Goal: Transaction & Acquisition: Purchase product/service

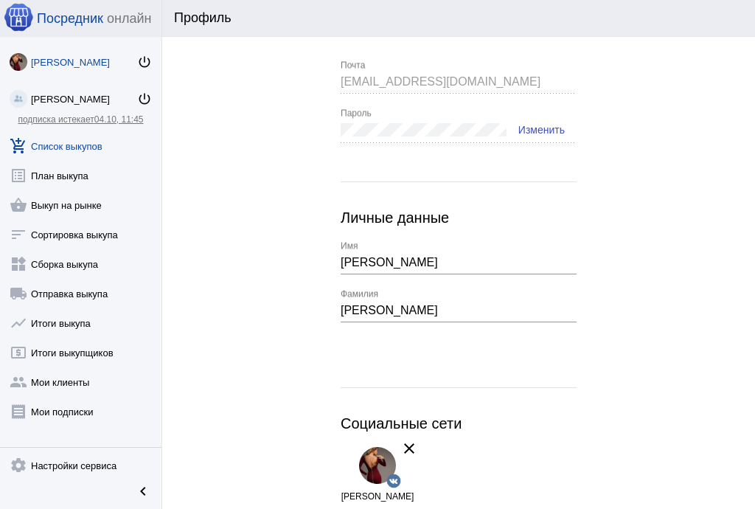
click at [77, 145] on link "add_shopping_cart Список выкупов" at bounding box center [80, 142] width 161 height 29
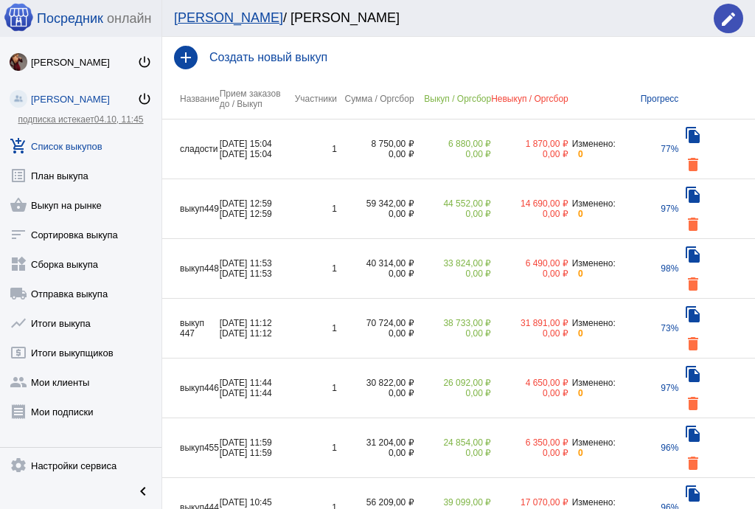
click at [289, 52] on h4 "Создать новый выкуп" at bounding box center [476, 57] width 534 height 13
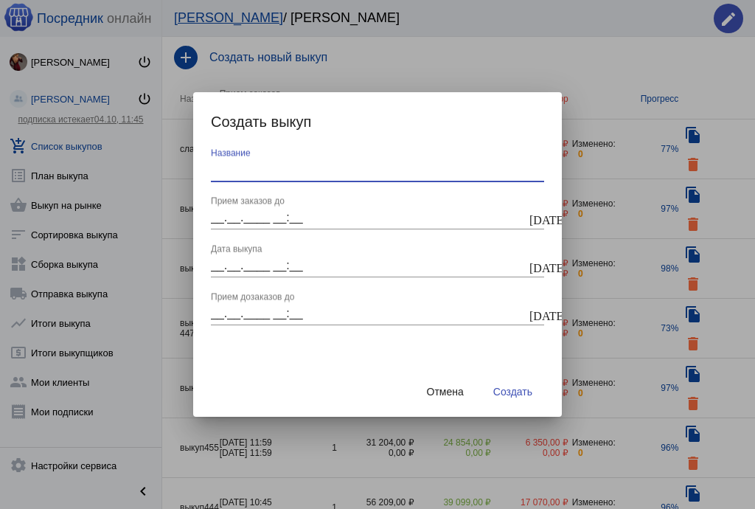
click at [268, 167] on input "Название" at bounding box center [377, 169] width 333 height 13
type input "с"
type input "выкуп450"
click at [535, 218] on mat-icon "today" at bounding box center [535, 218] width 12 height 13
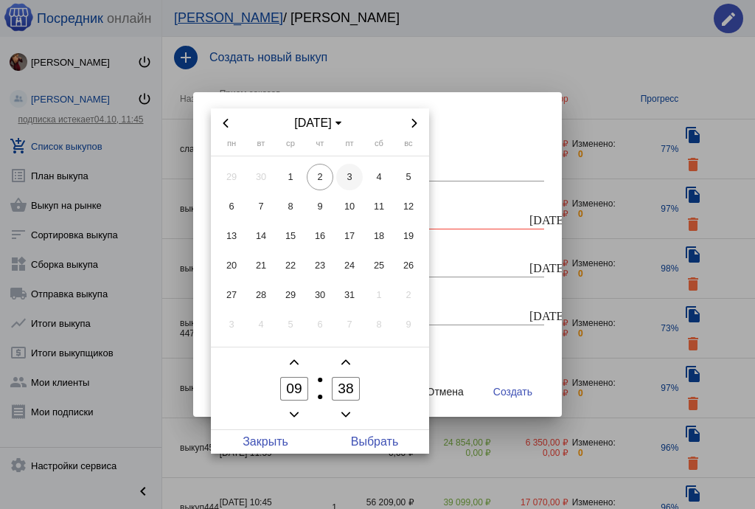
click at [354, 173] on span "3" at bounding box center [349, 177] width 27 height 27
click at [374, 434] on span "Выбрать" at bounding box center [374, 442] width 109 height 24
type input "03.10.2025 09:38"
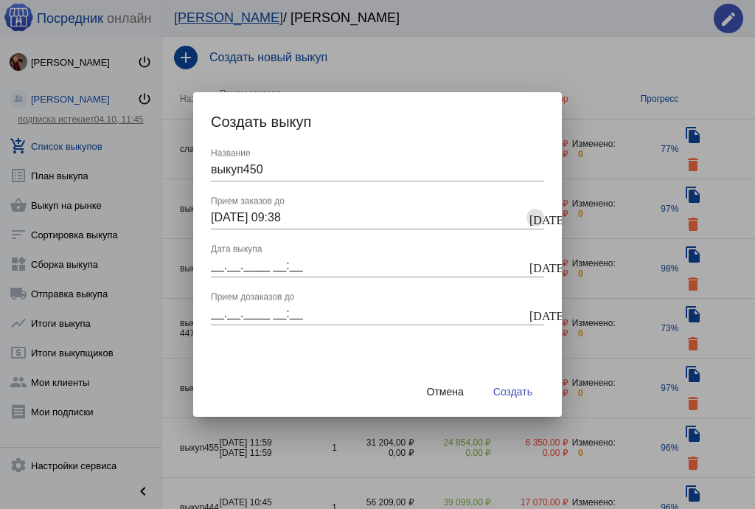
click at [541, 266] on button "today" at bounding box center [536, 266] width 18 height 18
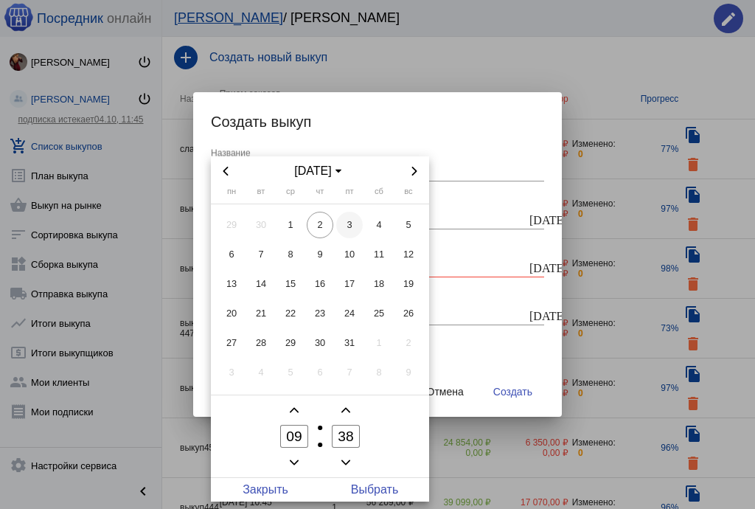
click at [355, 220] on span "3" at bounding box center [349, 225] width 27 height 27
click at [374, 496] on span "Выбрать" at bounding box center [374, 490] width 109 height 24
type input "03.10.2025 09:38"
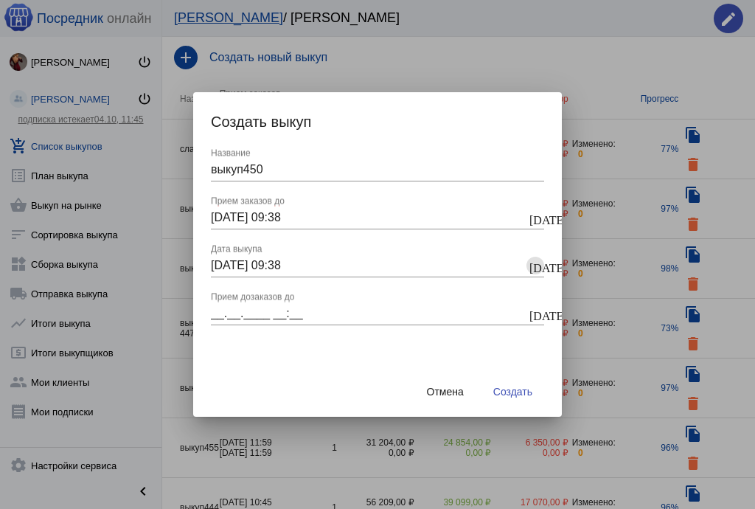
click at [541, 317] on mat-icon "today" at bounding box center [535, 314] width 12 height 13
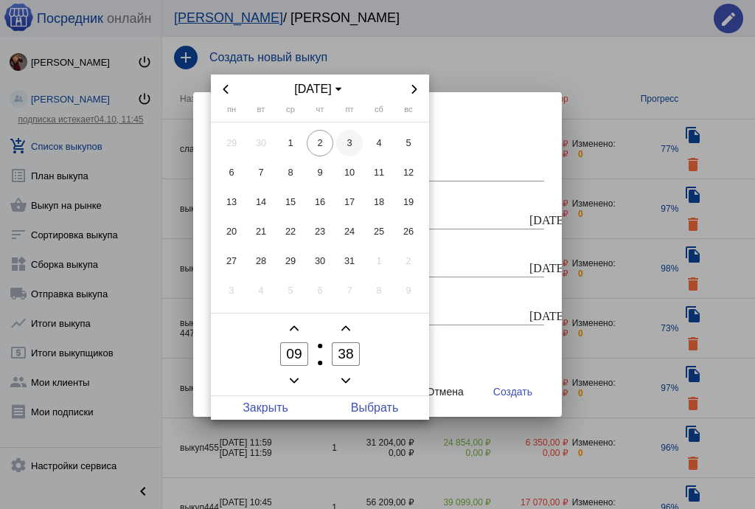
click at [351, 142] on span "3" at bounding box center [349, 143] width 27 height 27
click at [377, 406] on span "Выбрать" at bounding box center [374, 408] width 109 height 24
type input "03.10.2025 09:38"
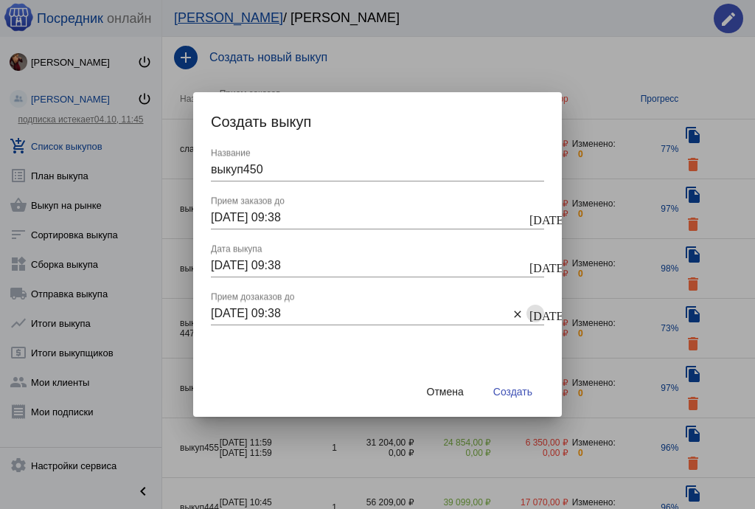
click at [526, 393] on span "Создать" at bounding box center [512, 392] width 39 height 12
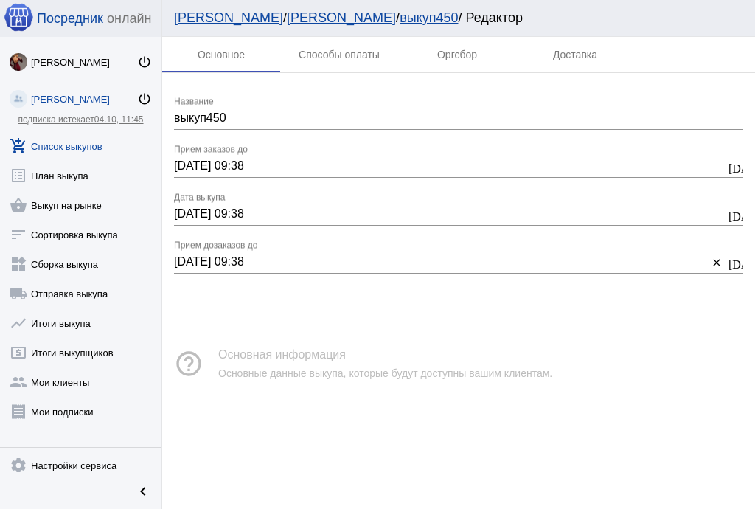
click at [83, 146] on link "add_shopping_cart Список выкупов" at bounding box center [80, 142] width 161 height 29
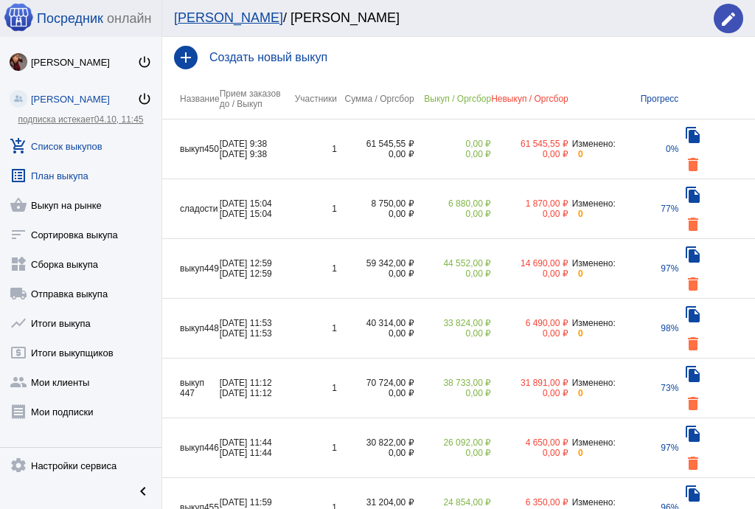
click at [76, 173] on link "list_alt План выкупа" at bounding box center [80, 172] width 161 height 29
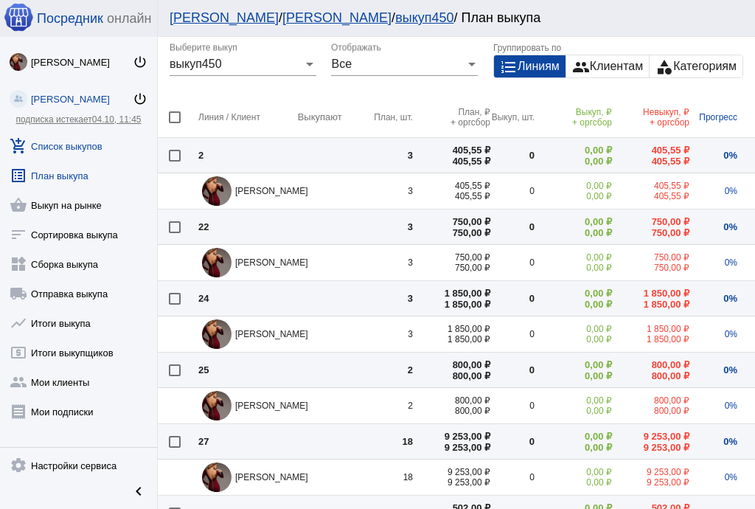
click at [66, 147] on link "add_shopping_cart Список выкупов" at bounding box center [78, 142] width 157 height 29
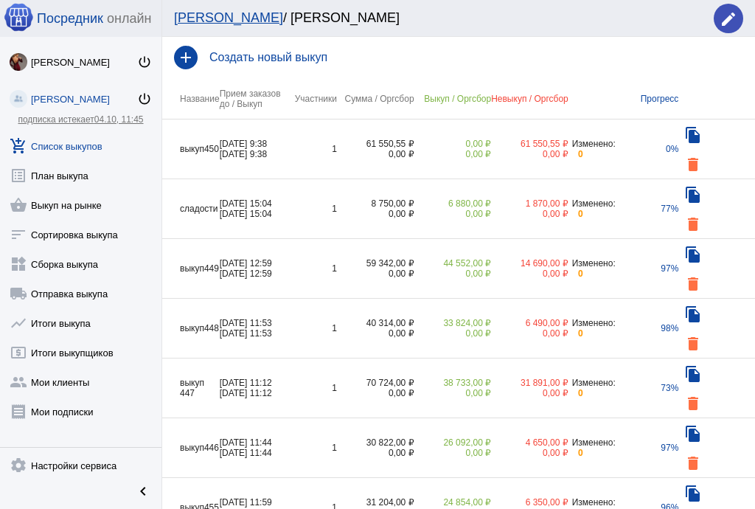
click at [277, 131] on td "03.10.2025, 9:38 03.10.2025, 9:38" at bounding box center [256, 149] width 73 height 60
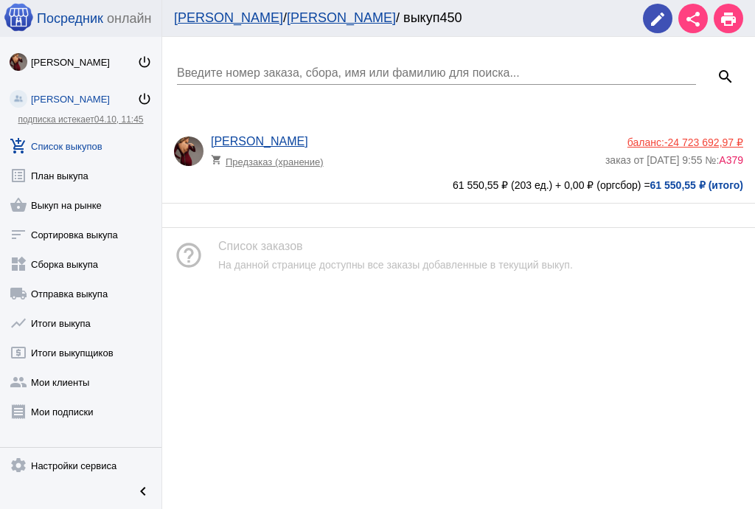
click at [381, 164] on app-delivery-type "shopping_cart Предзаказ (хранение)" at bounding box center [404, 157] width 387 height 19
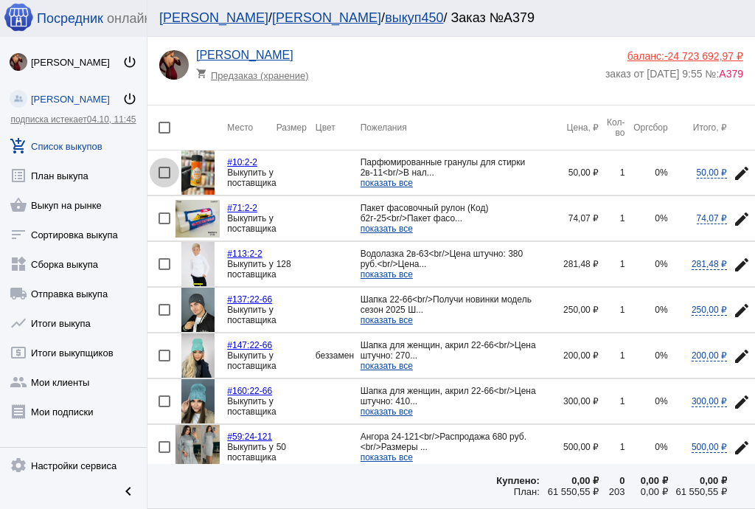
click at [167, 171] on div at bounding box center [165, 173] width 12 height 12
click at [164, 178] on input "checkbox" at bounding box center [164, 178] width 1 height 1
checkbox input "true"
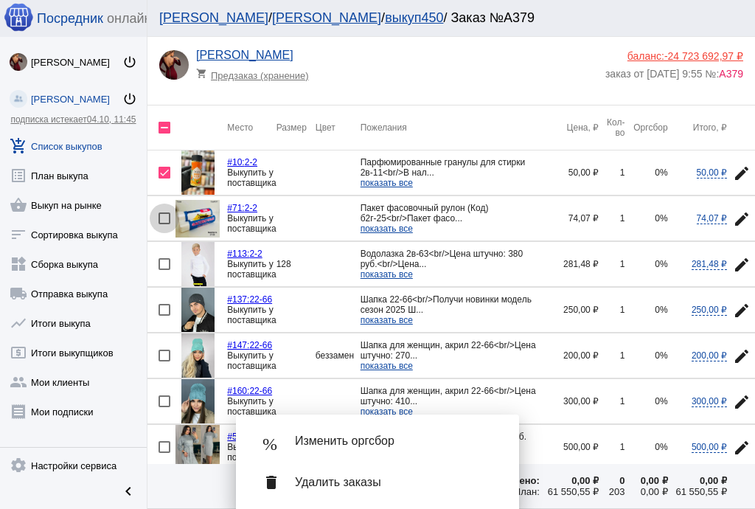
click at [159, 219] on div at bounding box center [165, 218] width 12 height 12
click at [164, 224] on input "checkbox" at bounding box center [164, 224] width 1 height 1
checkbox input "true"
click at [162, 263] on div at bounding box center [165, 264] width 12 height 12
click at [164, 270] on input "checkbox" at bounding box center [164, 270] width 1 height 1
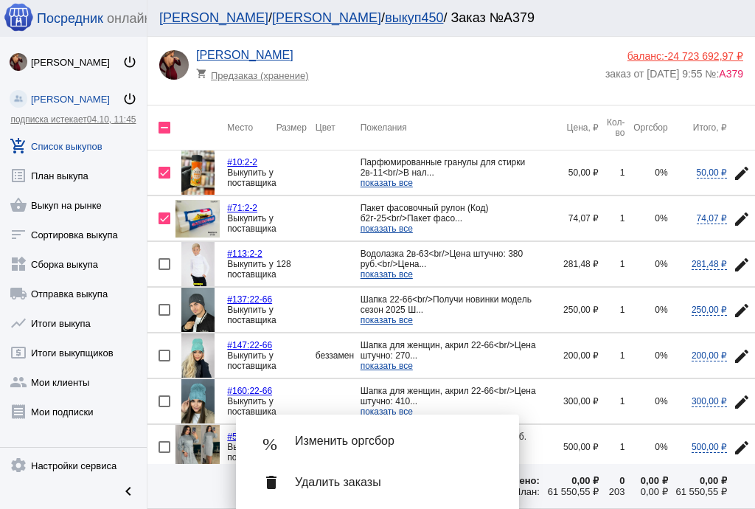
checkbox input "true"
click at [333, 480] on span "Удалить заказы" at bounding box center [395, 482] width 201 height 15
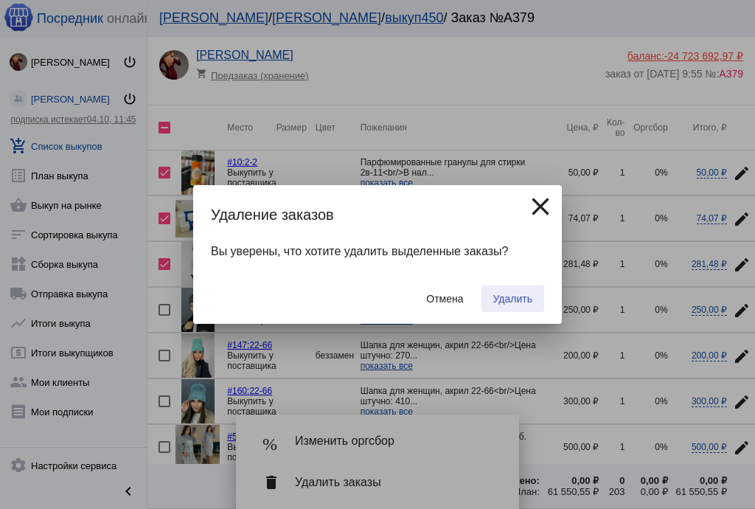
click at [514, 299] on span "Удалить" at bounding box center [512, 299] width 39 height 12
checkbox input "false"
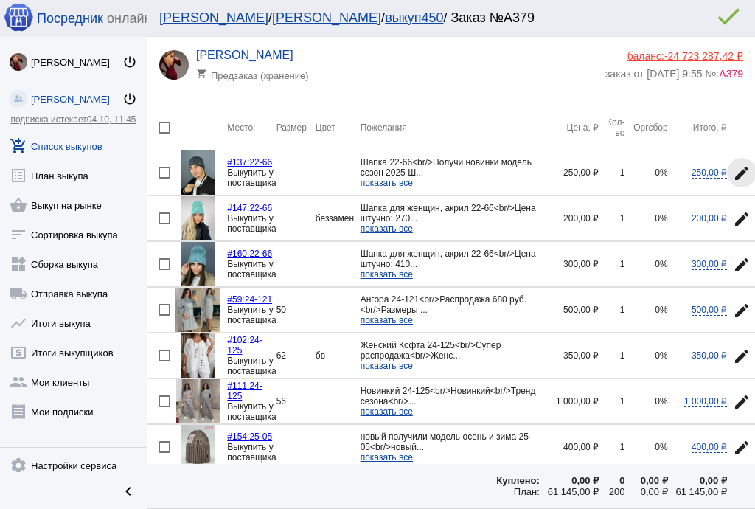
click at [739, 172] on mat-icon "edit" at bounding box center [742, 173] width 18 height 18
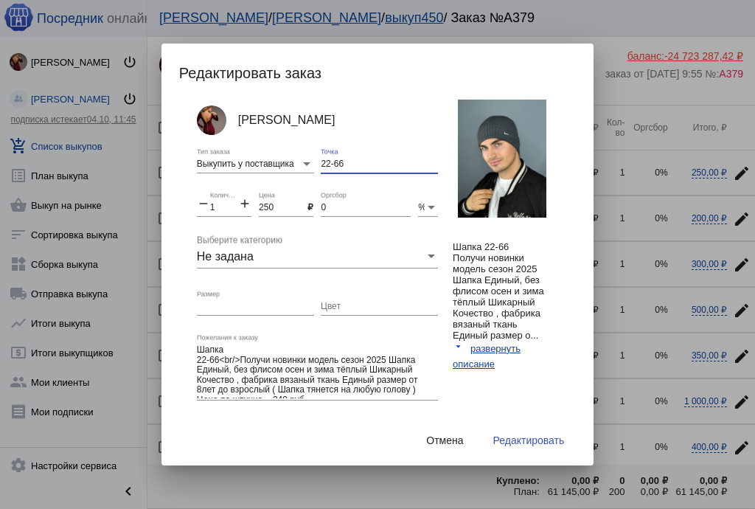
paste input
drag, startPoint x: 360, startPoint y: 160, endPoint x: 271, endPoint y: 160, distance: 89.2
click at [271, 160] on div "Анастасия Бондаренко Выкупить у поставщика Тип заказа 22-66 Точка remove 1 Коли…" at bounding box center [328, 269] width 263 height 338
drag, startPoint x: 358, startPoint y: 164, endPoint x: 262, endPoint y: 161, distance: 95.9
click at [262, 159] on div "Анастасия Бондаренко Выкупить у поставщика Тип заказа б2-4-11 Точка remove 1 Ко…" at bounding box center [328, 269] width 263 height 338
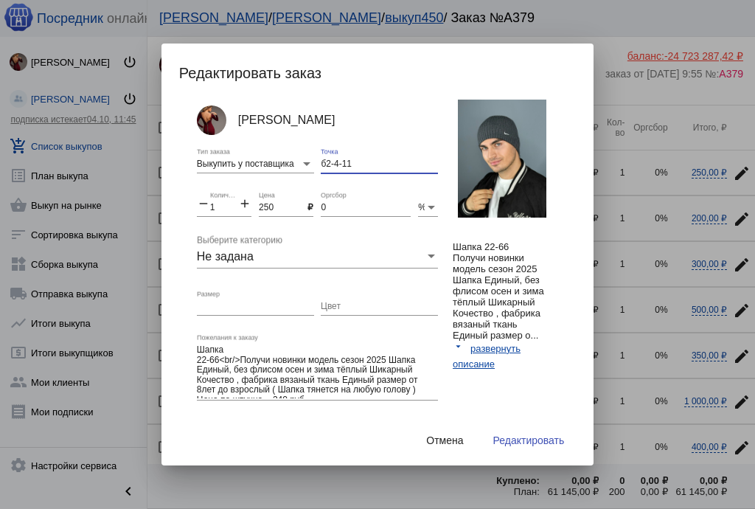
type input "б2-4-11"
click at [525, 437] on span "Редактировать" at bounding box center [529, 440] width 72 height 12
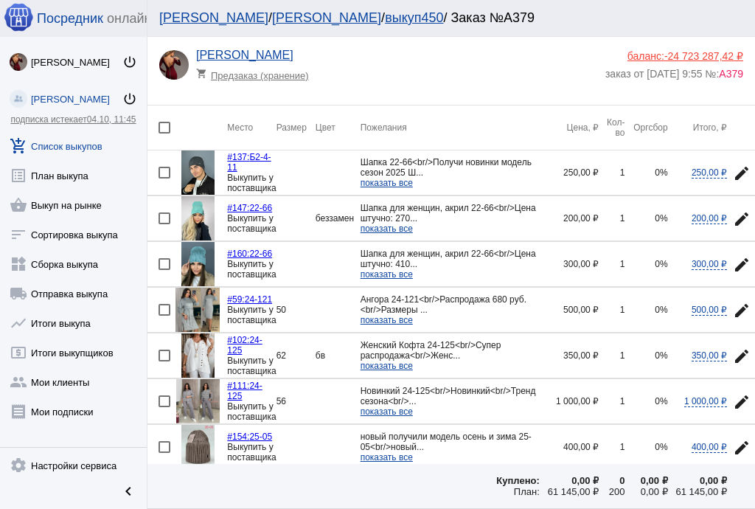
click at [743, 218] on mat-icon "edit" at bounding box center [742, 219] width 18 height 18
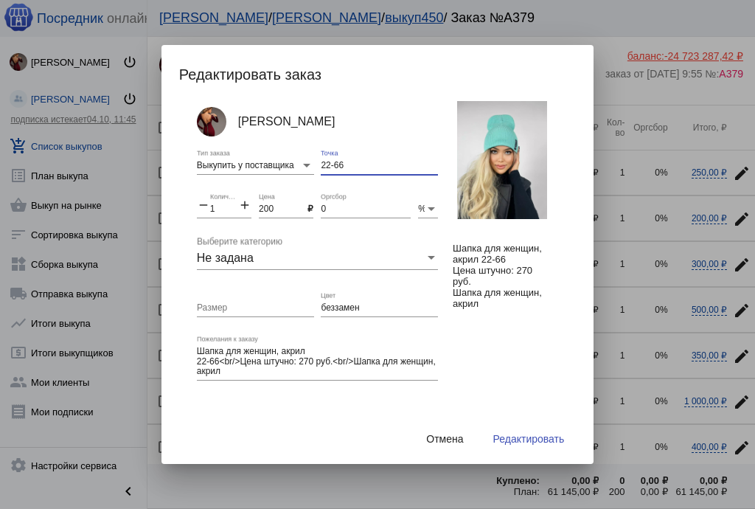
drag, startPoint x: 319, startPoint y: 164, endPoint x: 285, endPoint y: 169, distance: 34.3
click at [285, 164] on div "Анастасия Бондаренко Выкупить у поставщика Тип заказа 22-66 Точка remove 1 Коли…" at bounding box center [328, 269] width 263 height 336
paste input "б2-4-11"
type input "б2-4-11"
click at [555, 435] on span "Редактировать" at bounding box center [529, 439] width 72 height 12
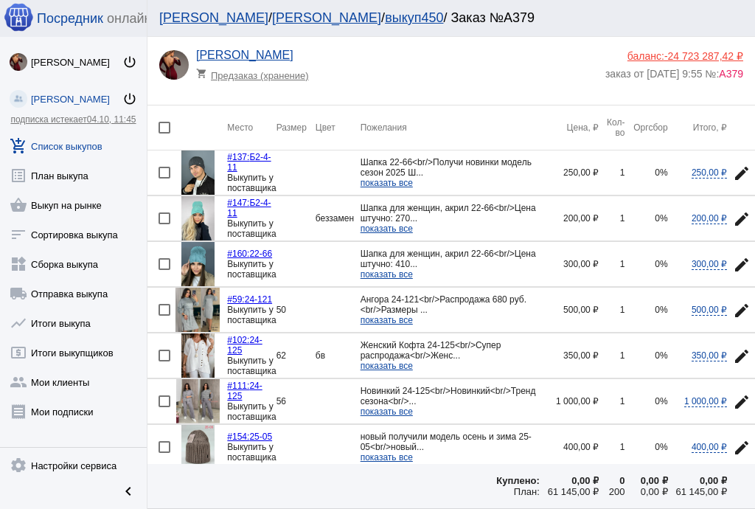
click at [735, 265] on mat-icon "edit" at bounding box center [742, 265] width 18 height 18
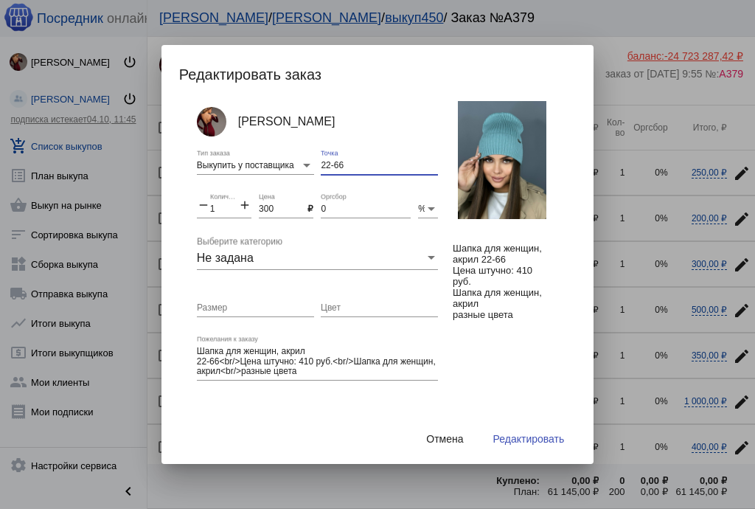
click at [257, 162] on div "Анастасия Бондаренко Выкупить у поставщика Тип заказа 22-66 Точка remove 1 Коли…" at bounding box center [328, 269] width 263 height 336
paste input "б2-4-11"
type input "б2-4-11"
click at [529, 430] on button "Редактировать" at bounding box center [529, 438] width 95 height 27
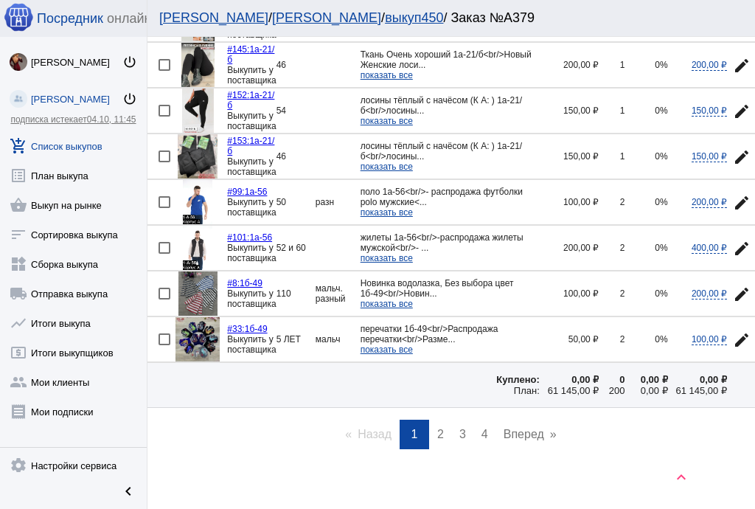
scroll to position [2094, 0]
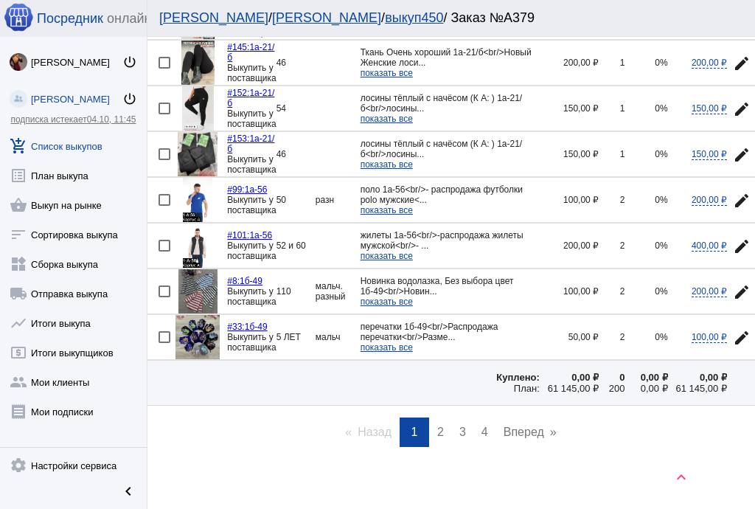
click at [430, 417] on link "page 2" at bounding box center [440, 431] width 21 height 29
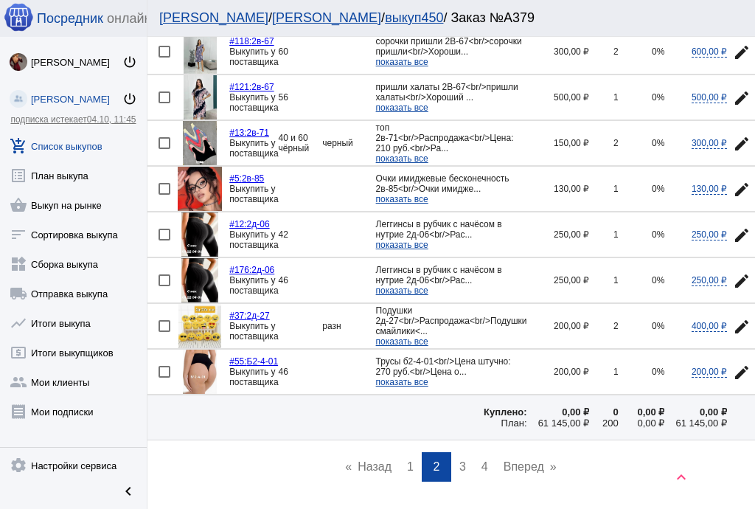
scroll to position [2077, 0]
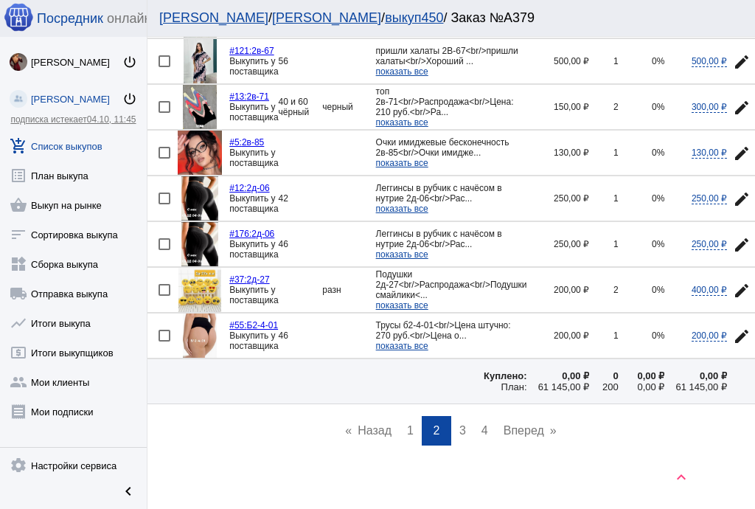
click at [462, 416] on link "page 3" at bounding box center [462, 430] width 21 height 29
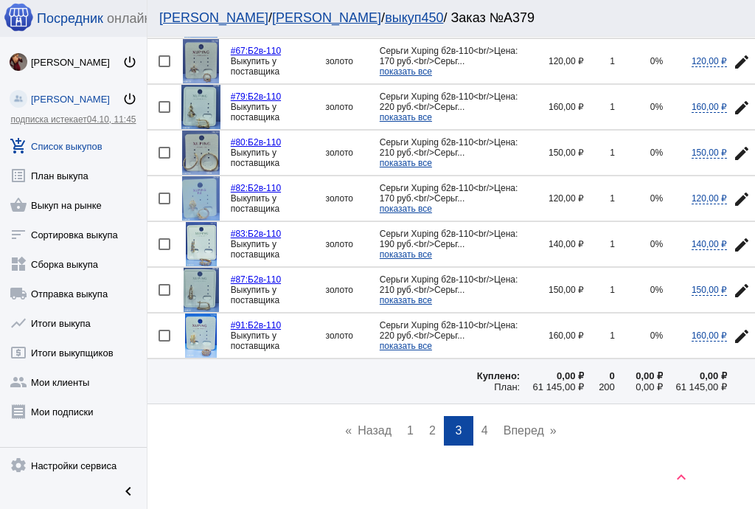
click at [482, 424] on span "4" at bounding box center [485, 430] width 7 height 13
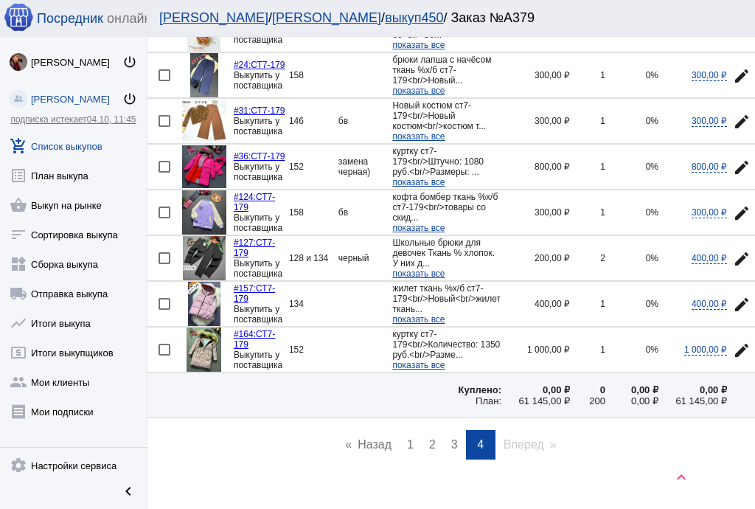
scroll to position [1180, 0]
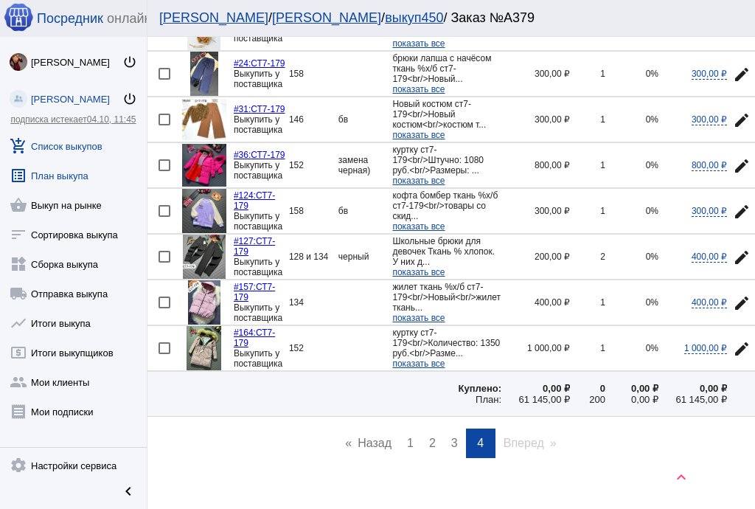
click at [38, 177] on link "list_alt План выкупа" at bounding box center [73, 172] width 147 height 29
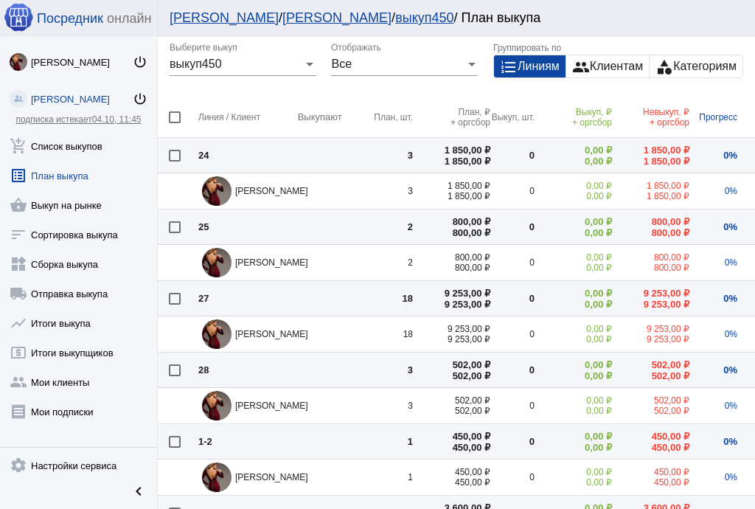
click at [159, 115] on th at bounding box center [178, 117] width 41 height 41
click at [169, 120] on div at bounding box center [175, 117] width 12 height 12
click at [174, 123] on input "checkbox" at bounding box center [174, 123] width 1 height 1
checkbox input "true"
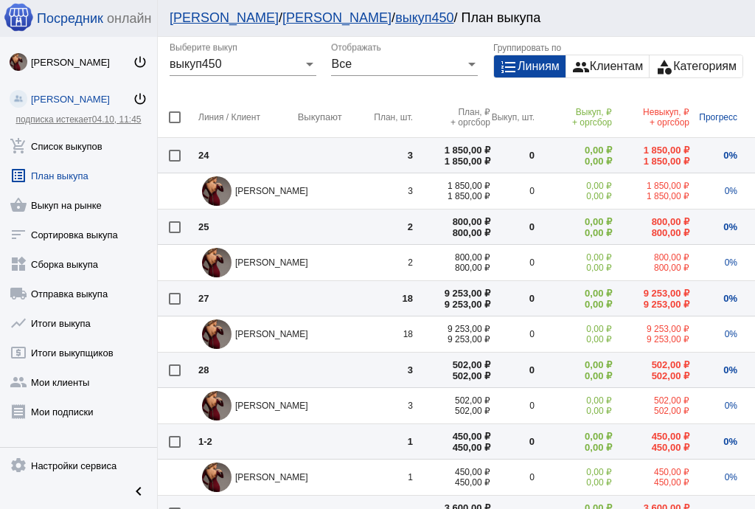
checkbox input "true"
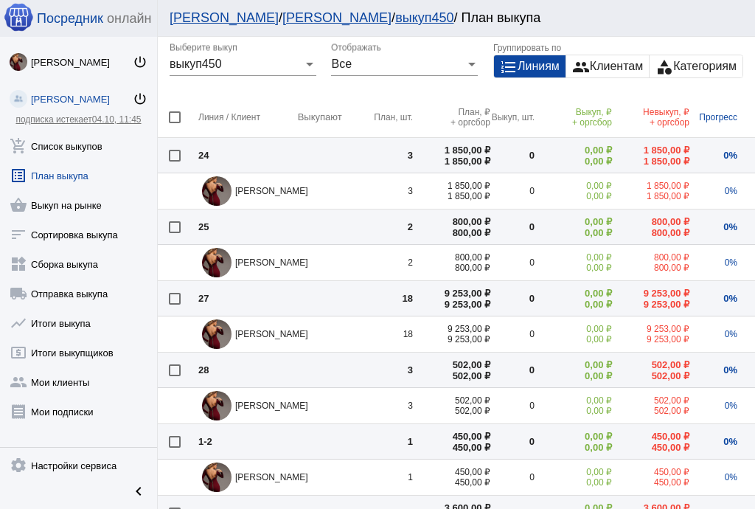
checkbox input "true"
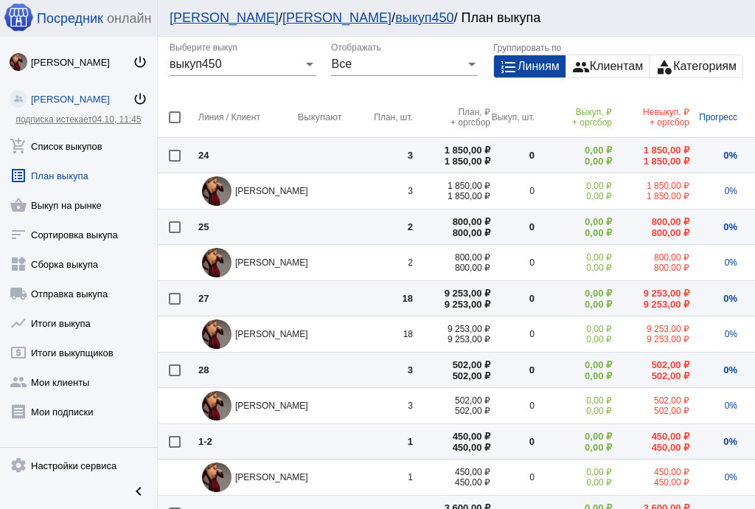
checkbox input "true"
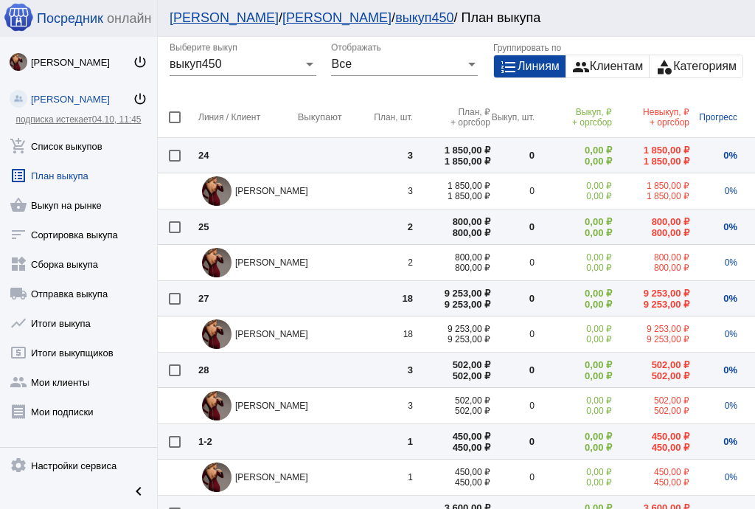
checkbox input "true"
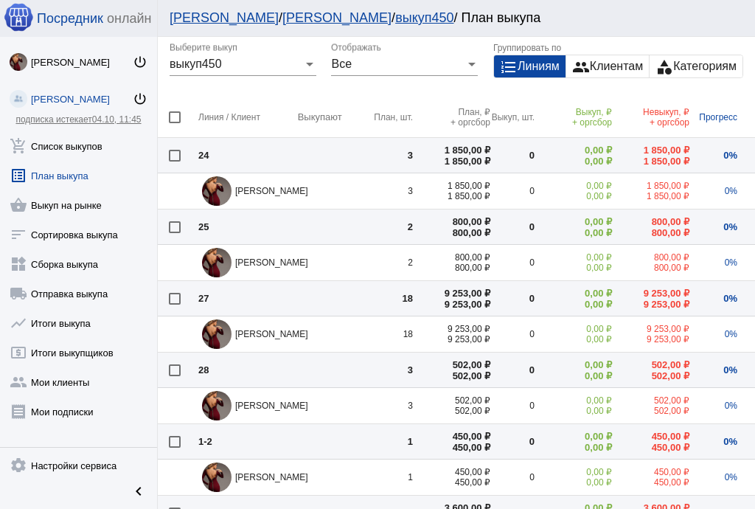
checkbox input "true"
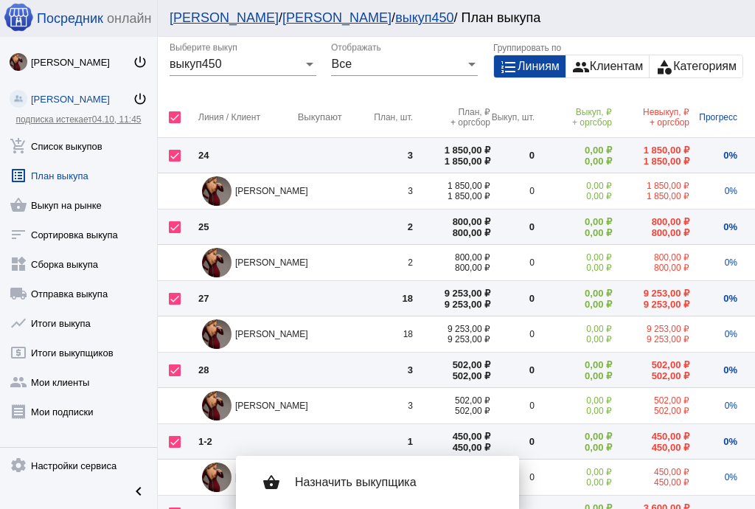
click at [322, 487] on span "Назначить выкупщика" at bounding box center [395, 482] width 201 height 15
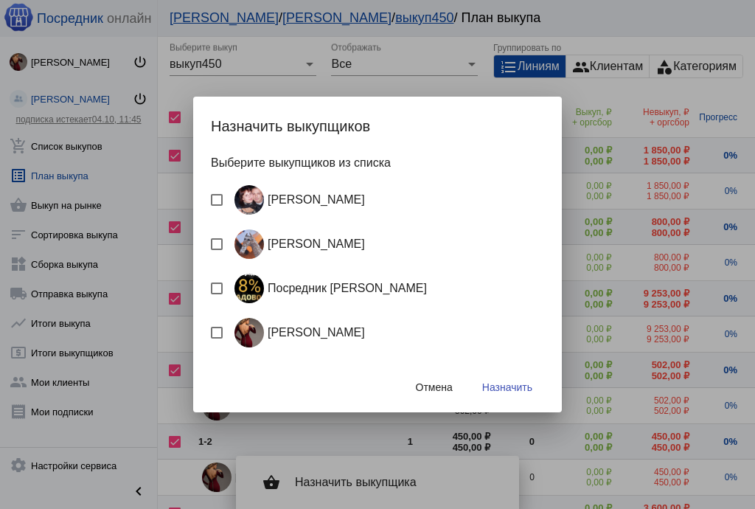
click at [292, 288] on div "Посредник Расулов" at bounding box center [328, 288] width 198 height 29
click at [217, 294] on input "Посредник Расулов" at bounding box center [216, 294] width 1 height 1
checkbox input "true"
click at [498, 386] on span "Назначить" at bounding box center [507, 387] width 50 height 12
checkbox input "false"
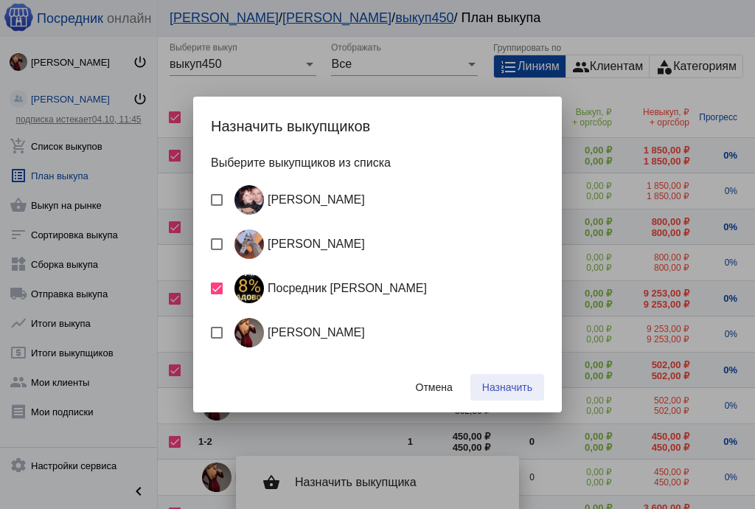
checkbox input "false"
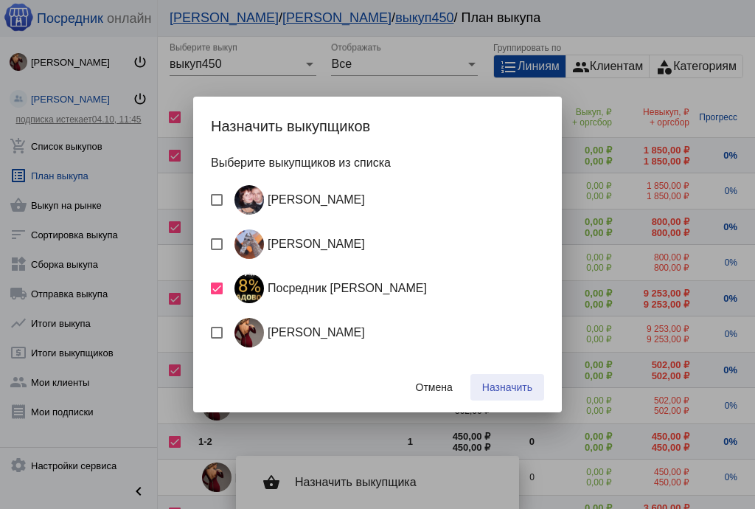
checkbox input "false"
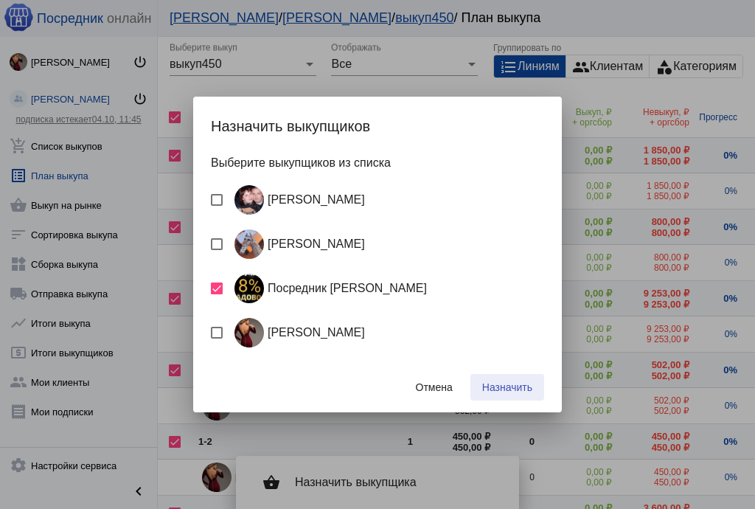
checkbox input "false"
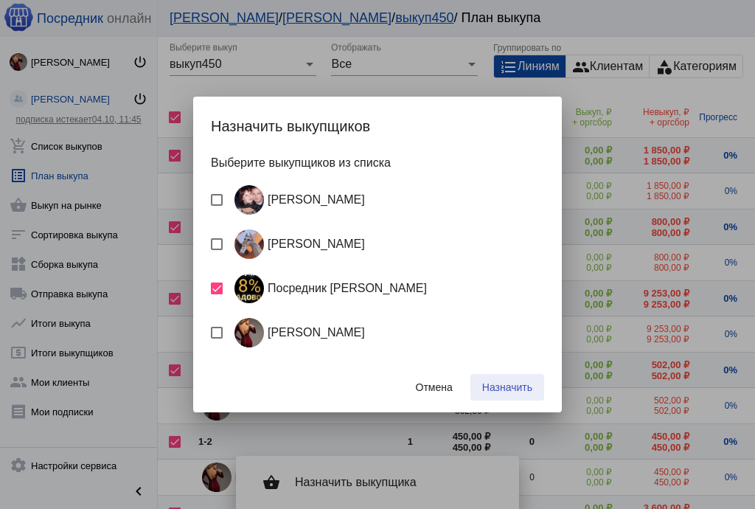
checkbox input "false"
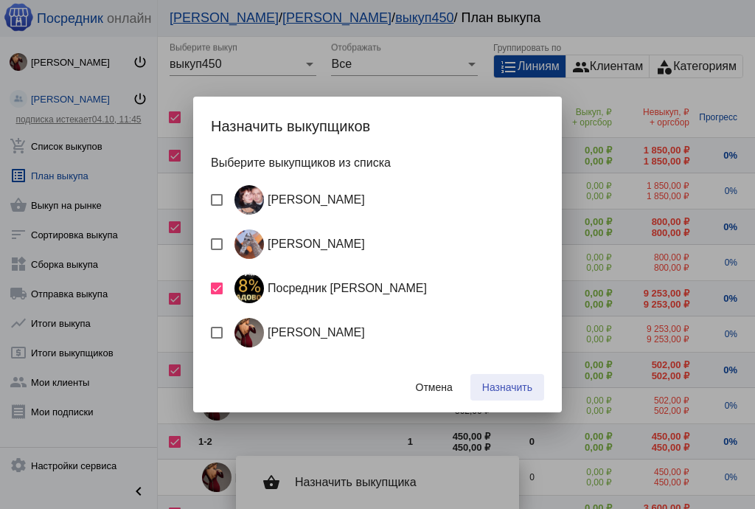
checkbox input "false"
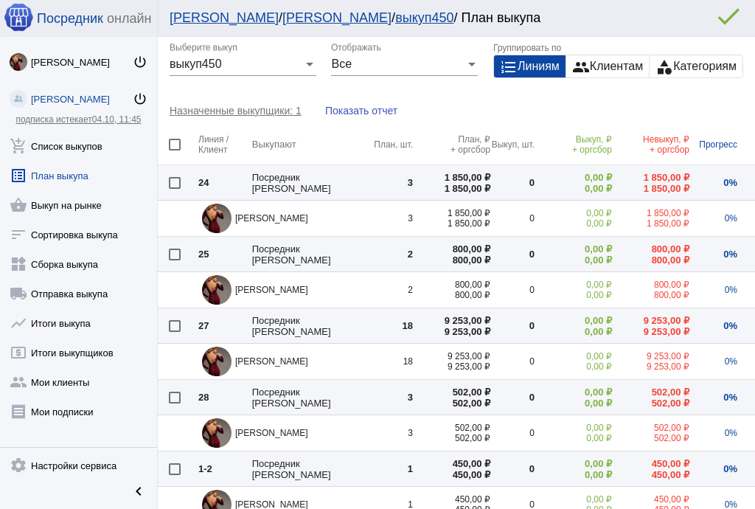
drag, startPoint x: 64, startPoint y: 145, endPoint x: 79, endPoint y: 127, distance: 23.0
click at [64, 146] on link "add_shopping_cart Список выкупов" at bounding box center [78, 142] width 157 height 29
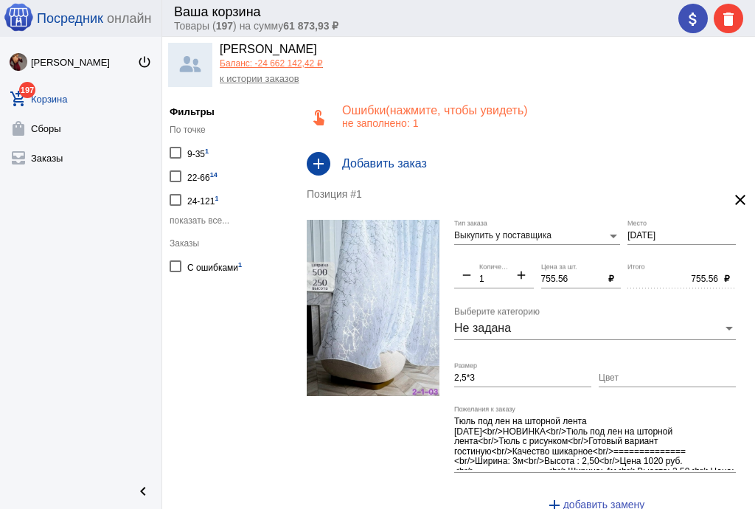
scroll to position [37, 0]
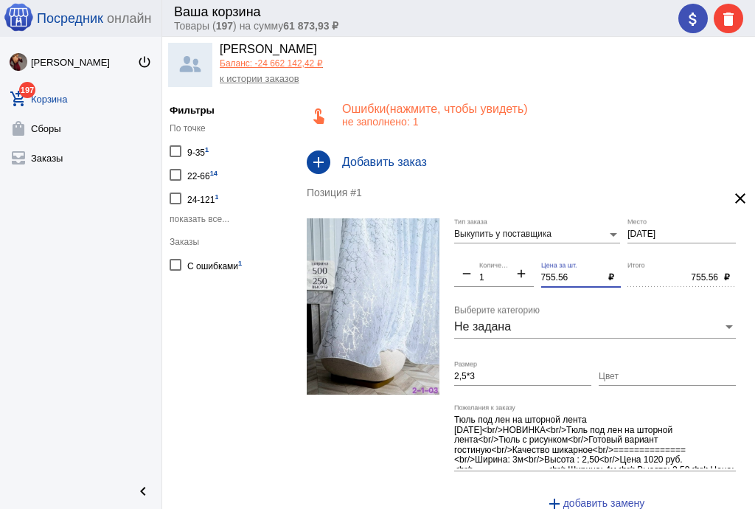
drag, startPoint x: 569, startPoint y: 280, endPoint x: 493, endPoint y: 280, distance: 76.0
click at [493, 280] on div "Выкупить у поставщика Тип заказа [DATE] Место remove 1 Количество add 755.56 Це…" at bounding box center [598, 370] width 289 height 305
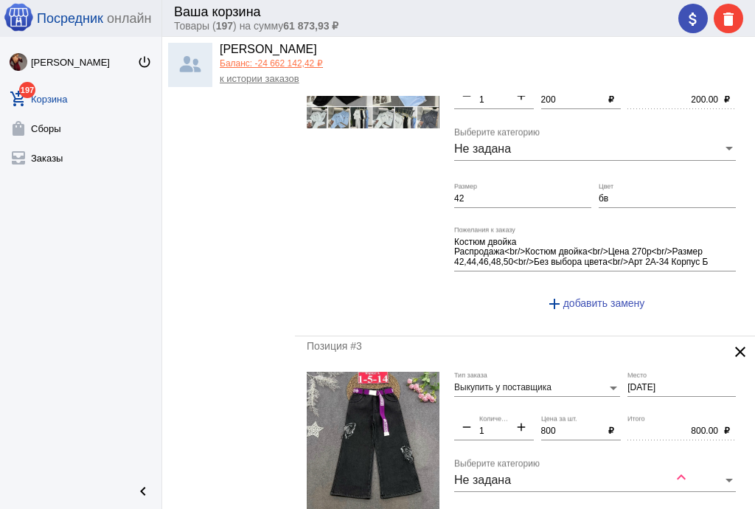
scroll to position [391, 0]
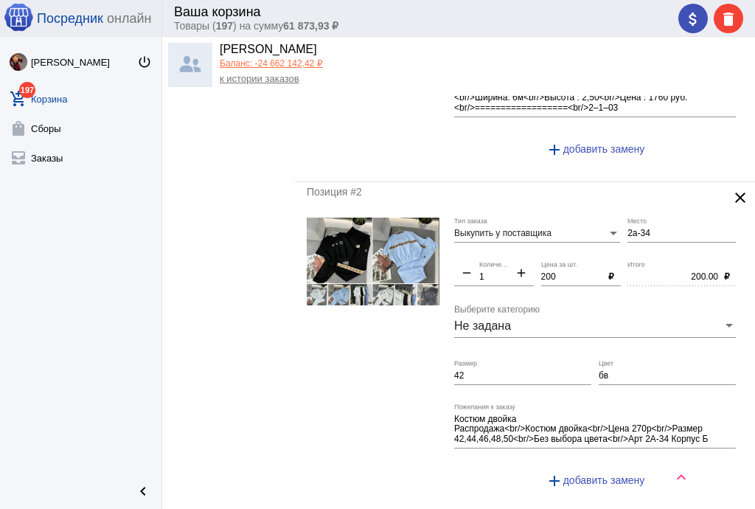
type input "750"
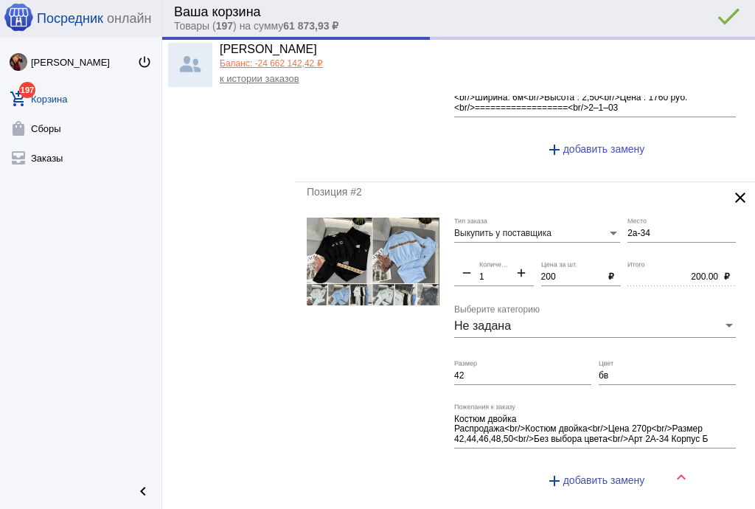
type input "750.00"
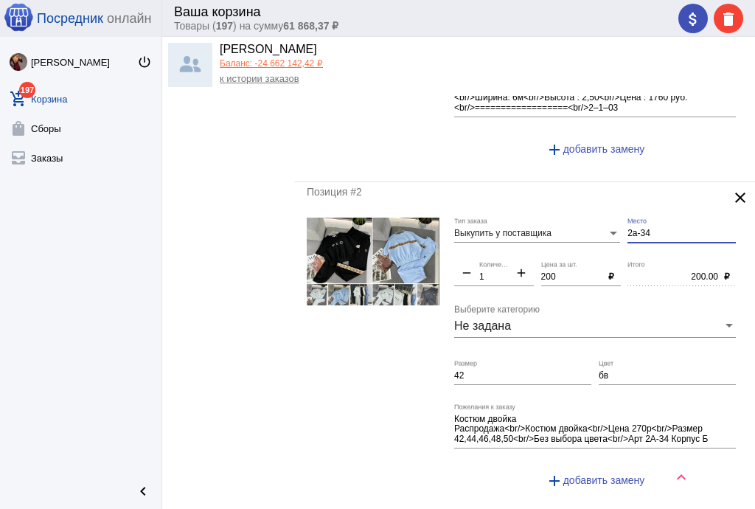
click at [628, 231] on input "2а-34" at bounding box center [682, 234] width 108 height 10
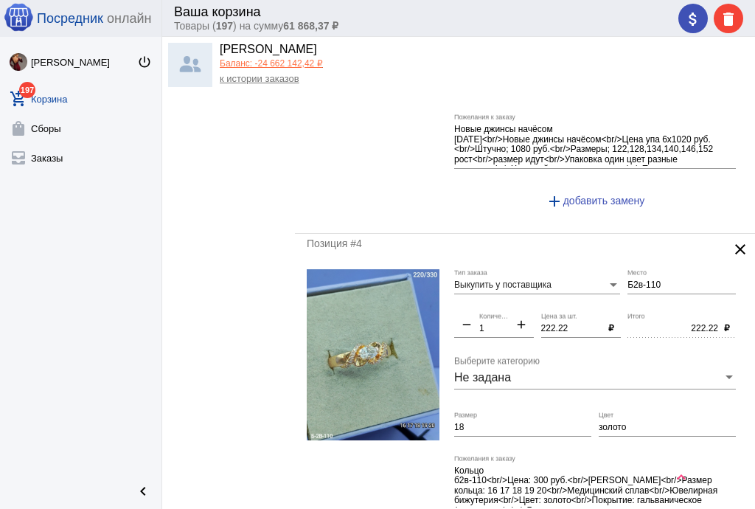
scroll to position [1040, 0]
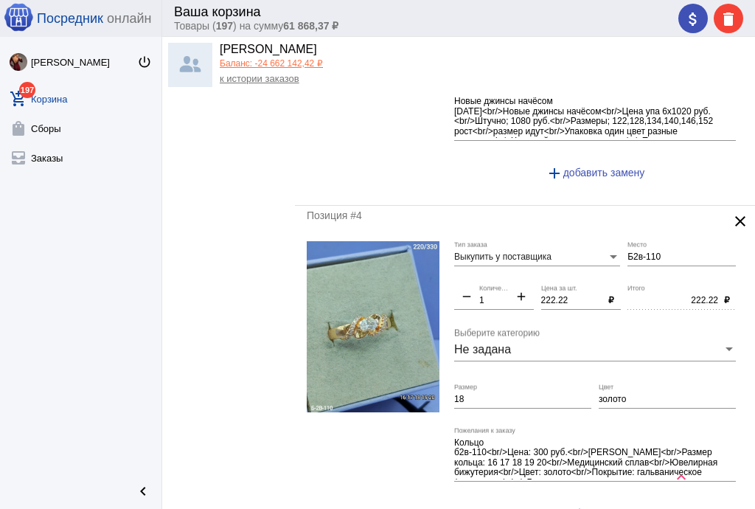
type input "Б2а-34"
drag, startPoint x: 572, startPoint y: 293, endPoint x: 487, endPoint y: 282, distance: 85.6
click at [487, 282] on div "Выкупить у поставщика Тип заказа Б2в-110 Место remove 1 Количество add 222.22 Ц…" at bounding box center [598, 387] width 289 height 293
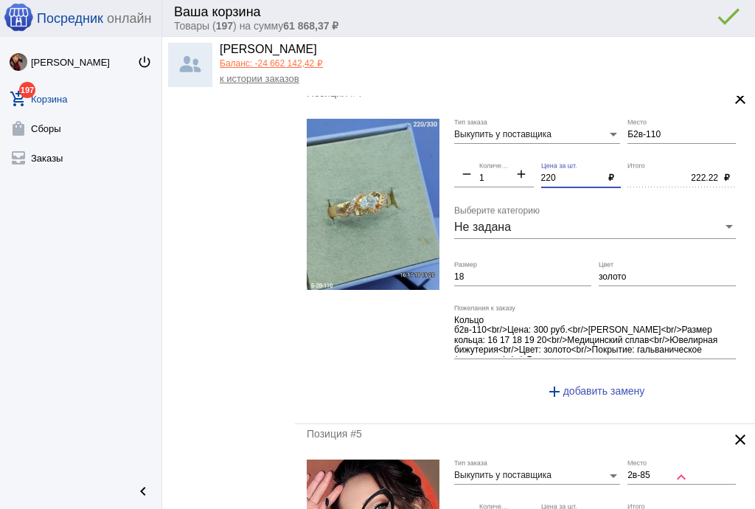
scroll to position [1335, 0]
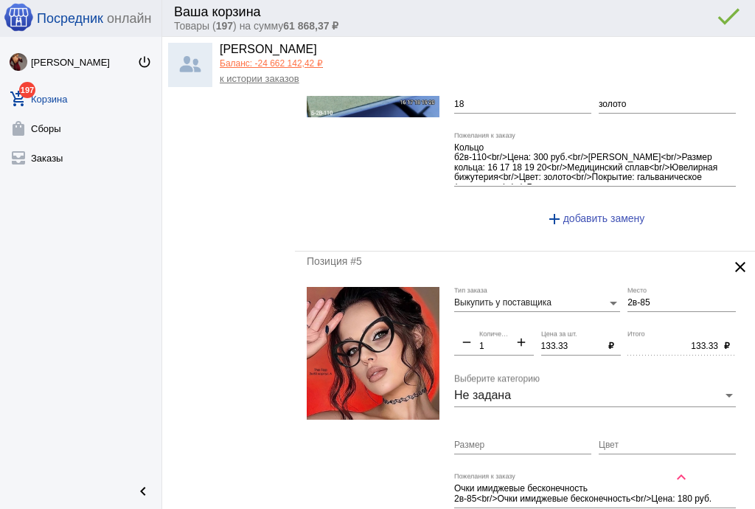
type input "220"
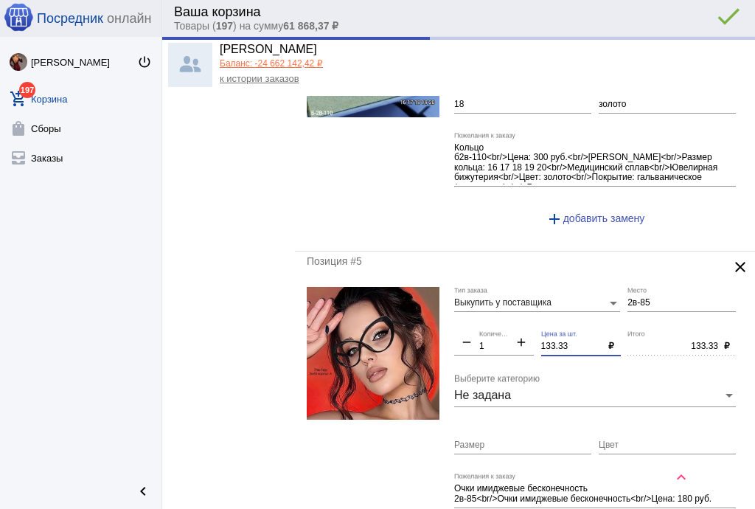
type input "220.00"
drag, startPoint x: 566, startPoint y: 338, endPoint x: 538, endPoint y: 305, distance: 42.9
click at [521, 329] on div "Выкупить у поставщика Тип заказа 2в-85 Место remove 1 Количество add 133.33 Цен…" at bounding box center [598, 424] width 289 height 274
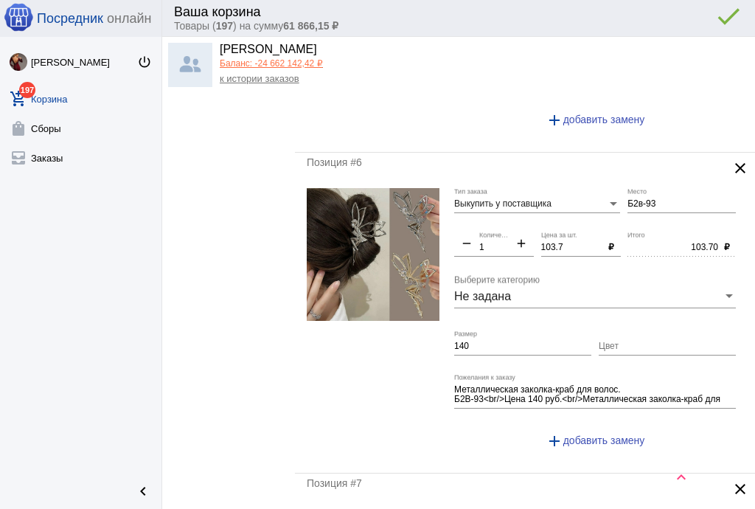
scroll to position [1807, 0]
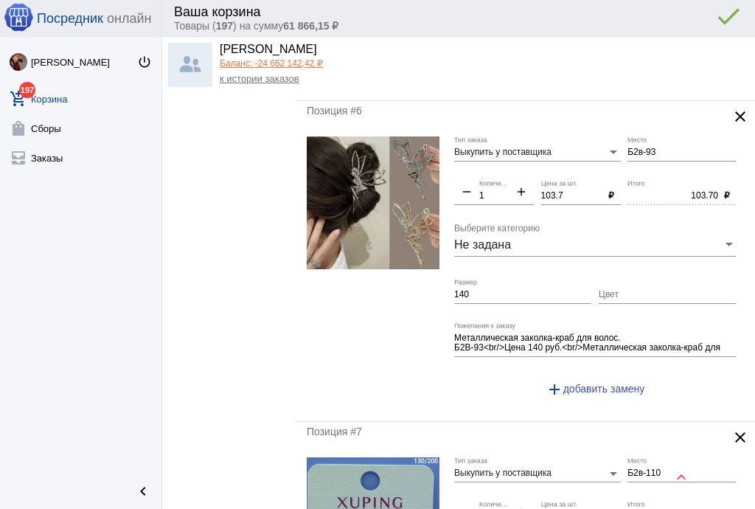
type input "130"
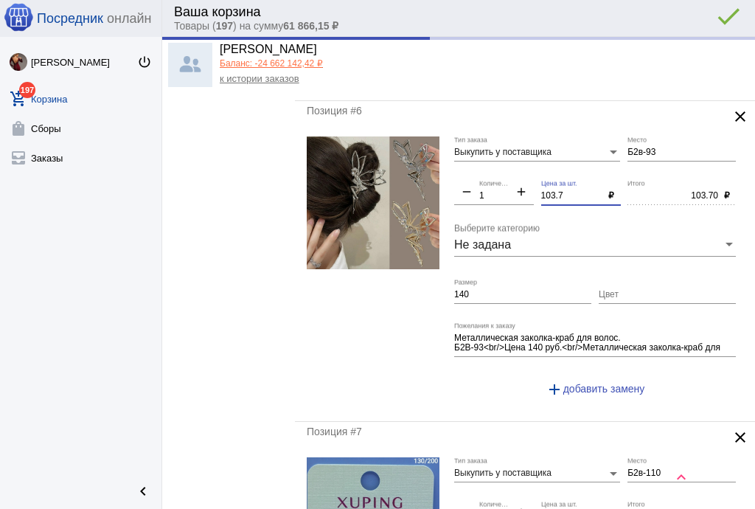
type input "130.00"
drag, startPoint x: 566, startPoint y: 184, endPoint x: 520, endPoint y: 184, distance: 46.5
click at [520, 184] on div "Выкупить у поставщика Тип заказа Б2в-93 Место remove 1 Количество add 103.7 Цен…" at bounding box center [598, 273] width 289 height 274
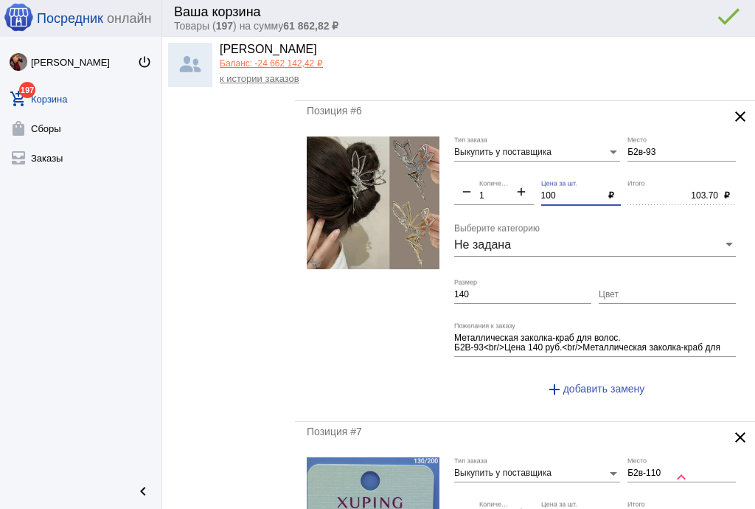
type input "100"
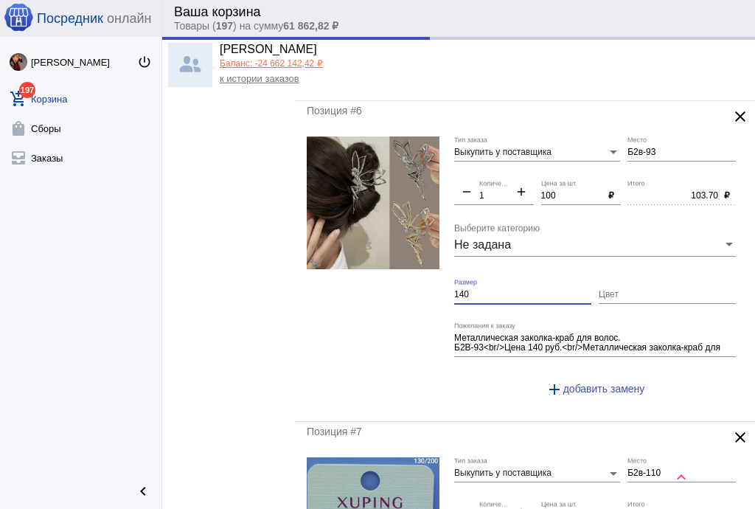
click at [493, 290] on input "140" at bounding box center [522, 295] width 137 height 10
type input "100.00"
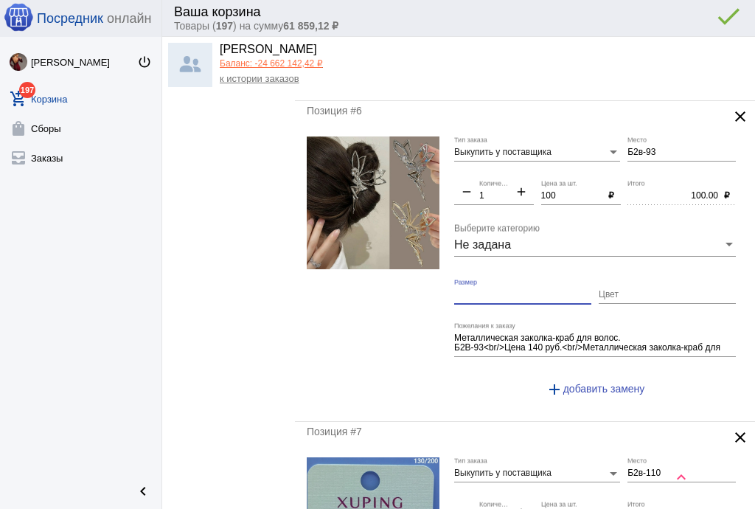
scroll to position [2043, 0]
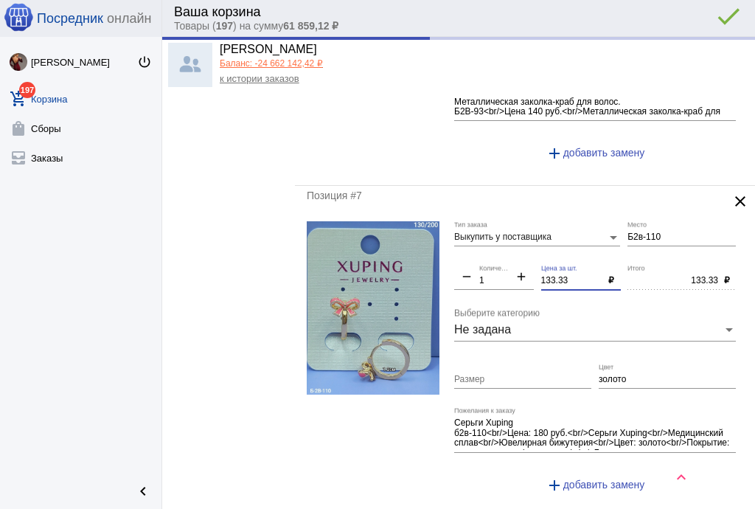
drag, startPoint x: 572, startPoint y: 272, endPoint x: 533, endPoint y: 271, distance: 39.1
click at [525, 270] on div "Выкупить у поставщика Тип заказа Б2в-110 Место remove 1 Количество add 133.33 Ц…" at bounding box center [598, 363] width 289 height 284
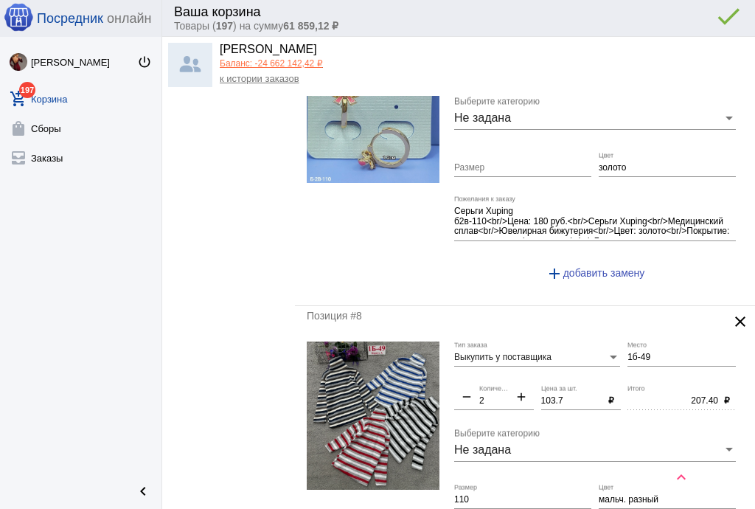
scroll to position [2279, 0]
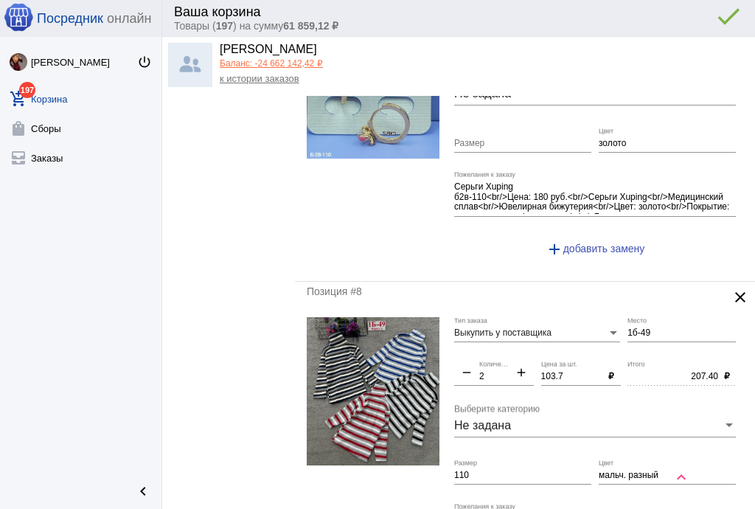
type input "130"
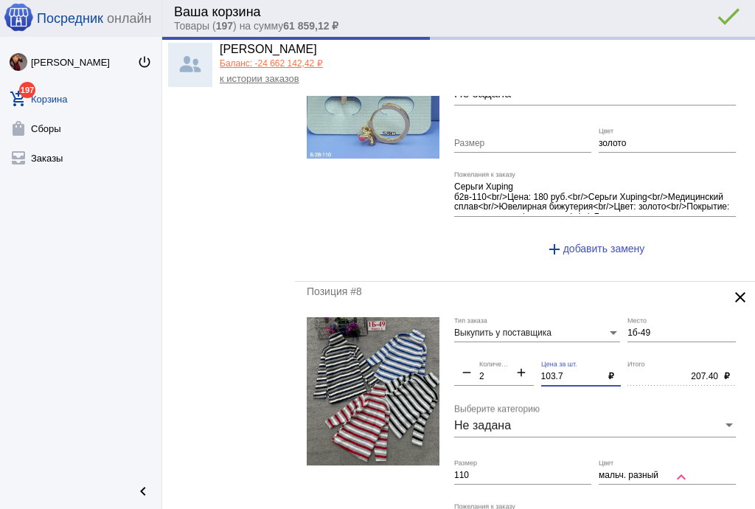
type input "130.00"
drag, startPoint x: 571, startPoint y: 366, endPoint x: 513, endPoint y: 357, distance: 58.2
click at [513, 357] on div "Выкупить у поставщика Тип заказа 1б-49 Место remove 2 Количество add 103.7 Цена…" at bounding box center [598, 459] width 289 height 284
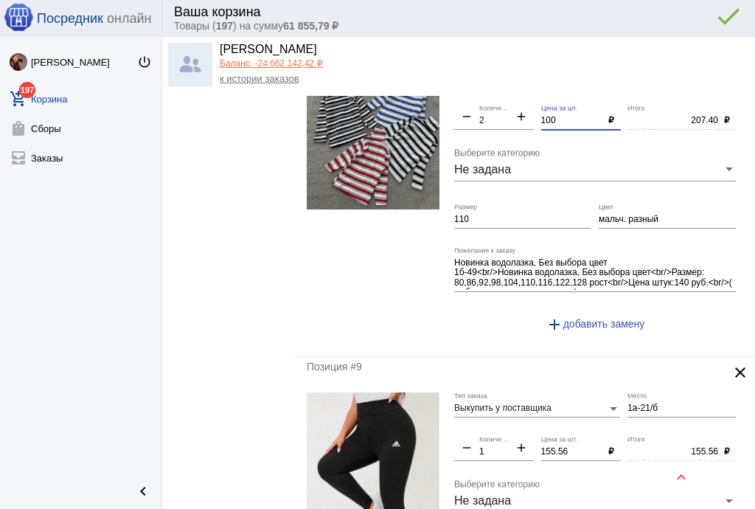
scroll to position [2574, 0]
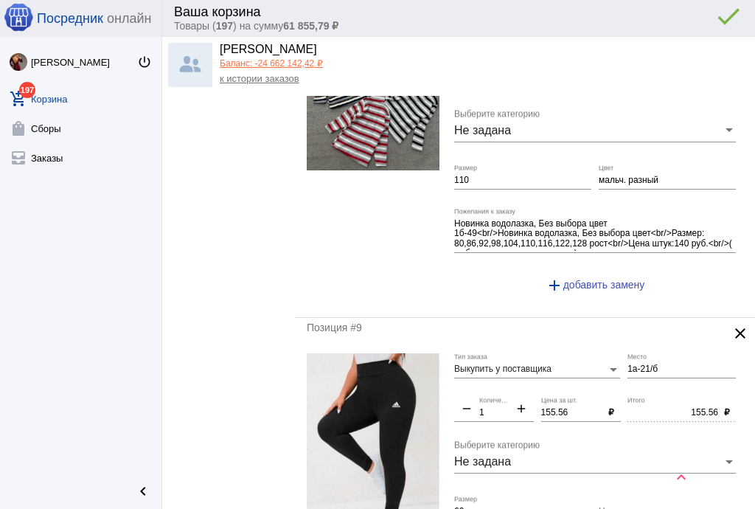
type input "100"
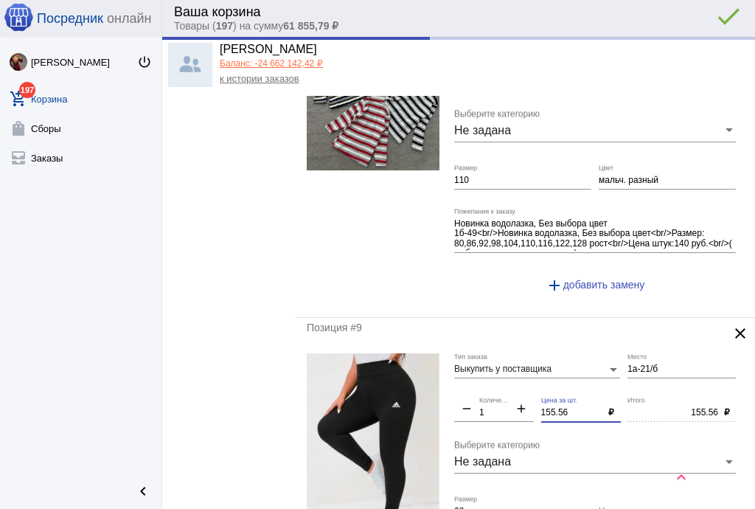
drag, startPoint x: 521, startPoint y: 395, endPoint x: 522, endPoint y: 388, distance: 7.4
click at [516, 392] on div "Выкупить у поставщика Тип заказа 1а-21/б Место remove 1 Количество add 155.56 Ц…" at bounding box center [598, 499] width 289 height 293
type input "200.00"
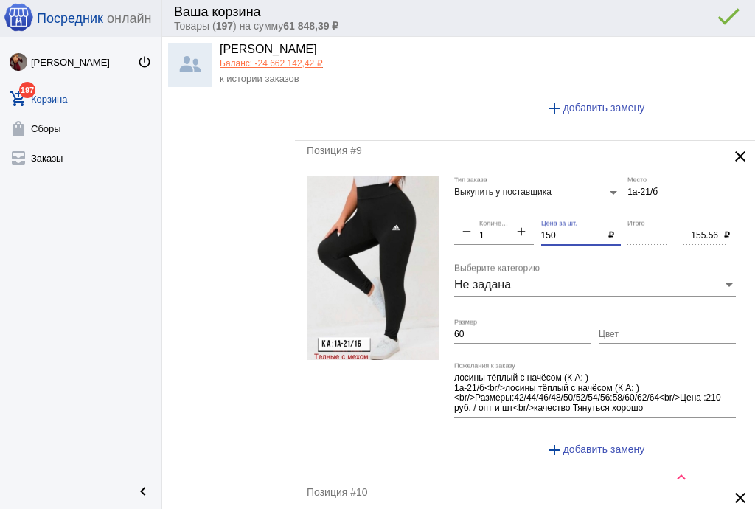
scroll to position [2987, 0]
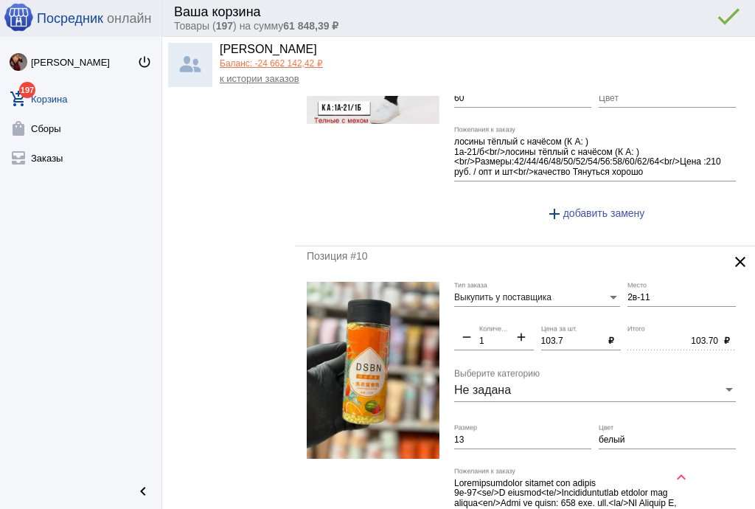
type input "150"
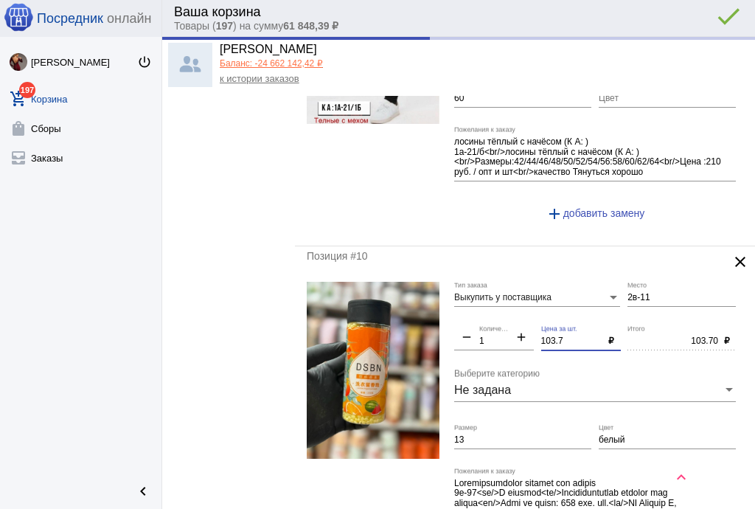
type input "150.00"
drag, startPoint x: 569, startPoint y: 327, endPoint x: 493, endPoint y: 327, distance: 76.7
click at [493, 327] on div "Выкупить у поставщика Тип заказа 2в-11 Место remove 1 Количество add 103.7 Цена…" at bounding box center [598, 434] width 289 height 305
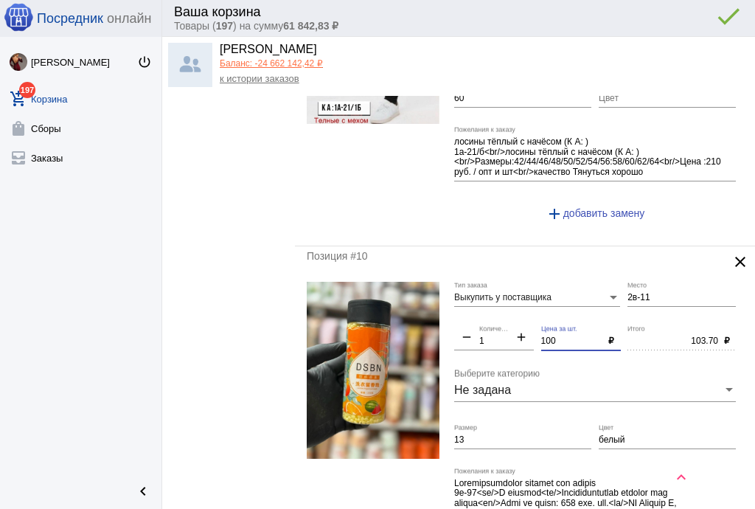
type input "100"
click at [489, 435] on input "13" at bounding box center [522, 440] width 137 height 10
type input "100.00"
click at [608, 435] on input "белый" at bounding box center [667, 440] width 137 height 10
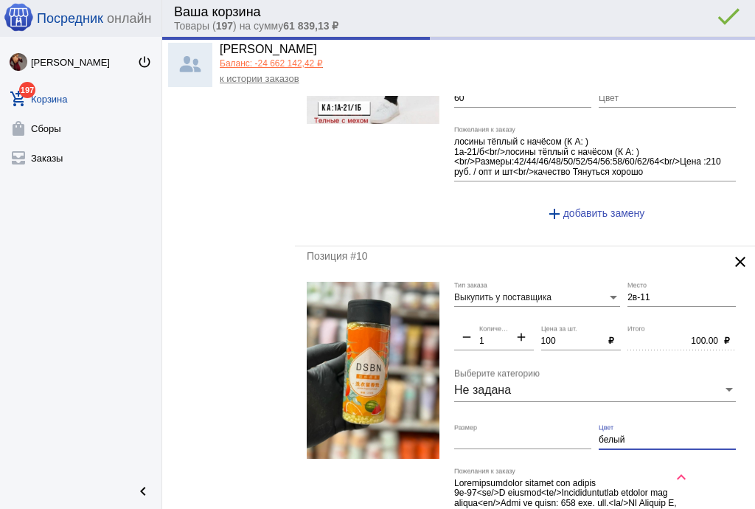
click at [608, 435] on input "белый" at bounding box center [667, 440] width 137 height 10
drag, startPoint x: 650, startPoint y: 283, endPoint x: 575, endPoint y: 281, distance: 74.5
click at [575, 282] on div "Выкупить у поставщика Тип заказа 2в-11 Место remove 1 Количество add 100 Цена з…" at bounding box center [598, 434] width 289 height 305
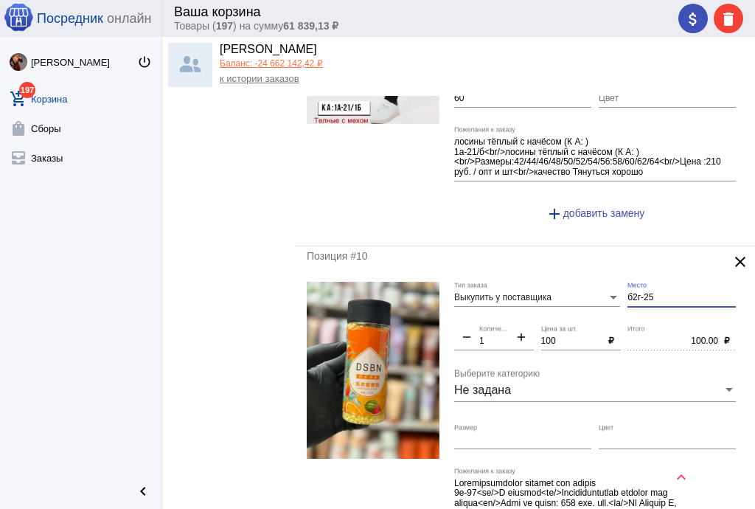
type input "Б2г-25"
drag, startPoint x: 559, startPoint y: 327, endPoint x: 510, endPoint y: 327, distance: 48.7
click at [510, 327] on div "Выкупить у поставщика Тип заказа Б2г-25 Место remove 1 Количество add 100 Цена …" at bounding box center [598, 434] width 289 height 305
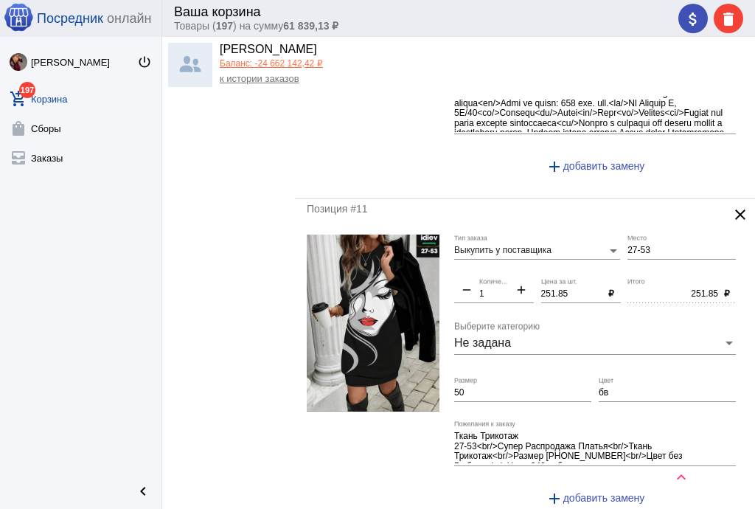
scroll to position [3399, 0]
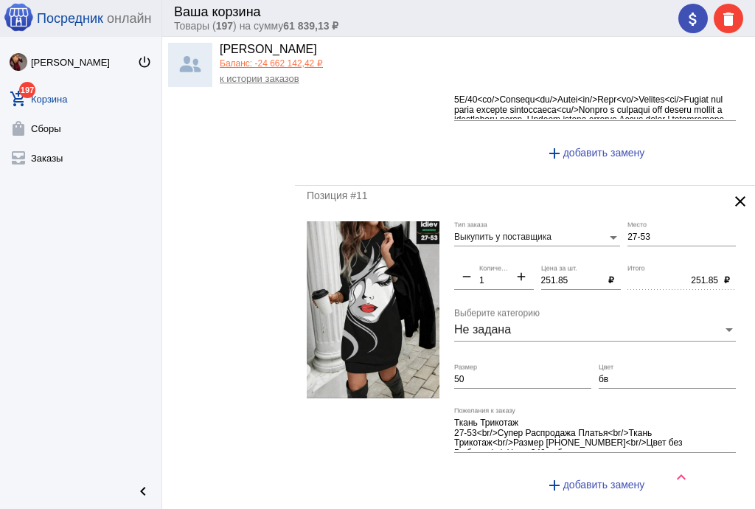
type input "50"
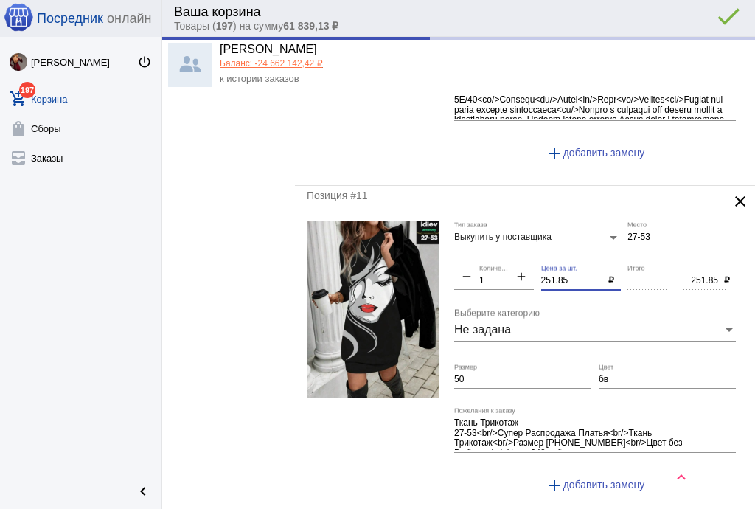
type input "50.00"
drag, startPoint x: 574, startPoint y: 268, endPoint x: 515, endPoint y: 265, distance: 59.1
click at [515, 265] on div "Выкупить у поставщика Тип заказа 27-53 Место remove 1 Количество add 251.85 Цен…" at bounding box center [598, 363] width 289 height 284
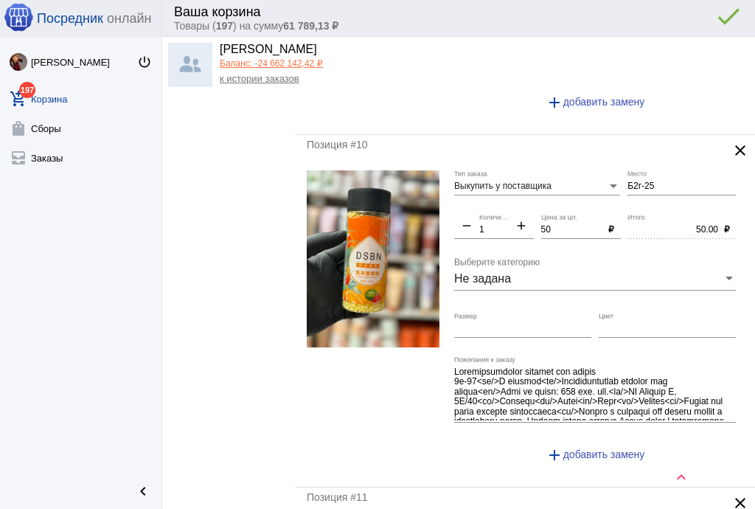
scroll to position [3046, 0]
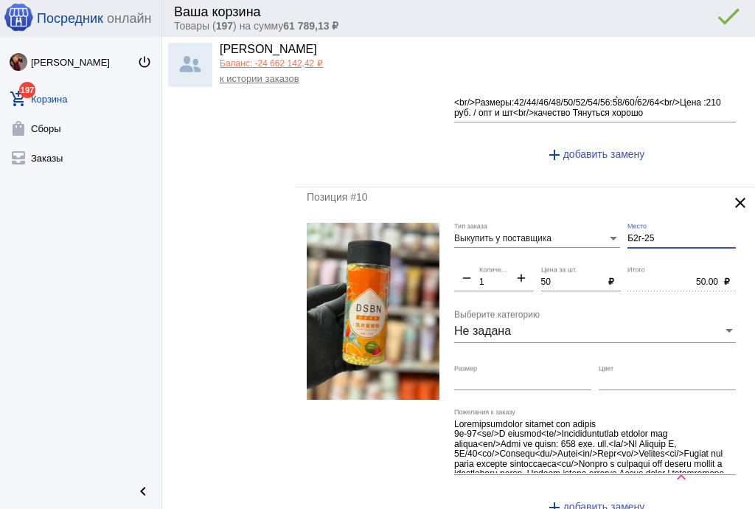
drag, startPoint x: 659, startPoint y: 223, endPoint x: 584, endPoint y: 226, distance: 75.2
click at [584, 226] on div "Выкупить у поставщика Тип заказа Б2г-25 Место remove 1 Количество add 50 Цена з…" at bounding box center [598, 375] width 289 height 305
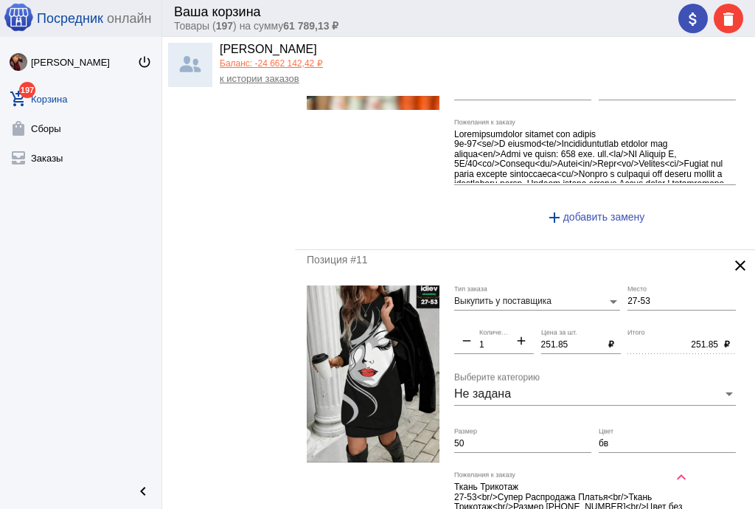
scroll to position [3399, 0]
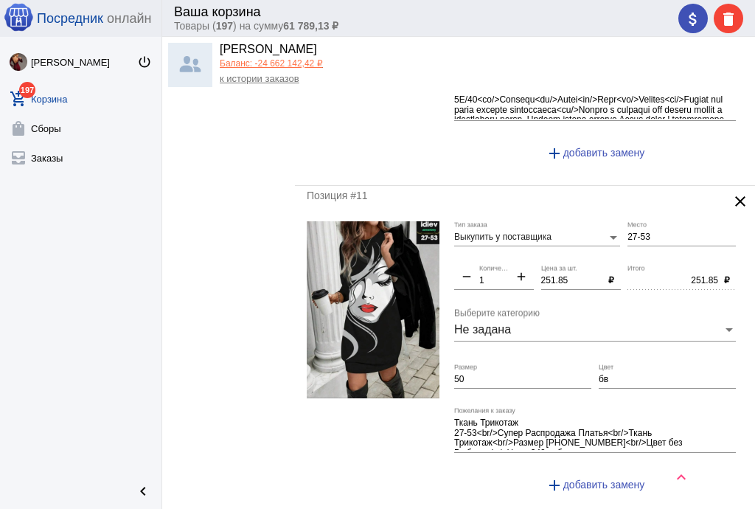
type input "2-2"
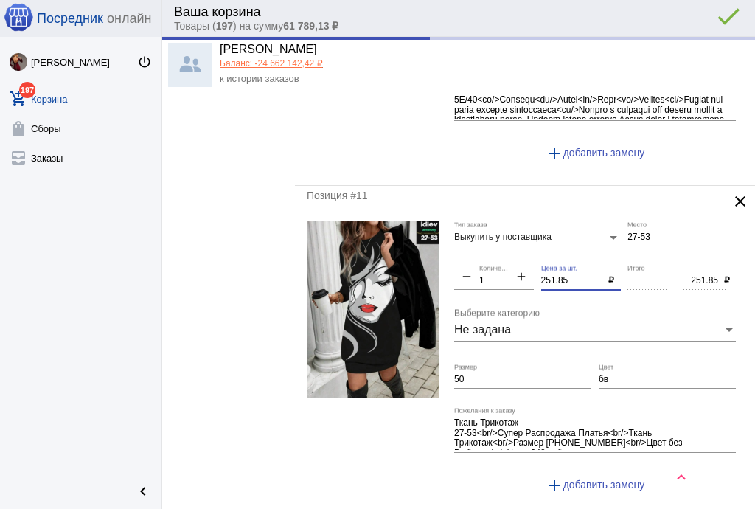
drag, startPoint x: 570, startPoint y: 265, endPoint x: 486, endPoint y: 267, distance: 84.1
click at [486, 267] on div "Выкупить у поставщика Тип заказа 27-53 Место remove 1 Количество add 251.85 Цен…" at bounding box center [598, 363] width 289 height 284
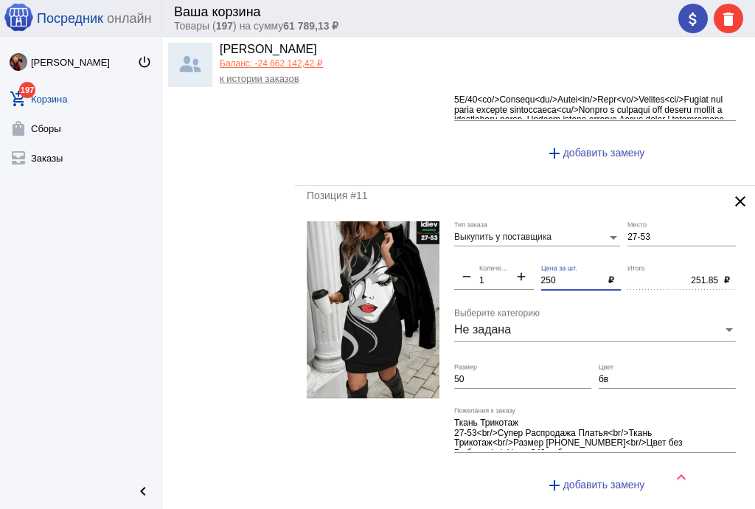
scroll to position [3694, 0]
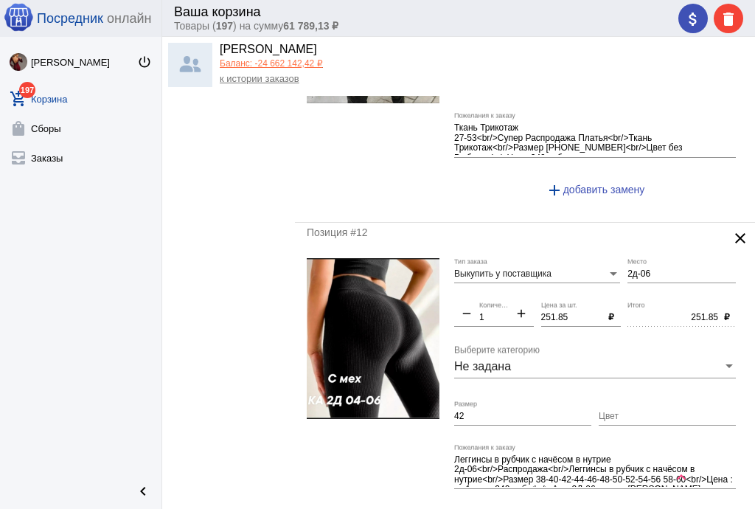
type input "250"
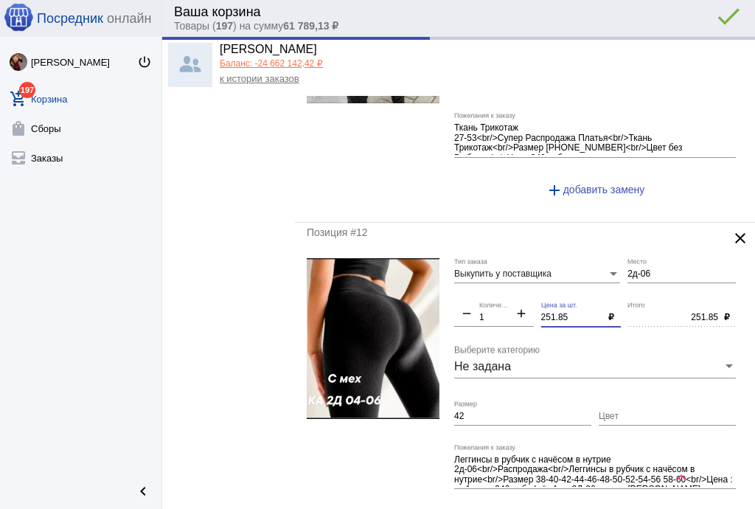
type input "250.00"
drag, startPoint x: 566, startPoint y: 299, endPoint x: 510, endPoint y: 296, distance: 56.1
click at [510, 296] on div "Выкупить у поставщика Тип заказа 2д-06 Место remove 1 Количество add 251.85 Цен…" at bounding box center [598, 400] width 289 height 284
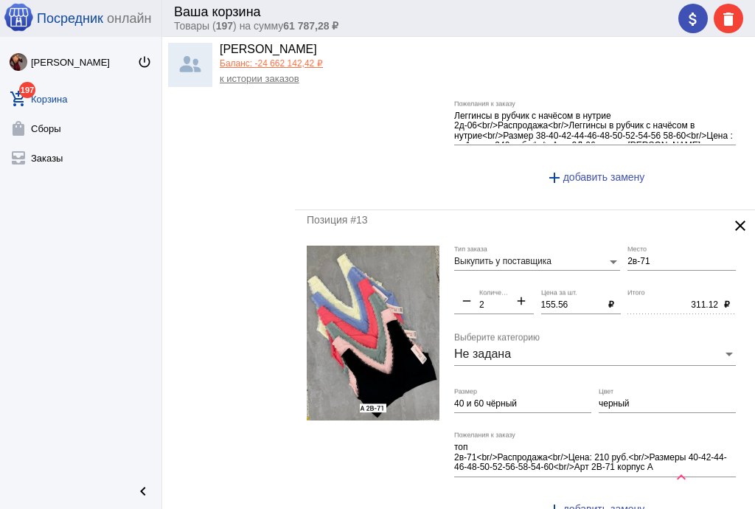
scroll to position [4107, 0]
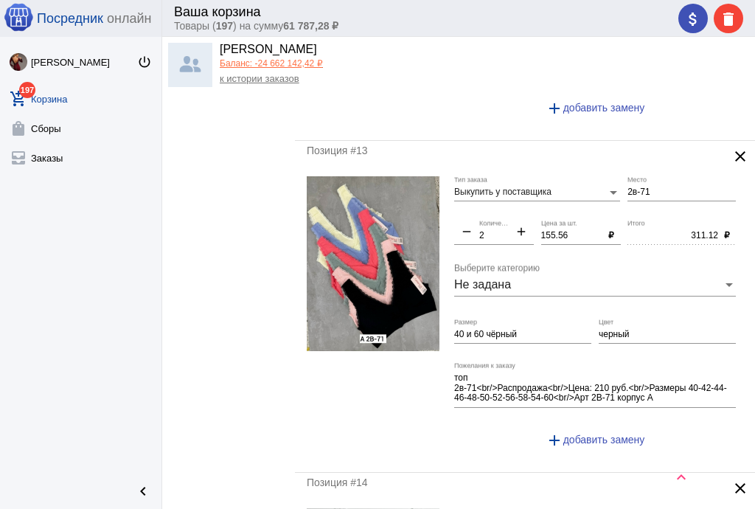
type input "250"
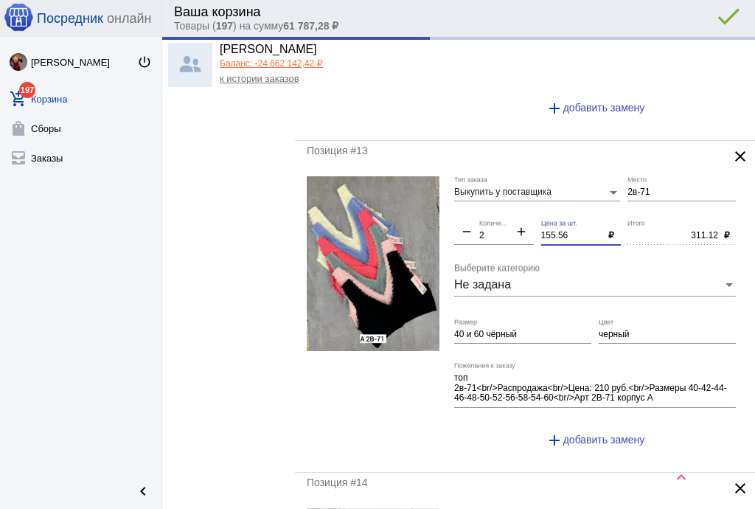
type input "250.00"
drag, startPoint x: 580, startPoint y: 213, endPoint x: 504, endPoint y: 212, distance: 76.0
click at [504, 212] on div "Выкупить у поставщика Тип заказа 2в-71 Место remove 2 Количество add 155.56 Цен…" at bounding box center [598, 318] width 289 height 284
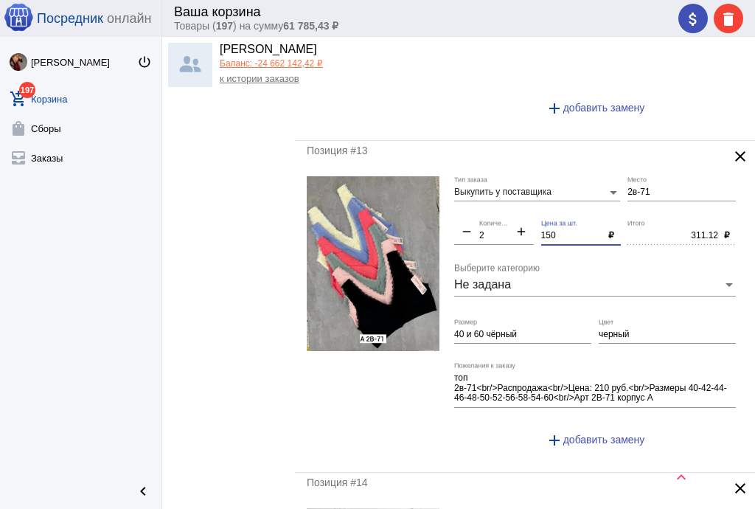
scroll to position [4343, 0]
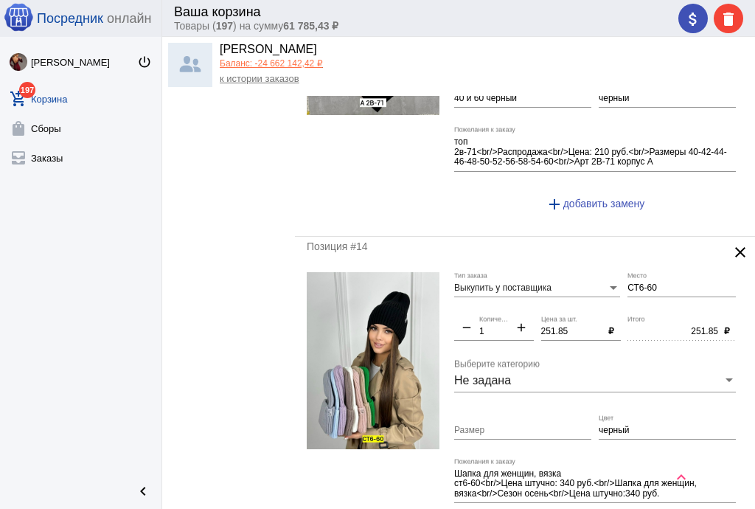
type input "150"
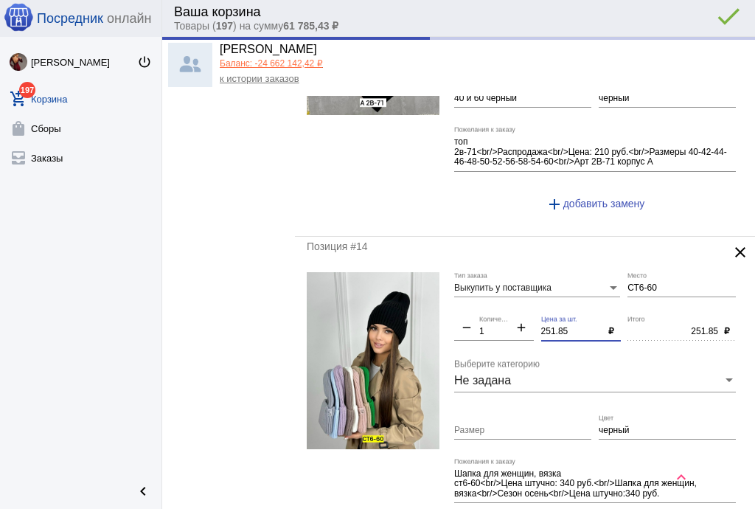
type input "300.00"
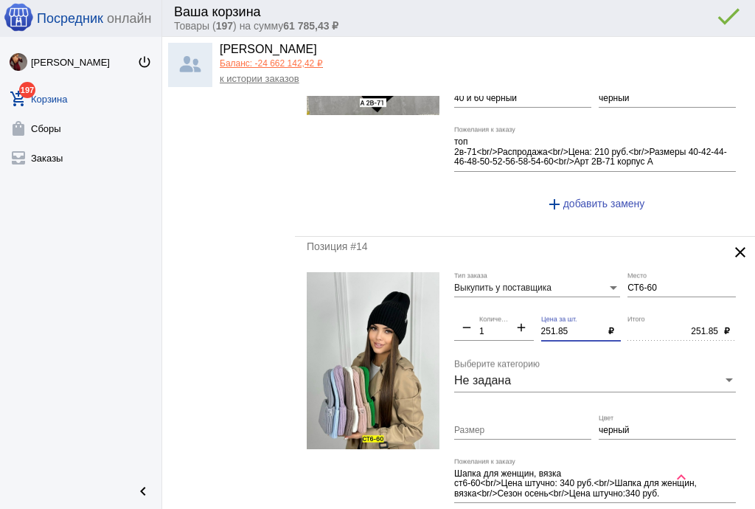
drag, startPoint x: 566, startPoint y: 313, endPoint x: 510, endPoint y: 311, distance: 56.1
click at [510, 311] on div "Выкупить у поставщика Тип заказа СТ6-60 Место remove 1 Количество add 251.85 Це…" at bounding box center [598, 414] width 289 height 284
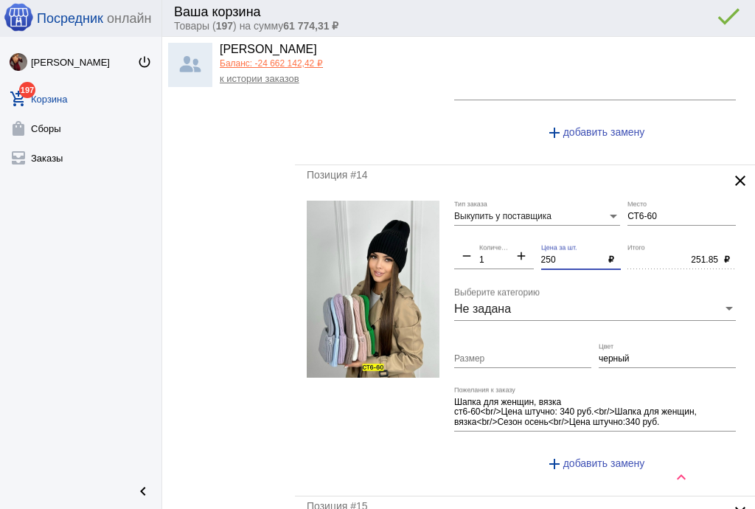
scroll to position [4638, 0]
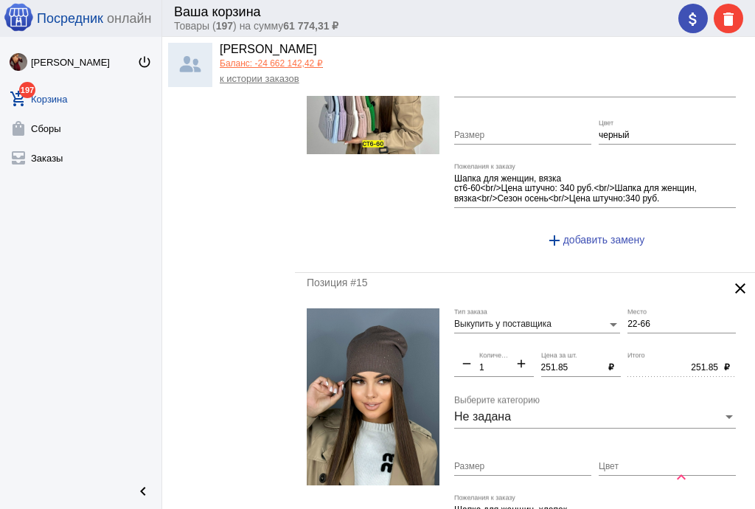
type input "250"
type input "250.00"
drag, startPoint x: 566, startPoint y: 346, endPoint x: 511, endPoint y: 342, distance: 54.7
click at [511, 342] on div "Выкупить у поставщика Тип заказа 22-66 Место remove 1 Количество add 251.85 Цен…" at bounding box center [598, 445] width 289 height 274
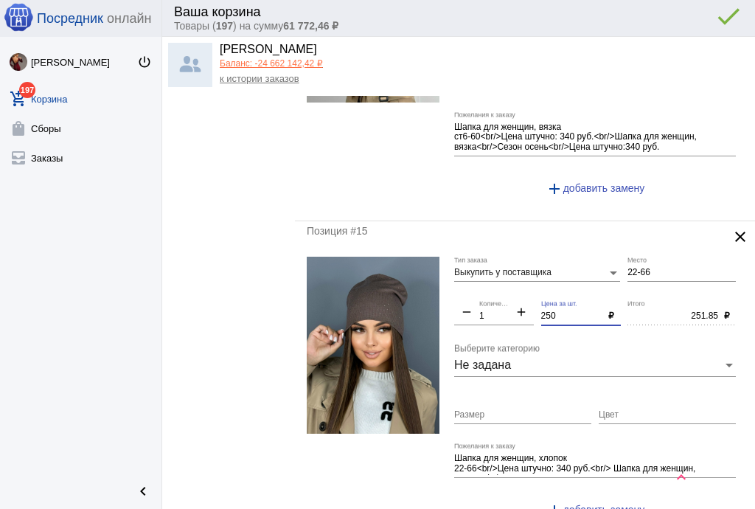
scroll to position [4697, 0]
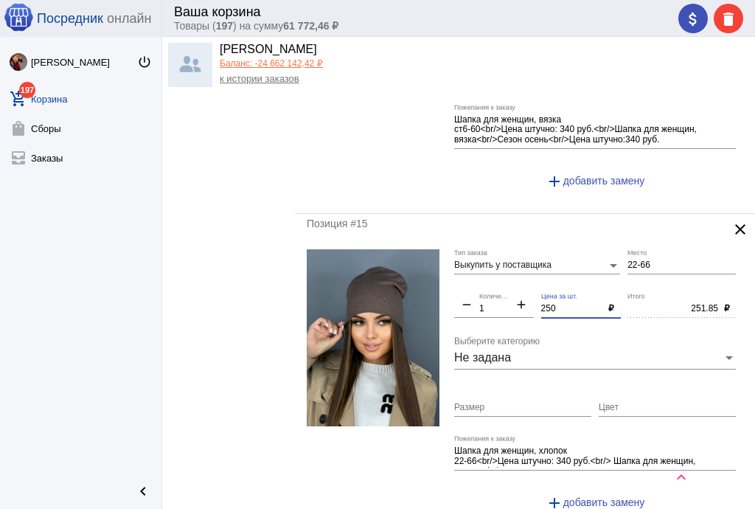
type input "250"
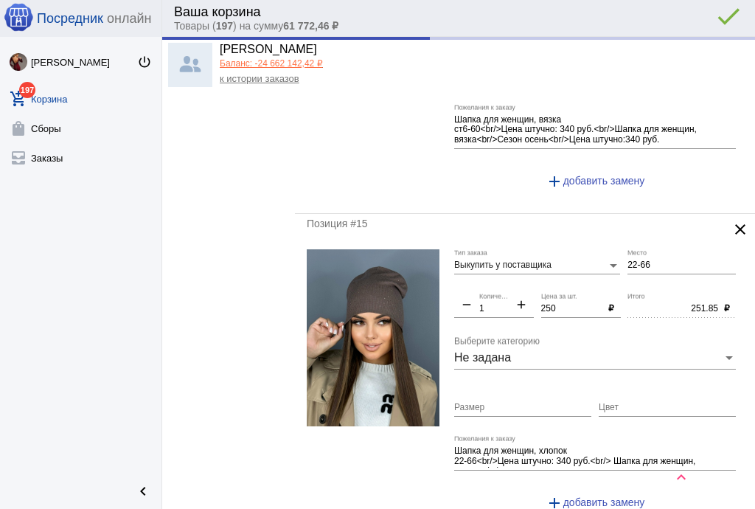
type input "250.00"
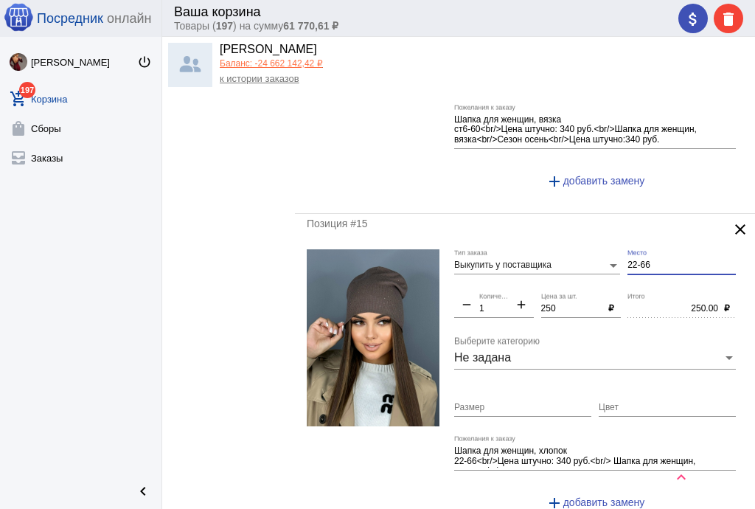
drag, startPoint x: 652, startPoint y: 244, endPoint x: 578, endPoint y: 229, distance: 75.2
click at [578, 249] on div "Выкупить у поставщика Тип заказа 22-66 Место remove 1 Количество add 250 Цена з…" at bounding box center [598, 386] width 289 height 274
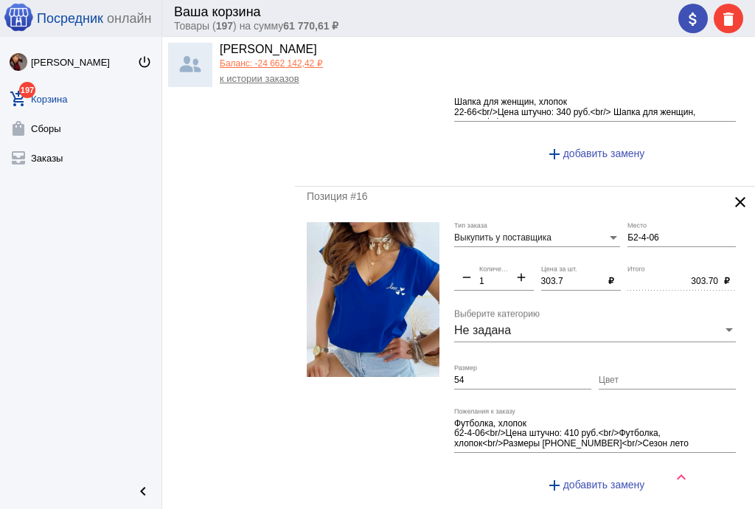
scroll to position [5110, 0]
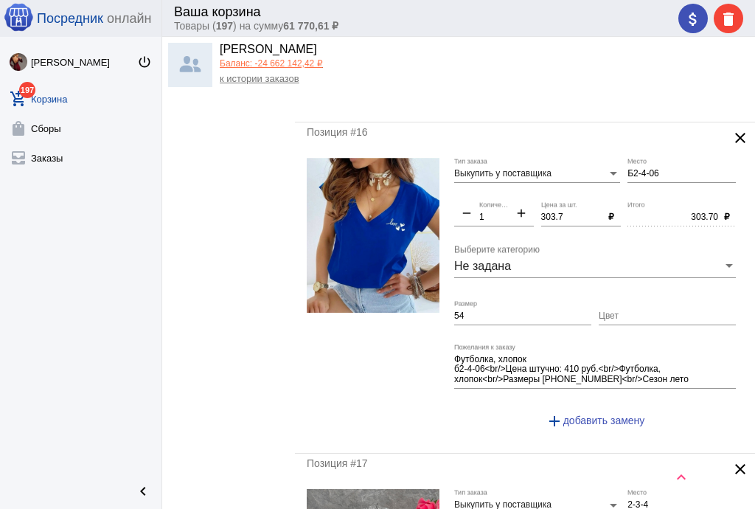
type input "Б2-4-11"
drag, startPoint x: 566, startPoint y: 192, endPoint x: 494, endPoint y: 191, distance: 72.3
click at [494, 191] on div "Выкупить у поставщика Тип заказа Б2-4-06 Место remove 1 Количество add 303.7 Це…" at bounding box center [598, 300] width 289 height 284
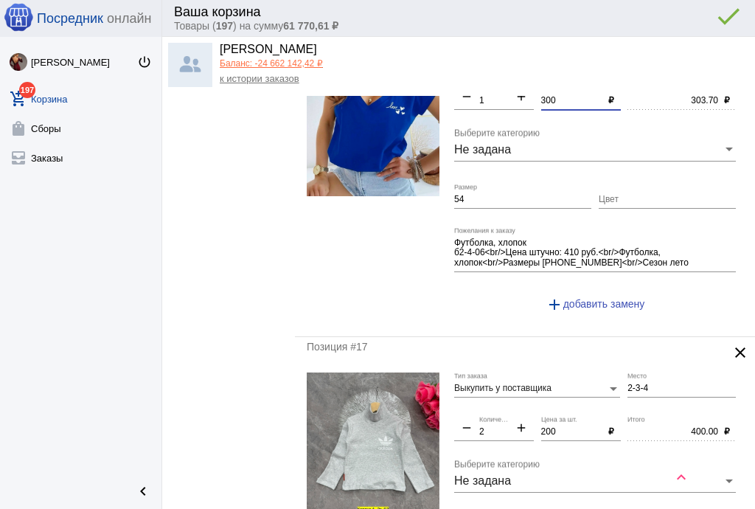
scroll to position [5346, 0]
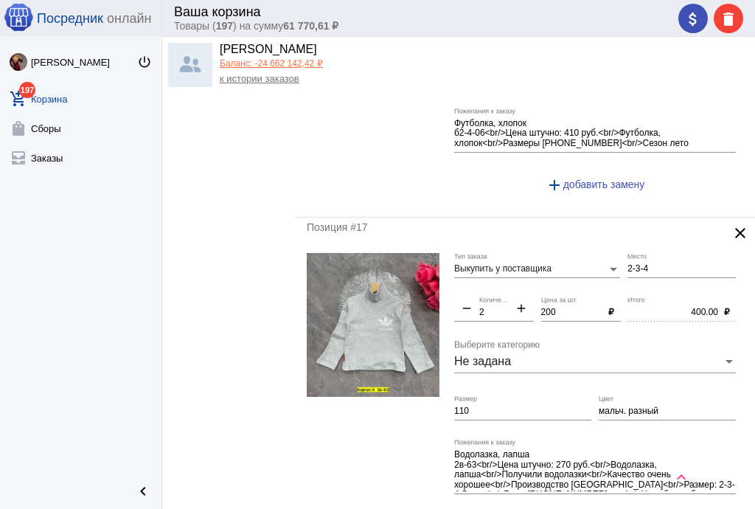
type input "300"
type input "300.00"
drag, startPoint x: 646, startPoint y: 246, endPoint x: 616, endPoint y: 242, distance: 29.8
click at [616, 253] on div "Выкупить у поставщика Тип заказа 2-3-4 Место remove 2 Количество add 200 Цена з…" at bounding box center [598, 399] width 289 height 293
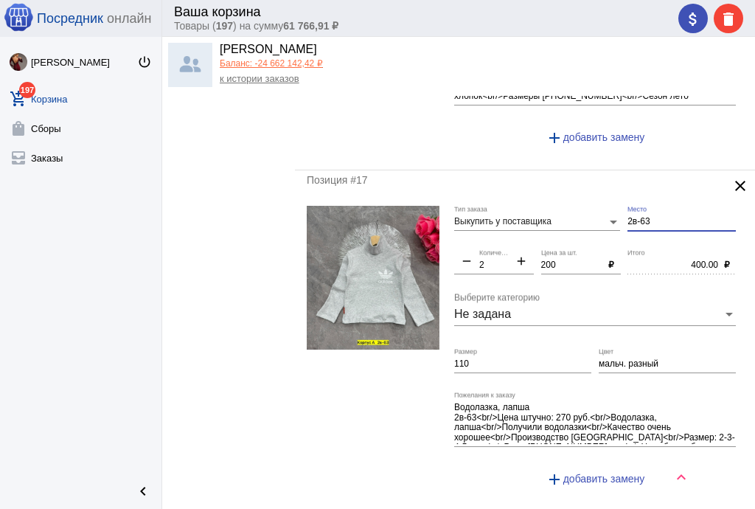
scroll to position [5641, 0]
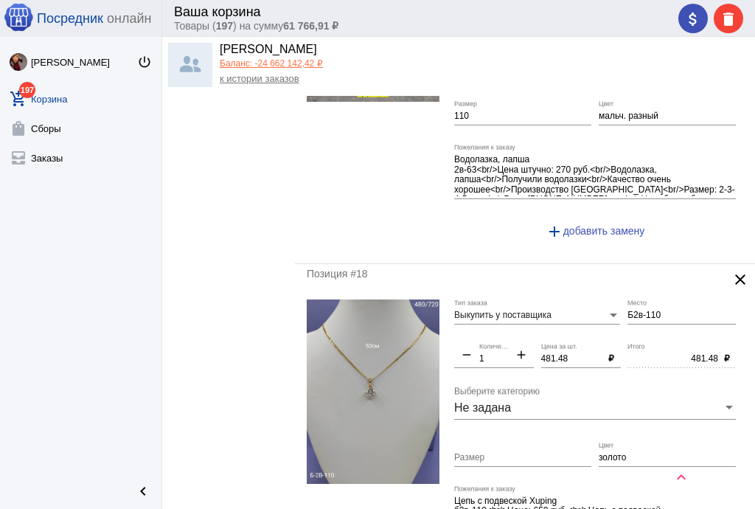
type input "2в-63"
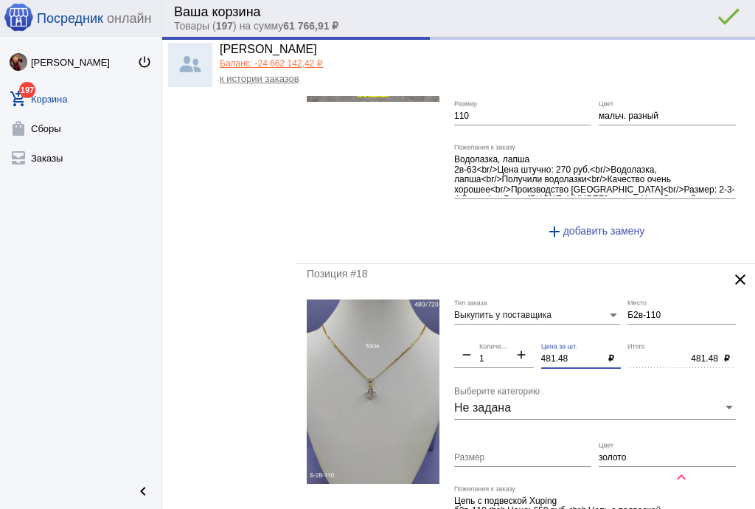
drag, startPoint x: 572, startPoint y: 334, endPoint x: 521, endPoint y: 319, distance: 53.9
click at [520, 322] on div "Выкупить у поставщика Тип заказа Б2в-110 Место remove 1 Количество add 481.48 Ц…" at bounding box center [598, 445] width 289 height 293
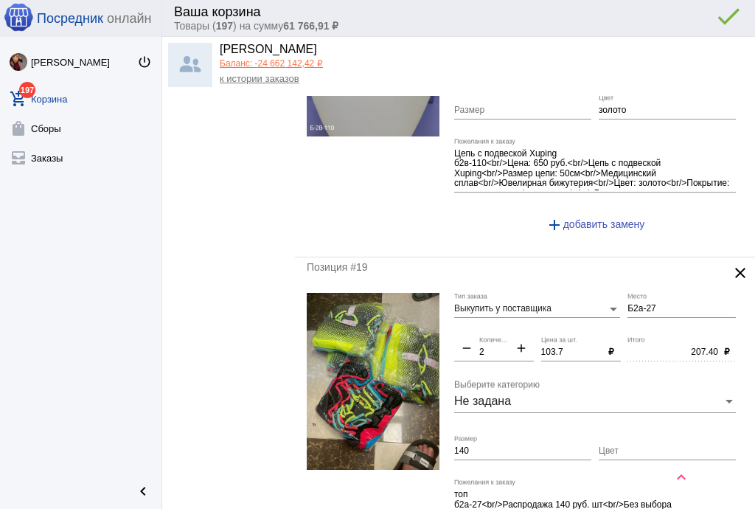
scroll to position [5995, 0]
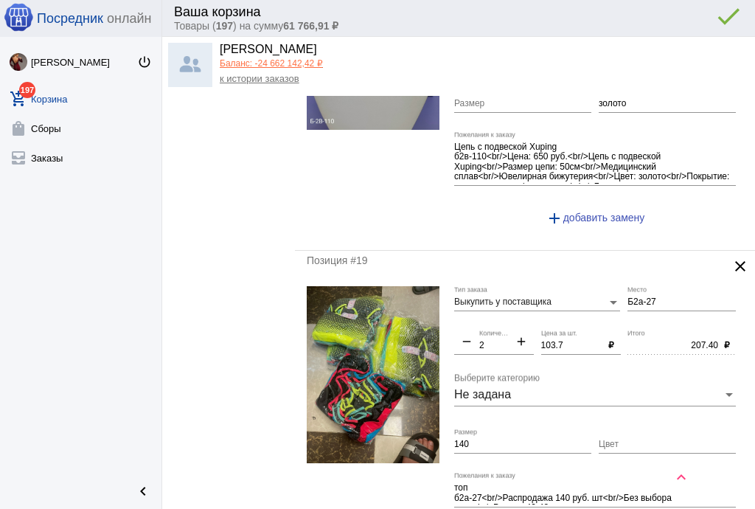
type input "480"
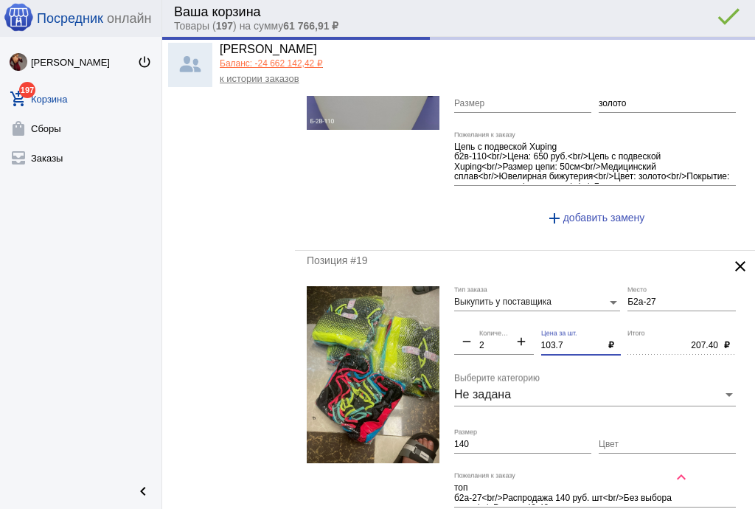
type input "480.00"
drag, startPoint x: 562, startPoint y: 316, endPoint x: 543, endPoint y: 311, distance: 19.7
click at [543, 330] on div "103.7 Цена за шт." at bounding box center [572, 342] width 62 height 25
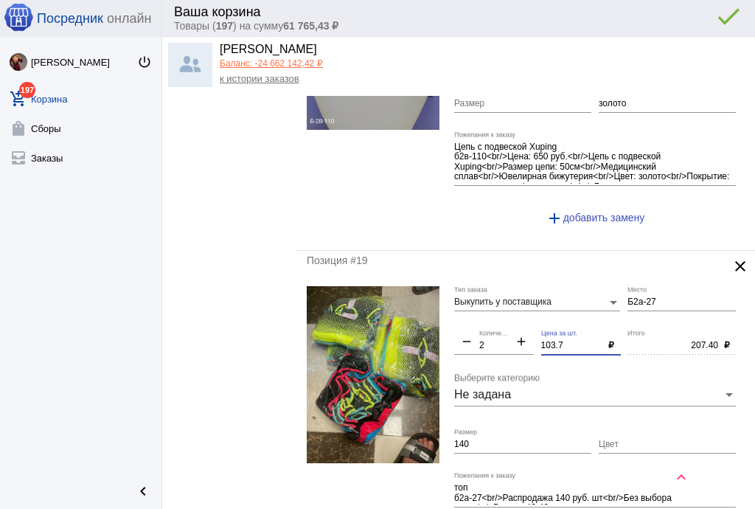
drag, startPoint x: 591, startPoint y: 314, endPoint x: 583, endPoint y: 317, distance: 7.9
click at [590, 341] on input "103.7" at bounding box center [572, 346] width 62 height 10
click at [567, 341] on input "103.7" at bounding box center [572, 346] width 62 height 10
drag, startPoint x: 519, startPoint y: 314, endPoint x: 522, endPoint y: 338, distance: 24.5
click at [519, 313] on div "Выкупить у поставщика Тип заказа Б2а-27 Место remove 2 Количество add 103.7 Цен…" at bounding box center [598, 423] width 289 height 274
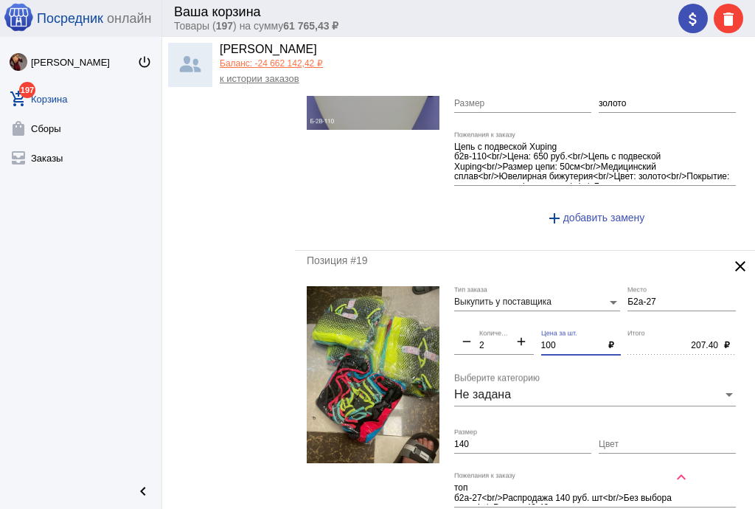
type input "100"
click at [507, 439] on input "140" at bounding box center [522, 444] width 137 height 10
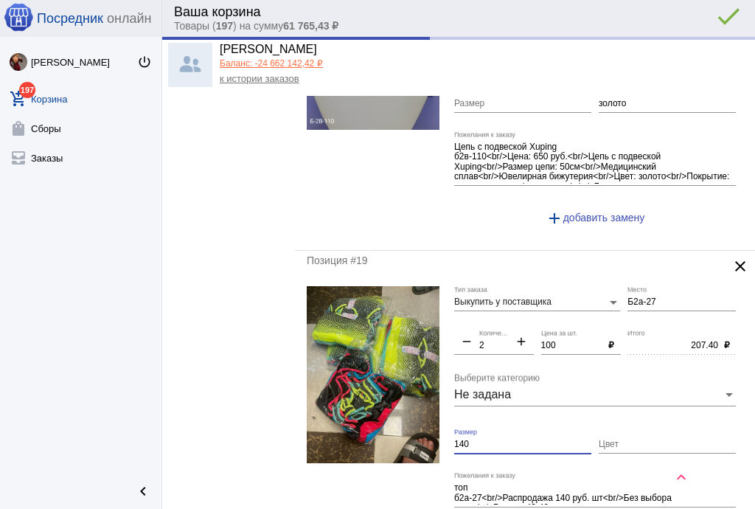
type input "200.00"
click at [507, 439] on input "140" at bounding box center [522, 444] width 137 height 10
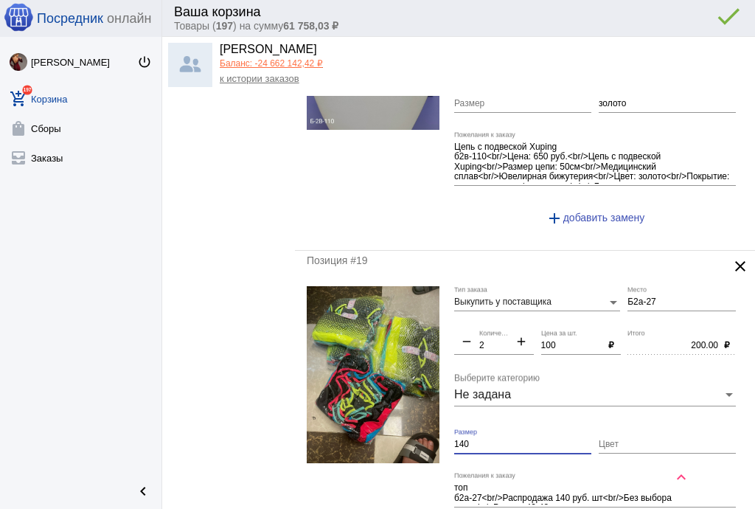
click at [507, 439] on input "140" at bounding box center [522, 444] width 137 height 10
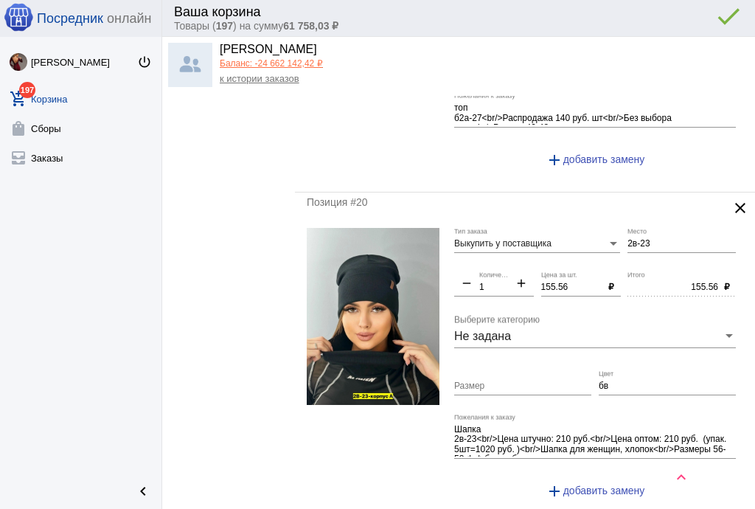
scroll to position [6408, 0]
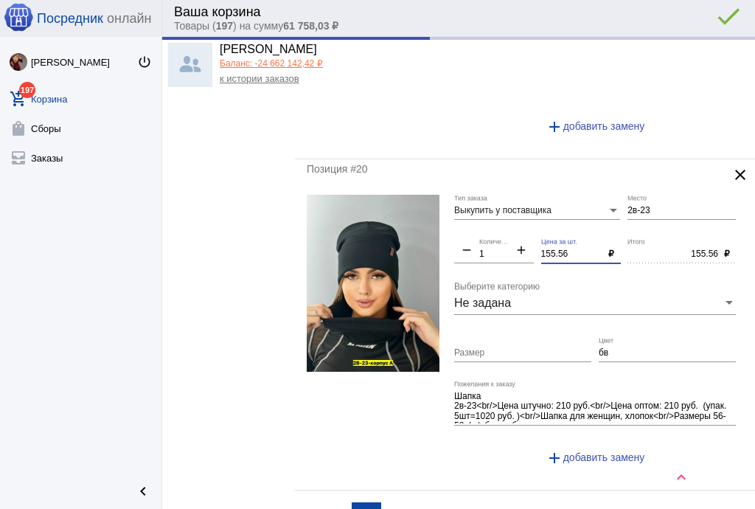
drag, startPoint x: 567, startPoint y: 223, endPoint x: 507, endPoint y: 212, distance: 60.7
click at [507, 212] on div "Выкупить у поставщика Тип заказа 2в-23 Место remove 1 Количество add 155.56 Цен…" at bounding box center [598, 337] width 289 height 284
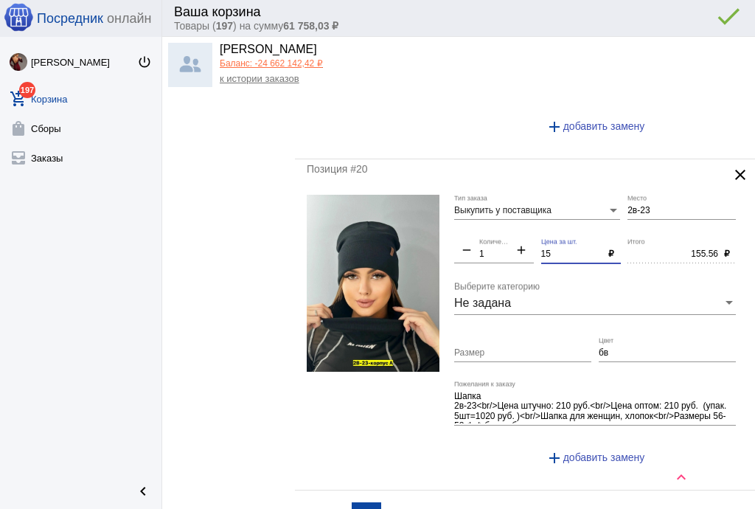
type input "150"
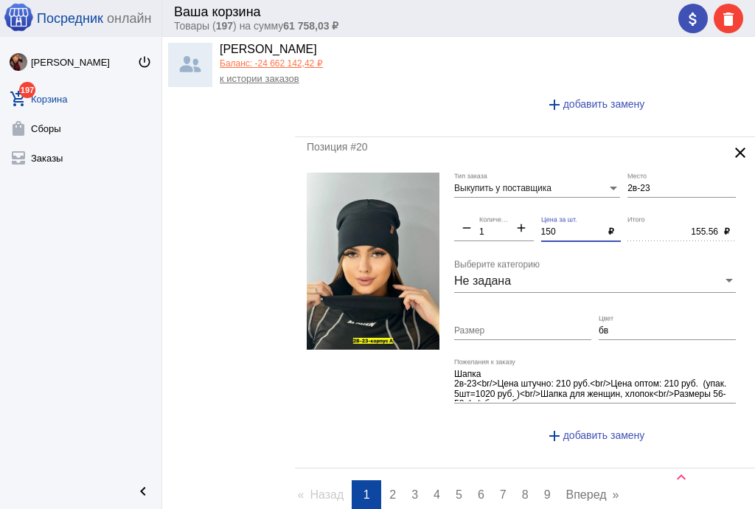
scroll to position [6526, 0]
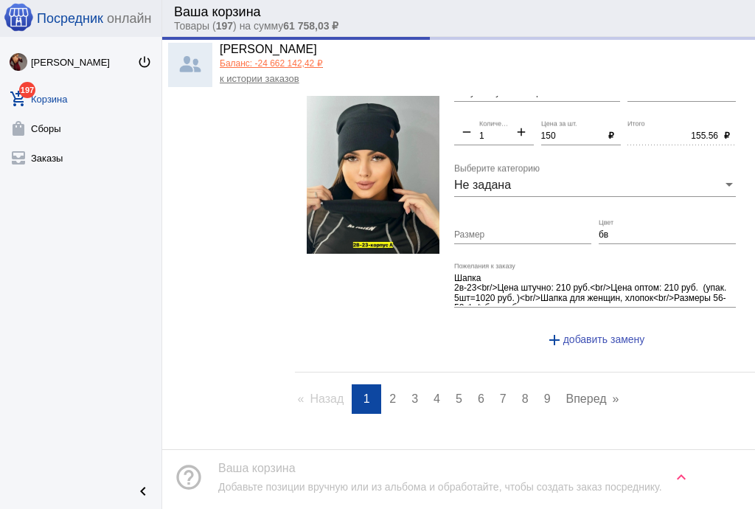
click at [390, 392] on span "2" at bounding box center [392, 398] width 7 height 13
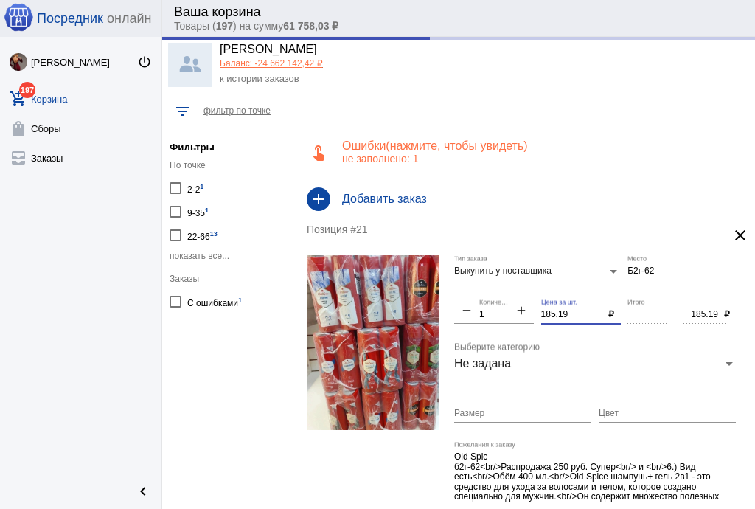
drag, startPoint x: 572, startPoint y: 314, endPoint x: 500, endPoint y: 310, distance: 72.4
click at [500, 310] on div "Выкупить у поставщика Тип заказа Б2г-62 Место remove 1 Количество add 185.19 Це…" at bounding box center [598, 407] width 289 height 305
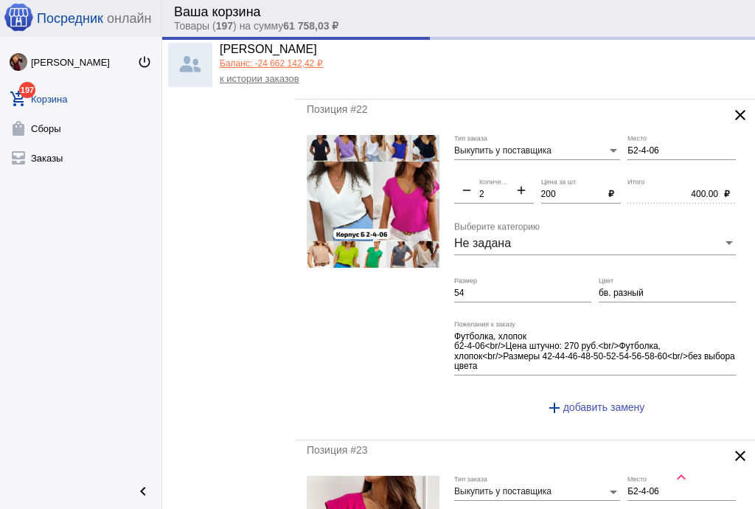
scroll to position [649, 0]
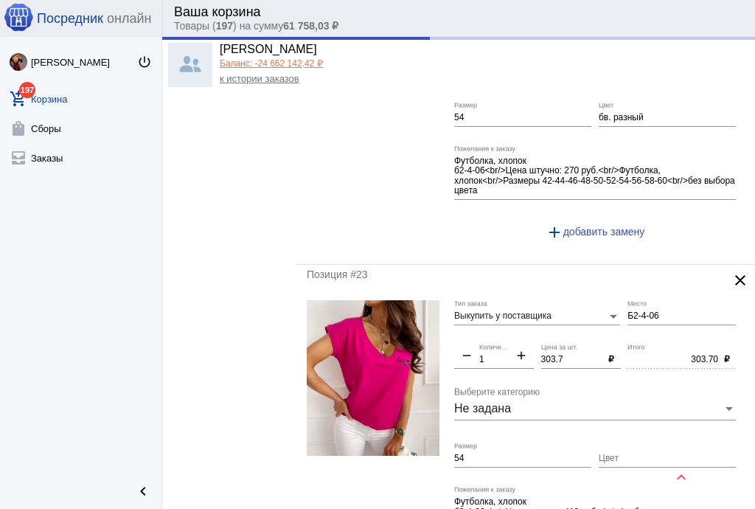
type input "180"
type input "180.00"
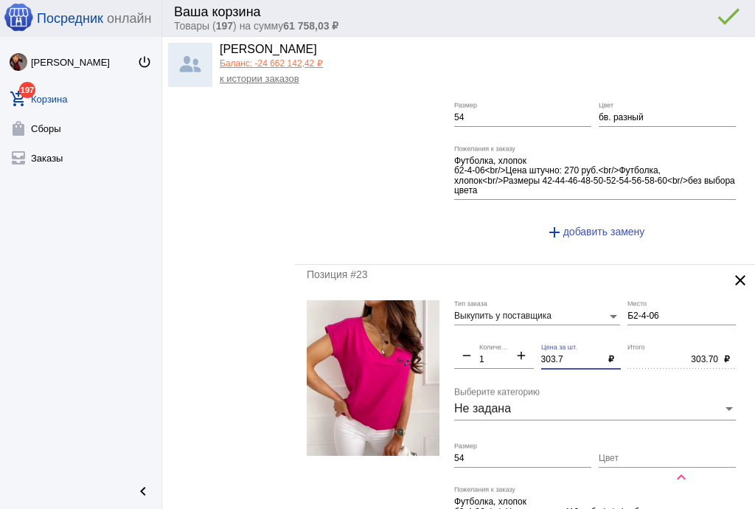
drag, startPoint x: 577, startPoint y: 356, endPoint x: 502, endPoint y: 356, distance: 74.5
click at [502, 356] on div "Выкупить у поставщика Тип заказа Б2-4-06 Место remove 1 Количество add 303.7 Це…" at bounding box center [598, 442] width 289 height 284
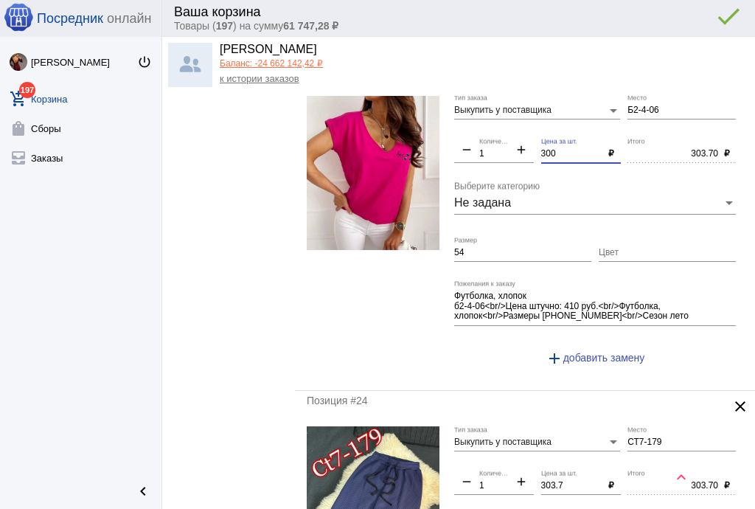
scroll to position [944, 0]
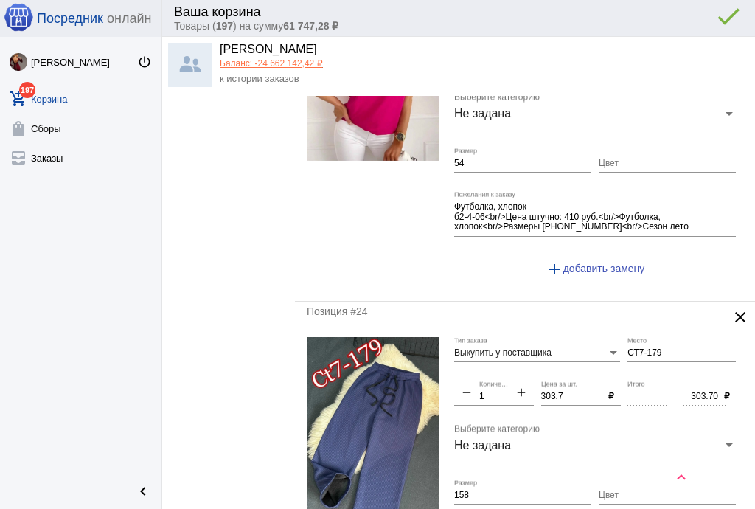
type input "300"
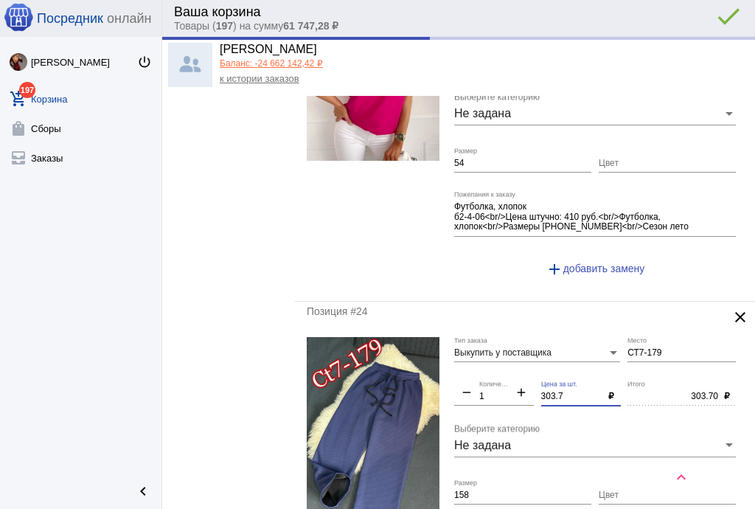
type input "300.00"
drag, startPoint x: 563, startPoint y: 389, endPoint x: 490, endPoint y: 373, distance: 75.5
click at [489, 378] on div "Выкупить у поставщика Тип заказа СТ7-179 Место remove 1 Количество add 303.7 Це…" at bounding box center [598, 479] width 289 height 284
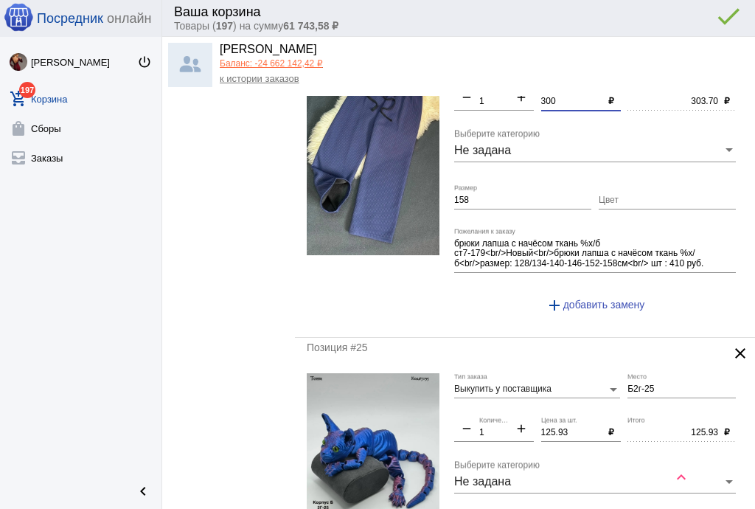
scroll to position [1416, 0]
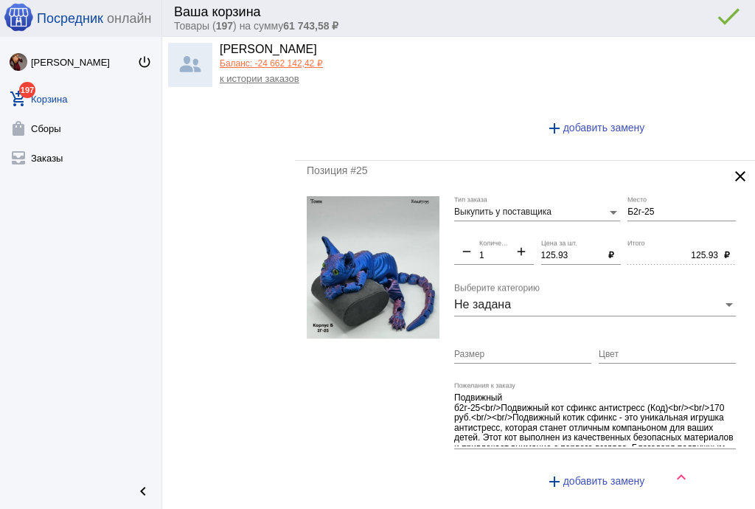
type input "300"
type input "300.00"
drag, startPoint x: 569, startPoint y: 249, endPoint x: 503, endPoint y: 249, distance: 66.4
click at [503, 249] on div "Выкупить у поставщика Тип заказа Б2г-25 Место remove 1 Количество add 125.93 Це…" at bounding box center [598, 348] width 289 height 305
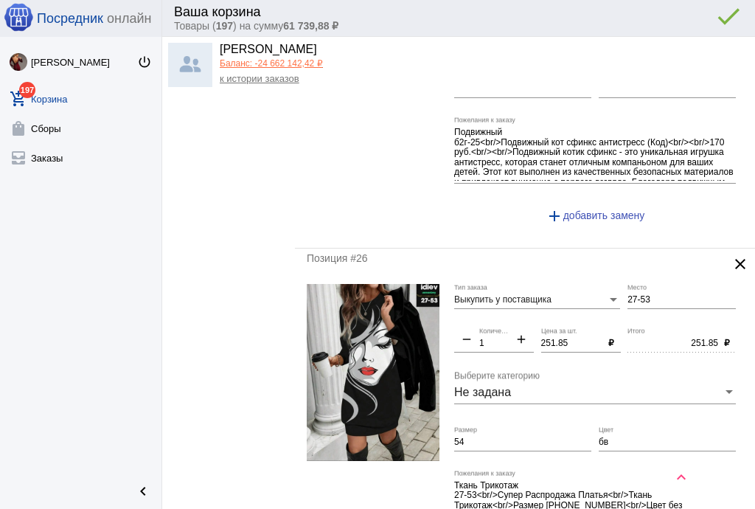
scroll to position [1770, 0]
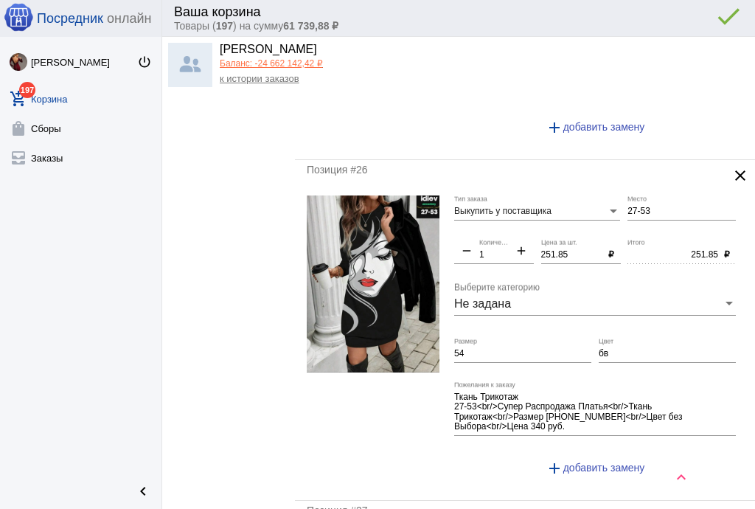
type input "120"
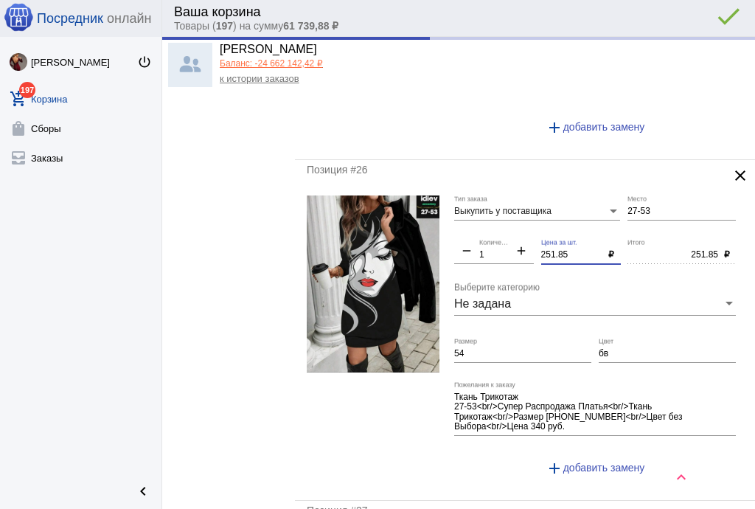
type input "120.00"
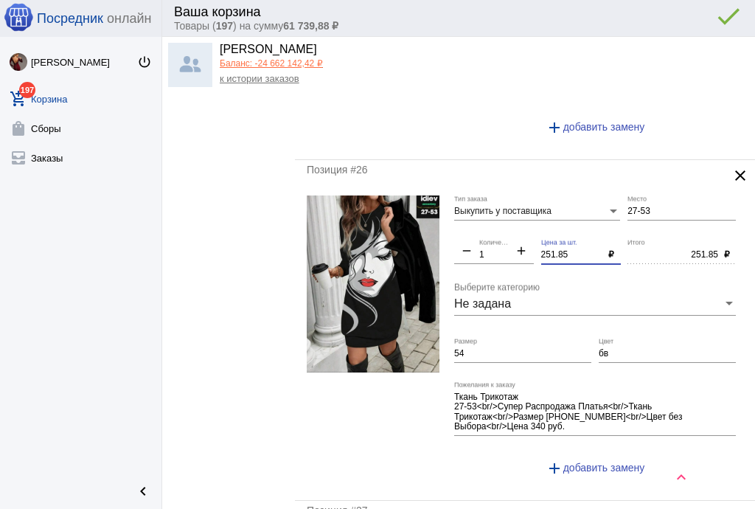
drag, startPoint x: 563, startPoint y: 249, endPoint x: 493, endPoint y: 246, distance: 70.9
click at [493, 246] on div "Выкупить у поставщика Тип заказа 27-53 Место remove 1 Количество add 251.85 Цен…" at bounding box center [598, 341] width 289 height 293
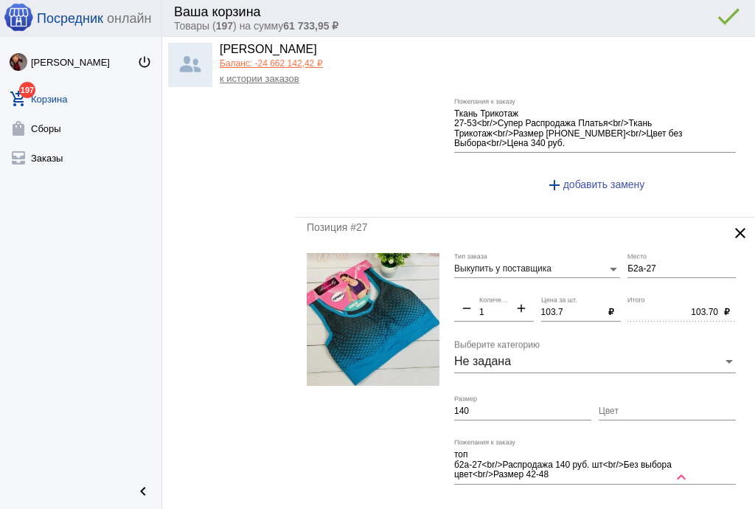
scroll to position [2065, 0]
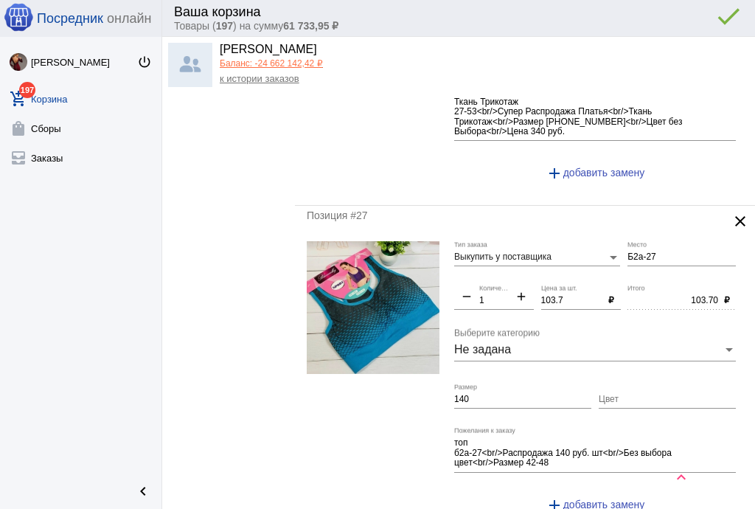
type input "250"
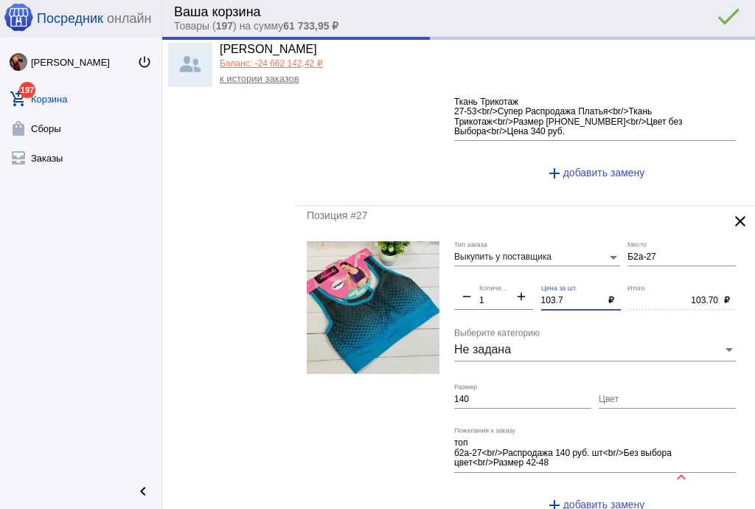
type input "250.00"
drag, startPoint x: 515, startPoint y: 288, endPoint x: 484, endPoint y: 282, distance: 31.0
click at [486, 283] on div "Выкупить у поставщика Тип заказа Б2а-27 Место remove 1 Количество add 103.7 Цен…" at bounding box center [598, 383] width 289 height 284
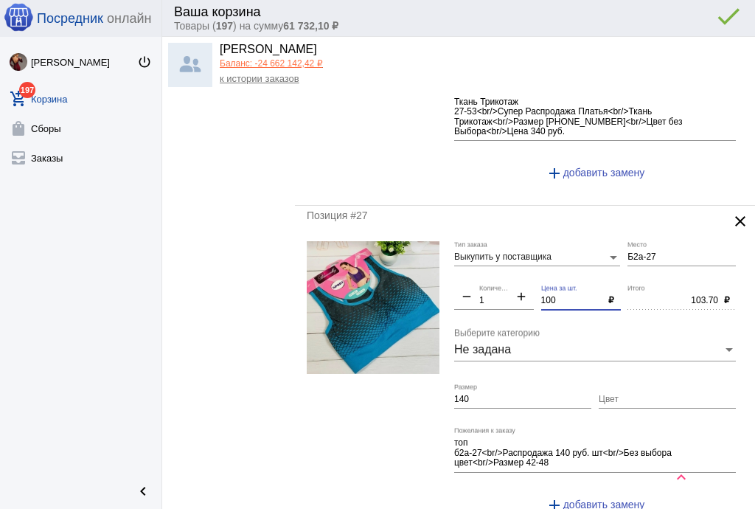
type input "100"
click at [479, 395] on input "140" at bounding box center [522, 400] width 137 height 10
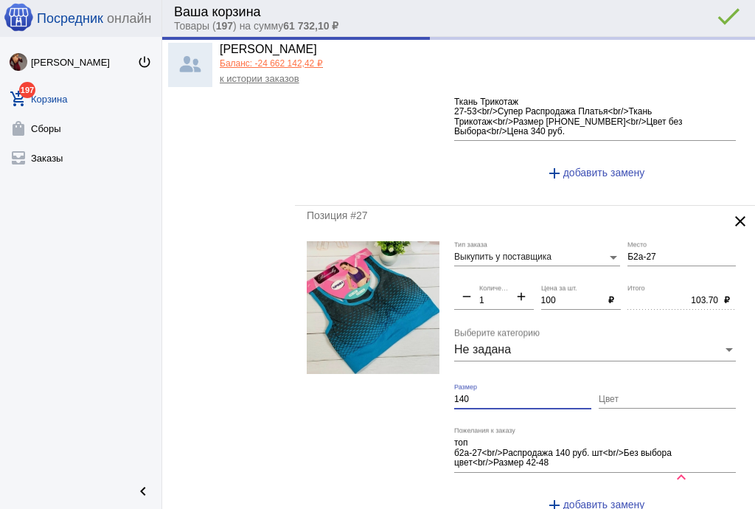
type input "100.00"
click at [479, 395] on input "140" at bounding box center [522, 400] width 137 height 10
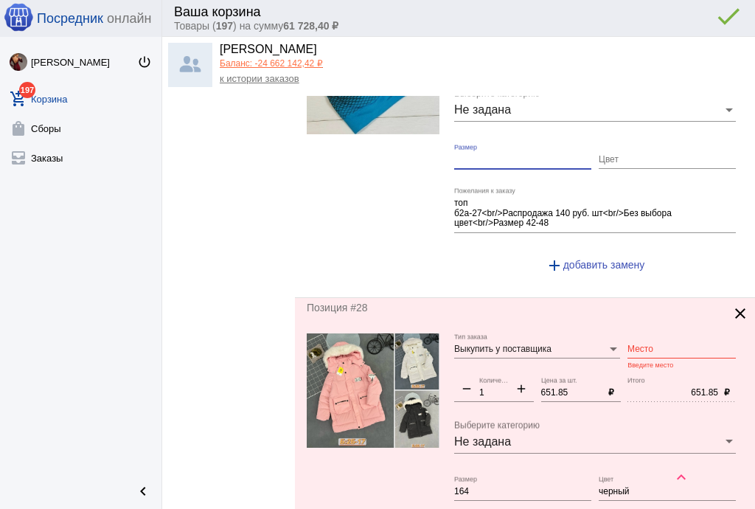
scroll to position [2419, 0]
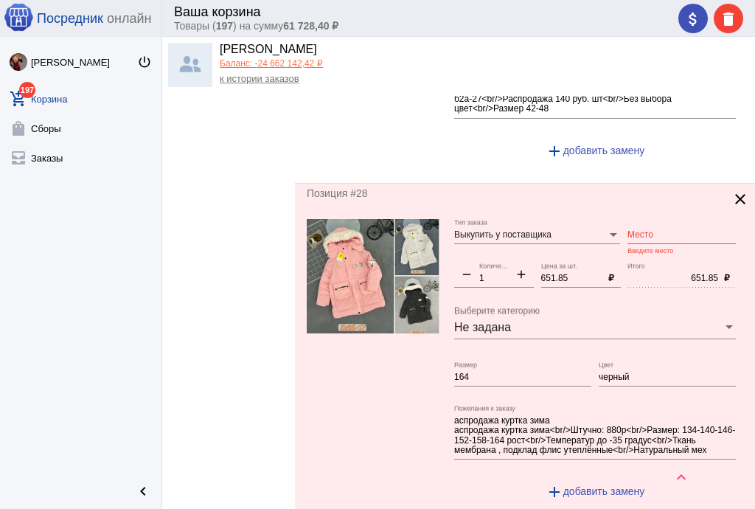
click at [649, 230] on input "Место" at bounding box center [682, 235] width 108 height 10
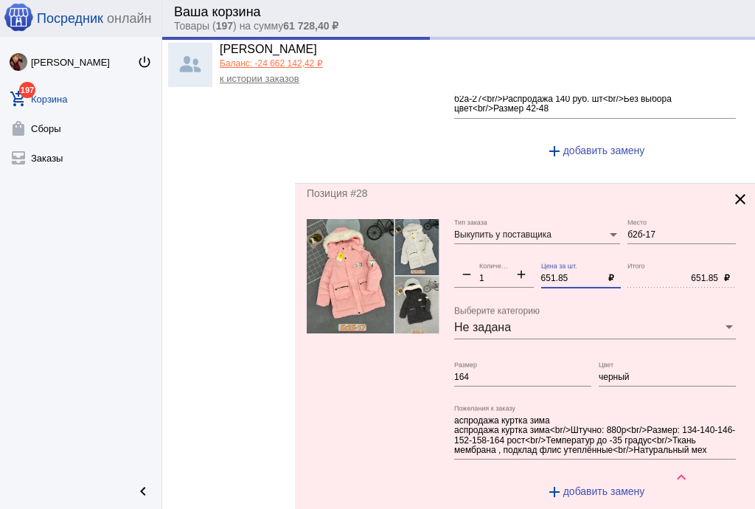
drag, startPoint x: 479, startPoint y: 266, endPoint x: 466, endPoint y: 263, distance: 13.6
click at [466, 264] on div "Выкупить у поставщика Тип заказа б2б-17 Место remove 1 Количество add 651.85 Це…" at bounding box center [598, 365] width 289 height 293
type input "Б2б-17"
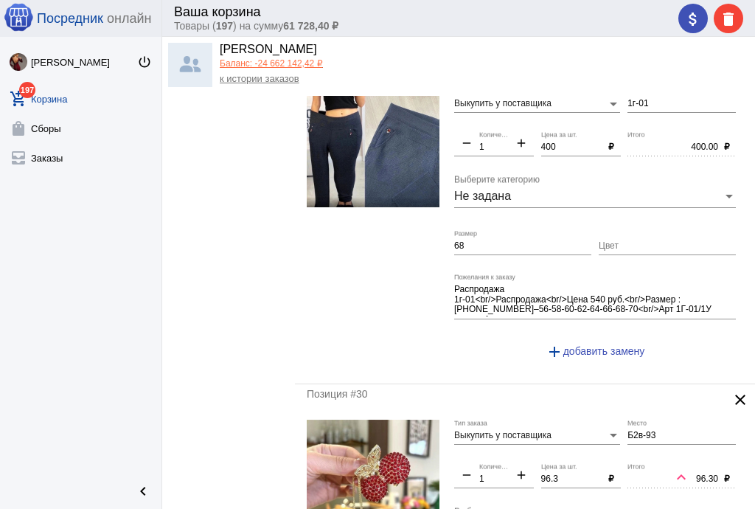
scroll to position [2950, 0]
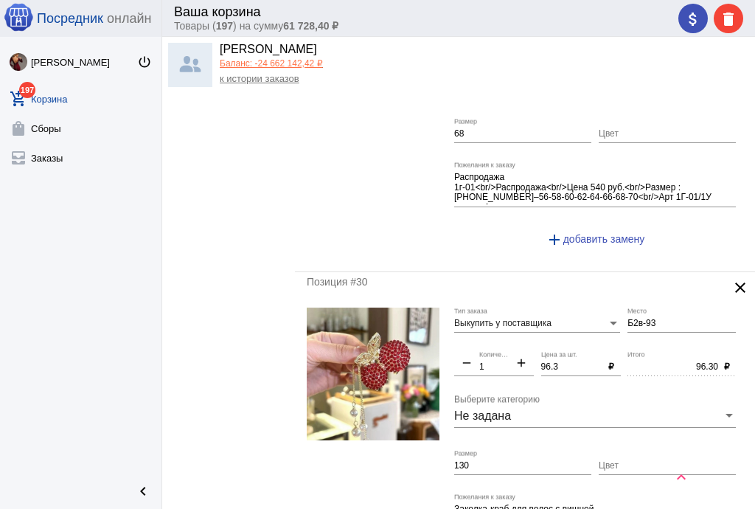
type input "650"
type input "650.00"
drag, startPoint x: 508, startPoint y: 350, endPoint x: 500, endPoint y: 349, distance: 8.2
click at [500, 349] on div "Выкупить у поставщика Тип заказа Б2в-93 Место remove 1 Количество add 96.3 Цена…" at bounding box center [598, 450] width 289 height 284
drag, startPoint x: 555, startPoint y: 345, endPoint x: 572, endPoint y: 353, distance: 18.8
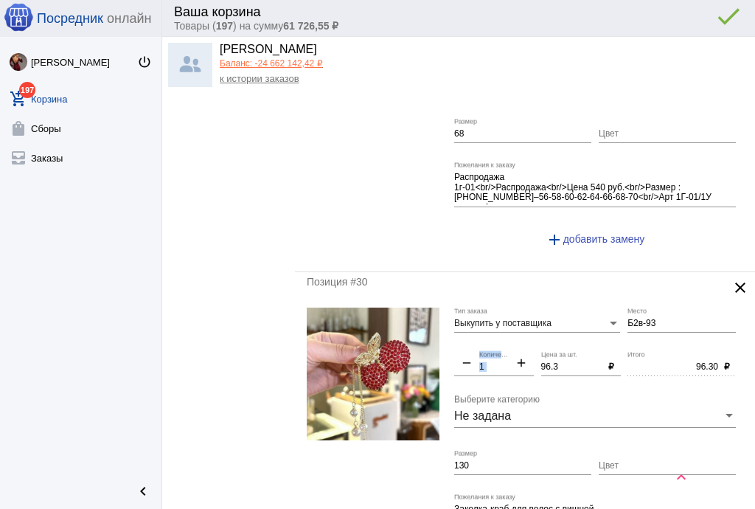
click at [556, 351] on div "96.3 Цена за шт." at bounding box center [572, 363] width 62 height 25
drag, startPoint x: 571, startPoint y: 352, endPoint x: 500, endPoint y: 336, distance: 72.5
click at [500, 336] on div "Выкупить у поставщика Тип заказа Б2в-93 Место remove 1 Количество add 96.3 Цена…" at bounding box center [598, 450] width 289 height 284
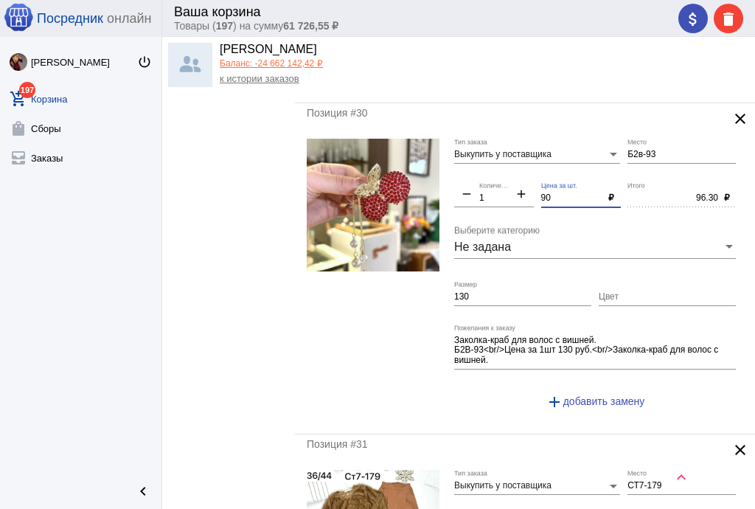
scroll to position [3127, 0]
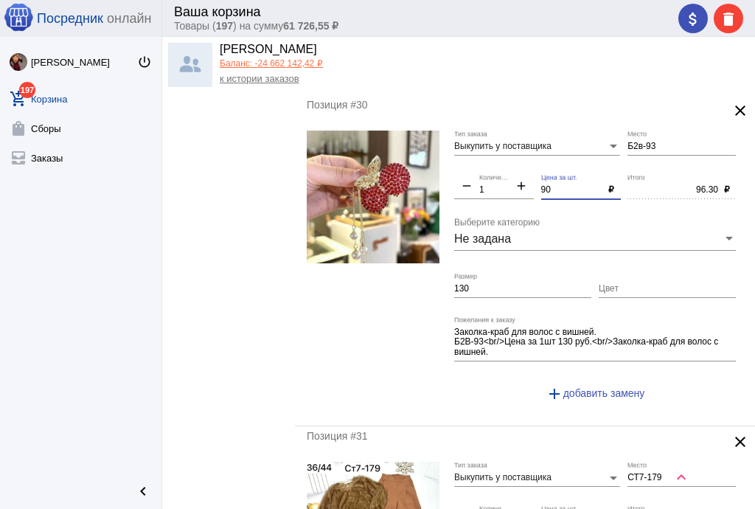
type input "90"
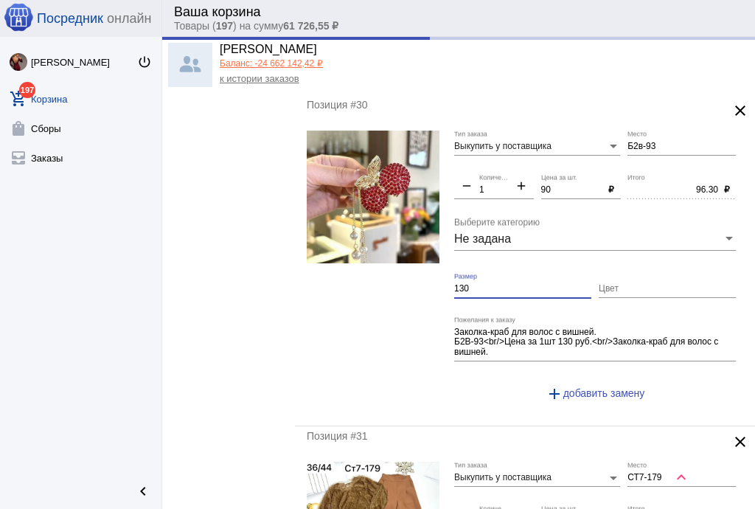
click at [479, 284] on input "130" at bounding box center [522, 289] width 137 height 10
type input "90.00"
click at [479, 284] on input "130" at bounding box center [522, 289] width 137 height 10
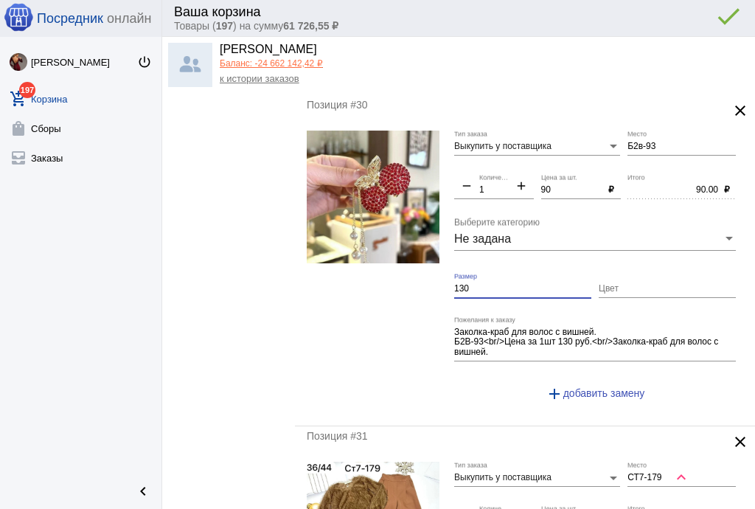
click at [479, 284] on input "130" at bounding box center [522, 289] width 137 height 10
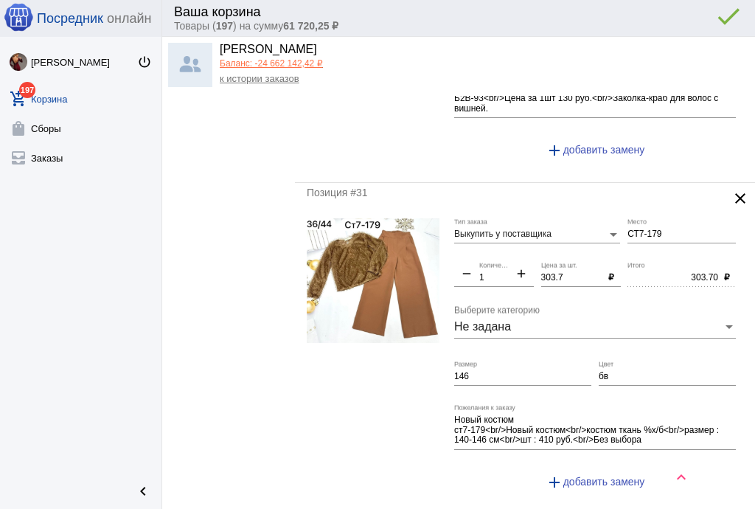
scroll to position [3422, 0]
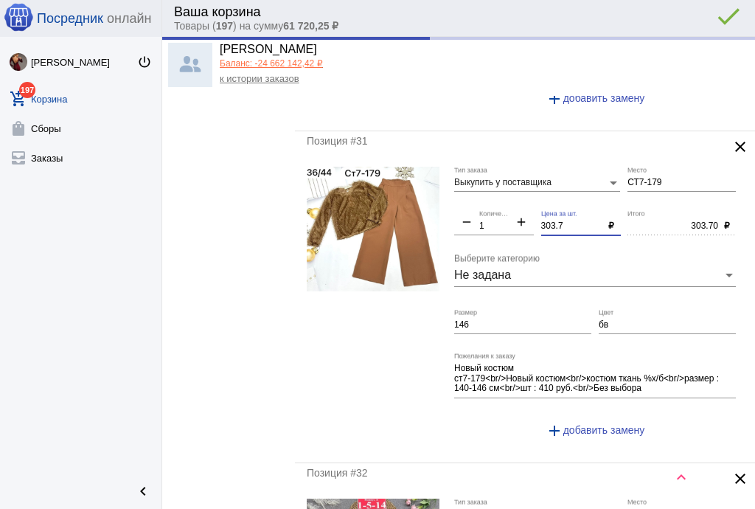
drag, startPoint x: 565, startPoint y: 215, endPoint x: 507, endPoint y: 213, distance: 58.3
click at [507, 213] on div "Выкупить у поставщика Тип заказа СТ7-179 Место remove 1 Количество add 303.7 Це…" at bounding box center [598, 309] width 289 height 284
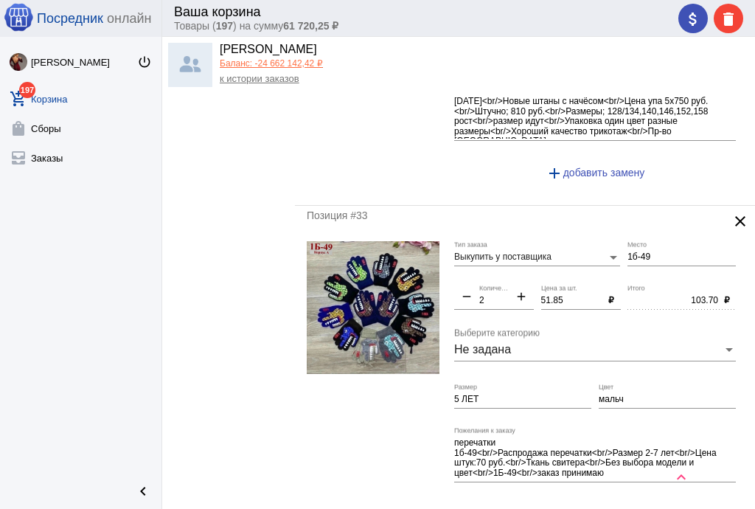
scroll to position [4071, 0]
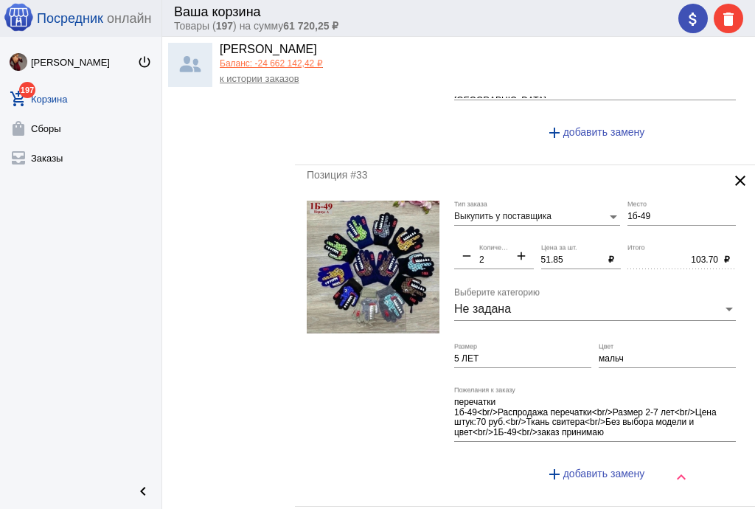
type input "300"
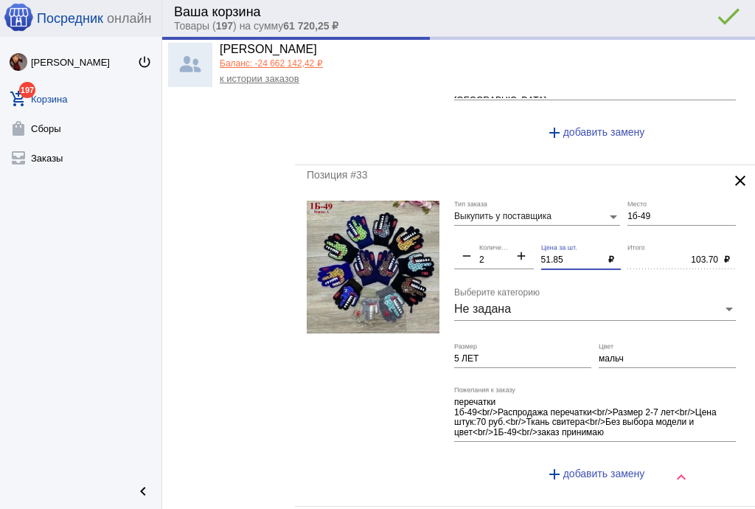
type input "300.00"
drag, startPoint x: 574, startPoint y: 237, endPoint x: 504, endPoint y: 238, distance: 69.3
click at [504, 238] on div "Выкупить у поставщика Тип заказа 1б-49 Место remove 2 Количество add 51.85 Цена…" at bounding box center [598, 347] width 289 height 293
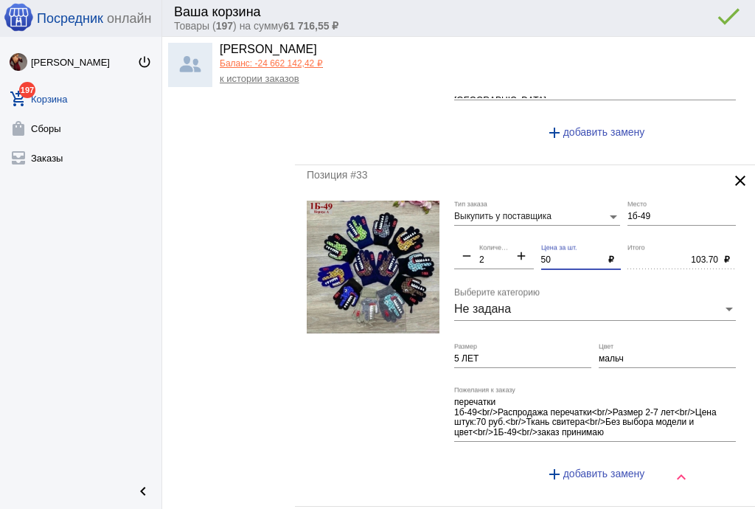
type input "50"
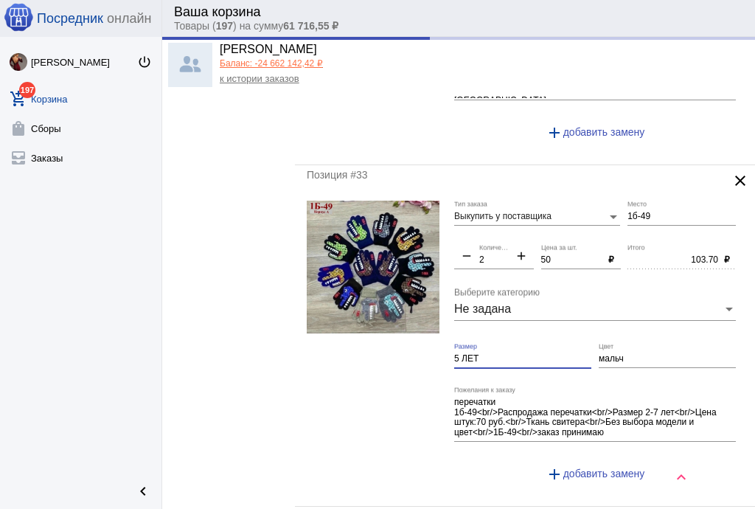
click at [504, 354] on input "5 ЛЕТ" at bounding box center [522, 359] width 137 height 10
type input "100.00"
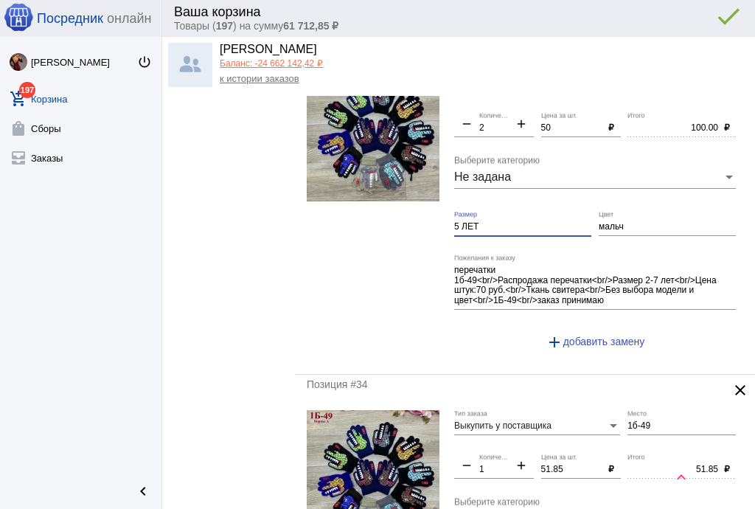
scroll to position [4365, 0]
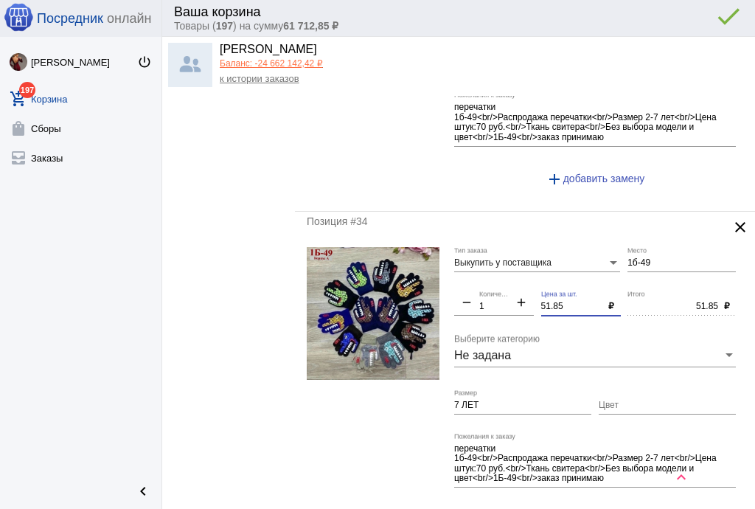
drag, startPoint x: 563, startPoint y: 287, endPoint x: 466, endPoint y: 282, distance: 97.5
click at [466, 282] on div "Выкупить у поставщика Тип заказа 1б-49 Место remove 1 Количество add 51.85 Цена…" at bounding box center [598, 393] width 289 height 293
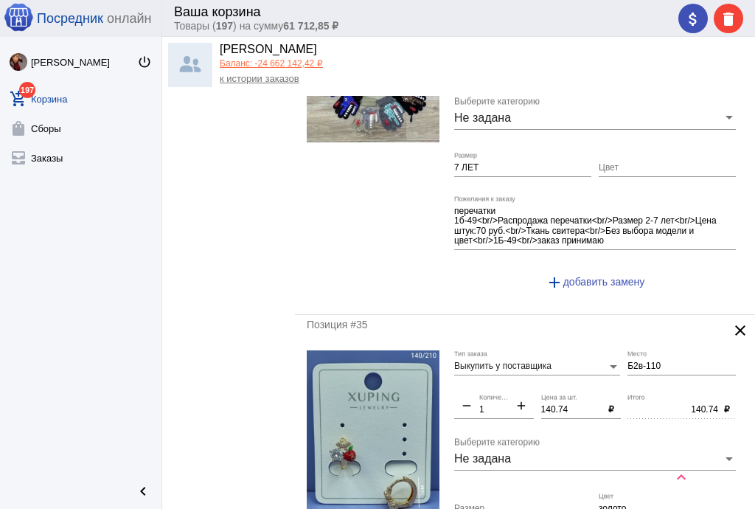
scroll to position [4660, 0]
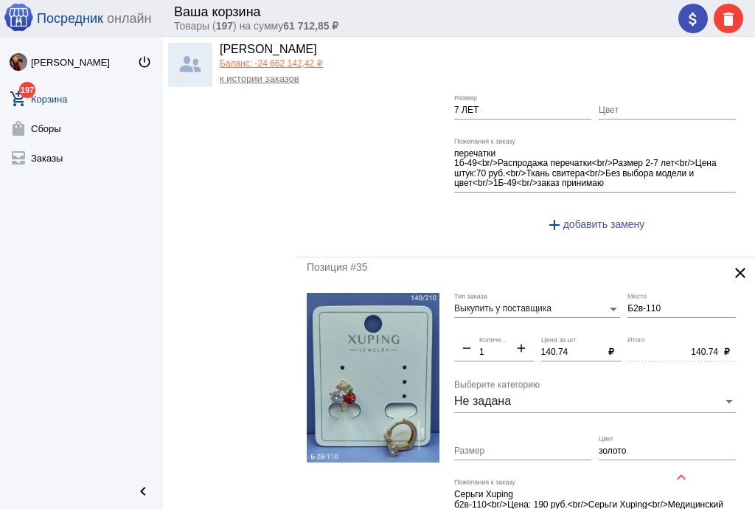
type input "50"
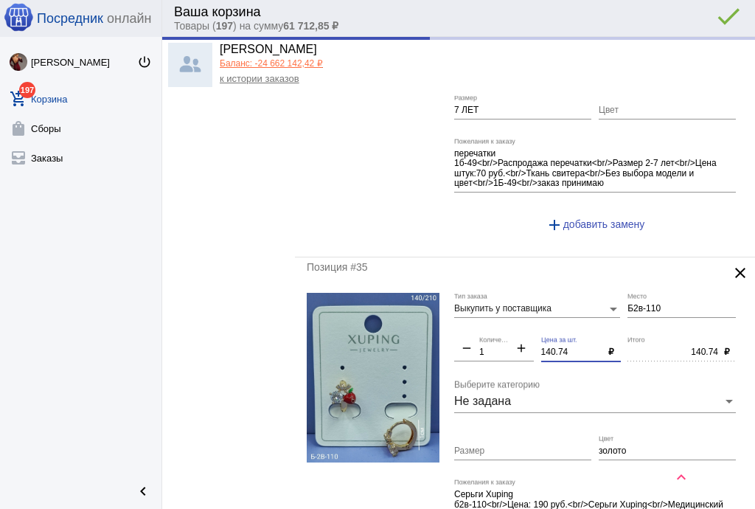
type input "50.00"
drag, startPoint x: 574, startPoint y: 330, endPoint x: 510, endPoint y: 327, distance: 63.5
click at [510, 327] on div "Выкупить у поставщика Тип заказа Б2в-110 Место remove 1 Количество add 140.74 Ц…" at bounding box center [598, 439] width 289 height 293
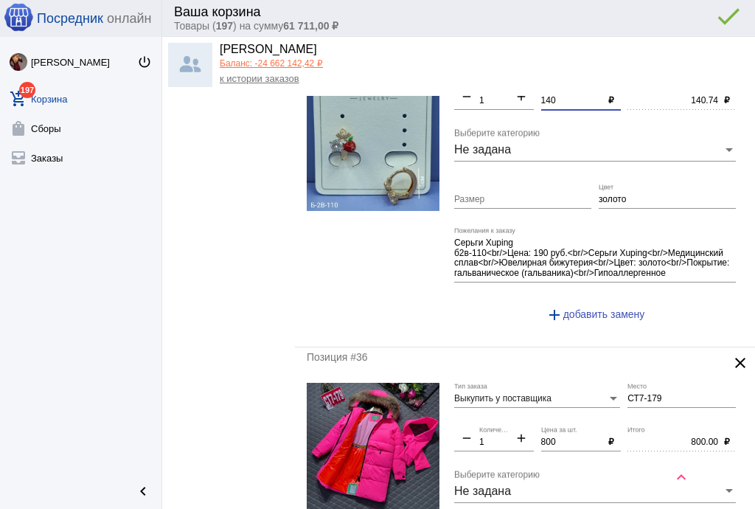
scroll to position [5014, 0]
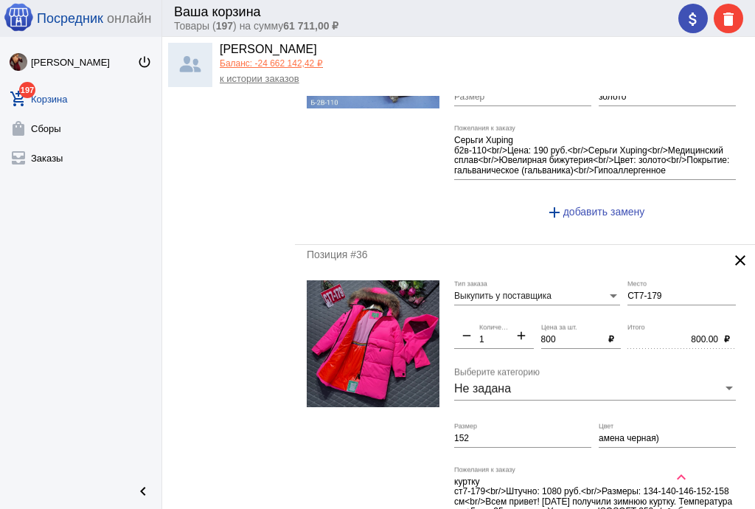
type input "140"
click at [599, 434] on input "амена черная)" at bounding box center [667, 439] width 137 height 10
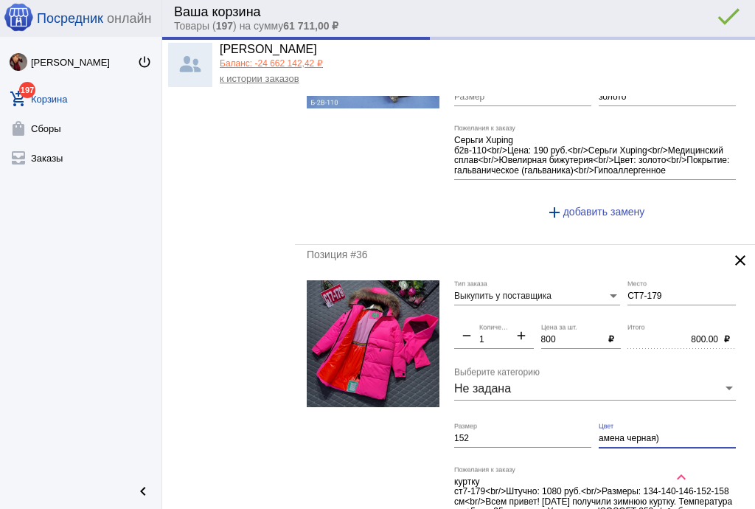
type input "140.00"
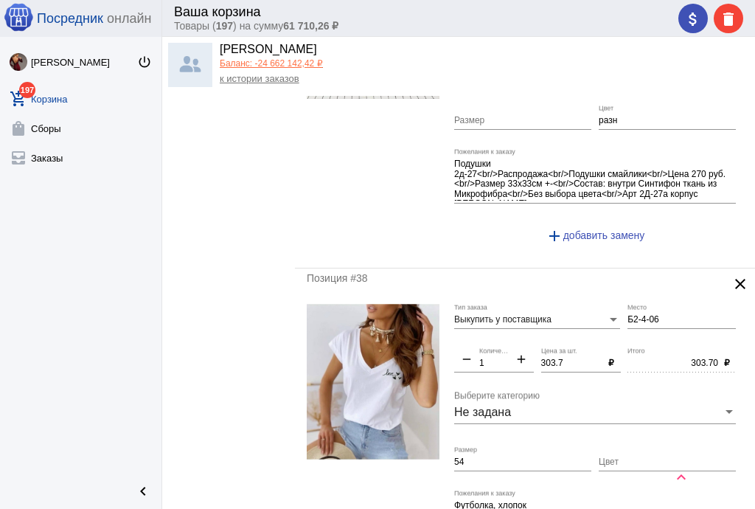
scroll to position [5722, 0]
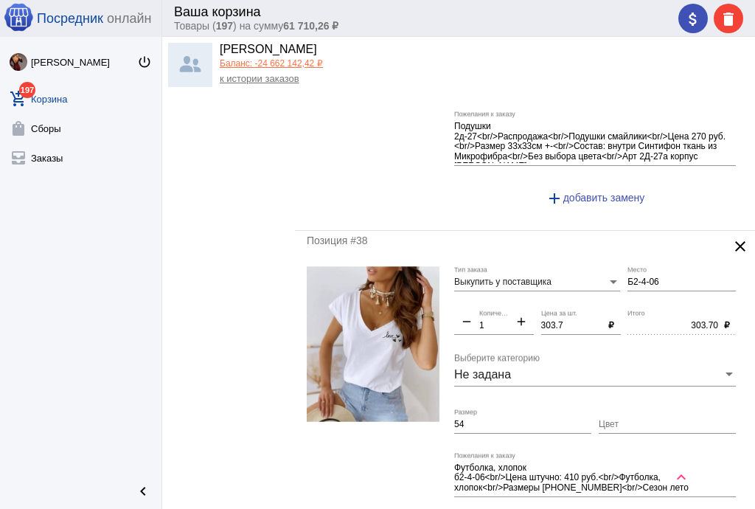
type input "замена черная)"
drag, startPoint x: 560, startPoint y: 298, endPoint x: 497, endPoint y: 283, distance: 64.4
click at [498, 283] on div "Выкупить у поставщика Тип заказа Б2-4-06 Место remove 1 Количество add 303.7 Це…" at bounding box center [598, 408] width 289 height 284
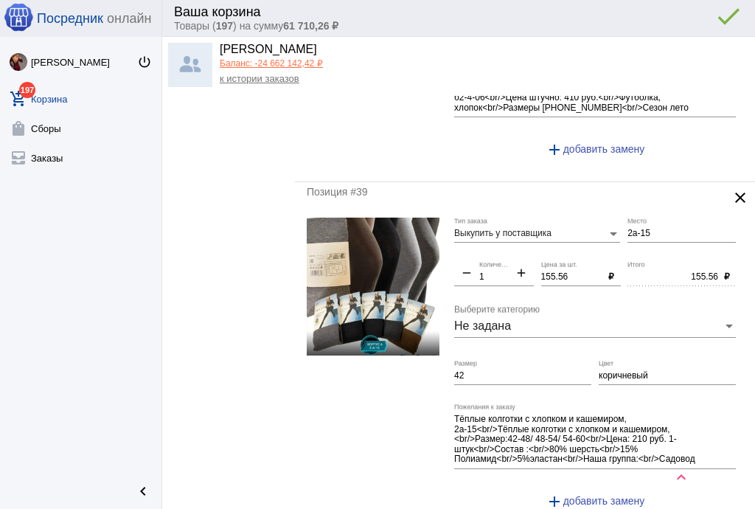
scroll to position [6135, 0]
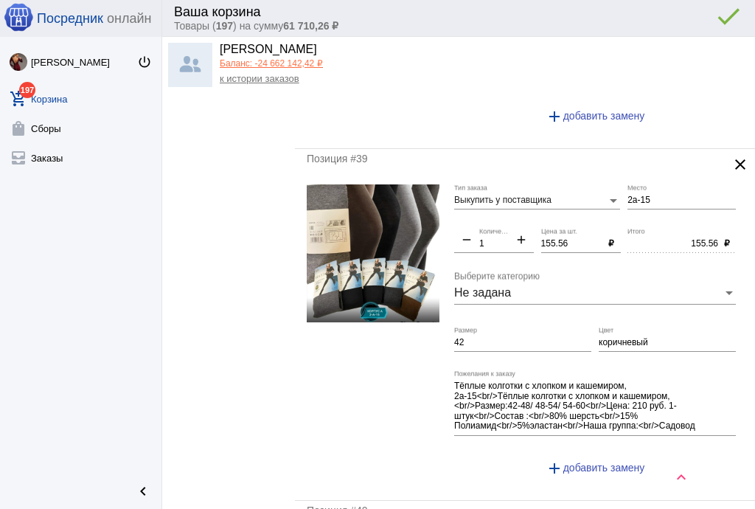
type input "300"
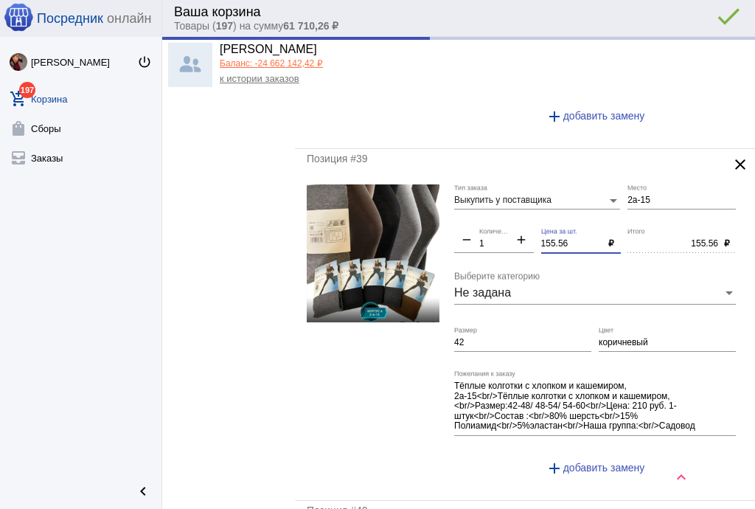
drag, startPoint x: 566, startPoint y: 217, endPoint x: 493, endPoint y: 201, distance: 75.3
click at [493, 206] on div "Выкупить у поставщика Тип заказа 2а-15 Место remove 1 Количество add 155.56 Цен…" at bounding box center [598, 336] width 289 height 304
type input "300.00"
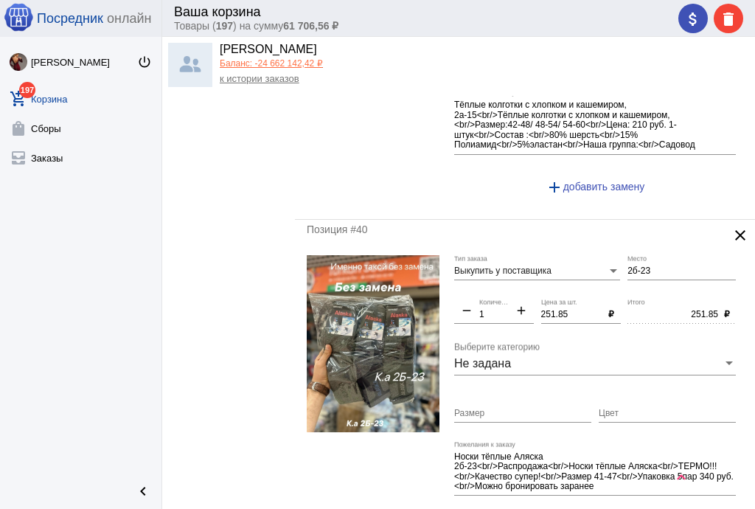
scroll to position [6489, 0]
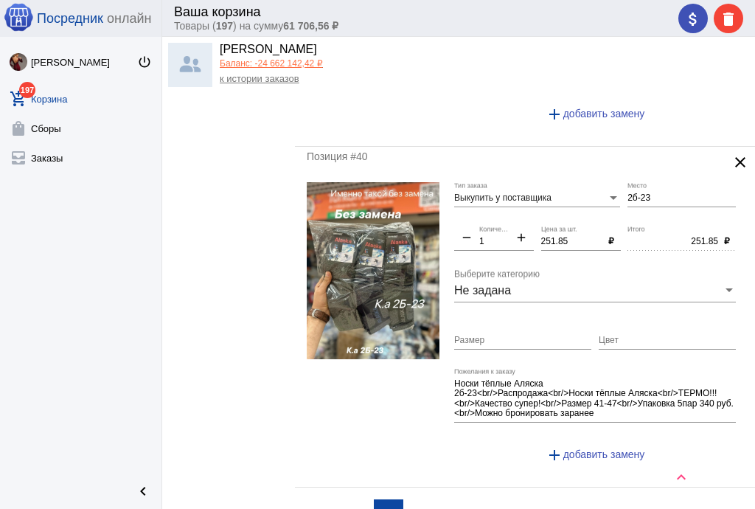
type input "150"
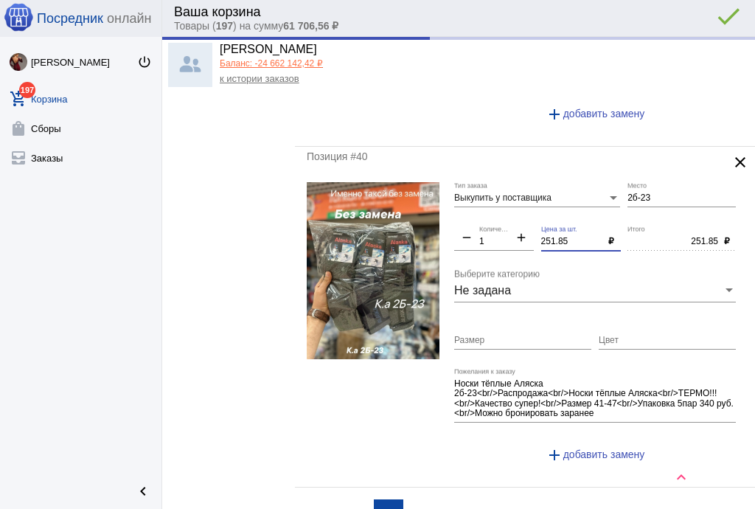
type input "150.00"
drag, startPoint x: 570, startPoint y: 213, endPoint x: 505, endPoint y: 206, distance: 65.2
click at [505, 206] on div "Выкупить у поставщика Тип заказа 2б-23 Место remove 1 Количество add 251.85 Цен…" at bounding box center [598, 328] width 289 height 293
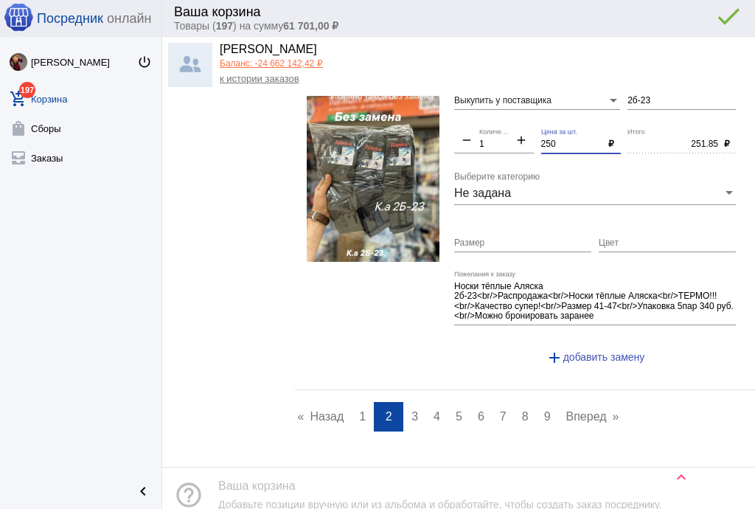
scroll to position [6625, 0]
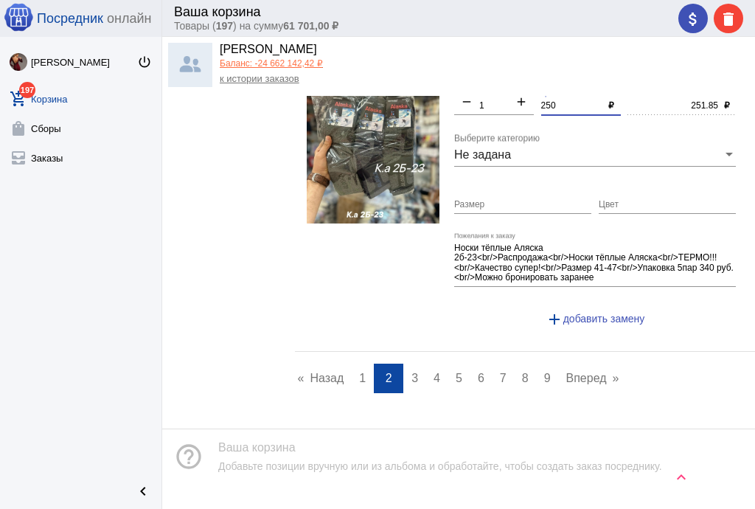
type input "250"
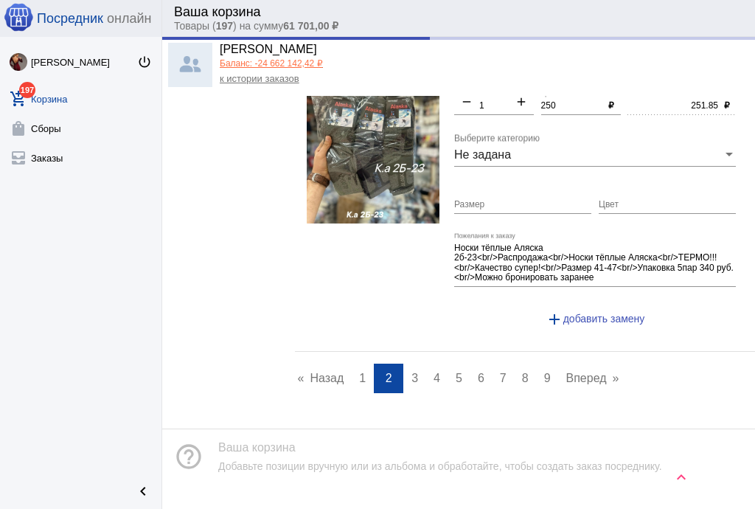
click at [413, 372] on span "3" at bounding box center [414, 378] width 7 height 13
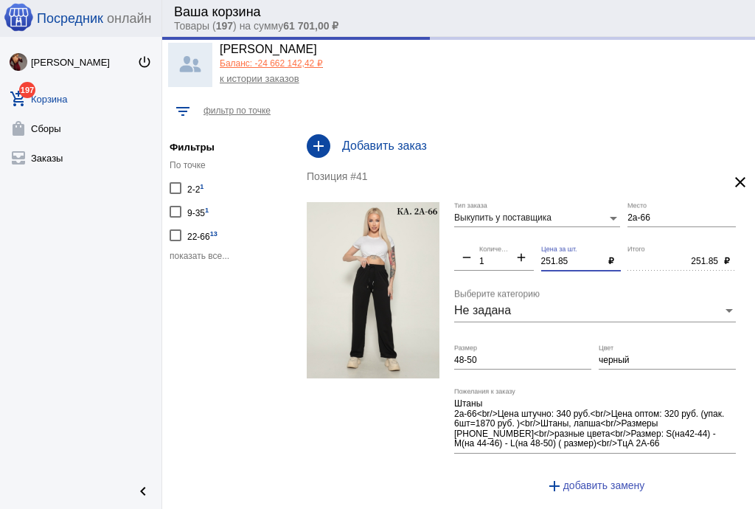
drag, startPoint x: 571, startPoint y: 262, endPoint x: 503, endPoint y: 239, distance: 72.3
click at [501, 253] on div "Выкупить у поставщика Тип заказа 2а-66 Место remove 1 Количество add 251.85 Цен…" at bounding box center [598, 354] width 289 height 304
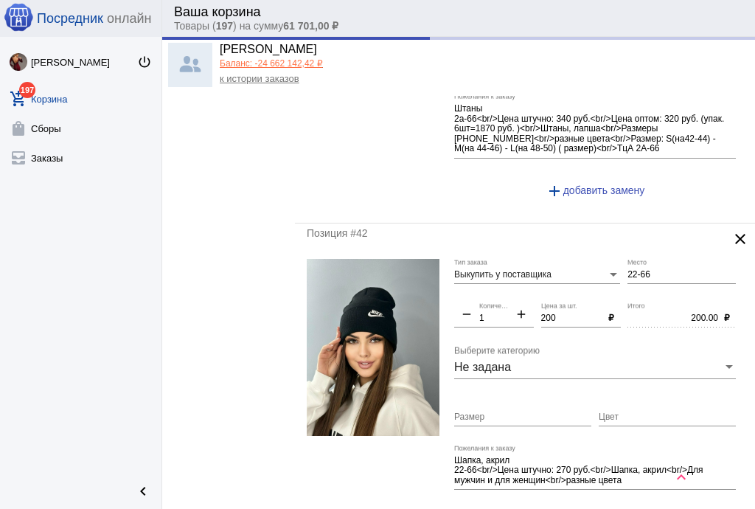
scroll to position [354, 0]
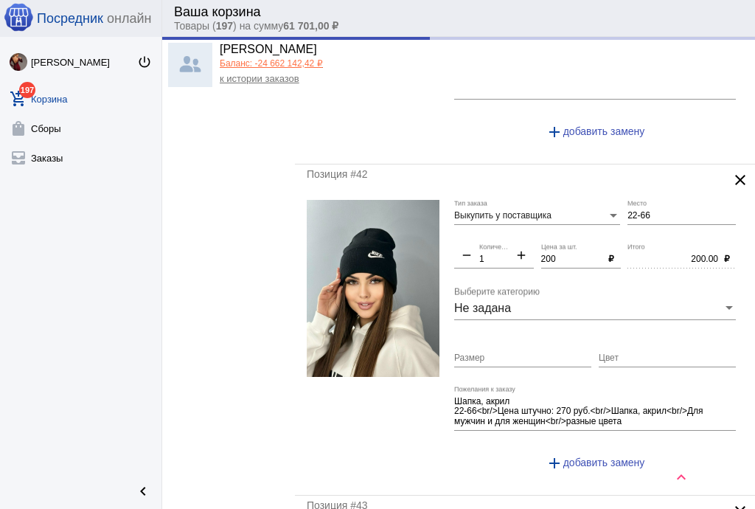
type input "250"
type input "250.00"
drag, startPoint x: 647, startPoint y: 218, endPoint x: 577, endPoint y: 213, distance: 70.9
click at [577, 213] on div "Выкупить у поставщика Тип заказа 22-66 Место remove 1 Количество add 200 Цена з…" at bounding box center [598, 342] width 289 height 284
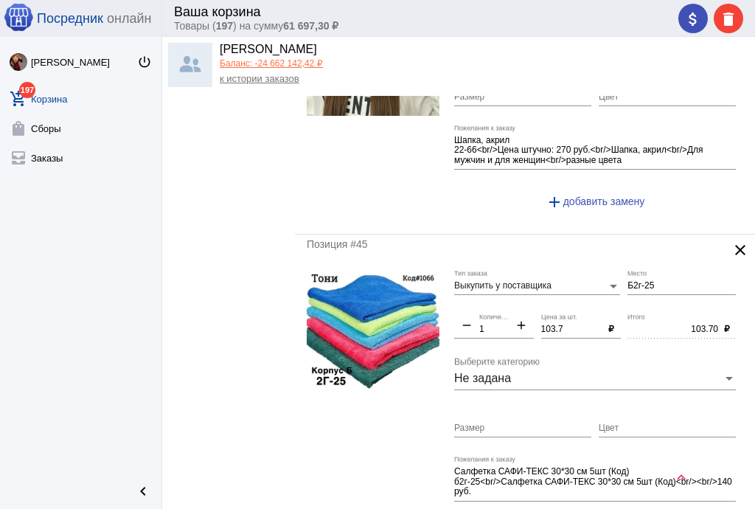
scroll to position [1003, 0]
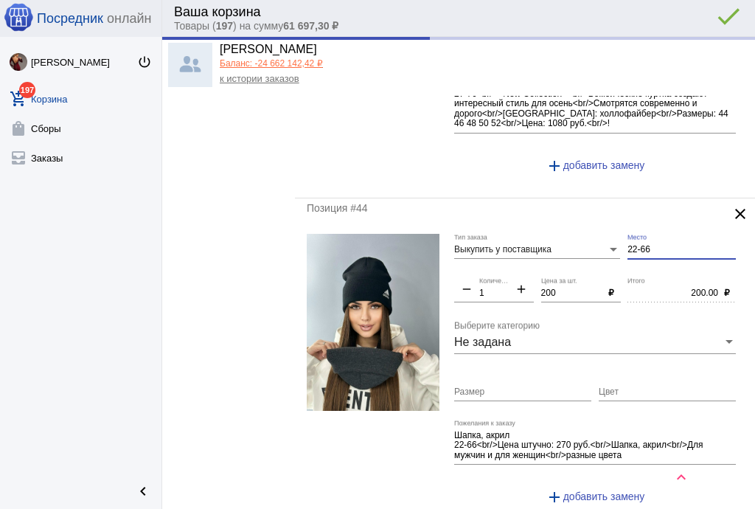
type input "Б2-4-11"
drag, startPoint x: 646, startPoint y: 245, endPoint x: 563, endPoint y: 243, distance: 82.6
click at [563, 243] on div "Выкупить у поставщика Тип заказа 22-66 Место remove 1 Количество add 200 Цена з…" at bounding box center [598, 376] width 289 height 284
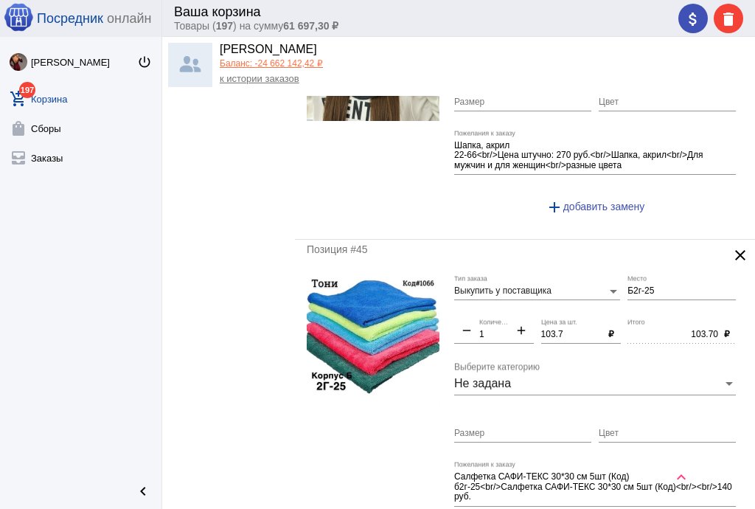
scroll to position [1298, 0]
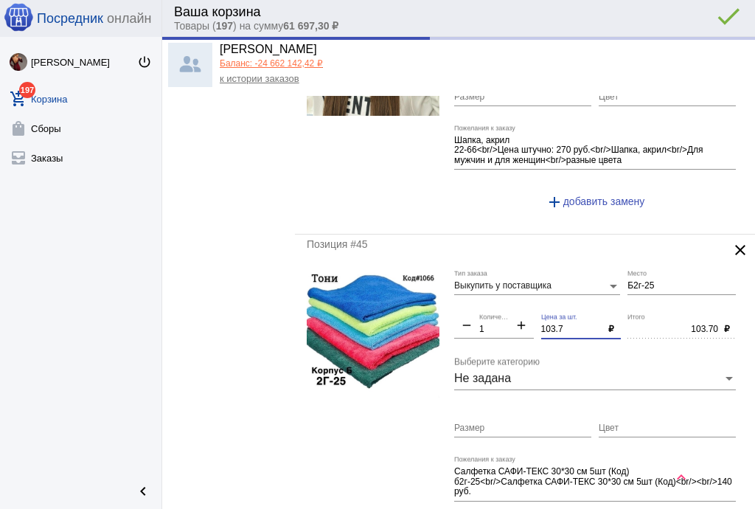
type input "Б2-4-11"
click at [510, 310] on div "Выкупить у поставщика Тип заказа Б2г-25 Место remove 1 Количество add 103.7 Цен…" at bounding box center [598, 412] width 289 height 284
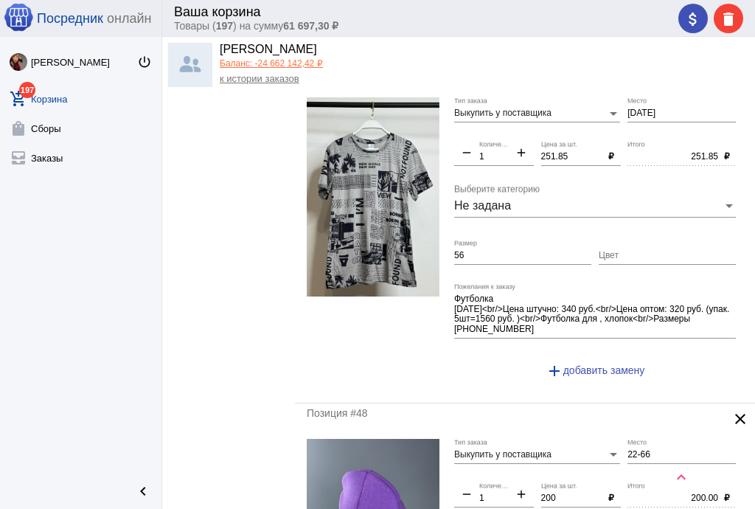
scroll to position [2065, 0]
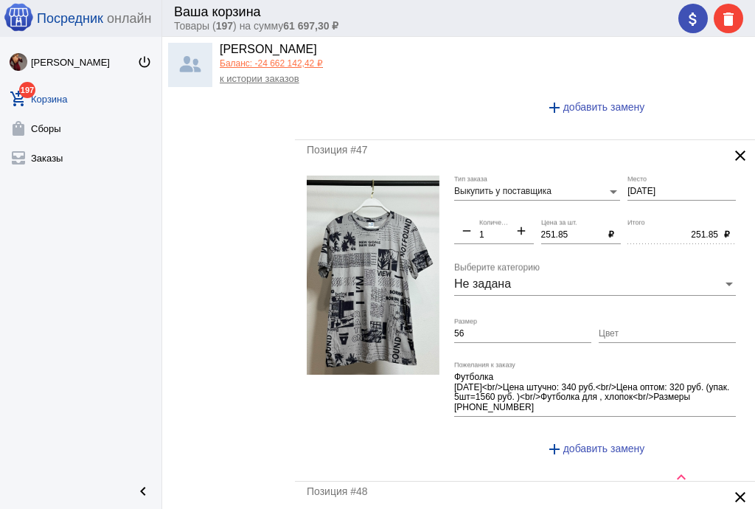
type input "100"
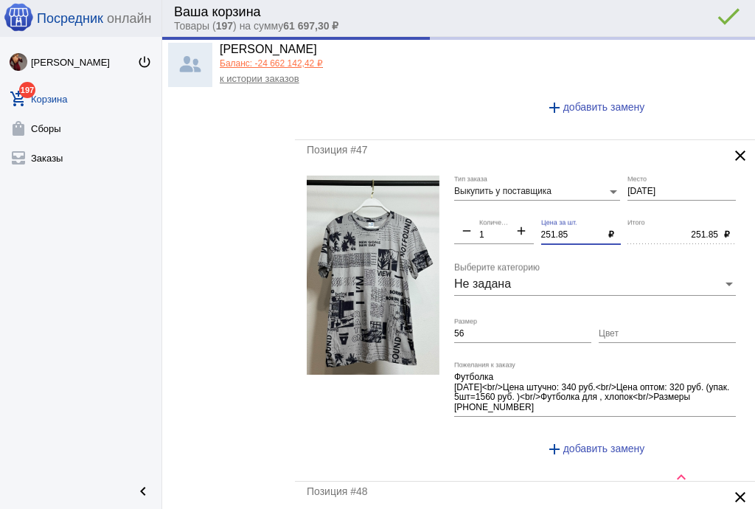
type input "100.00"
drag, startPoint x: 571, startPoint y: 225, endPoint x: 478, endPoint y: 219, distance: 93.1
click at [478, 219] on div "Выкупить у поставщика Тип заказа [DATE] Место remove 1 Количество add 251.85 Це…" at bounding box center [598, 322] width 289 height 293
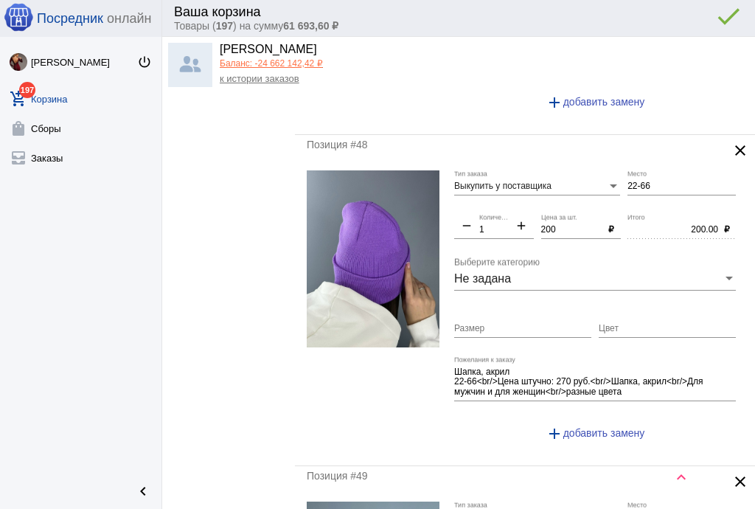
scroll to position [2419, 0]
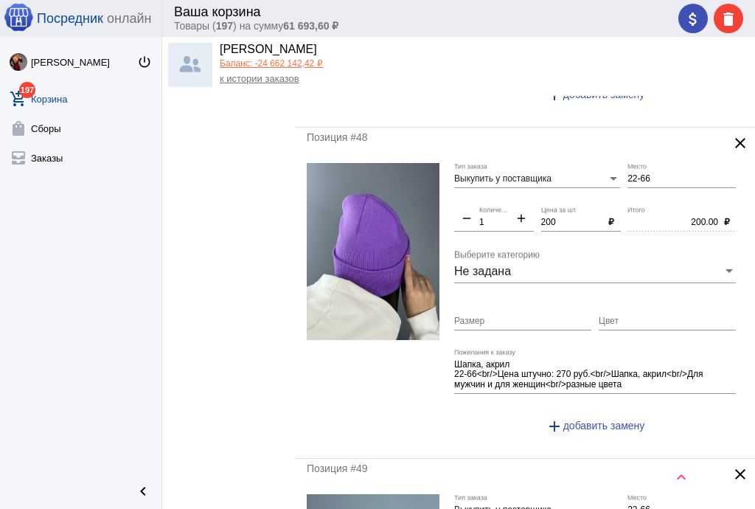
type input "250"
type input "250.00"
drag, startPoint x: 667, startPoint y: 165, endPoint x: 571, endPoint y: 175, distance: 96.3
click at [571, 175] on div "Выкупить у поставщика Тип заказа 22-66 Место remove 1 Количество add 200 Цена з…" at bounding box center [598, 305] width 289 height 284
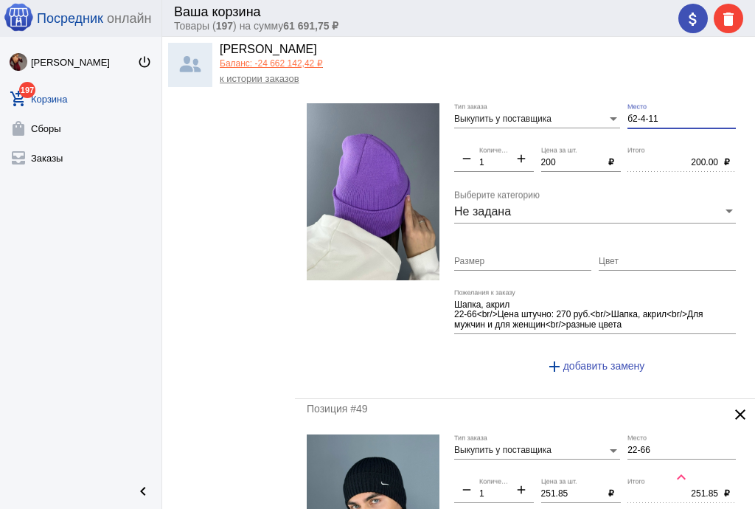
scroll to position [2478, 0]
click at [582, 116] on div "Выкупить у поставщика Тип заказа б2-4-11 Место remove 1 Количество add 200 Цена…" at bounding box center [598, 246] width 289 height 284
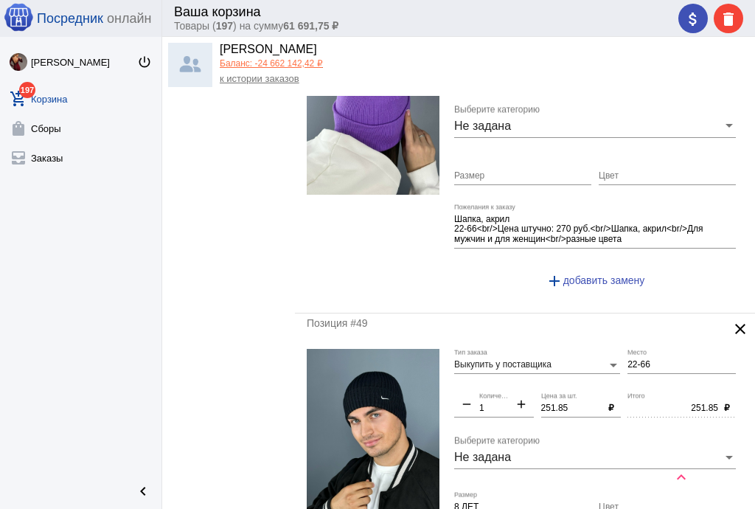
scroll to position [2714, 0]
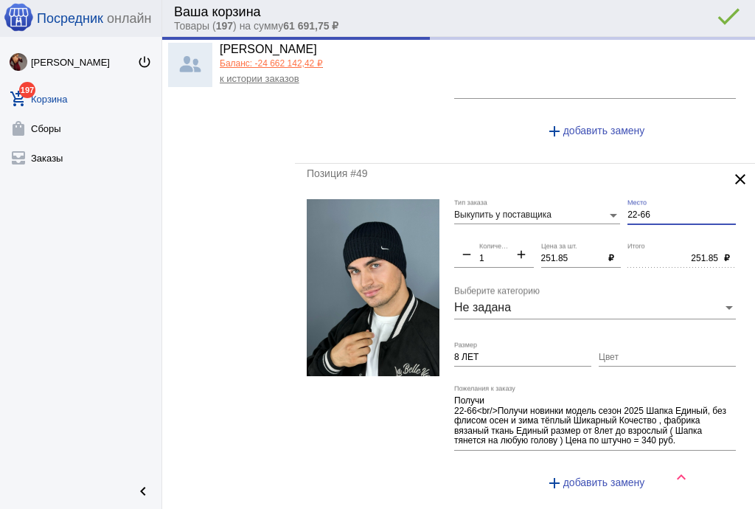
type input "Б2-4-11"
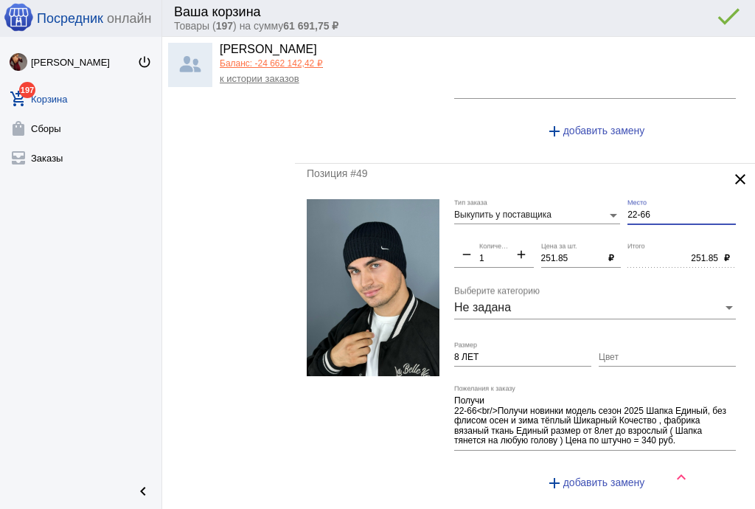
paste input "б2-4-11"
drag, startPoint x: 652, startPoint y: 202, endPoint x: 581, endPoint y: 201, distance: 70.8
click at [581, 201] on div "Выкупить у поставщика Тип заказа 22-66 Место remove 1 Количество add 251.85 Цен…" at bounding box center [598, 351] width 289 height 304
type input "Б2-4-11"
drag, startPoint x: 577, startPoint y: 246, endPoint x: 524, endPoint y: 235, distance: 53.4
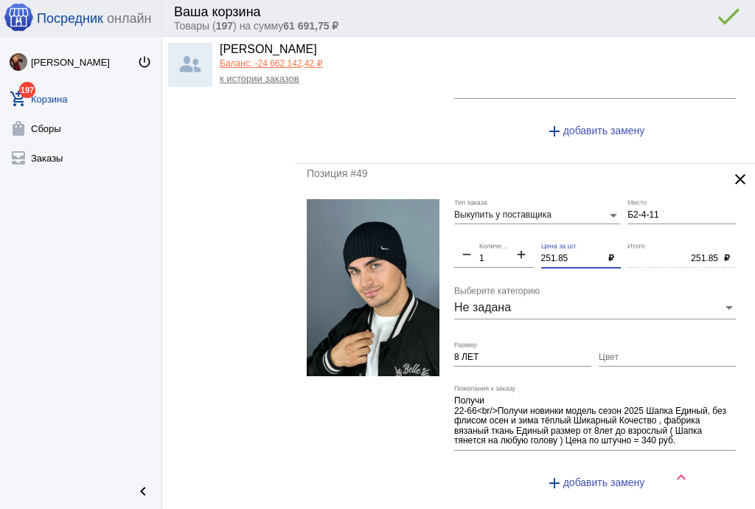
click at [511, 237] on div "Выкупить у поставщика Тип заказа Б2-4-11 Место remove 1 Количество add 251.85 Ц…" at bounding box center [598, 351] width 289 height 304
type input "250"
click at [506, 352] on input "8 ЛЕТ" at bounding box center [522, 357] width 137 height 10
type input "250.00"
click at [506, 352] on input "8 ЛЕТ" at bounding box center [522, 357] width 137 height 10
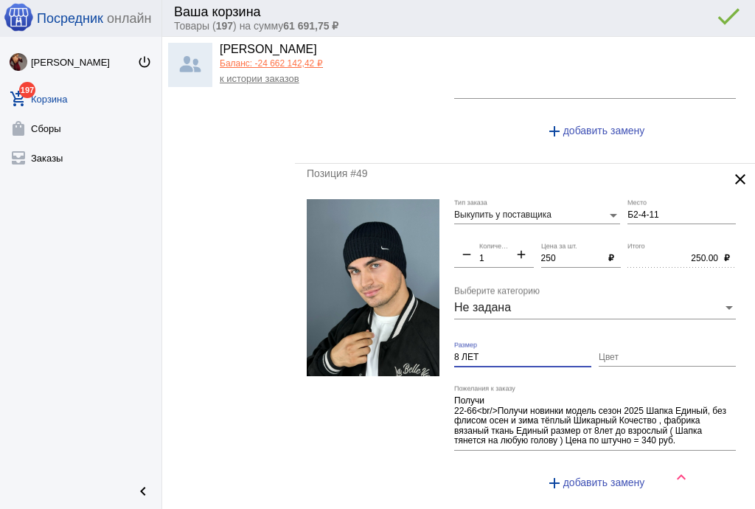
click at [506, 352] on input "8 ЛЕТ" at bounding box center [522, 357] width 137 height 10
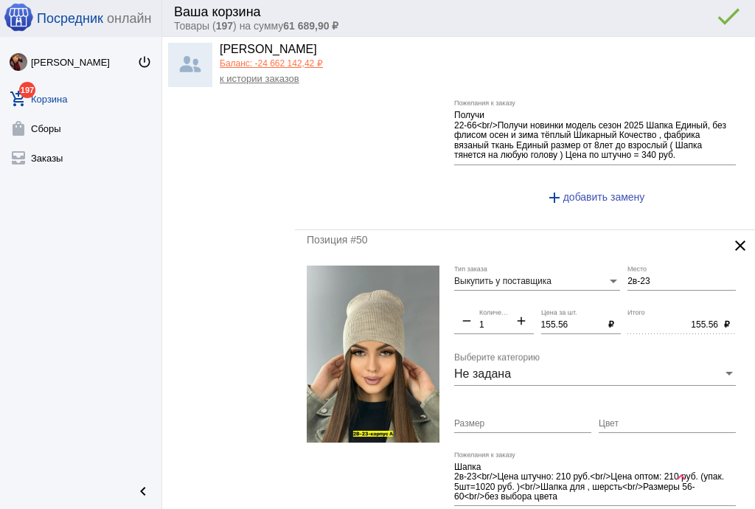
scroll to position [3009, 0]
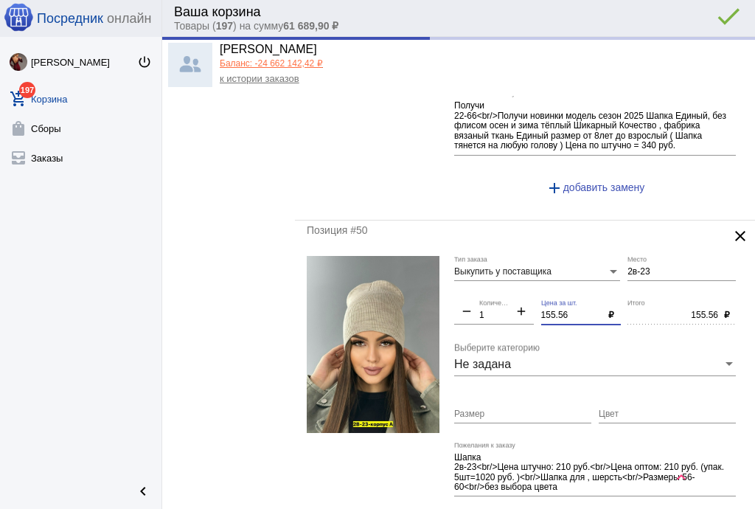
click at [493, 298] on div "Выкупить у поставщика Тип заказа 2в-23 Место remove 1 Количество add 155.56 Цен…" at bounding box center [598, 402] width 289 height 293
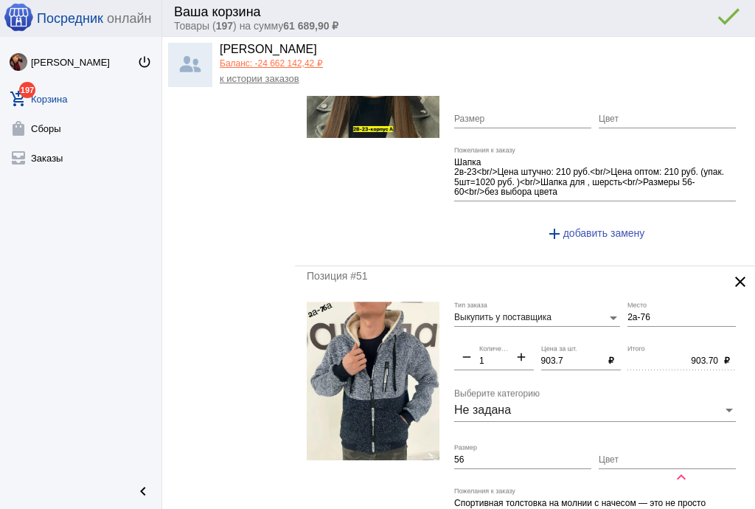
scroll to position [3422, 0]
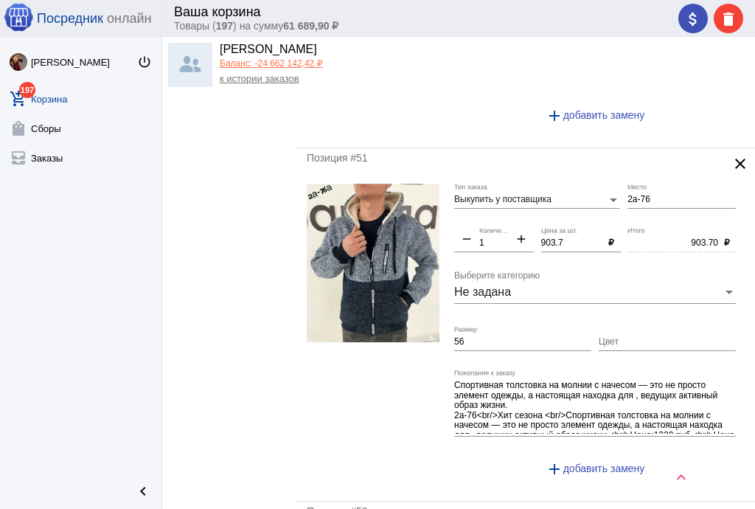
type input "150"
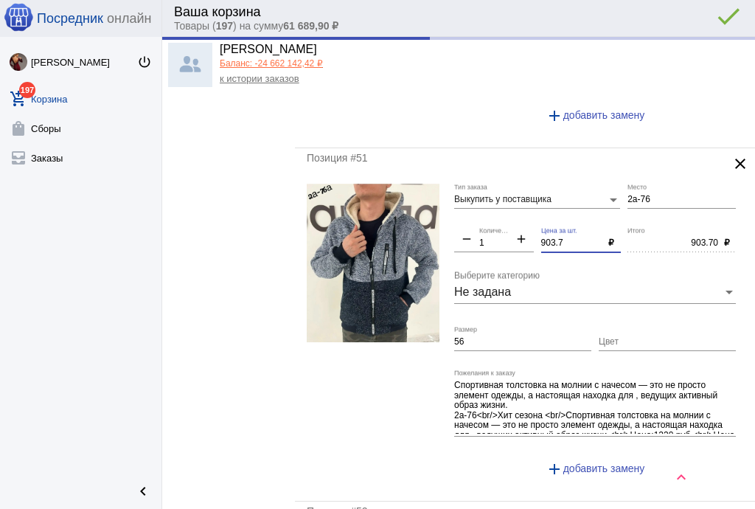
type input "150.00"
drag, startPoint x: 525, startPoint y: 227, endPoint x: 508, endPoint y: 226, distance: 17.0
click at [508, 226] on div "Выкупить у поставщика Тип заказа 2а-76 Место remove 1 Количество add 903.7 Цена…" at bounding box center [598, 336] width 289 height 305
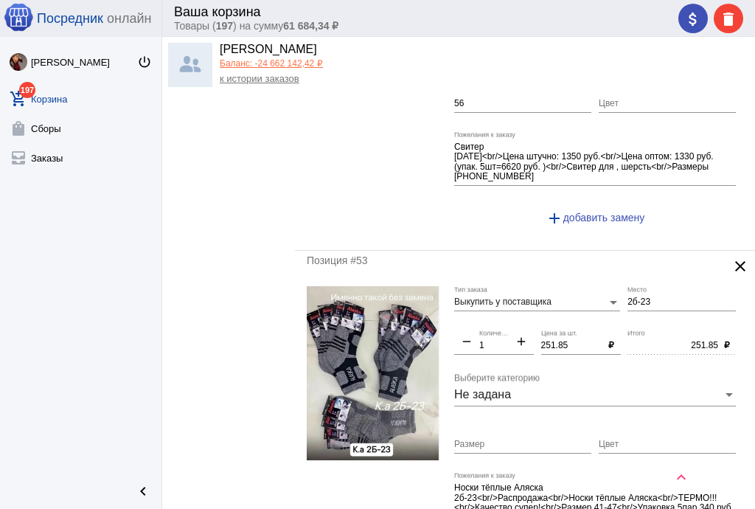
scroll to position [4071, 0]
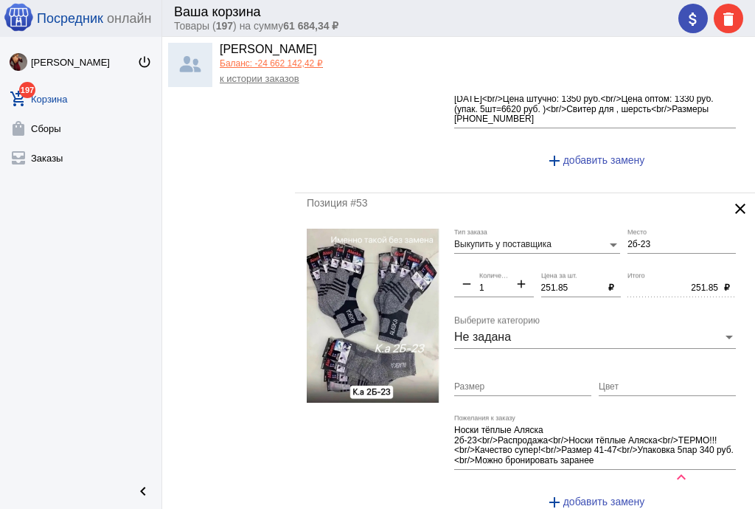
type input "900"
type input "900.00"
drag, startPoint x: 566, startPoint y: 272, endPoint x: 498, endPoint y: 263, distance: 67.8
click at [498, 263] on div "Выкупить у поставщика Тип заказа 2б-23 Место remove 1 Количество add 251.85 Цен…" at bounding box center [598, 375] width 289 height 293
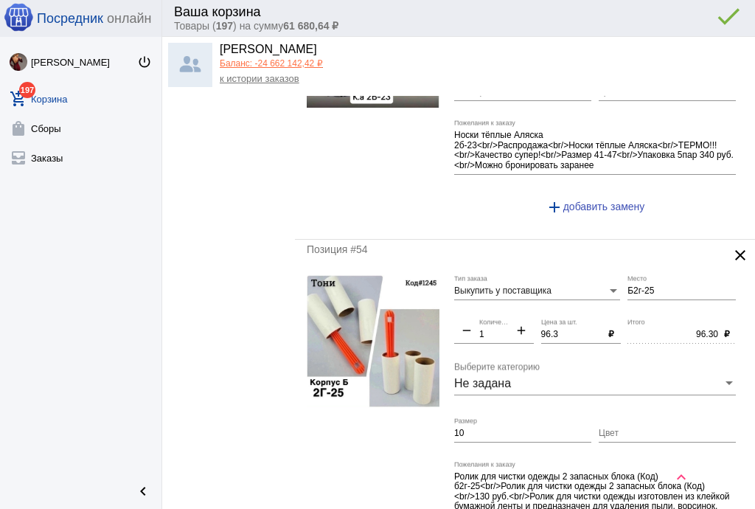
scroll to position [4483, 0]
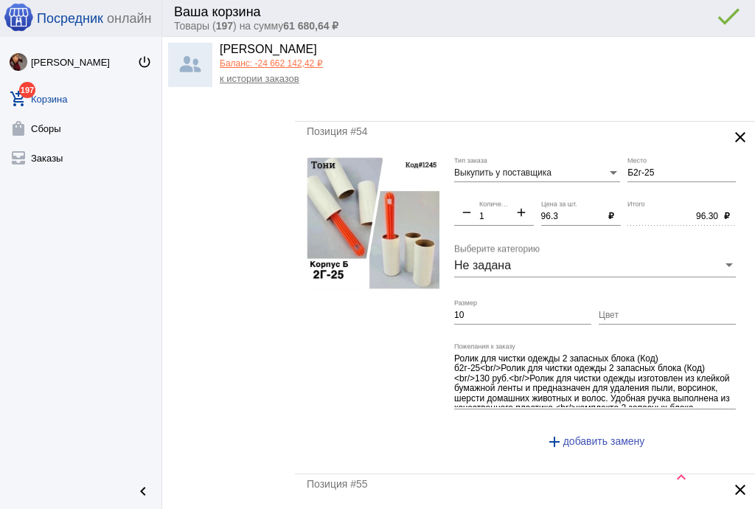
type input "250"
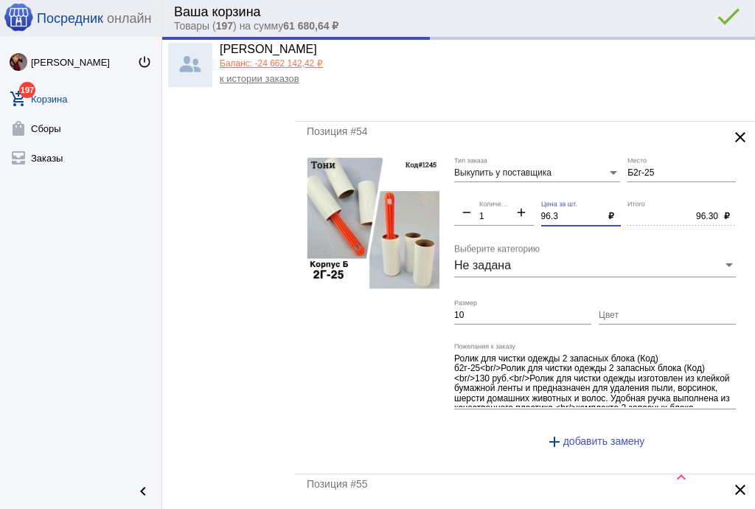
type input "250.00"
drag, startPoint x: 559, startPoint y: 197, endPoint x: 490, endPoint y: 191, distance: 68.8
click at [490, 190] on div "Выкупить у поставщика Тип заказа Б2г-25 Место remove 1 Количество add 96.3 Цена…" at bounding box center [598, 309] width 289 height 305
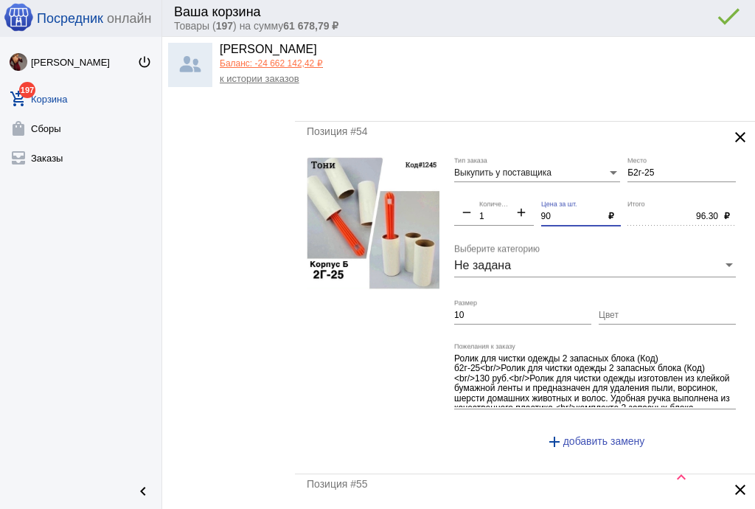
type input "90"
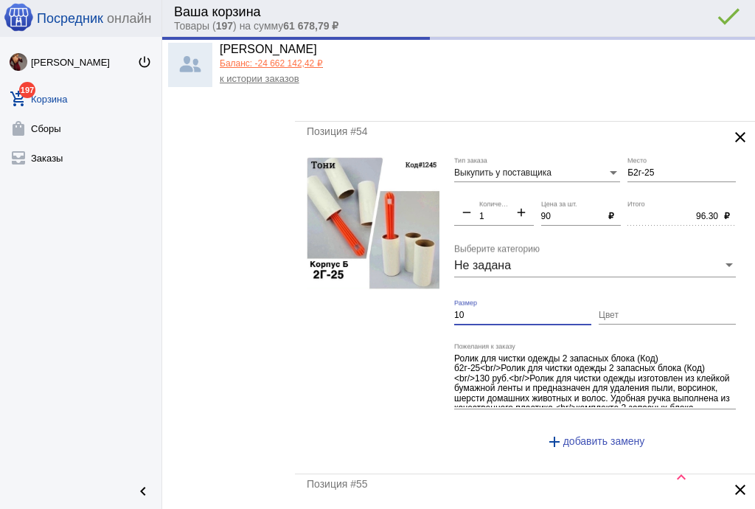
type input "90.00"
click at [484, 310] on input "10" at bounding box center [522, 315] width 137 height 10
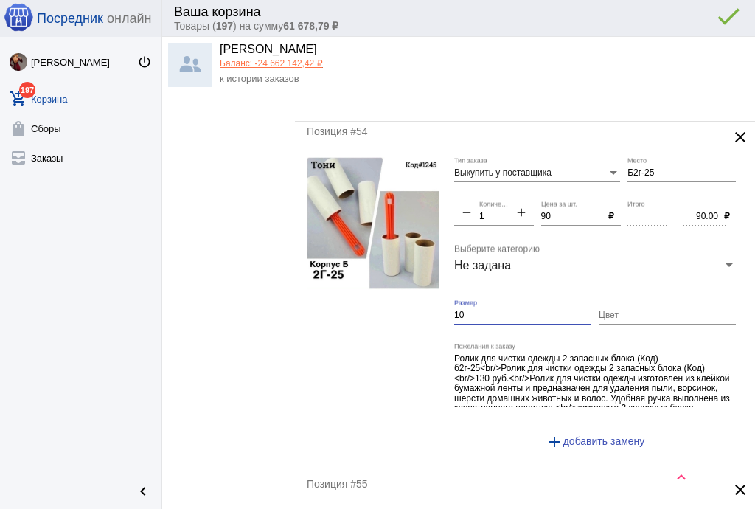
click at [484, 310] on input "10" at bounding box center [522, 315] width 137 height 10
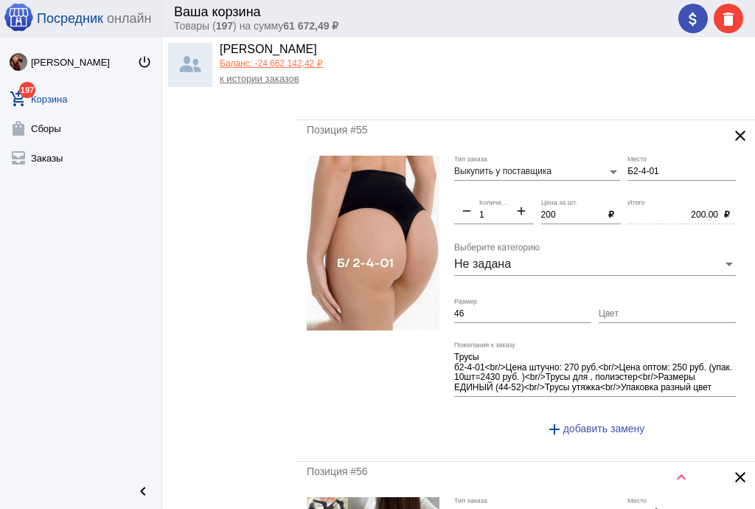
scroll to position [5073, 0]
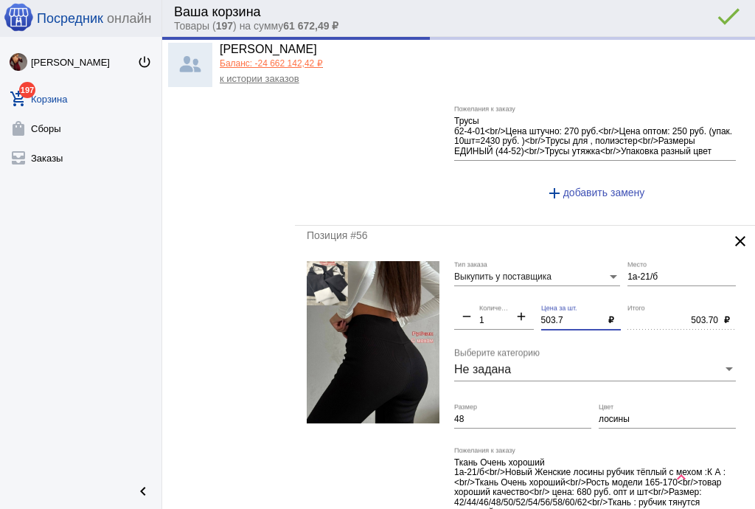
drag, startPoint x: 571, startPoint y: 296, endPoint x: 486, endPoint y: 296, distance: 85.5
click at [486, 296] on div "Выкупить у поставщика Тип заказа 1а-21/б Место remove 1 Количество add 503.7 Це…" at bounding box center [598, 413] width 289 height 305
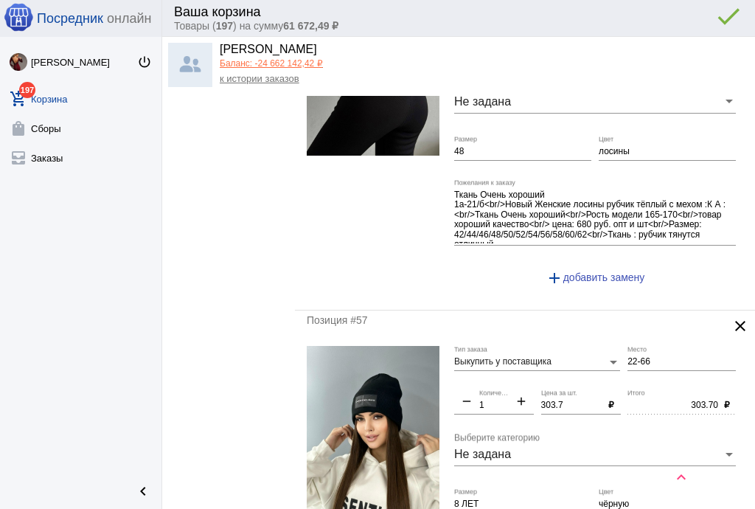
scroll to position [5427, 0]
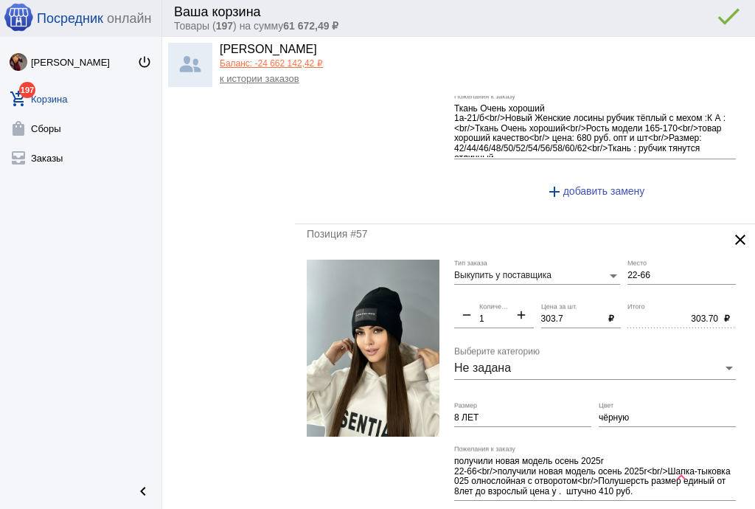
type input "500"
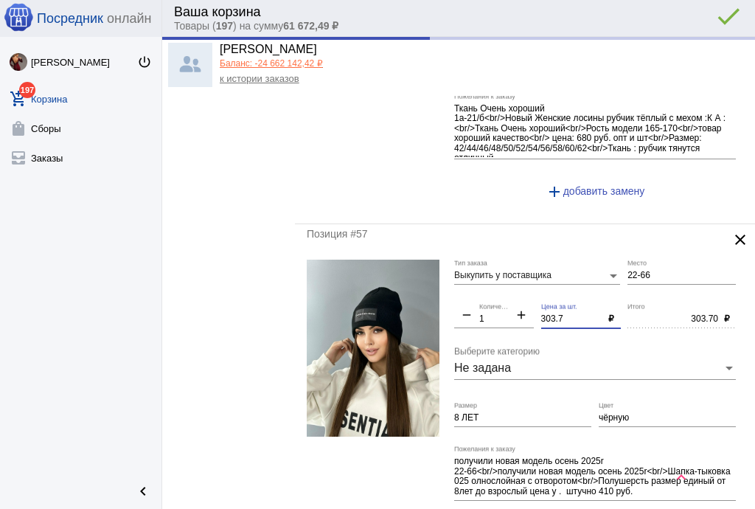
type input "500.00"
drag, startPoint x: 515, startPoint y: 297, endPoint x: 495, endPoint y: 295, distance: 20.0
click at [495, 295] on div "Выкупить у поставщика Тип заказа 22-66 Место remove 1 Количество add 303.7 Цена…" at bounding box center [598, 406] width 289 height 293
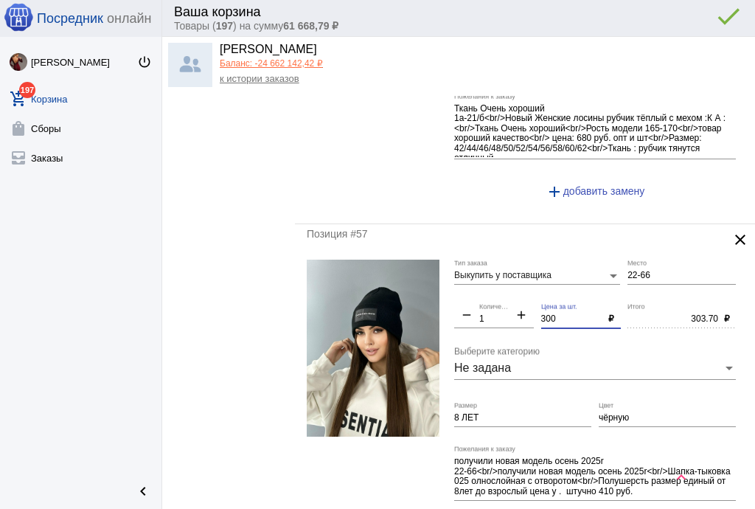
type input "300"
click at [502, 413] on input "8 ЛЕТ" at bounding box center [522, 418] width 137 height 10
type input "300.00"
click at [502, 413] on input "8 ЛЕТ" at bounding box center [522, 418] width 137 height 10
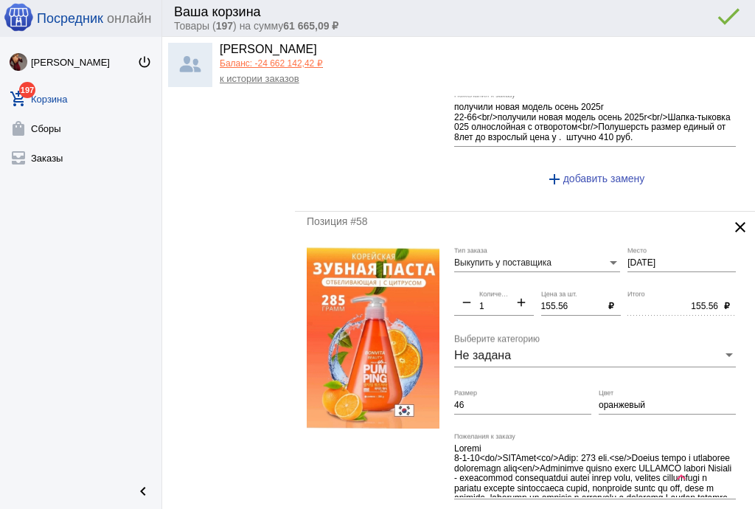
scroll to position [5486, 0]
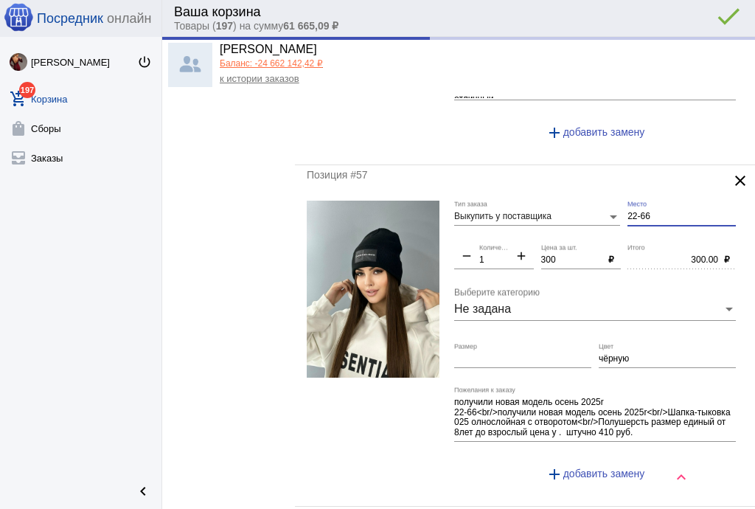
paste input "б2-4-11"
drag, startPoint x: 653, startPoint y: 194, endPoint x: 578, endPoint y: 190, distance: 74.6
click at [578, 201] on div "Выкупить у поставщика Тип заказа 22-66 Место remove 1 Количество add 300 Цена з…" at bounding box center [598, 347] width 289 height 293
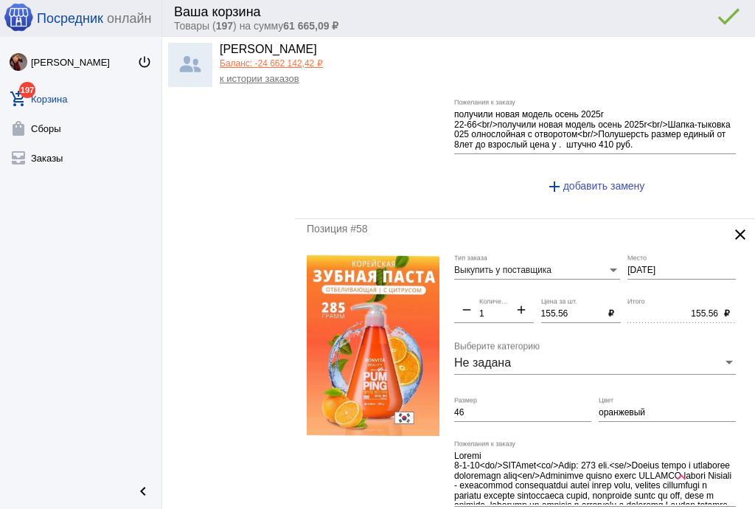
scroll to position [5781, 0]
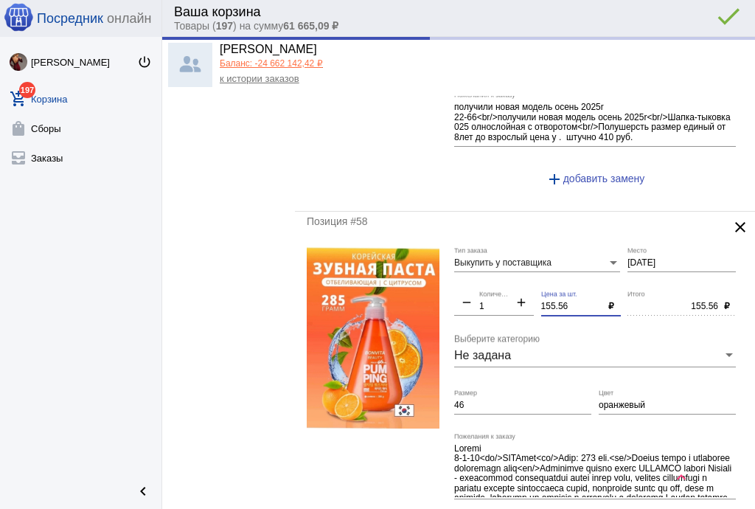
type input "Б2-4-11"
drag, startPoint x: 566, startPoint y: 279, endPoint x: 495, endPoint y: 279, distance: 71.5
click at [495, 279] on div "Выкупить у поставщика Тип заказа [DATE] Место remove 1 Количество add 155.56 Це…" at bounding box center [598, 399] width 289 height 305
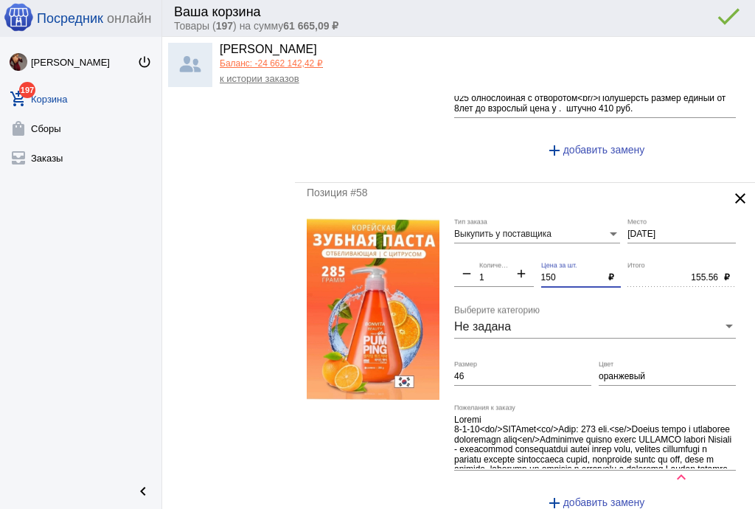
scroll to position [5899, 0]
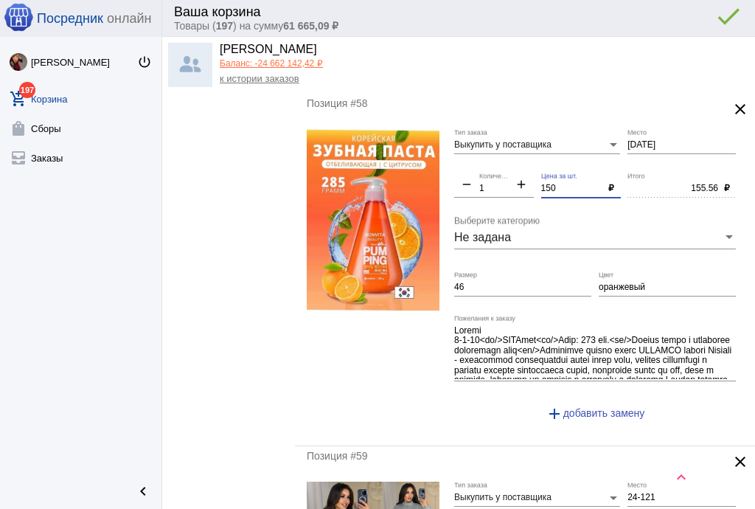
type input "150"
click at [608, 282] on input "оранжевый" at bounding box center [667, 287] width 137 height 10
type input "150.00"
click at [608, 282] on input "оранжевый" at bounding box center [667, 287] width 137 height 10
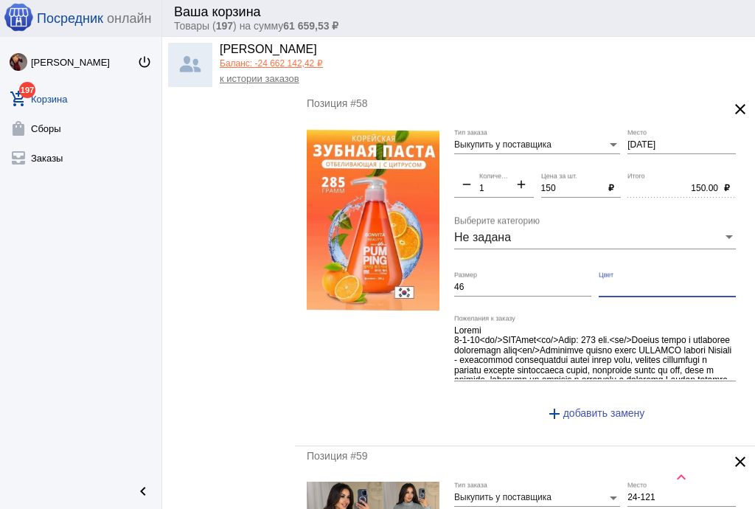
click at [559, 282] on input "46" at bounding box center [522, 287] width 137 height 10
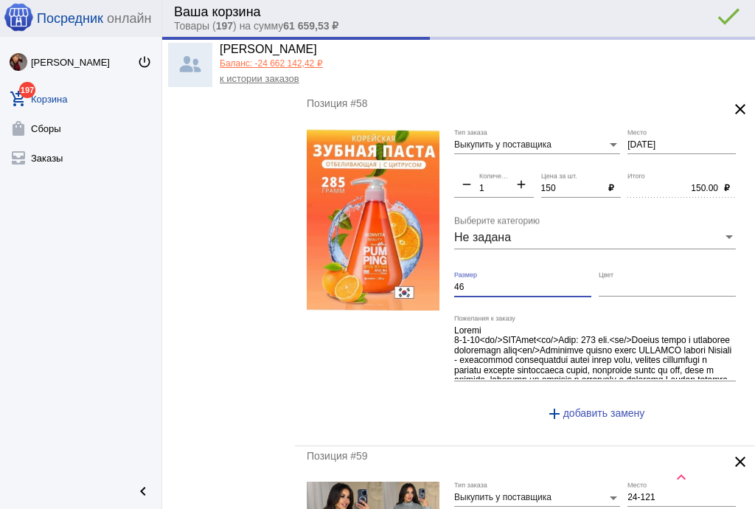
click at [559, 282] on input "46" at bounding box center [522, 287] width 137 height 10
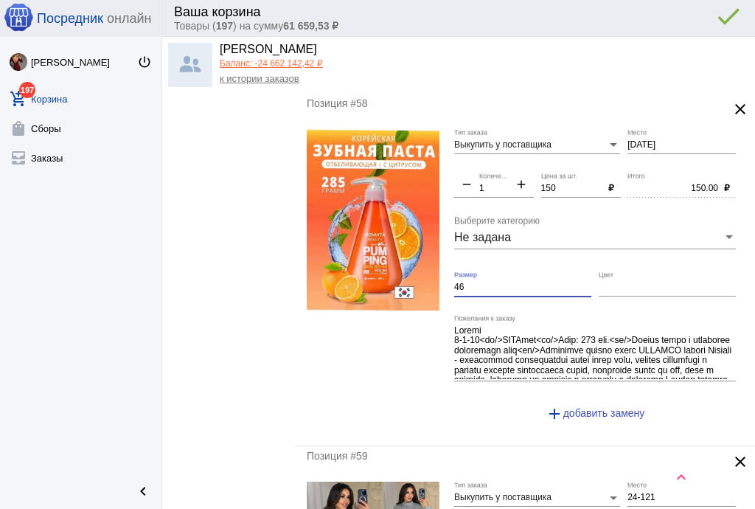
click at [559, 282] on input "46" at bounding box center [522, 287] width 137 height 10
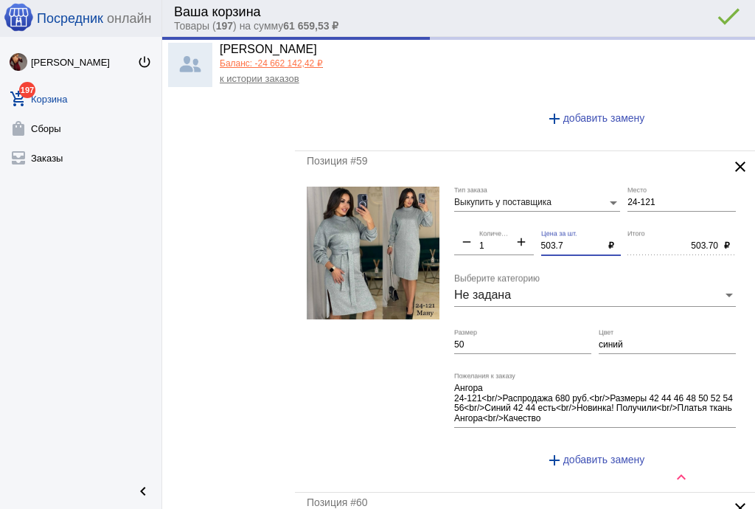
click at [468, 218] on div "Выкупить у поставщика Тип заказа 24-121 Место remove 1 Количество add 503.7 Цен…" at bounding box center [598, 333] width 289 height 293
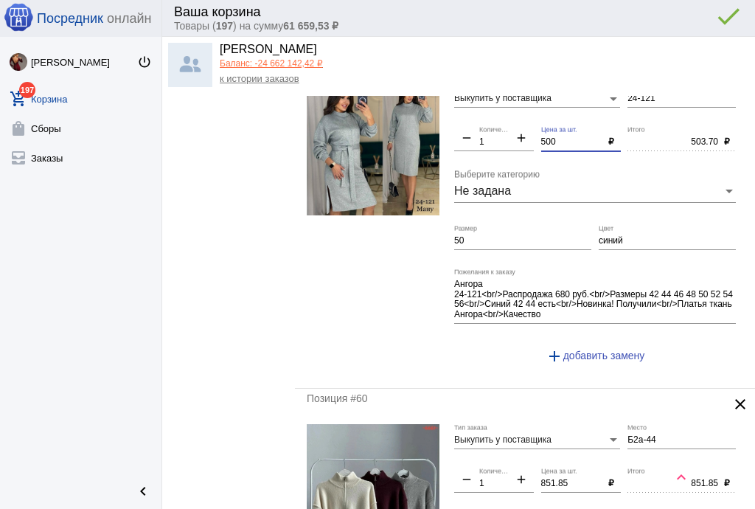
scroll to position [6135, 0]
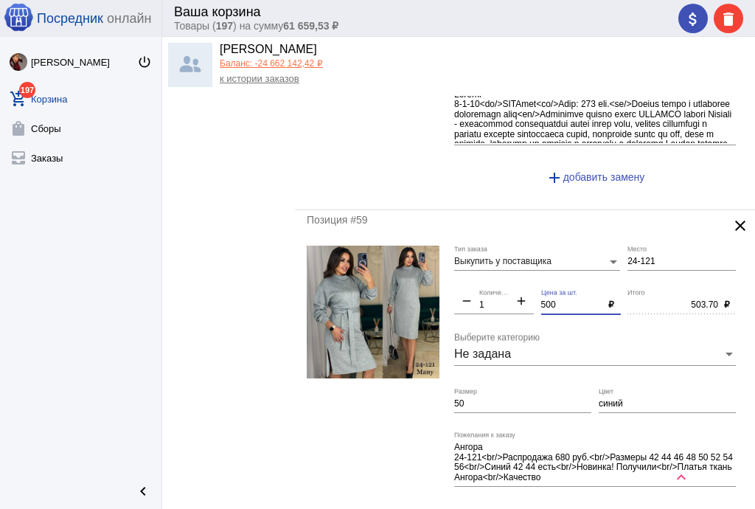
type input "500"
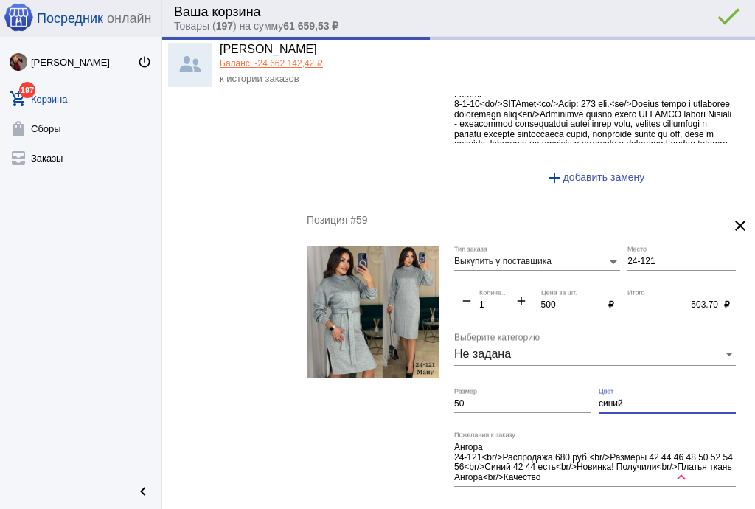
type input "500.00"
click at [534, 370] on div "Выкупить у поставщика Тип заказа 24-121 Место remove 1 Количество add 500 Цена …" at bounding box center [598, 392] width 289 height 293
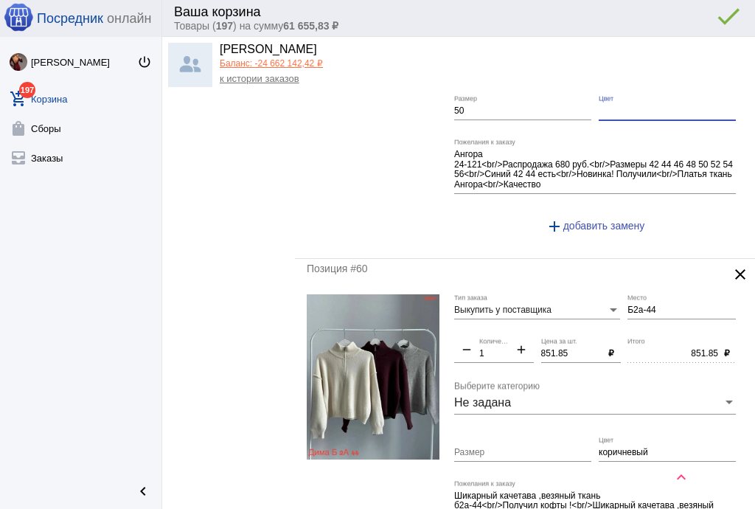
scroll to position [6489, 0]
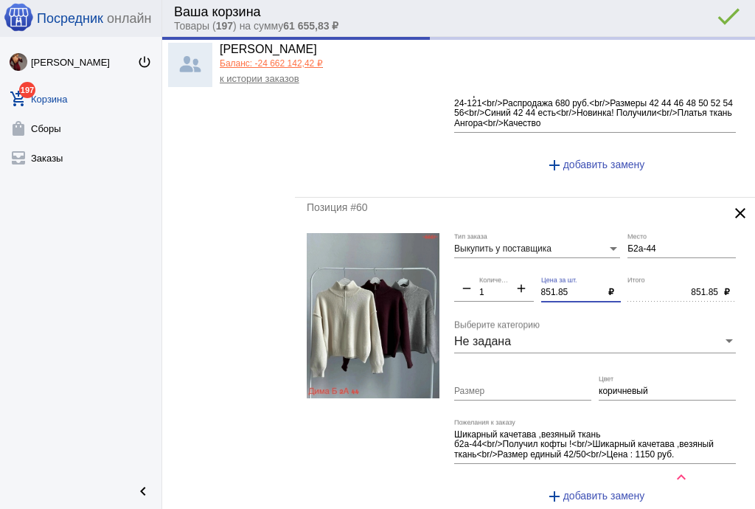
drag, startPoint x: 566, startPoint y: 260, endPoint x: 504, endPoint y: 257, distance: 62.7
click at [498, 257] on div "Выкупить у поставщика Тип заказа Б2а-44 Место remove 1 Количество add 851.85 Це…" at bounding box center [598, 375] width 289 height 284
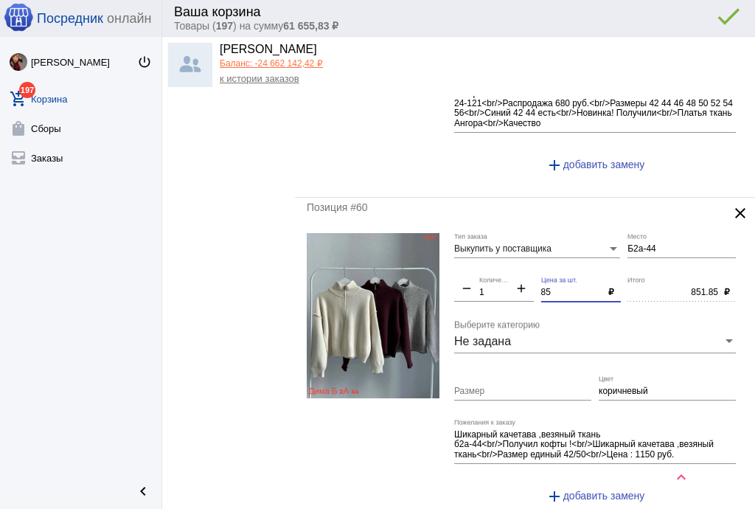
type input "850"
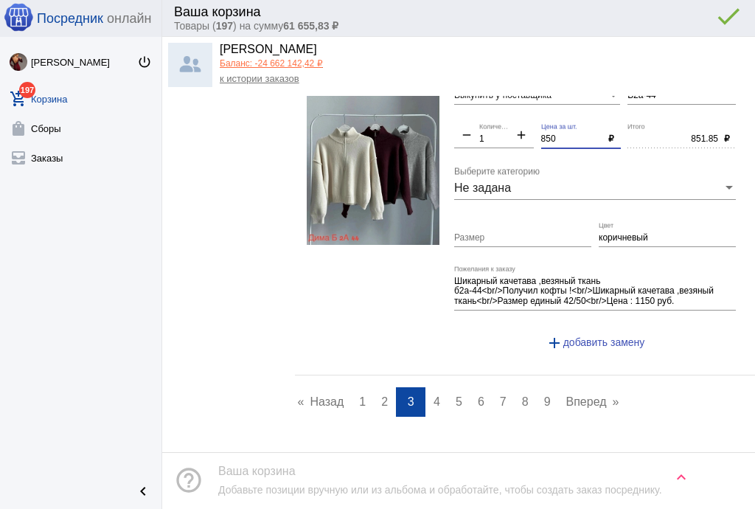
scroll to position [6666, 0]
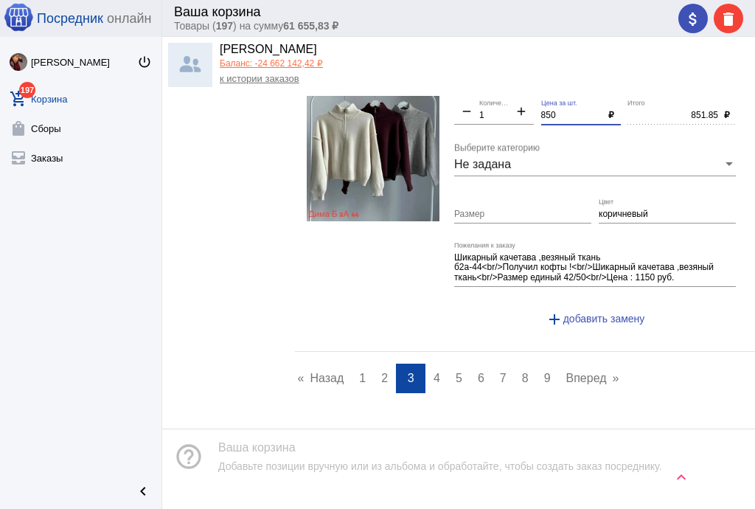
click at [434, 372] on span "4" at bounding box center [437, 378] width 7 height 13
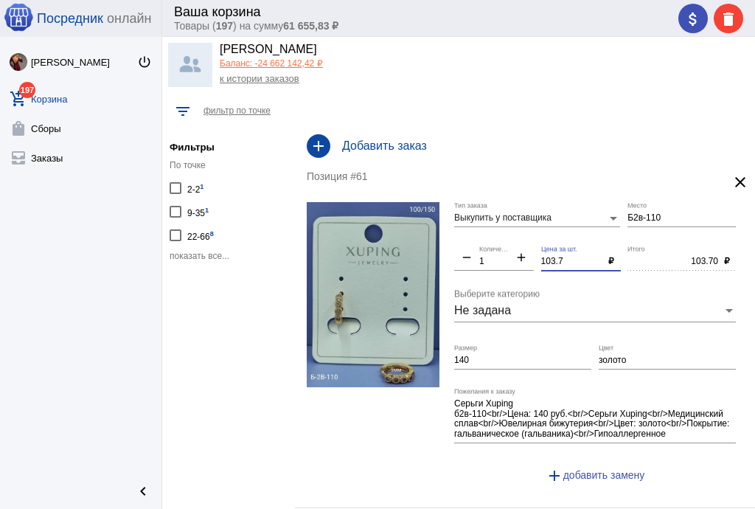
drag, startPoint x: 546, startPoint y: 258, endPoint x: 498, endPoint y: 254, distance: 47.4
click at [498, 254] on div "Выкупить у поставщика Тип заказа Б2в-110 Место remove 1 Количество add 103.7 Це…" at bounding box center [598, 348] width 289 height 293
type input "100"
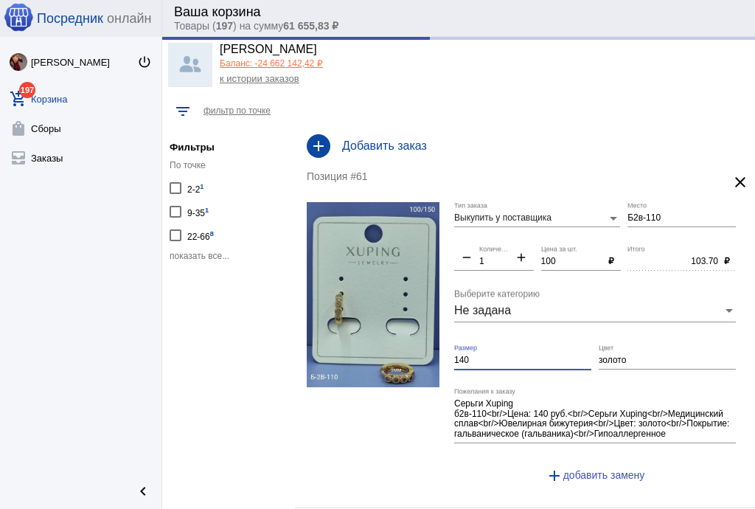
click at [524, 355] on input "140" at bounding box center [522, 360] width 137 height 10
type input "100.00"
click at [524, 355] on input "140" at bounding box center [522, 360] width 137 height 10
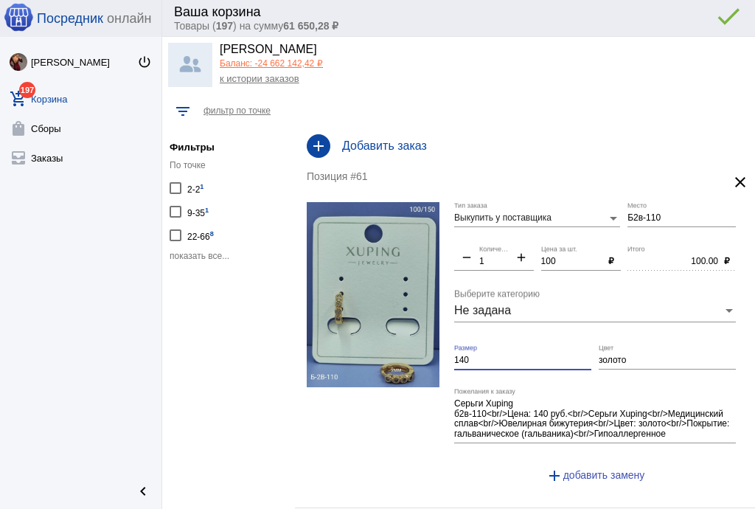
click at [524, 355] on input "140" at bounding box center [522, 360] width 137 height 10
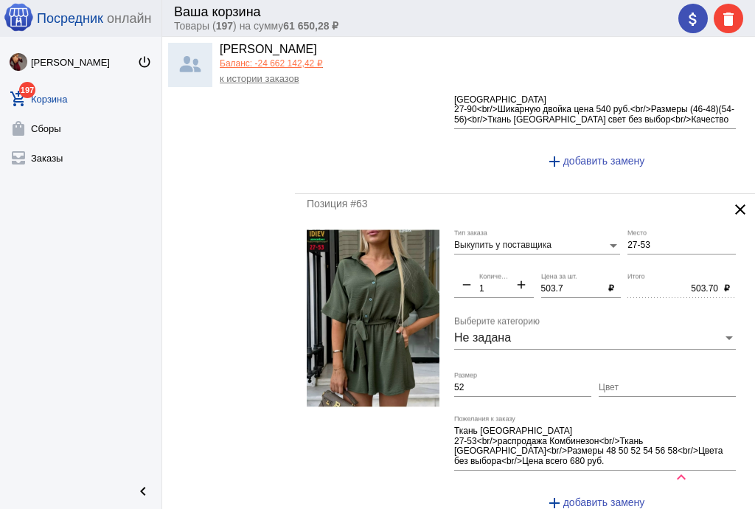
scroll to position [708, 0]
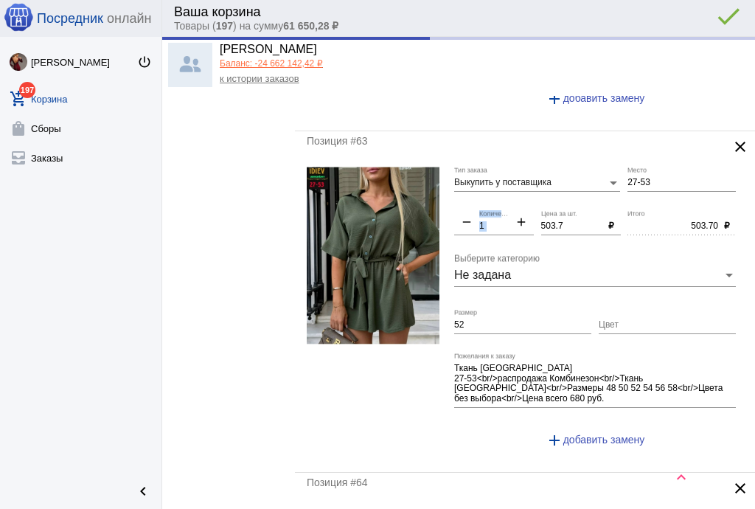
drag, startPoint x: 549, startPoint y: 215, endPoint x: 496, endPoint y: 216, distance: 53.1
click at [496, 215] on div "Выкупить у поставщика Тип заказа 27-53 Место remove 1 Количество add 503.7 Цена…" at bounding box center [598, 313] width 289 height 293
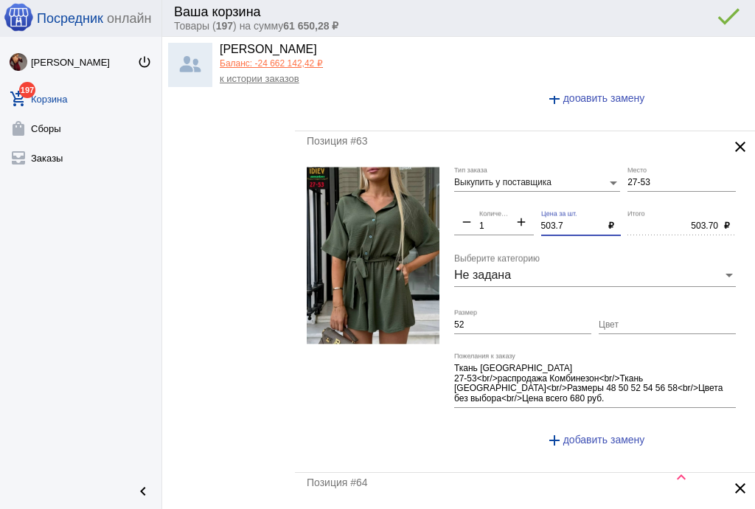
drag, startPoint x: 578, startPoint y: 226, endPoint x: 464, endPoint y: 226, distance: 114.3
click at [464, 226] on div "Выкупить у поставщика Тип заказа 27-53 Место remove 1 Количество add 503.7 Цена…" at bounding box center [598, 313] width 289 height 293
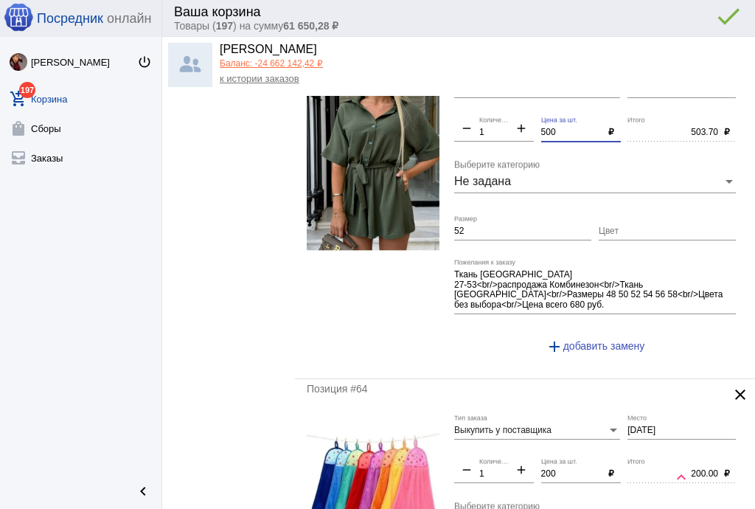
scroll to position [885, 0]
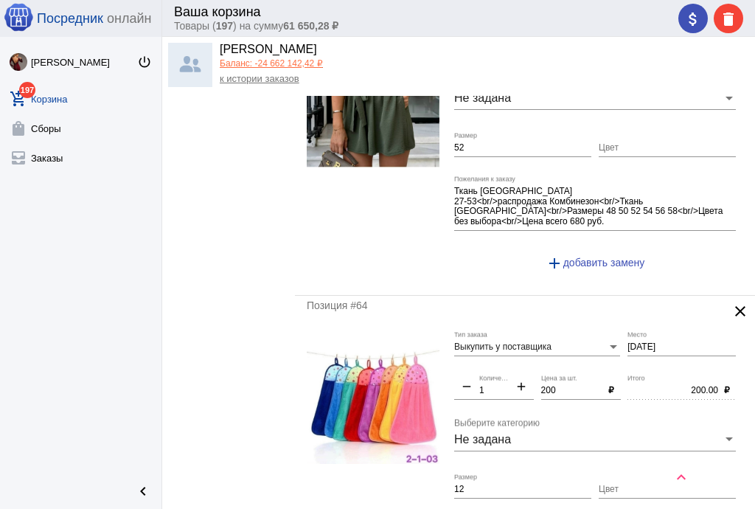
type input "500"
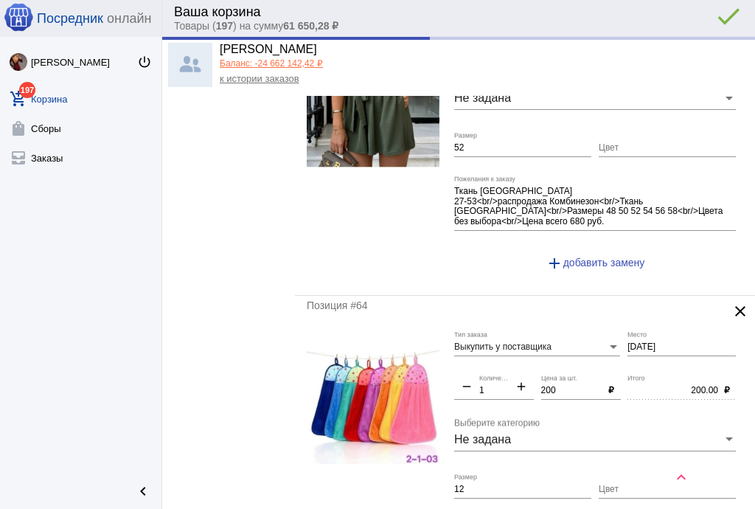
type input "500.00"
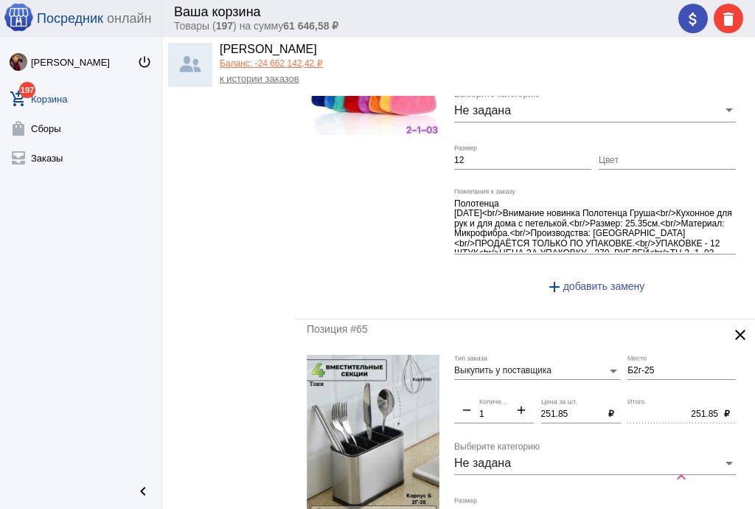
scroll to position [1357, 0]
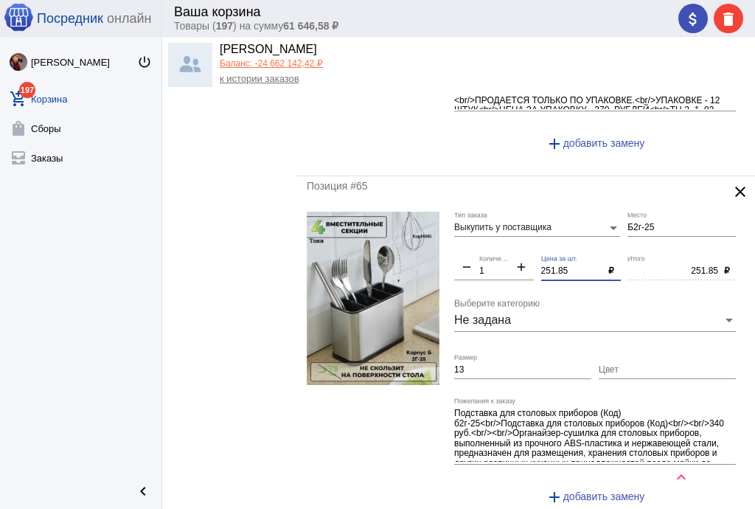
drag, startPoint x: 539, startPoint y: 263, endPoint x: 502, endPoint y: 262, distance: 36.9
click at [502, 262] on div "Выкупить у поставщика Тип заказа Б2г-25 Место remove 1 Количество add 251.85 Це…" at bounding box center [598, 364] width 289 height 305
type input "250"
click at [521, 365] on input "13" at bounding box center [522, 370] width 137 height 10
type input "250.00"
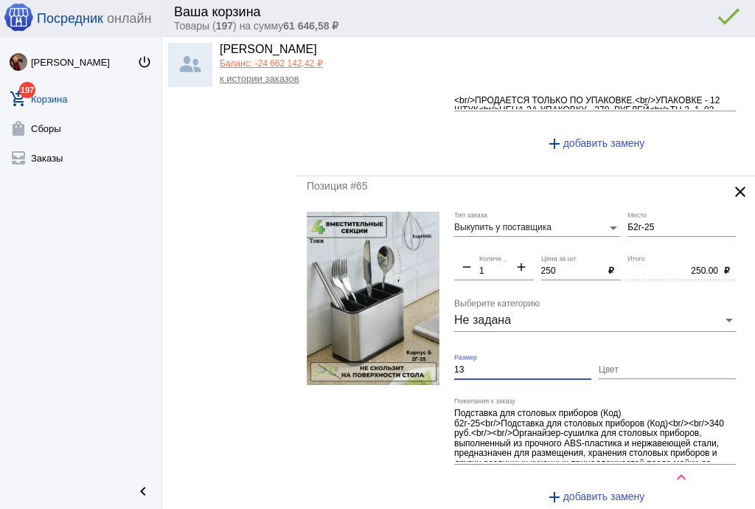
click at [521, 365] on input "13" at bounding box center [522, 370] width 137 height 10
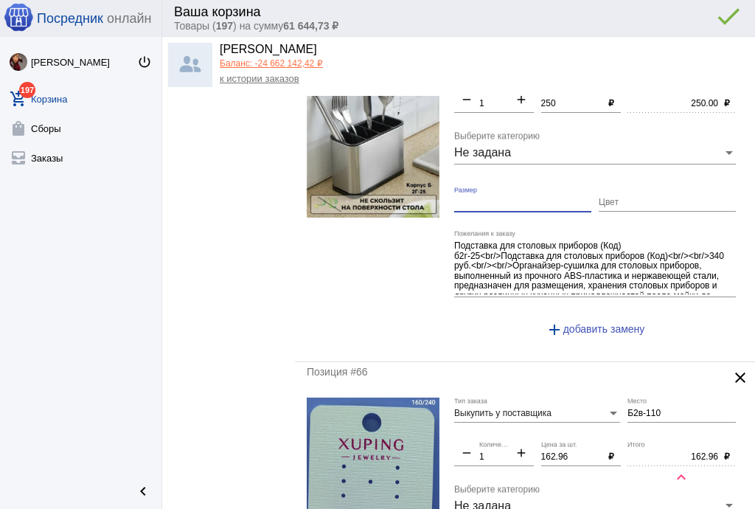
scroll to position [1652, 0]
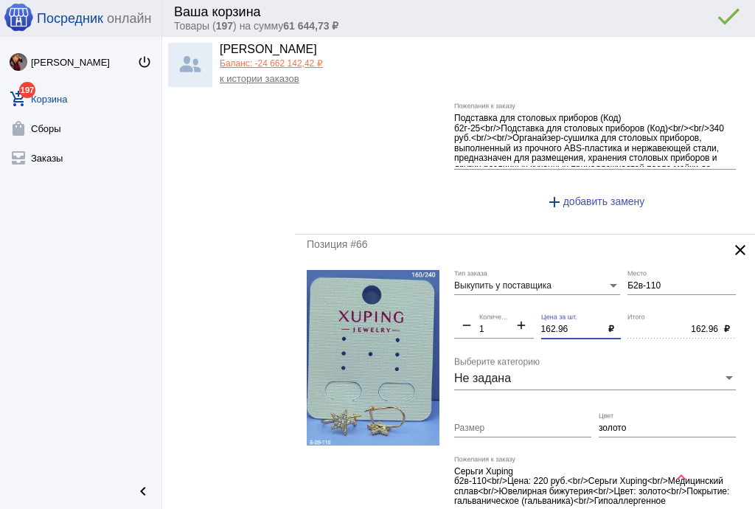
click at [522, 313] on div "Выкупить у поставщика Тип заказа Б2в-110 Место remove 1 Количество add 162.96 Ц…" at bounding box center [598, 416] width 289 height 293
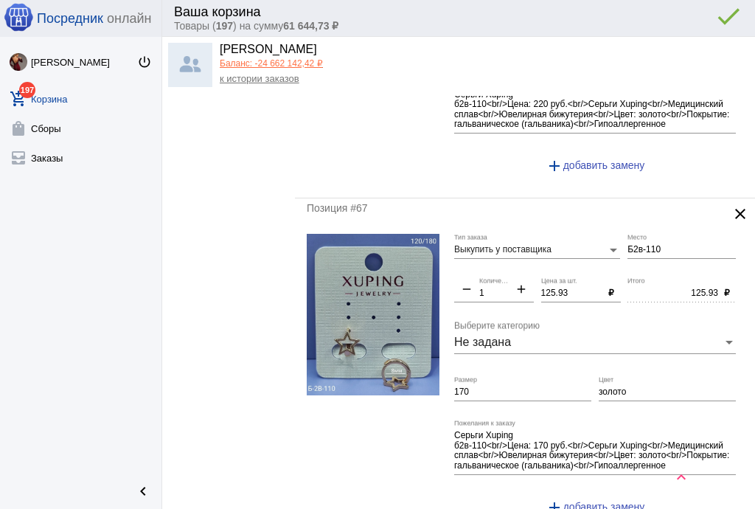
scroll to position [2065, 0]
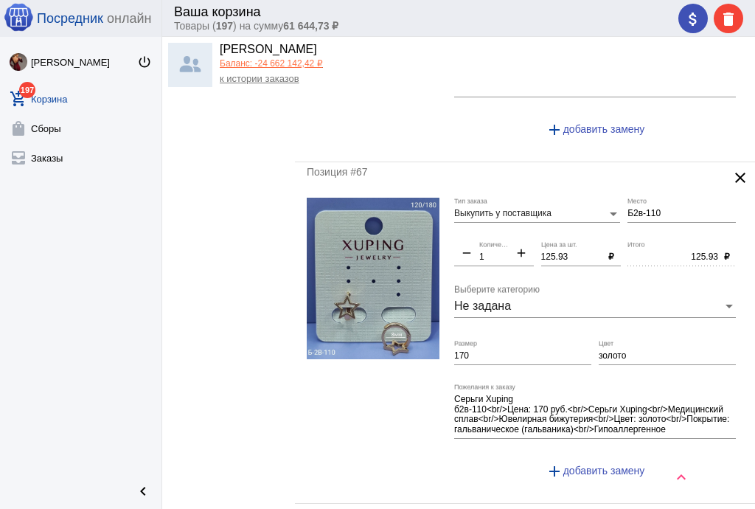
type input "160"
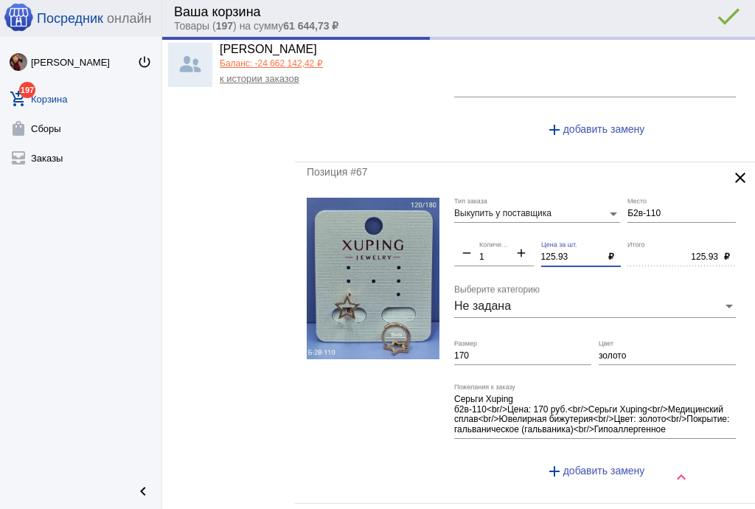
type input "160.00"
drag, startPoint x: 571, startPoint y: 248, endPoint x: 499, endPoint y: 237, distance: 73.0
click at [499, 237] on div "Выкупить у поставщика Тип заказа Б2в-110 Место remove 1 Количество add 125.93 Ц…" at bounding box center [598, 344] width 289 height 293
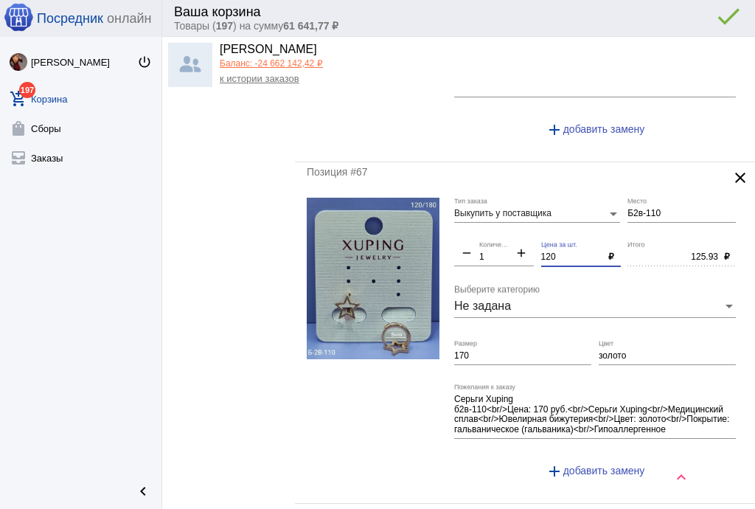
type input "120"
click at [478, 351] on input "170" at bounding box center [522, 356] width 137 height 10
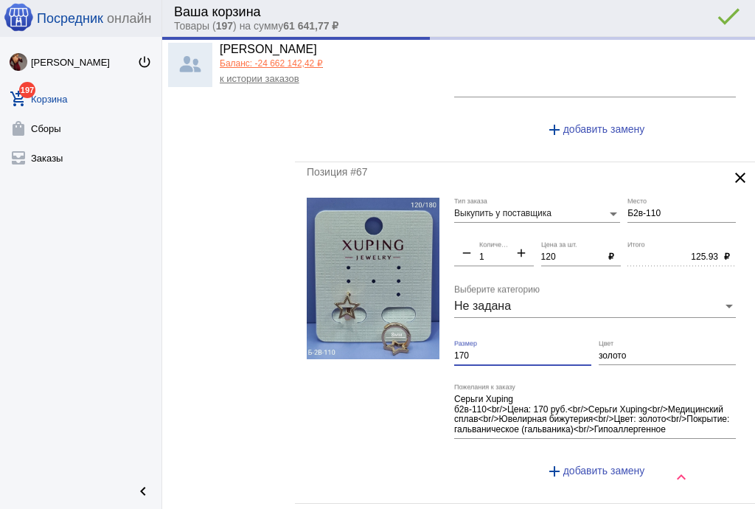
type input "120.00"
click at [478, 351] on input "170" at bounding box center [522, 356] width 137 height 10
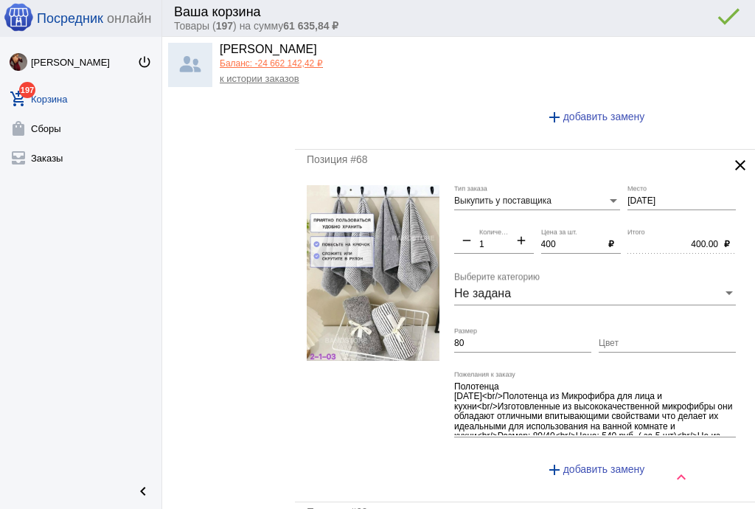
scroll to position [2596, 0]
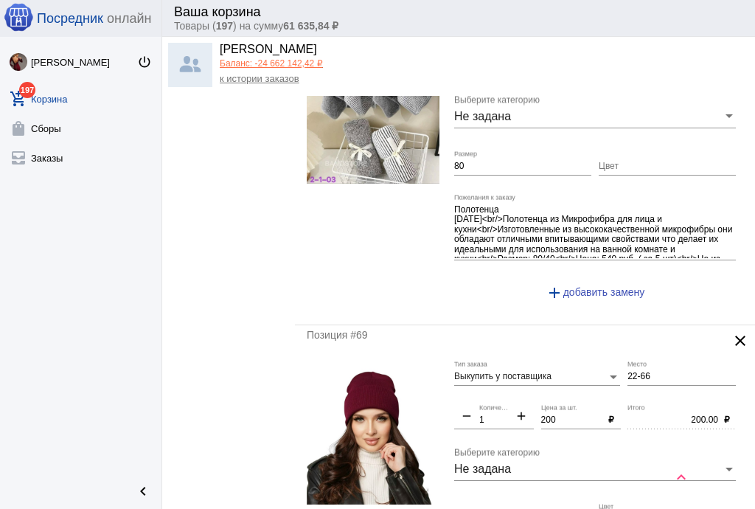
click at [470, 161] on input "80" at bounding box center [522, 166] width 137 height 10
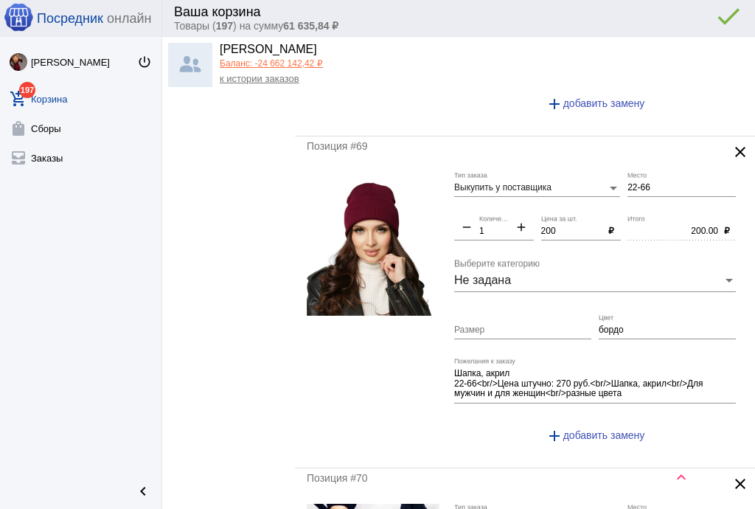
scroll to position [2832, 0]
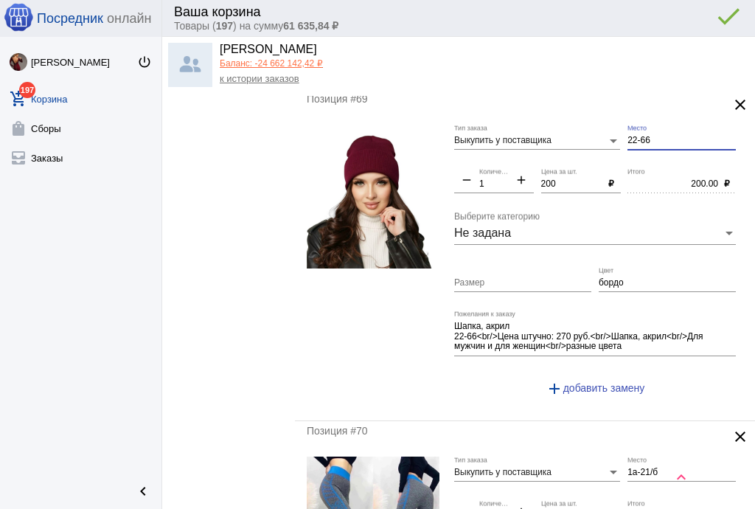
drag, startPoint x: 655, startPoint y: 124, endPoint x: 574, endPoint y: 133, distance: 81.6
click at [574, 133] on div "Выкупить у поставщика Тип заказа 22-66 Место remove 1 Количество add 200 Цена з…" at bounding box center [598, 267] width 289 height 284
paste input "б2-4-11"
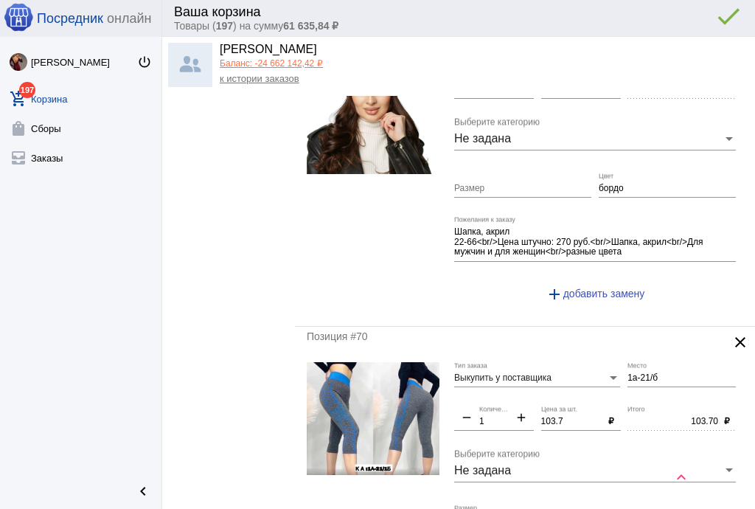
scroll to position [3009, 0]
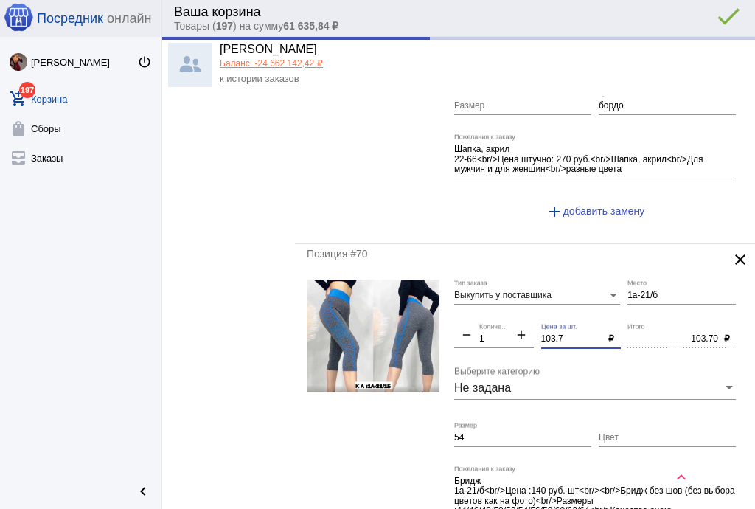
type input "Б2-4-11"
click at [543, 334] on input "103.7" at bounding box center [572, 339] width 62 height 10
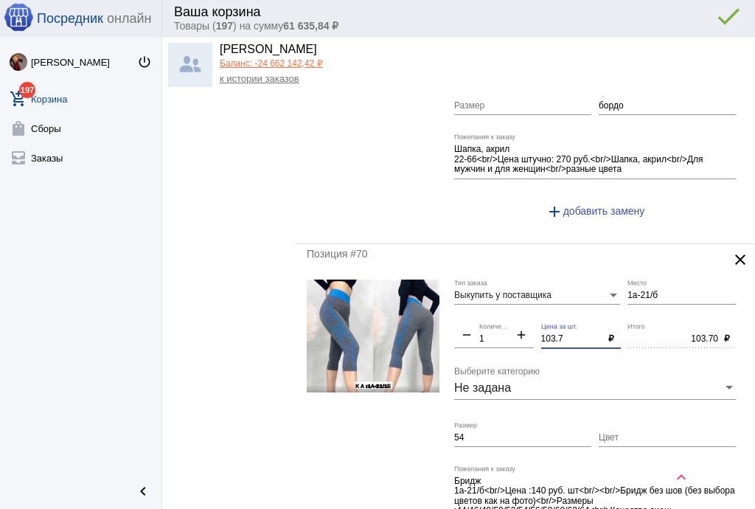
click at [572, 334] on input "103.7" at bounding box center [572, 339] width 62 height 10
drag, startPoint x: 570, startPoint y: 326, endPoint x: 524, endPoint y: 317, distance: 46.6
click at [524, 317] on div "Выкупить у поставщика Тип заказа 1а-21/б Место remove 1 Количество add 103.7 Це…" at bounding box center [598, 431] width 289 height 305
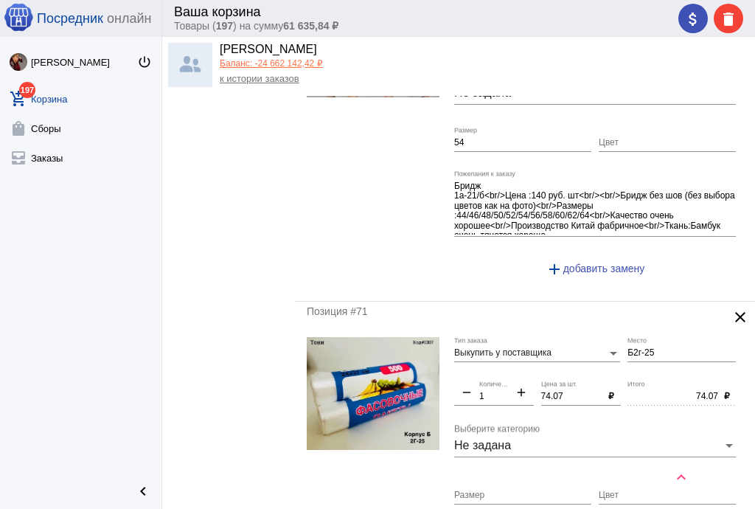
scroll to position [3363, 0]
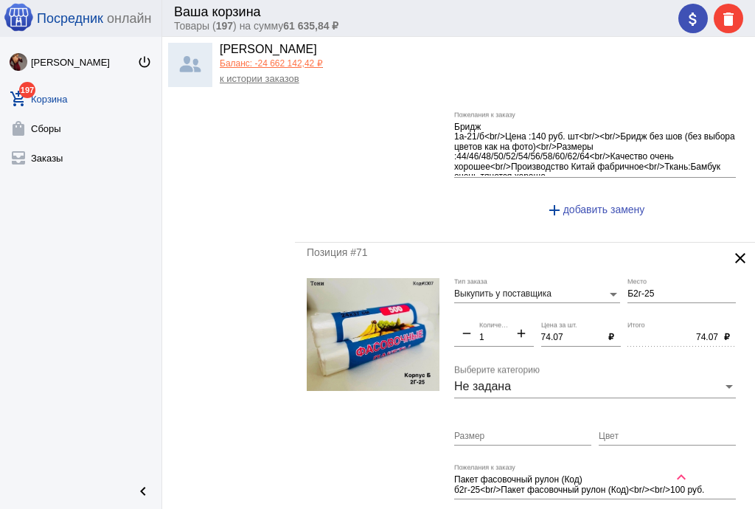
type input "100"
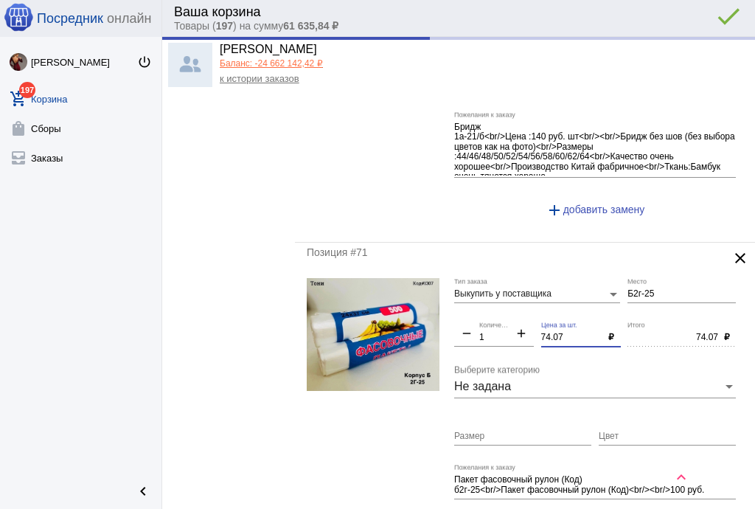
type input "100.00"
drag, startPoint x: 563, startPoint y: 322, endPoint x: 510, endPoint y: 314, distance: 53.6
click at [510, 314] on div "Выкупить у поставщика Тип заказа Б2г-25 Место remove 1 Количество add 74.07 Цен…" at bounding box center [598, 415] width 289 height 274
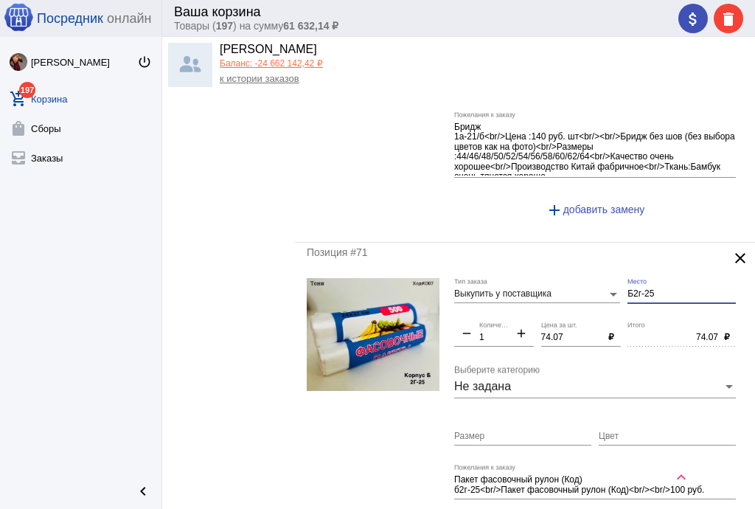
drag, startPoint x: 656, startPoint y: 277, endPoint x: 580, endPoint y: 275, distance: 75.2
click at [580, 278] on div "Выкупить у поставщика Тип заказа Б2г-25 Место remove 1 Количество add 74.07 Цен…" at bounding box center [598, 415] width 289 height 274
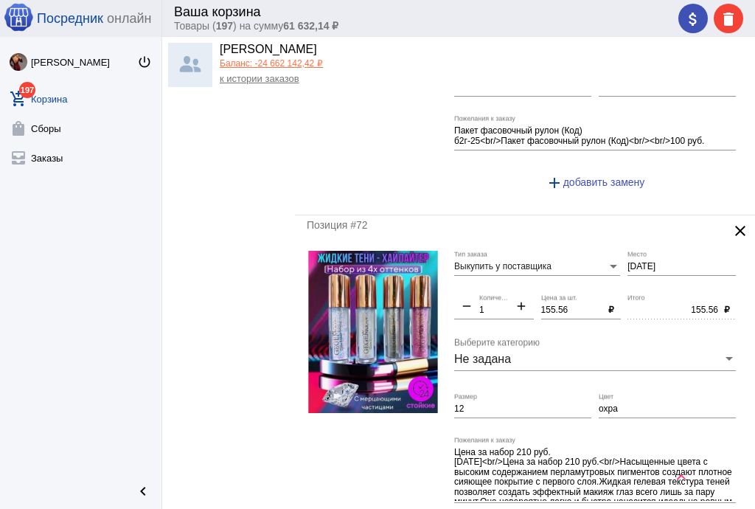
scroll to position [3717, 0]
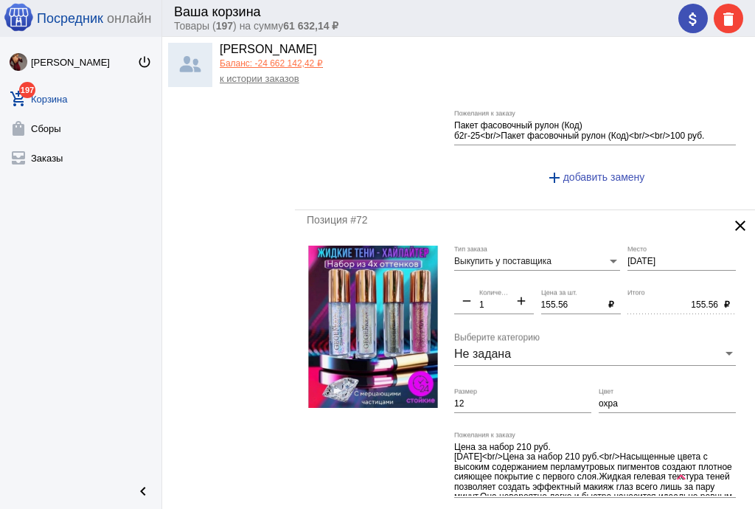
type input "2-2"
drag, startPoint x: 566, startPoint y: 287, endPoint x: 513, endPoint y: 267, distance: 56.7
click at [514, 270] on div "Выкупить у поставщика Тип заказа [DATE] Место remove 1 Количество add 155.56 Це…" at bounding box center [598, 398] width 289 height 305
type input "150"
click at [555, 399] on input "12" at bounding box center [522, 404] width 137 height 10
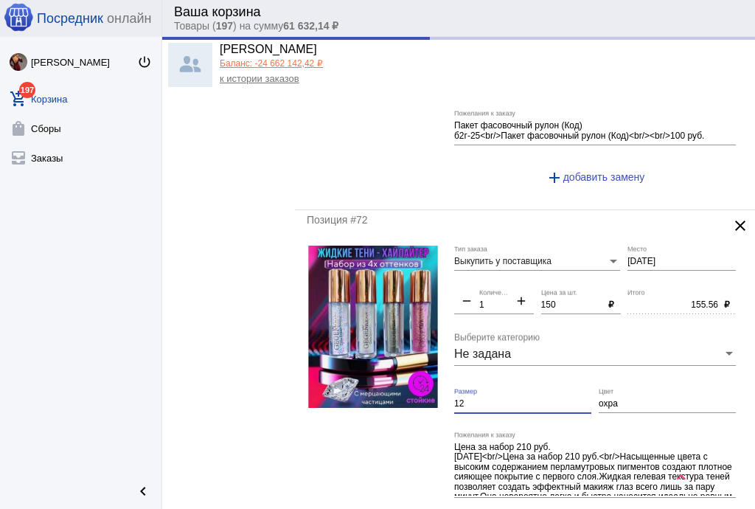
click at [555, 399] on input "12" at bounding box center [522, 404] width 137 height 10
type input "150.00"
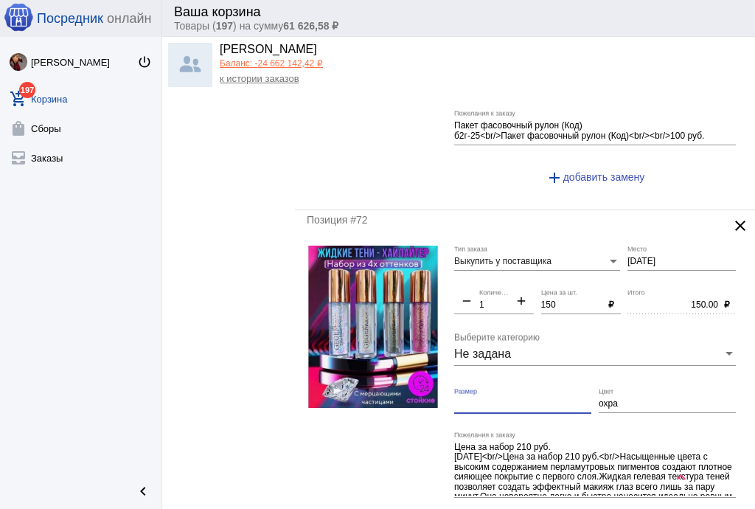
click at [605, 399] on input "охра" at bounding box center [667, 404] width 137 height 10
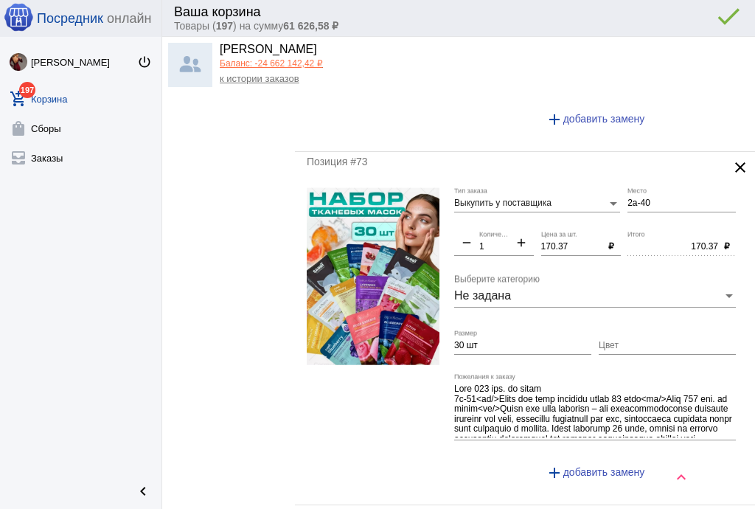
scroll to position [4130, 0]
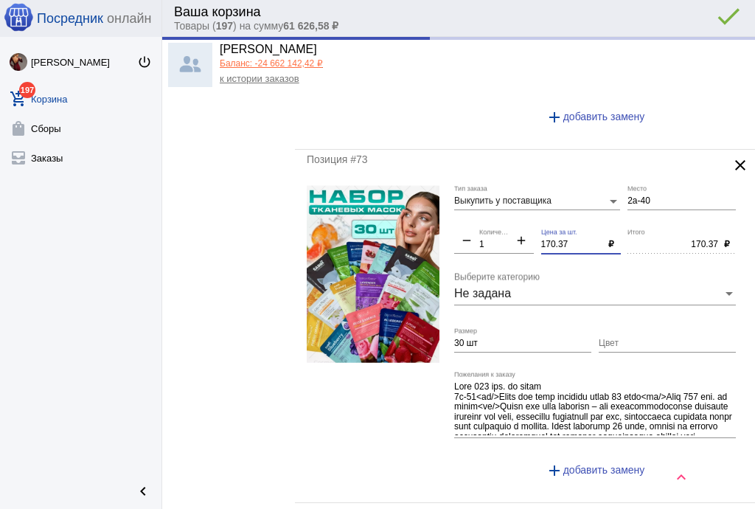
click at [502, 226] on div "Выкупить у поставщика Тип заказа 2а-40 Место remove 1 Количество add 170.37 Цен…" at bounding box center [598, 337] width 289 height 305
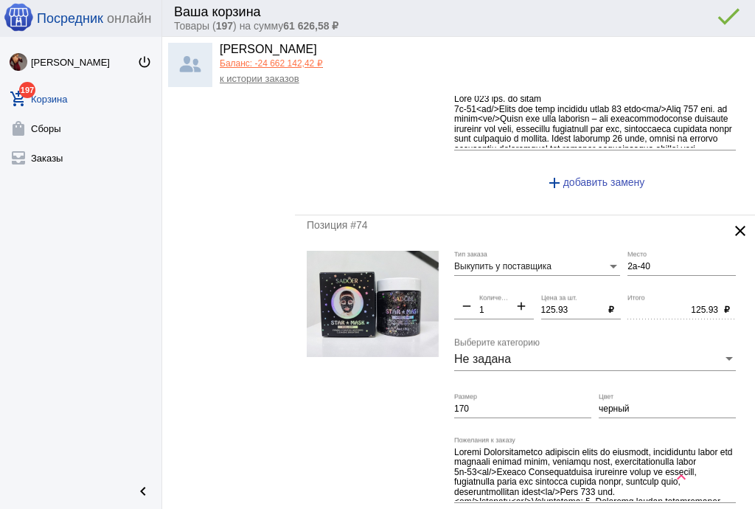
scroll to position [4424, 0]
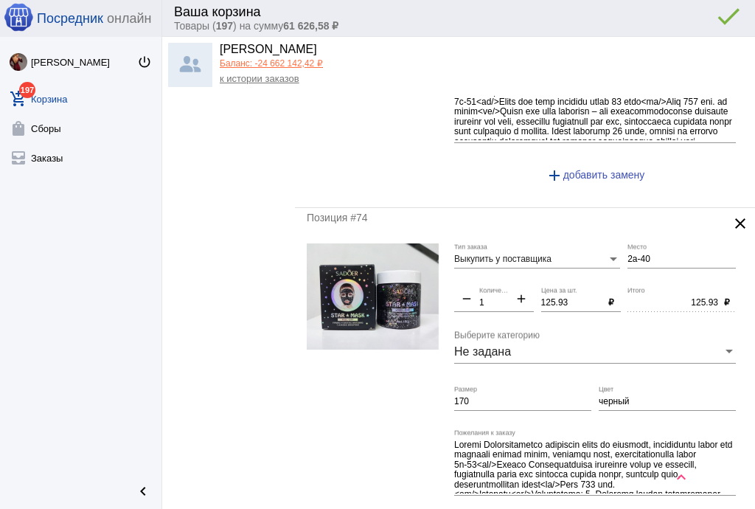
type input "170"
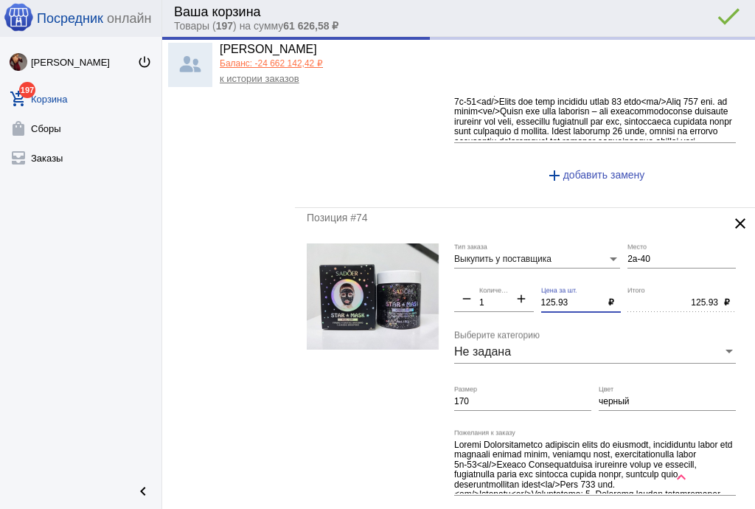
type input "170.00"
drag, startPoint x: 566, startPoint y: 283, endPoint x: 503, endPoint y: 274, distance: 64.0
click at [503, 274] on div "Выкупить у поставщика Тип заказа 2а-40 Место remove 1 Количество add 125.93 Цен…" at bounding box center [598, 395] width 289 height 305
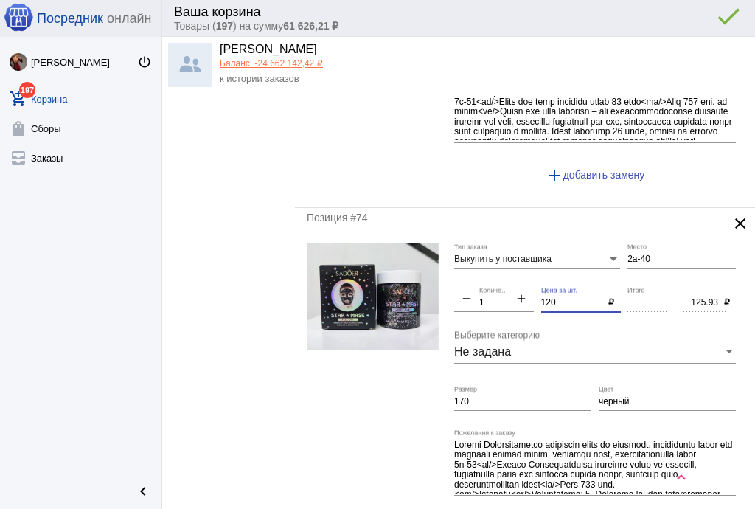
type input "120"
click at [531, 397] on input "170" at bounding box center [522, 402] width 137 height 10
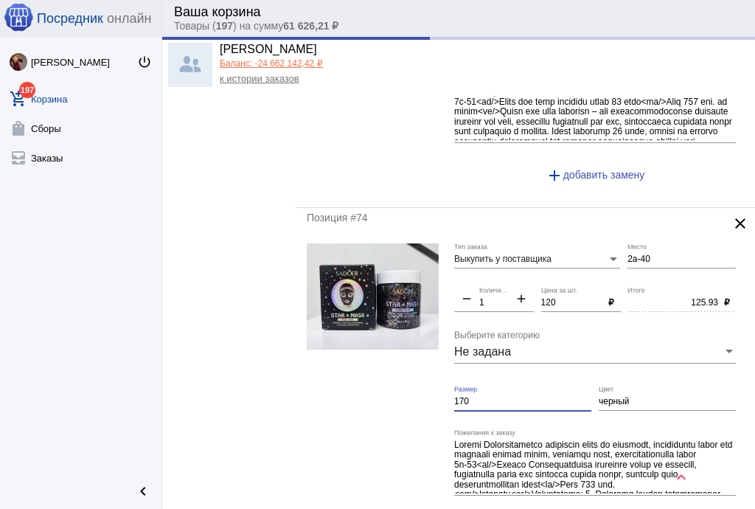
drag, startPoint x: 531, startPoint y: 380, endPoint x: 541, endPoint y: 384, distance: 11.2
click at [531, 397] on input "170" at bounding box center [522, 402] width 137 height 10
type input "120.00"
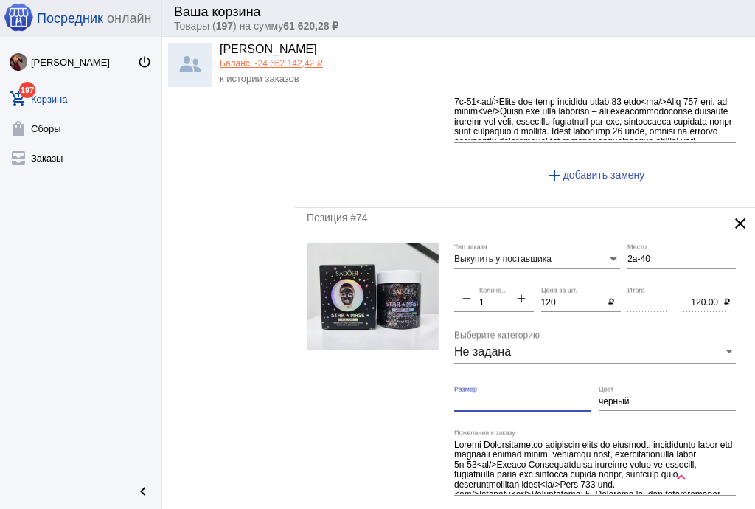
click at [605, 397] on input "черный" at bounding box center [667, 402] width 137 height 10
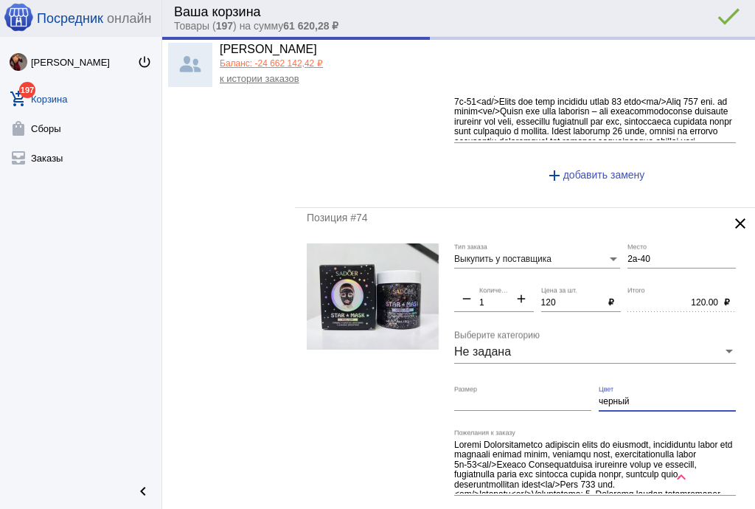
click at [605, 397] on input "черный" at bounding box center [667, 402] width 137 height 10
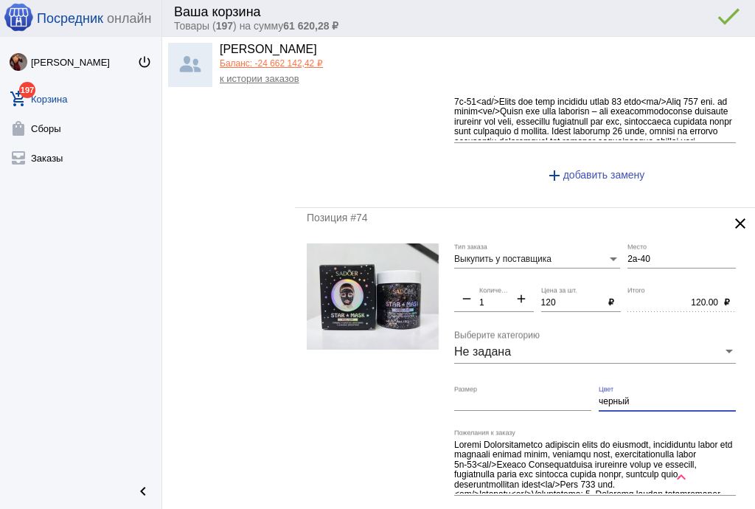
click at [606, 397] on input "черный" at bounding box center [667, 402] width 137 height 10
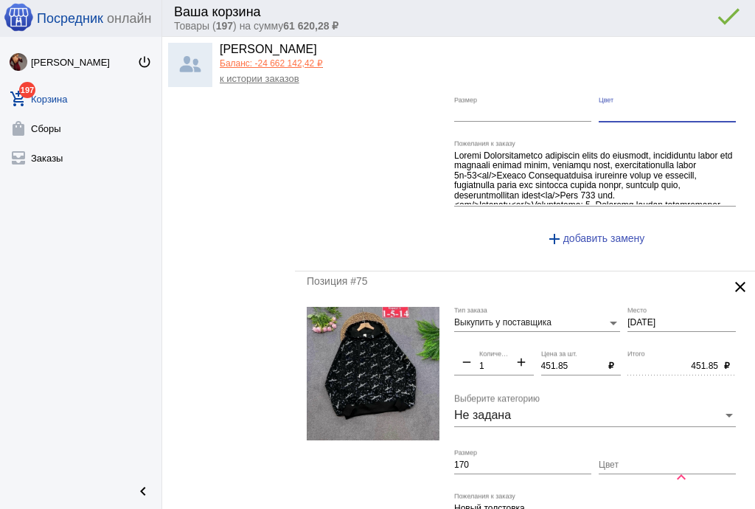
scroll to position [4719, 0]
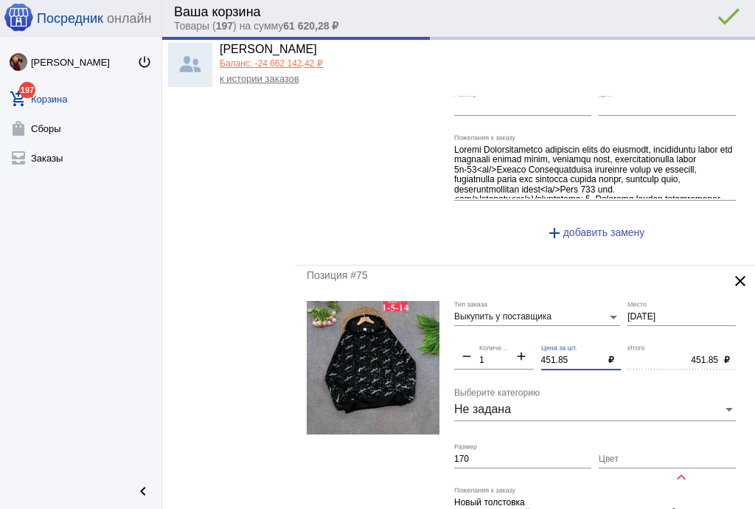
drag, startPoint x: 574, startPoint y: 338, endPoint x: 496, endPoint y: 330, distance: 79.4
click at [496, 330] on div "Выкупить у поставщика Тип заказа [DATE] Место remove 1 Количество add 451.85 Це…" at bounding box center [598, 453] width 289 height 304
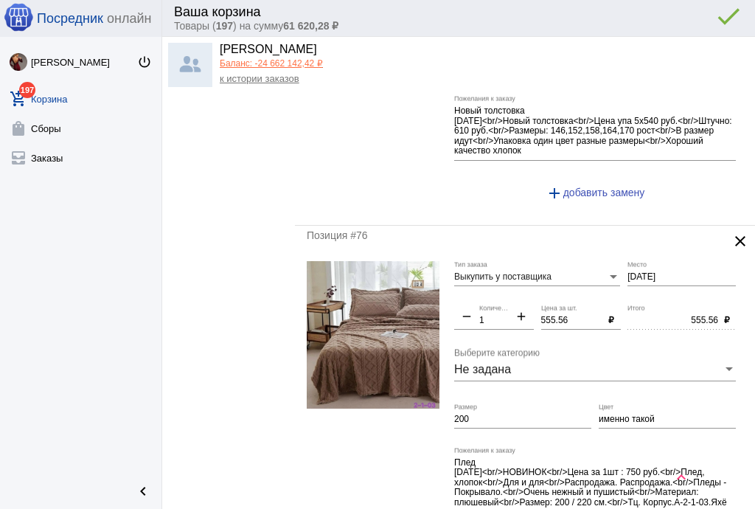
scroll to position [5132, 0]
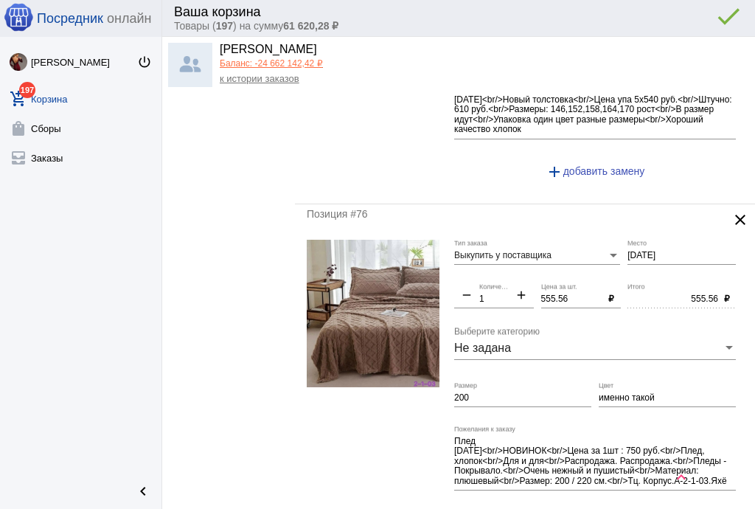
type input "450"
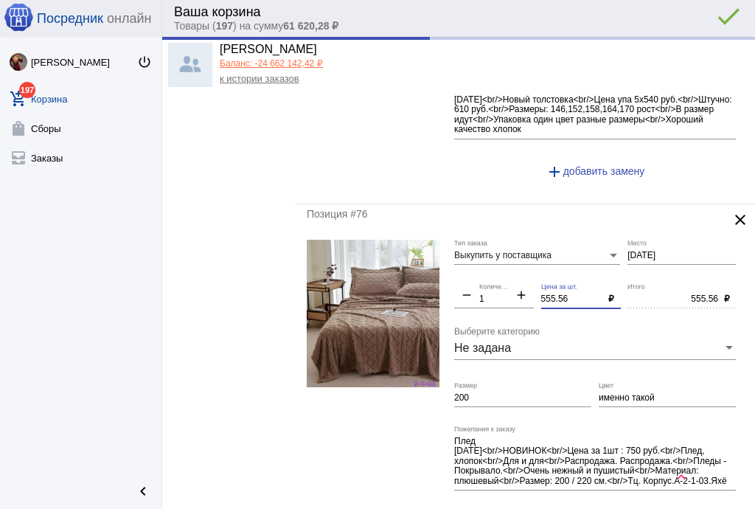
type input "450.00"
drag, startPoint x: 571, startPoint y: 277, endPoint x: 466, endPoint y: 283, distance: 105.6
click at [466, 283] on div "Выкупить у поставщика Тип заказа [DATE] Место remove 1 Количество add 555.56 Це…" at bounding box center [598, 392] width 289 height 304
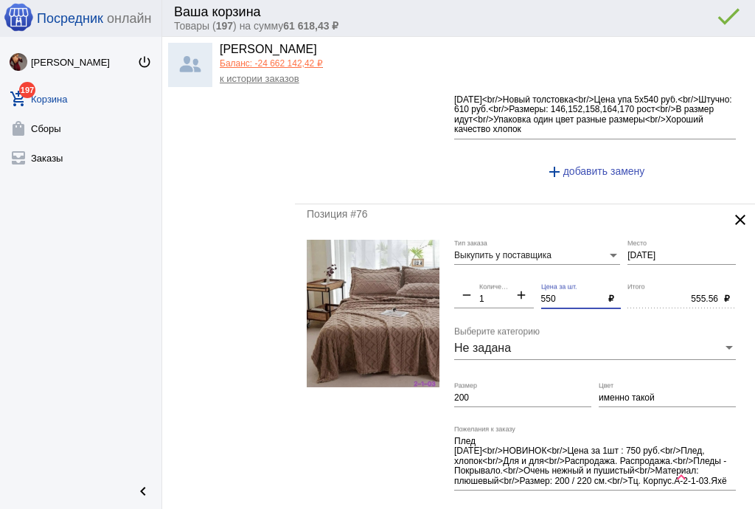
type input "550"
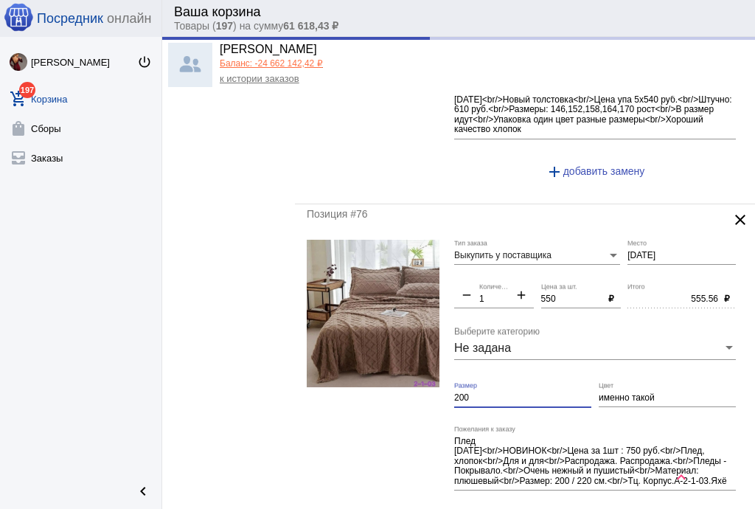
click at [472, 393] on input "200" at bounding box center [522, 398] width 137 height 10
type input "550.00"
click at [472, 393] on input "200" at bounding box center [522, 398] width 137 height 10
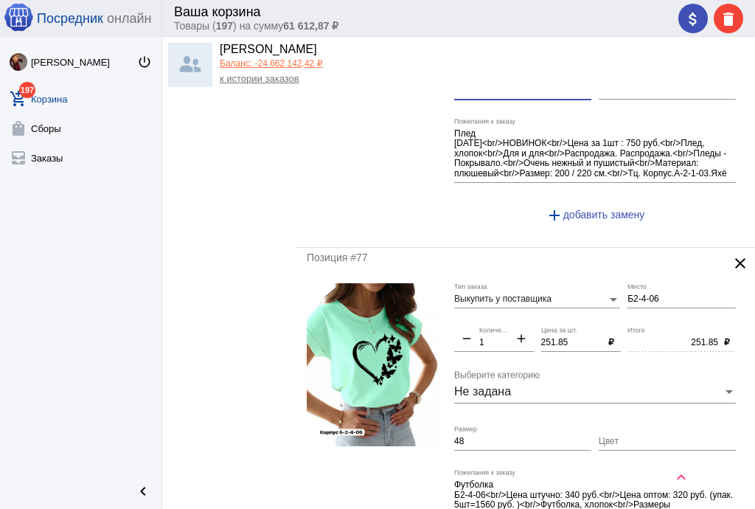
scroll to position [5486, 0]
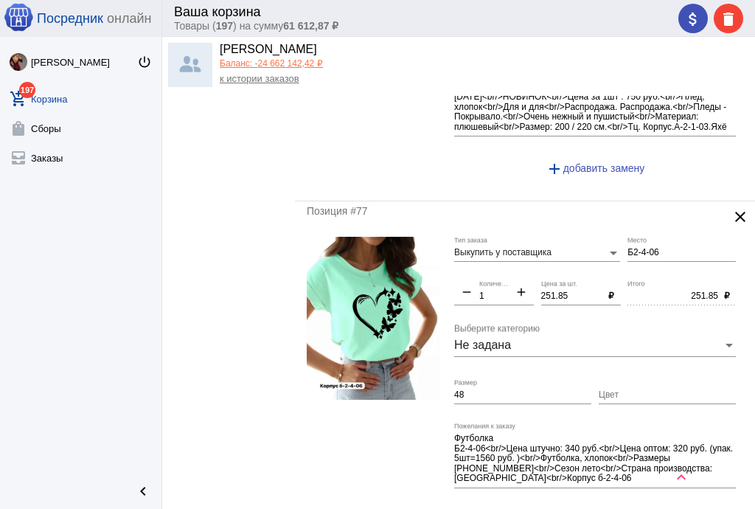
type input "200*220"
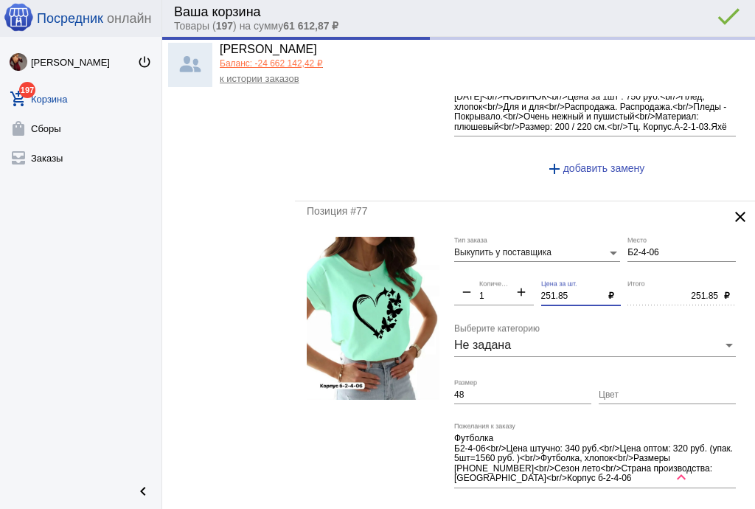
drag, startPoint x: 572, startPoint y: 271, endPoint x: 490, endPoint y: 265, distance: 82.8
click at [490, 266] on div "Выкупить у поставщика Тип заказа Б2-4-06 Место remove 1 Количество add 251.85 Ц…" at bounding box center [598, 389] width 289 height 304
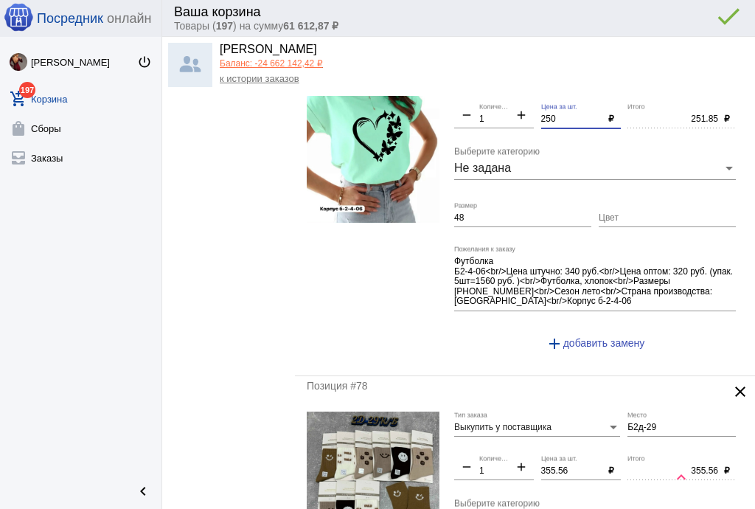
scroll to position [5781, 0]
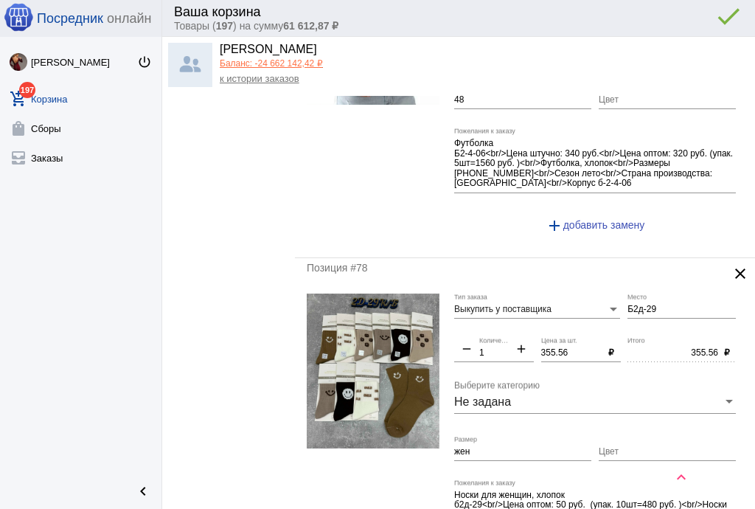
type input "250"
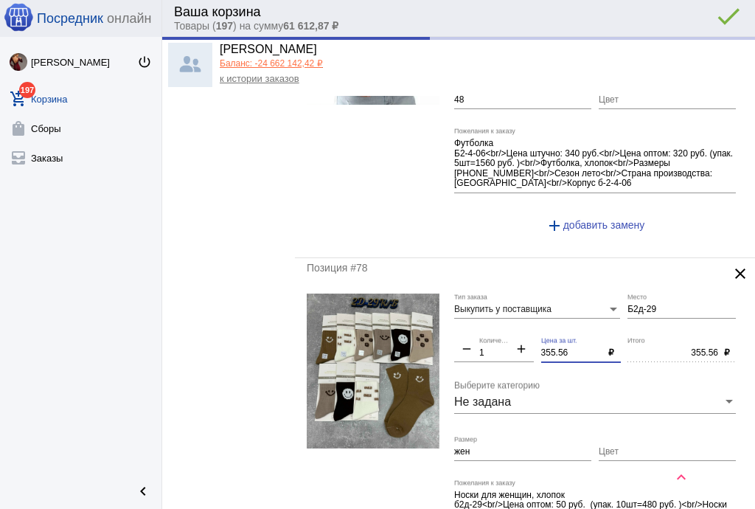
type input "250.00"
drag, startPoint x: 573, startPoint y: 324, endPoint x: 445, endPoint y: 308, distance: 128.6
click at [445, 308] on form "Выкупить у поставщика Тип заказа Б2д-29 Место remove 1 Количество add 355.56 Це…" at bounding box center [525, 439] width 437 height 293
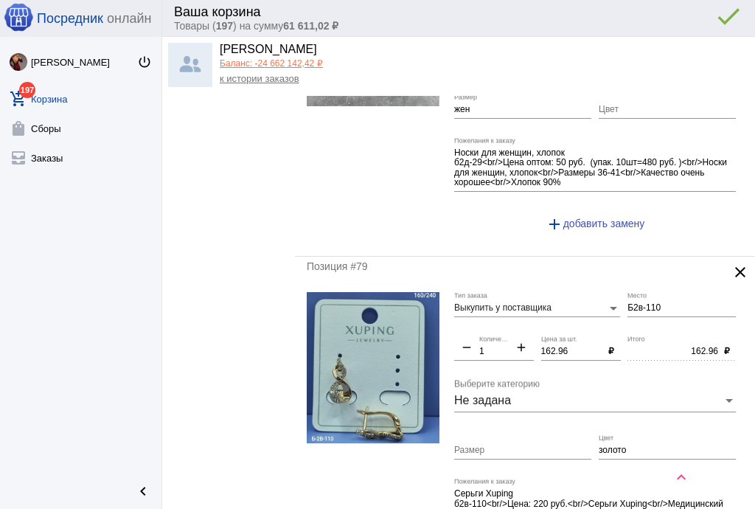
scroll to position [6135, 0]
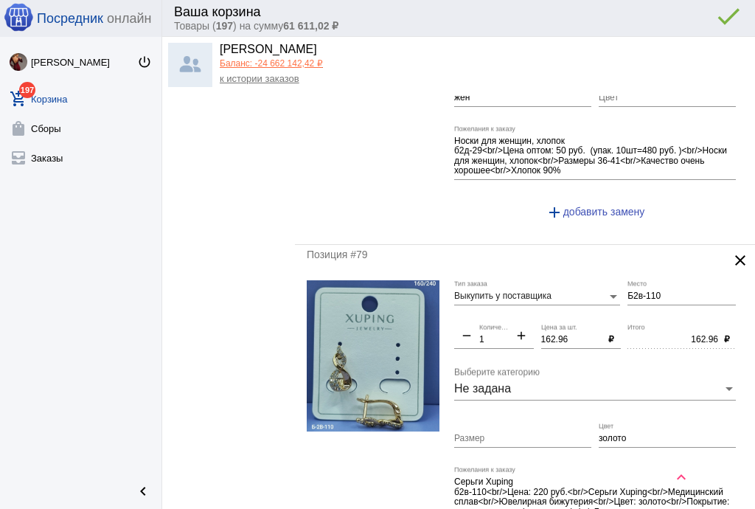
type input "350"
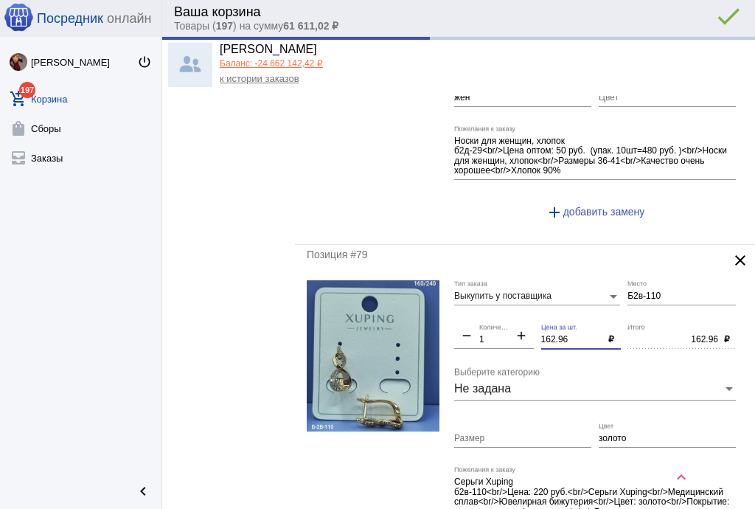
type input "350.00"
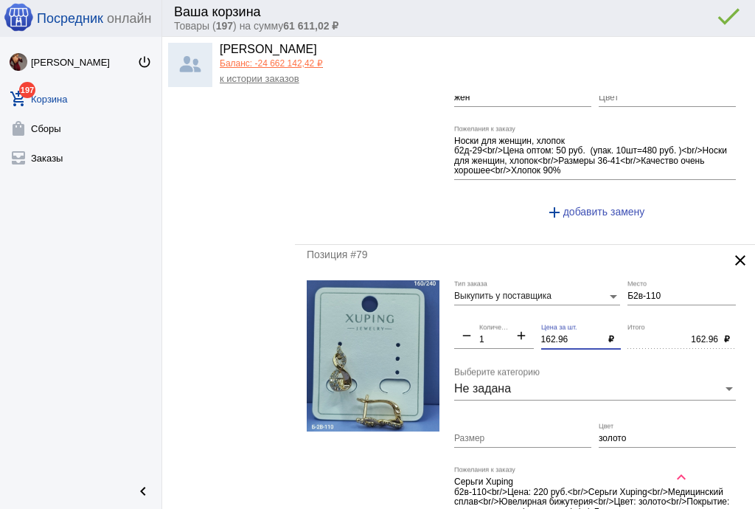
drag, startPoint x: 564, startPoint y: 313, endPoint x: 480, endPoint y: 309, distance: 84.1
click at [480, 309] on div "Выкупить у поставщика Тип заказа Б2в-110 Место remove 1 Количество add 162.96 Ц…" at bounding box center [598, 426] width 289 height 293
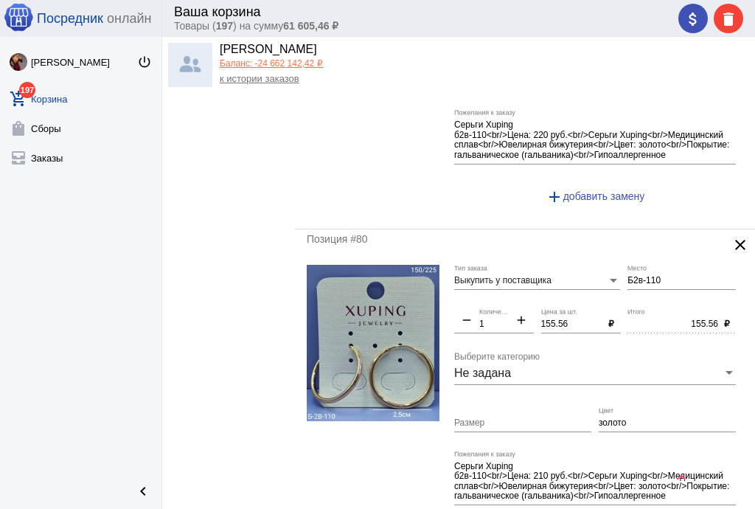
scroll to position [6548, 0]
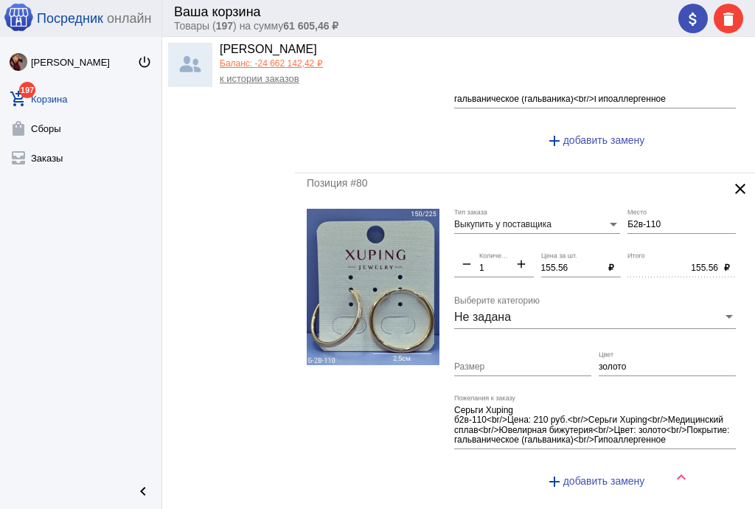
type input "160"
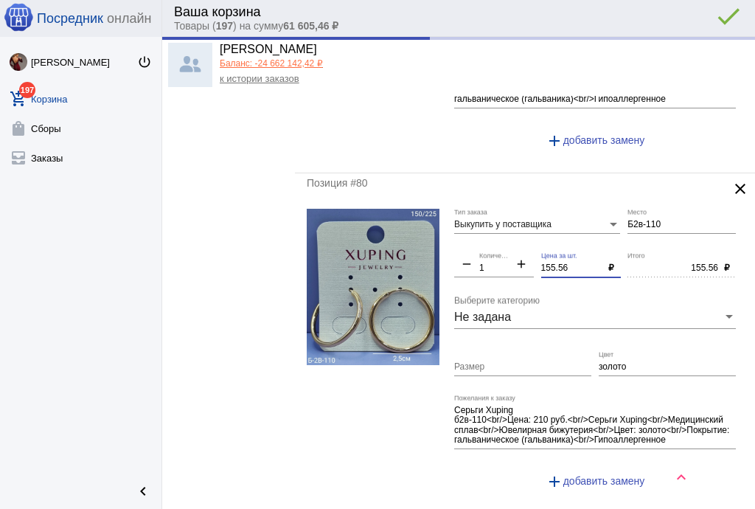
type input "160.00"
click at [498, 240] on div "Выкупить у поставщика Тип заказа Б2в-110 Место remove 1 Количество add 155.56 Ц…" at bounding box center [598, 355] width 289 height 293
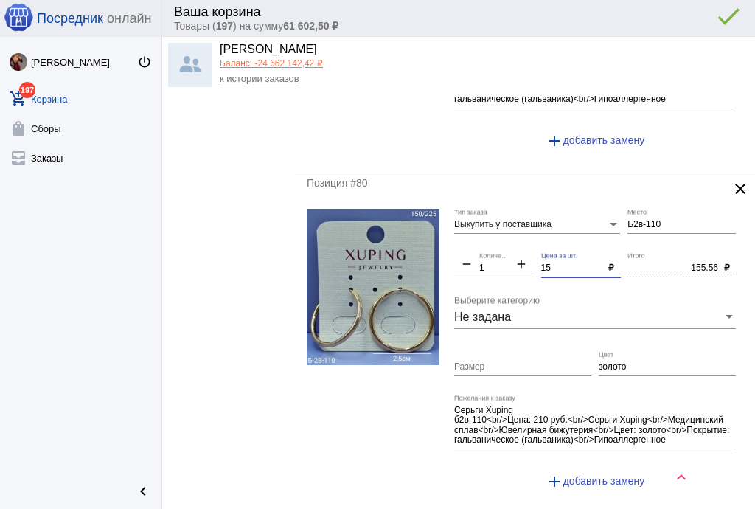
type input "150"
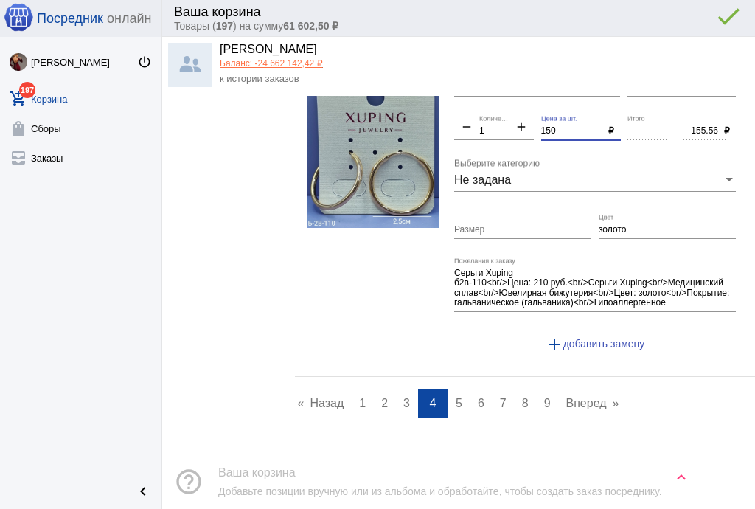
scroll to position [6710, 0]
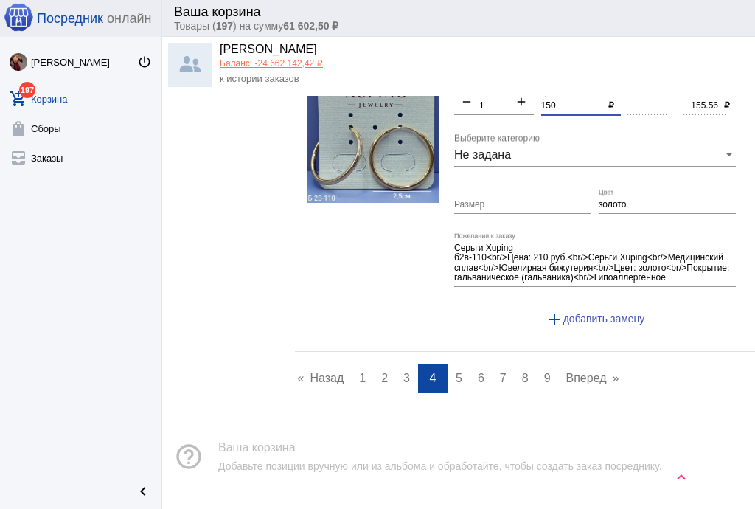
click at [456, 372] on span "5" at bounding box center [459, 378] width 7 height 13
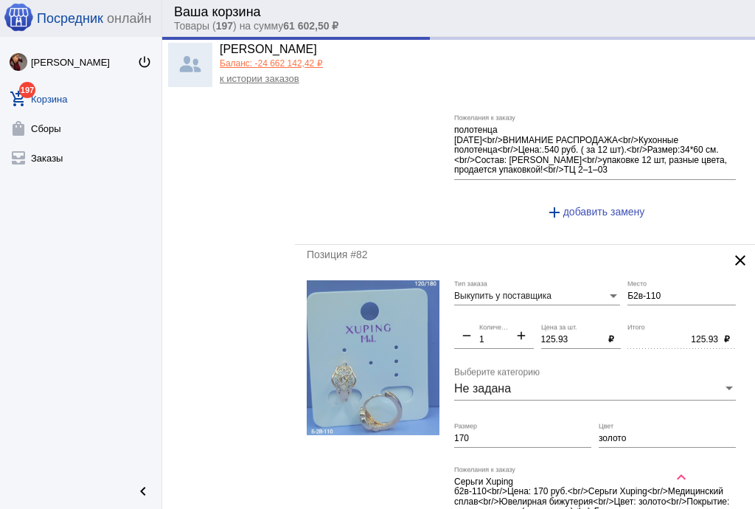
scroll to position [354, 0]
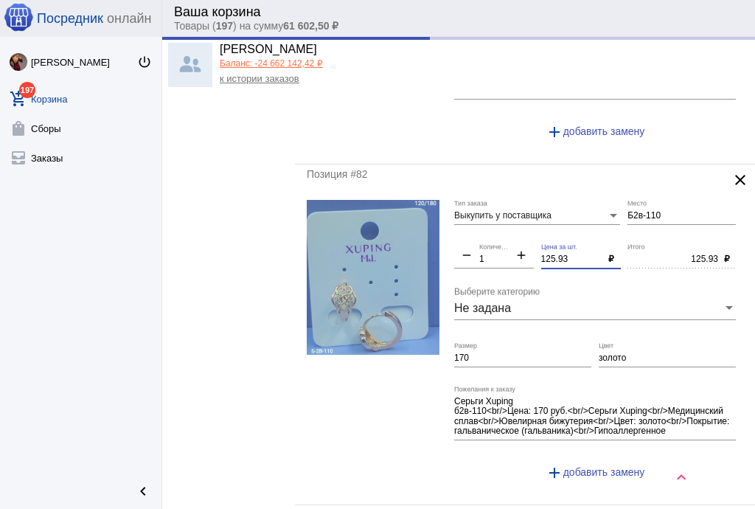
drag, startPoint x: 572, startPoint y: 257, endPoint x: 475, endPoint y: 257, distance: 97.3
click at [478, 258] on div "Выкупить у поставщика Тип заказа Б2в-110 Место remove 1 Количество add 125.93 Ц…" at bounding box center [598, 346] width 289 height 293
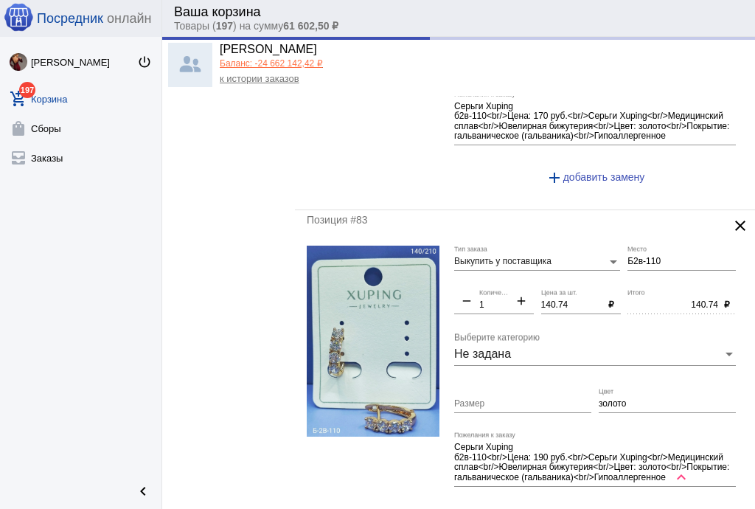
scroll to position [413, 0]
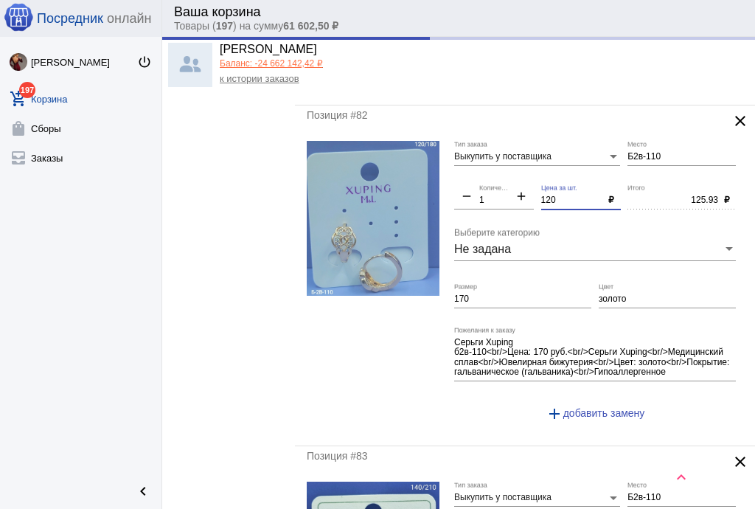
type input "120"
click at [481, 296] on input "170" at bounding box center [522, 299] width 137 height 10
type input "120.00"
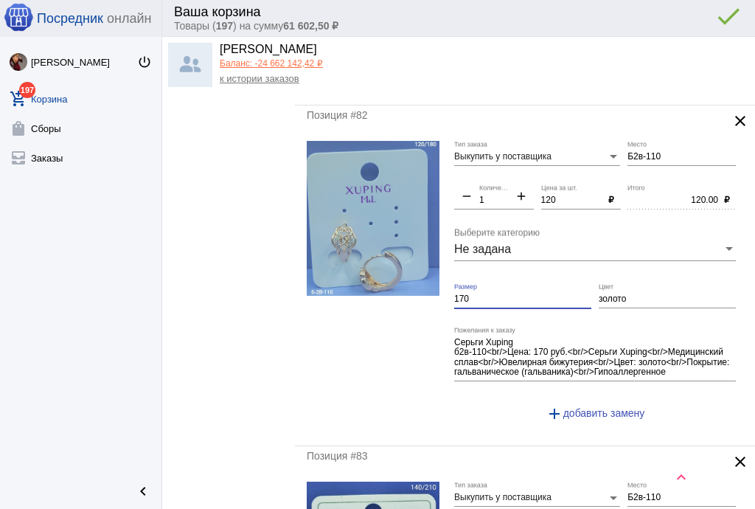
click at [481, 296] on input "170" at bounding box center [522, 299] width 137 height 10
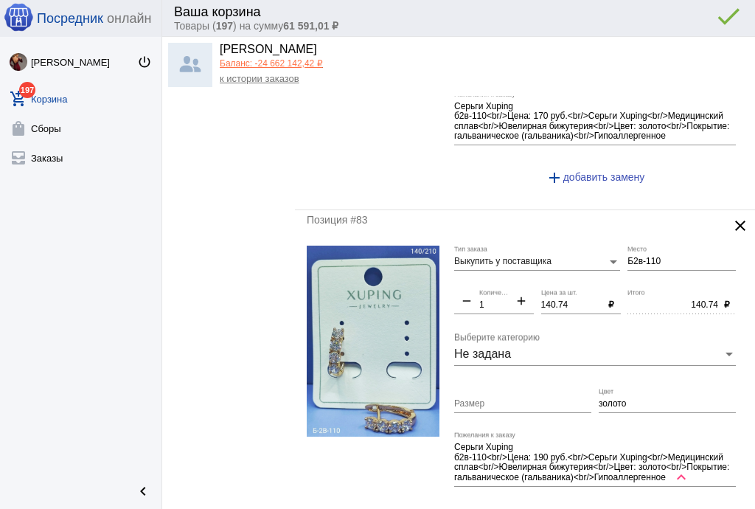
drag, startPoint x: 568, startPoint y: 301, endPoint x: 484, endPoint y: 299, distance: 84.1
click at [484, 299] on div "Выкупить у поставщика Тип заказа Б2в-110 Место remove 1 Количество add 140.74 Ц…" at bounding box center [598, 392] width 289 height 293
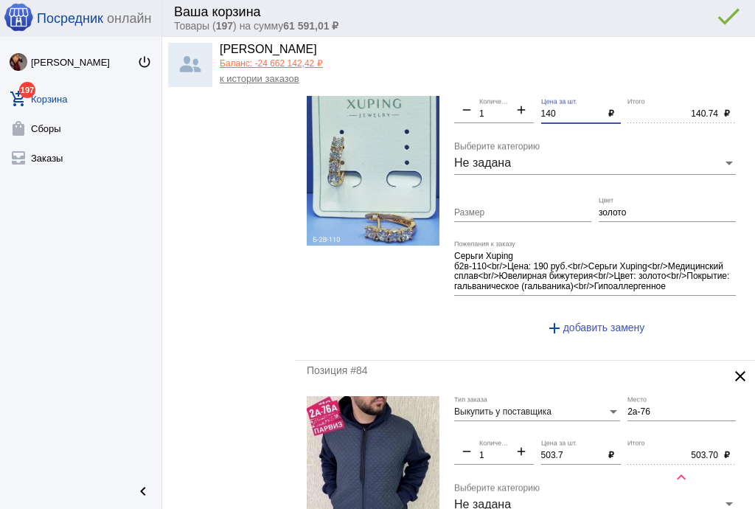
scroll to position [944, 0]
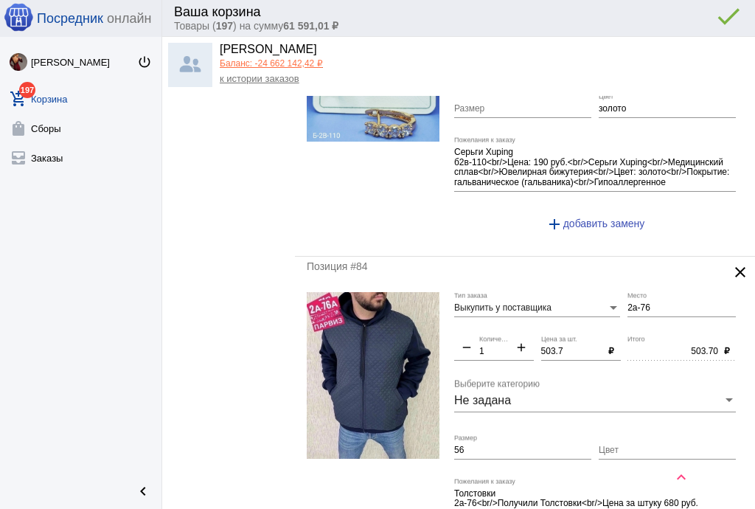
type input "140"
type input "140.00"
drag, startPoint x: 563, startPoint y: 346, endPoint x: 507, endPoint y: 340, distance: 56.4
click at [507, 340] on div "Выкупить у поставщика Тип заказа 2а-76 Место remove 1 Количество add 503.7 Цена…" at bounding box center [598, 438] width 289 height 293
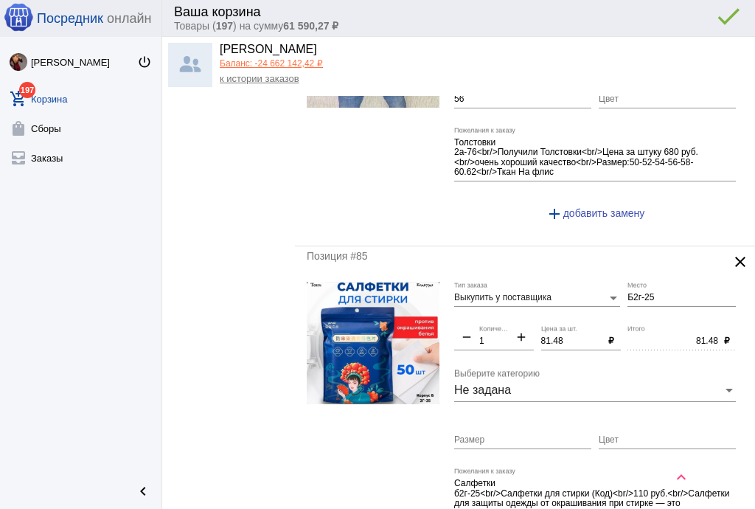
scroll to position [1298, 0]
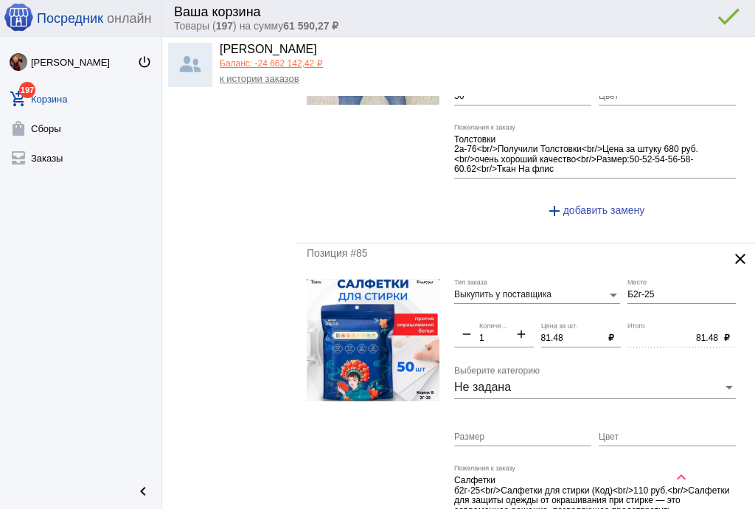
type input "500"
type input "500.00"
drag, startPoint x: 569, startPoint y: 336, endPoint x: 504, endPoint y: 335, distance: 64.2
click at [504, 335] on div "Выкупить у поставщика Тип заказа Б2г-25 Место remove 1 Количество add 81.48 Цен…" at bounding box center [598, 431] width 289 height 305
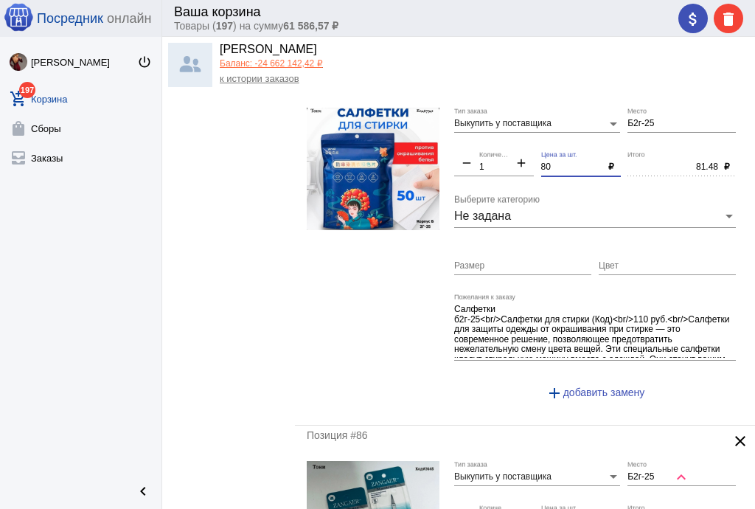
scroll to position [1593, 0]
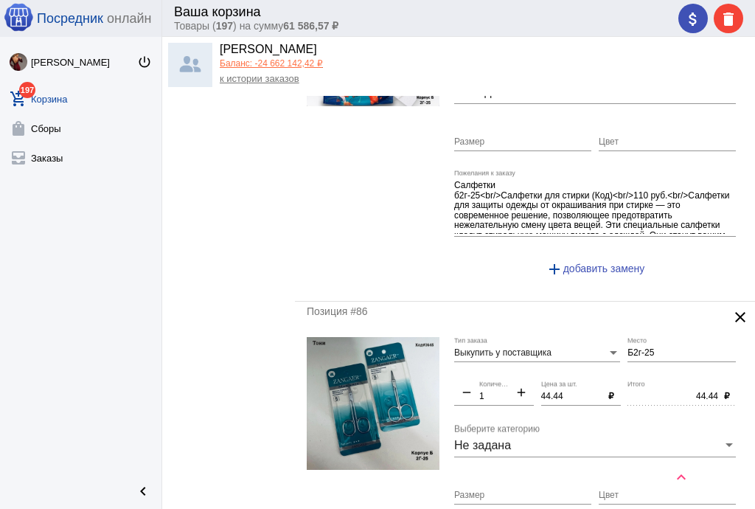
type input "80"
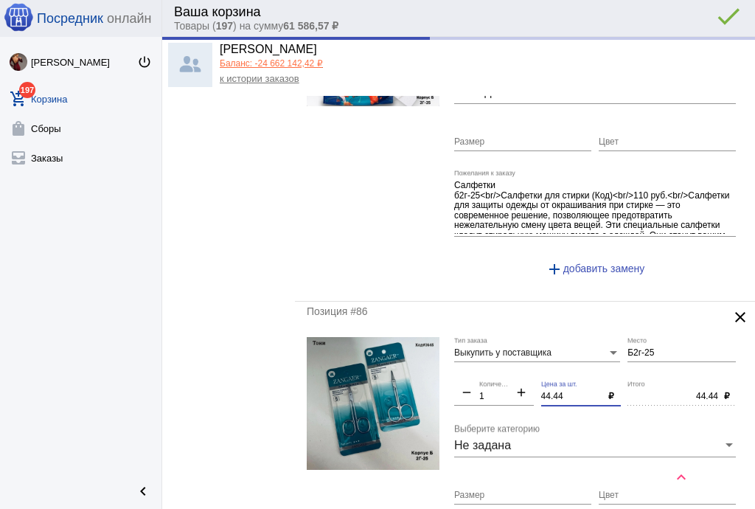
type input "80.00"
click at [514, 383] on div "Выкупить у поставщика Тип заказа Б2г-25 Место remove 1 Количество add 44.44 Цен…" at bounding box center [598, 474] width 289 height 274
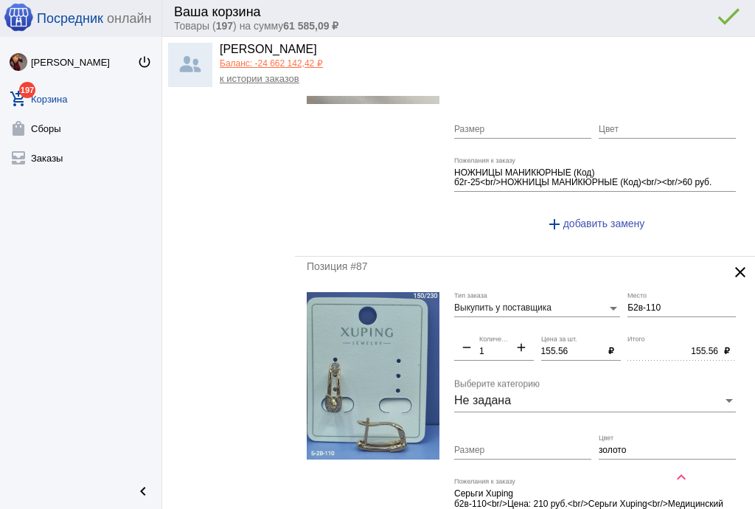
scroll to position [2006, 0]
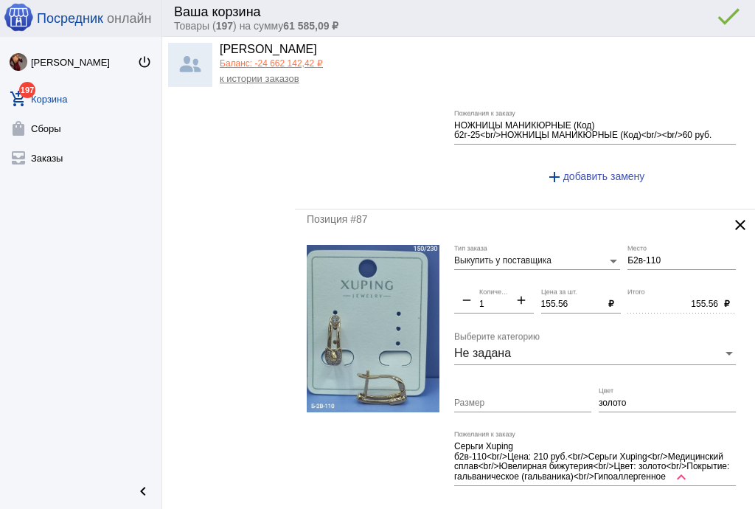
type input "40"
type input "40.00"
drag, startPoint x: 569, startPoint y: 295, endPoint x: 458, endPoint y: 304, distance: 111.7
click at [458, 304] on div "Выкупить у поставщика Тип заказа Б2в-110 Место remove 1 Количество add 155.56 Ц…" at bounding box center [598, 391] width 289 height 293
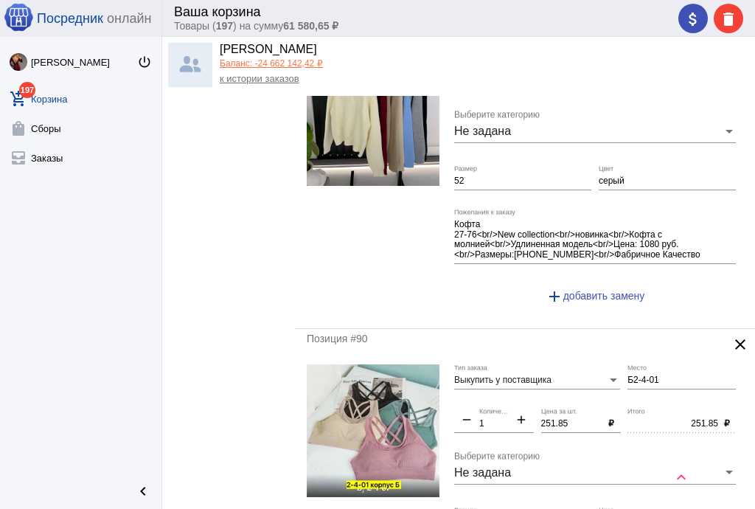
scroll to position [3009, 0]
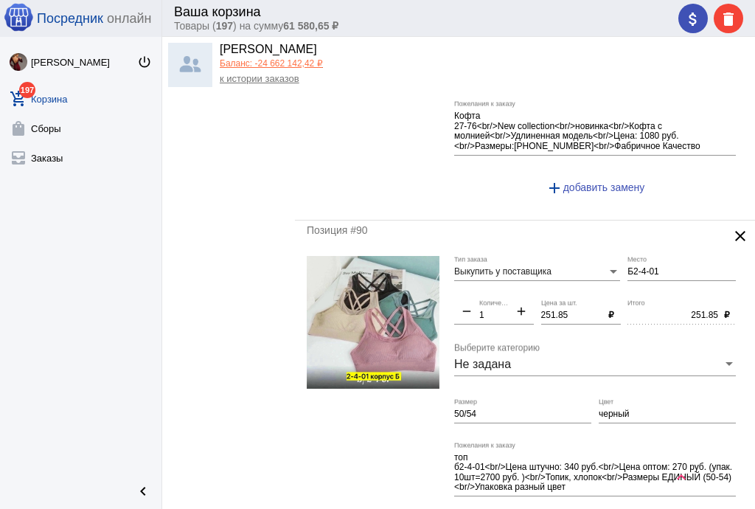
type input "150"
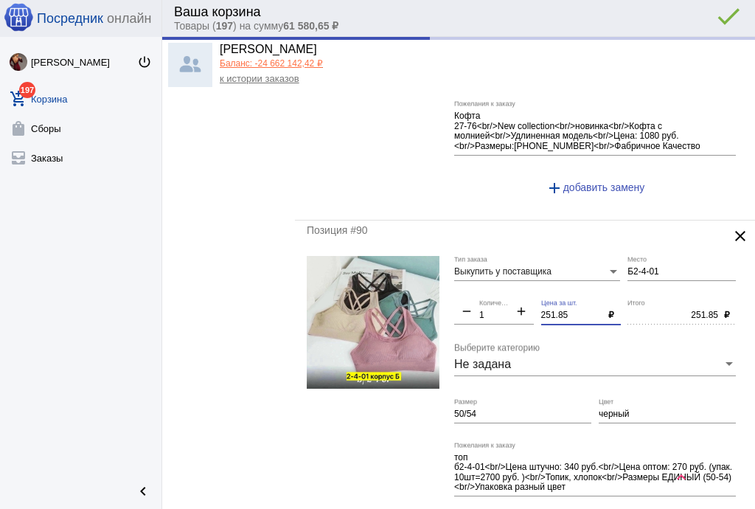
type input "150.00"
drag, startPoint x: 529, startPoint y: 297, endPoint x: 498, endPoint y: 297, distance: 30.2
click at [498, 297] on div "Выкупить у поставщика Тип заказа Б2-4-01 Место remove 1 Количество add 251.85 Ц…" at bounding box center [598, 402] width 289 height 293
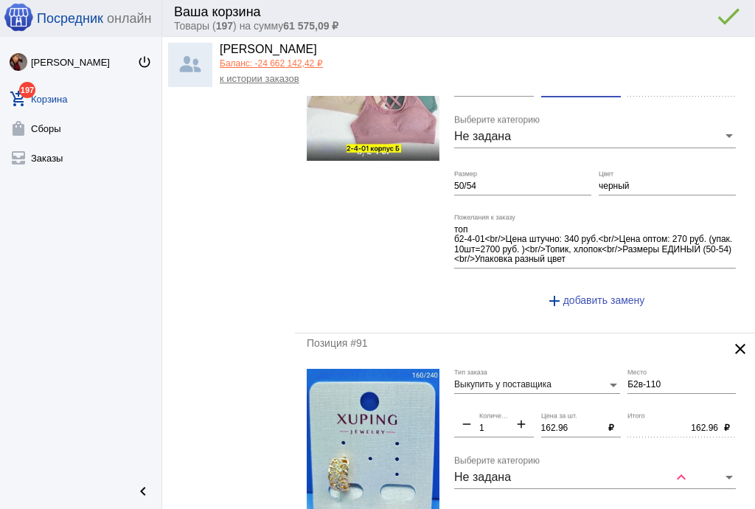
scroll to position [3363, 0]
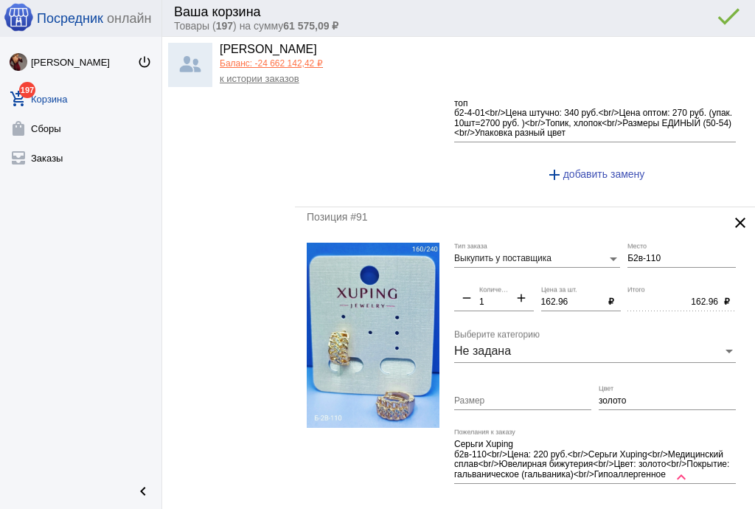
type input "250"
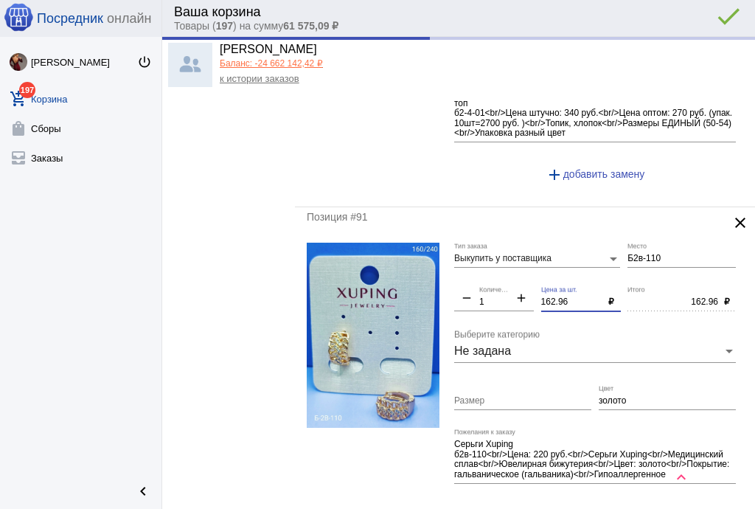
type input "250.00"
drag, startPoint x: 569, startPoint y: 288, endPoint x: 493, endPoint y: 286, distance: 76.0
click at [493, 286] on div "Выкупить у поставщика Тип заказа Б2в-110 Место remove 1 Количество add 162.96 Ц…" at bounding box center [598, 389] width 289 height 293
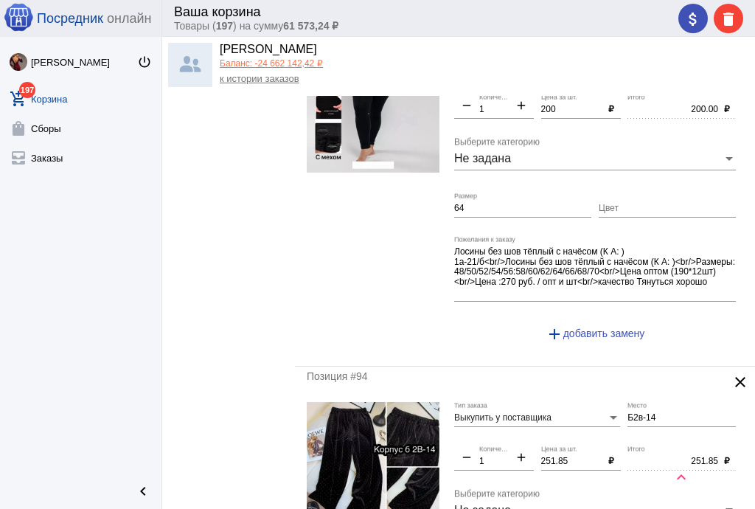
scroll to position [4365, 0]
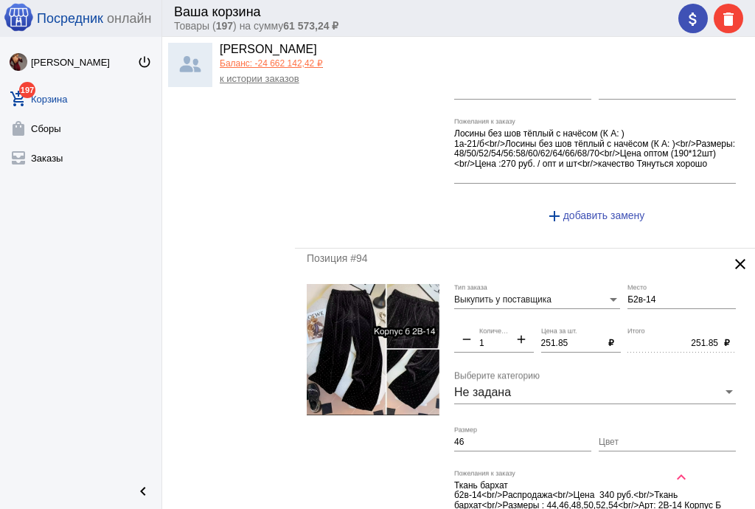
type input "160"
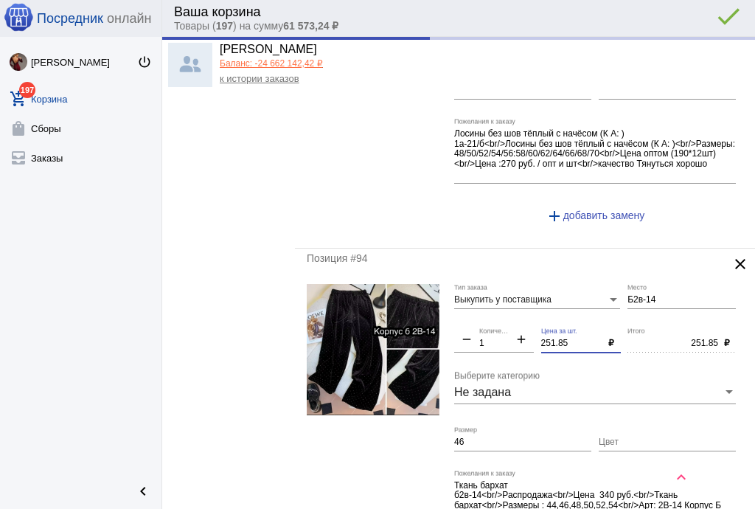
type input "160.00"
drag, startPoint x: 567, startPoint y: 326, endPoint x: 505, endPoint y: 323, distance: 62.0
click at [505, 323] on div "Выкупить у поставщика Тип заказа Б2в-14 Место remove 1 Количество add 251.85 Це…" at bounding box center [598, 426] width 289 height 284
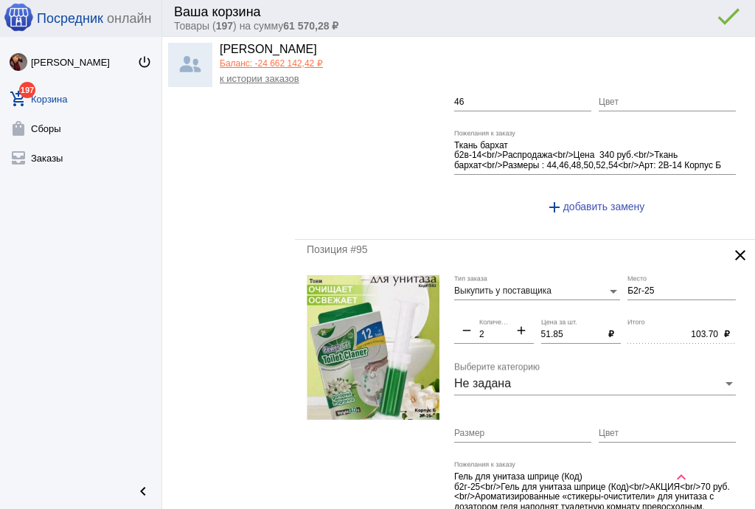
scroll to position [4719, 0]
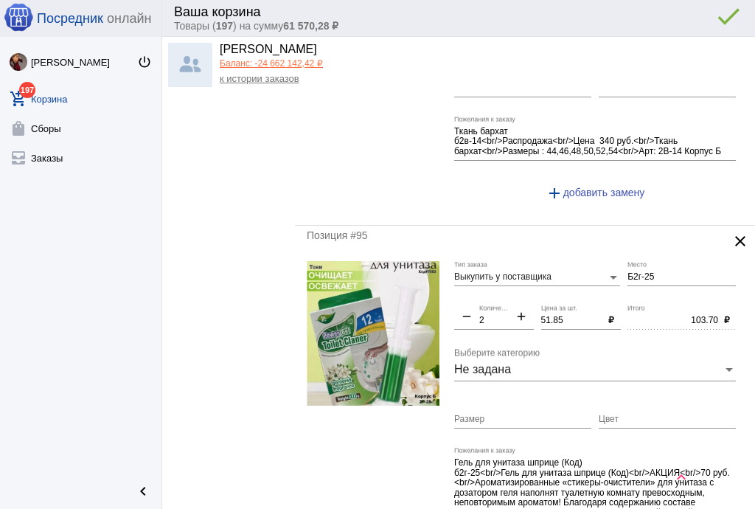
type input "250"
type input "250.00"
drag, startPoint x: 571, startPoint y: 299, endPoint x: 496, endPoint y: 302, distance: 75.2
click at [496, 302] on div "Выкупить у поставщика Тип заказа Б2г-25 Место remove 2 Количество add 51.85 Цен…" at bounding box center [598, 413] width 289 height 305
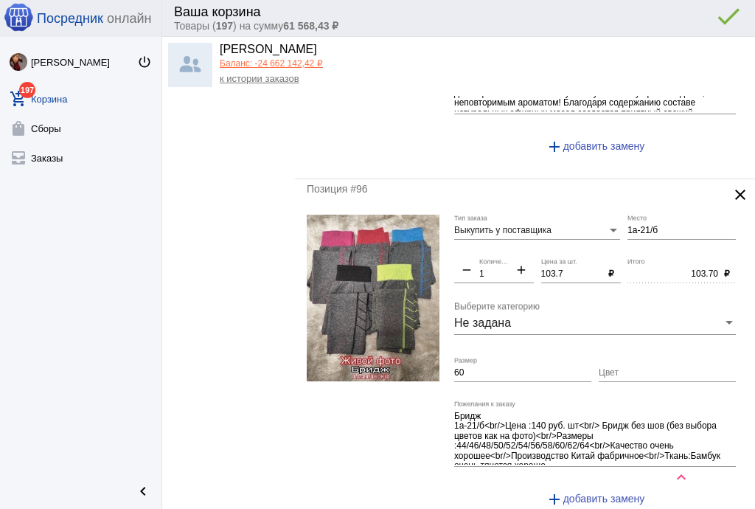
scroll to position [5132, 0]
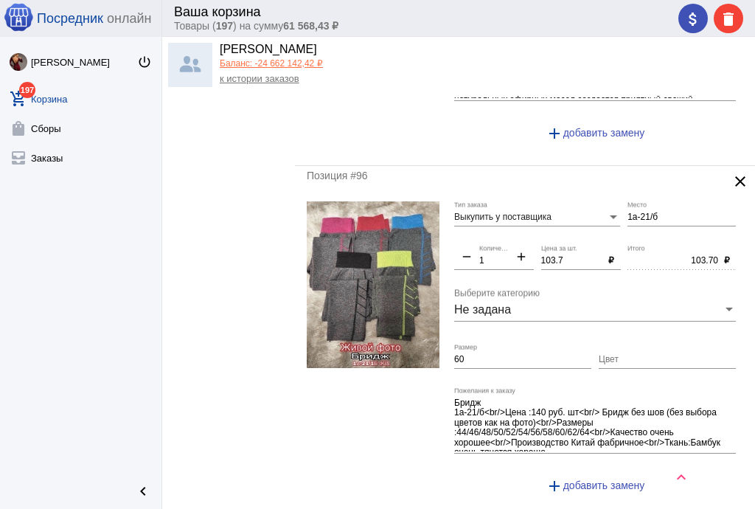
type input "50"
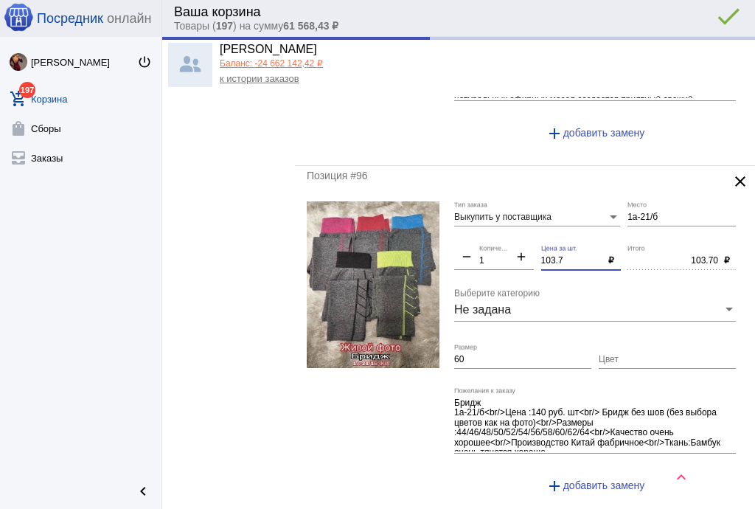
type input "100.00"
click at [522, 235] on div "Выкупить у поставщика Тип заказа 1а-21/б Место remove 1 Количество add 103.7 Це…" at bounding box center [598, 353] width 289 height 305
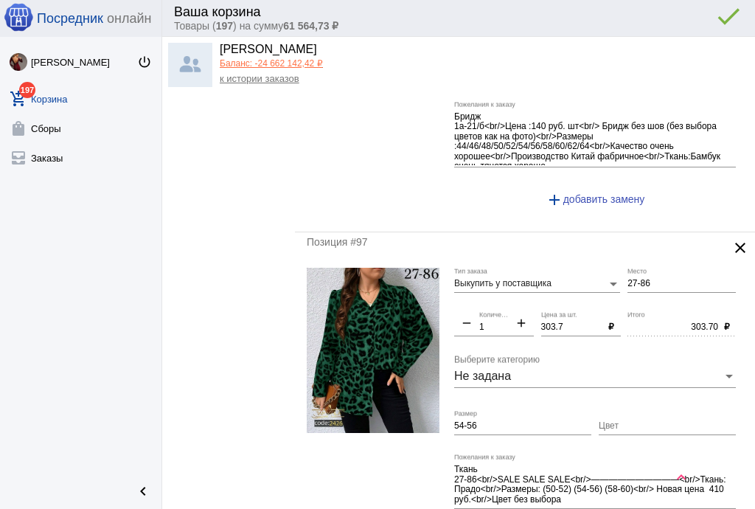
scroll to position [5427, 0]
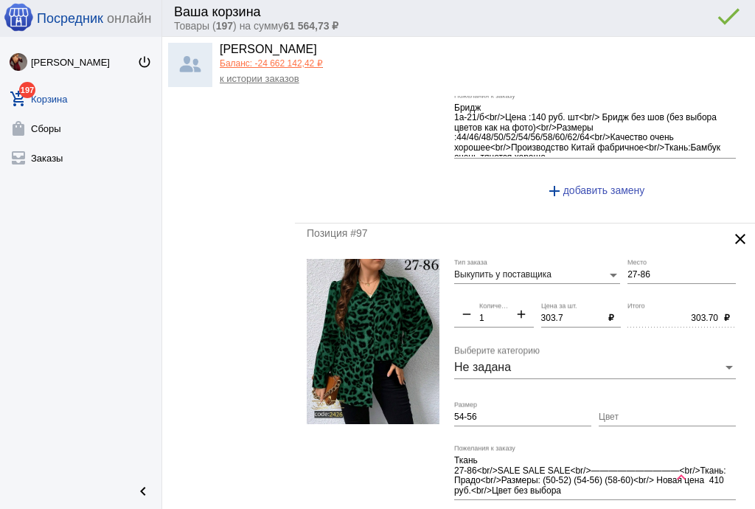
type input "100"
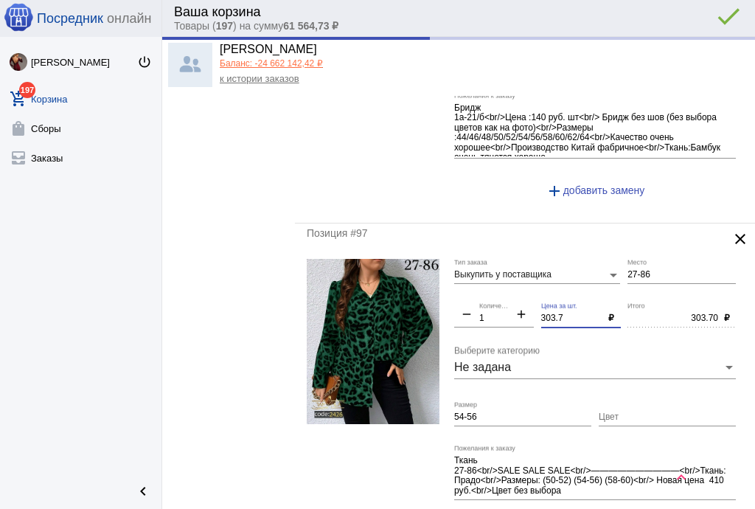
type input "100.00"
drag, startPoint x: 516, startPoint y: 291, endPoint x: 484, endPoint y: 291, distance: 32.4
click at [484, 291] on div "Выкупить у поставщика Тип заказа 27-86 Место remove 1 Количество add 303.7 Цена…" at bounding box center [598, 405] width 289 height 293
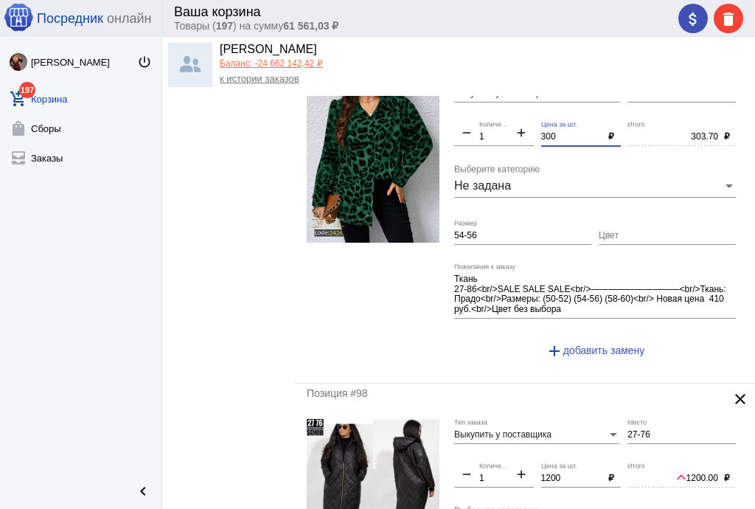
scroll to position [5545, 0]
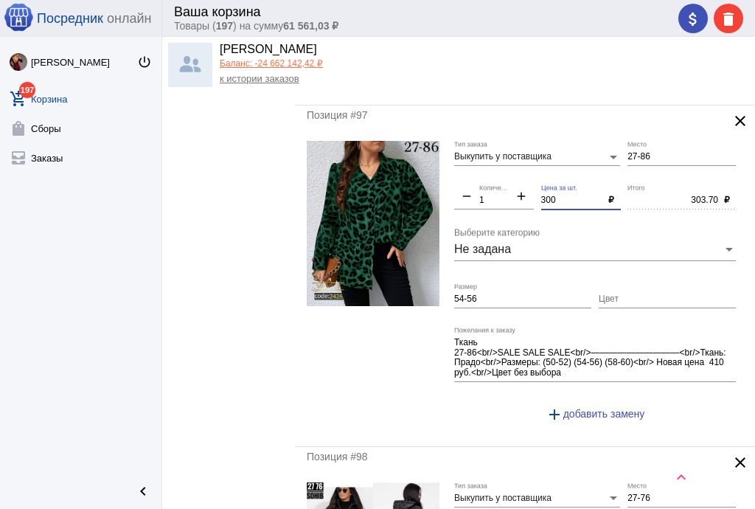
type input "300"
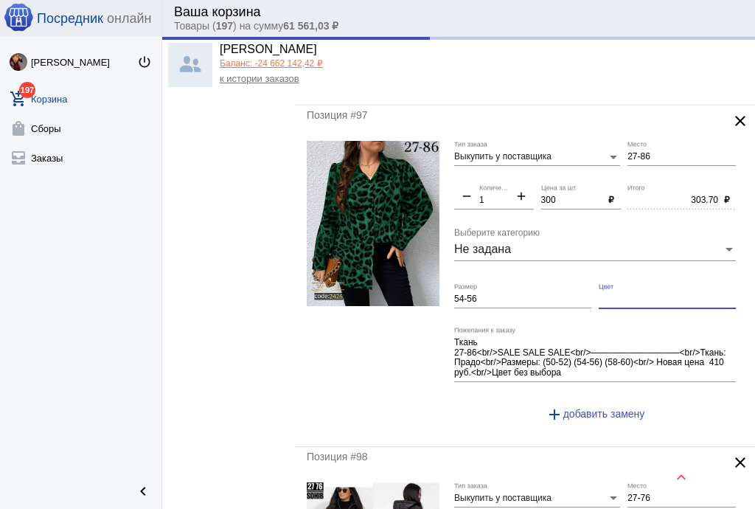
click at [635, 294] on input "Цвет" at bounding box center [667, 299] width 137 height 10
type input "300.00"
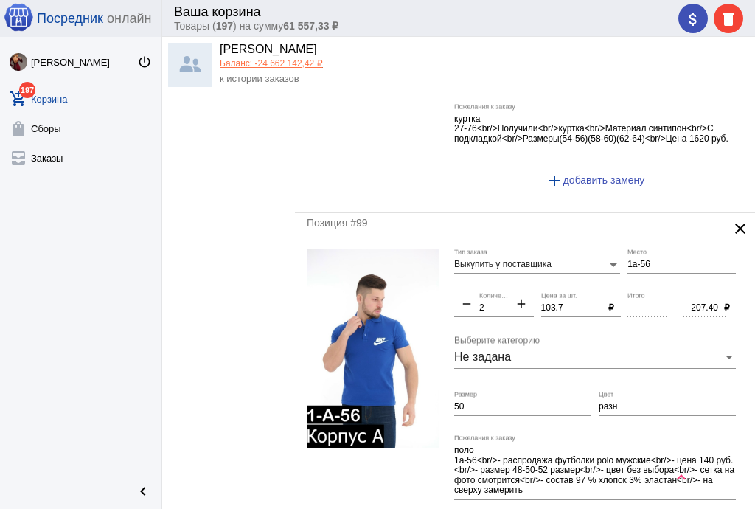
scroll to position [6135, 0]
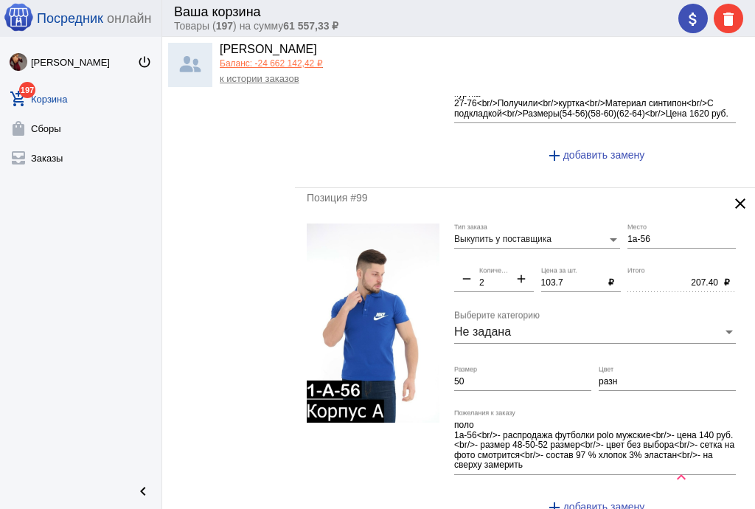
type input "бв"
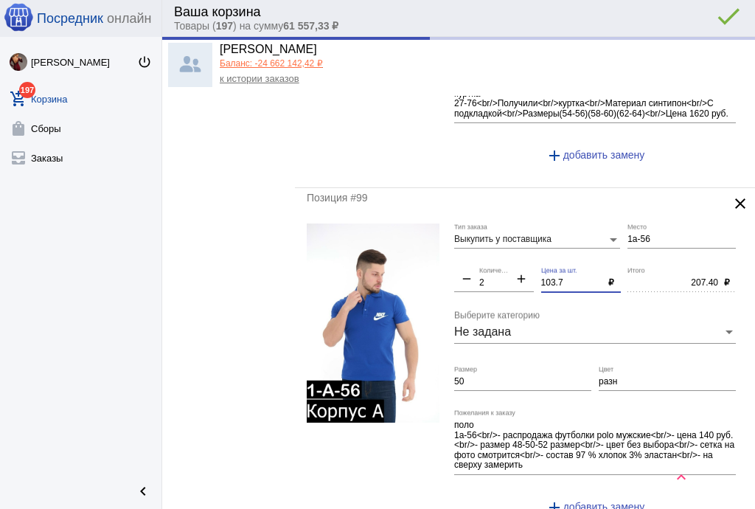
drag, startPoint x: 567, startPoint y: 257, endPoint x: 492, endPoint y: 257, distance: 75.2
click at [491, 256] on div "Выкупить у поставщика Тип заказа 1а-56 Место remove 2 Количество add 103.7 Цена…" at bounding box center [598, 375] width 289 height 304
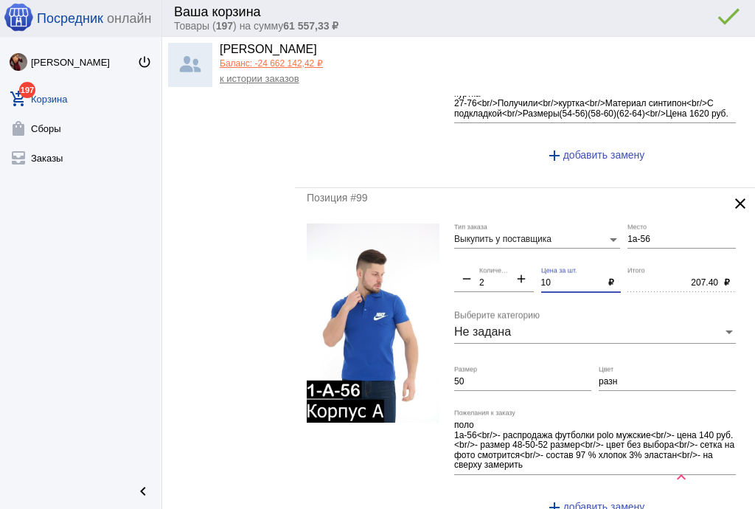
type input "100"
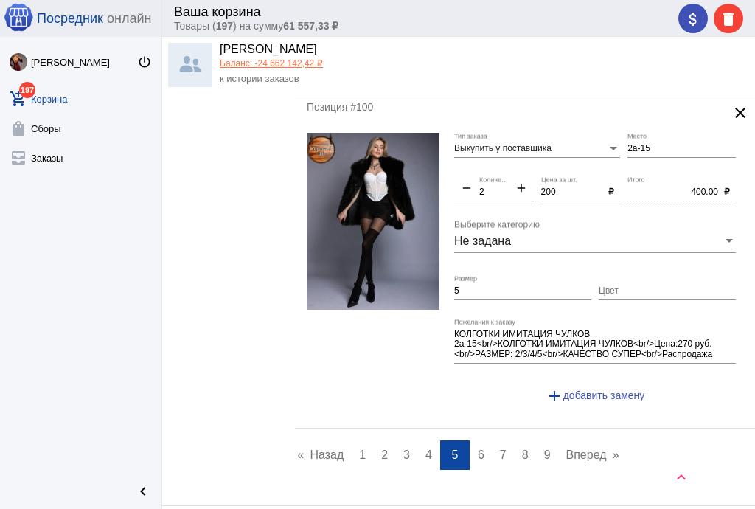
scroll to position [6654, 0]
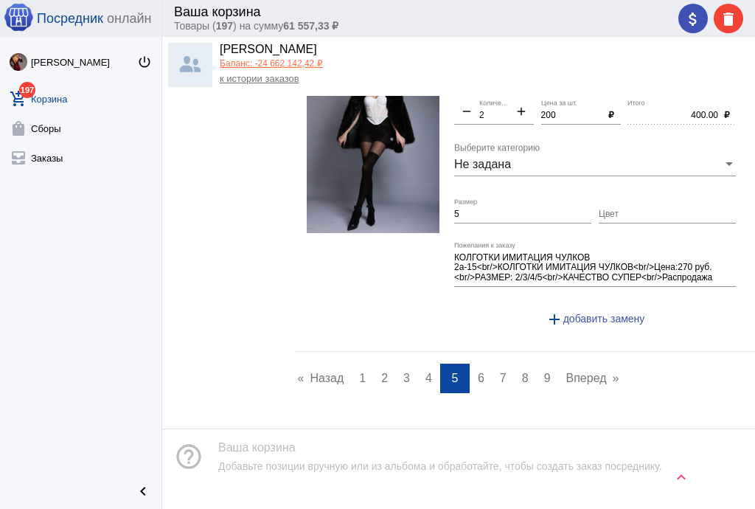
click at [478, 372] on span "6" at bounding box center [481, 378] width 7 height 13
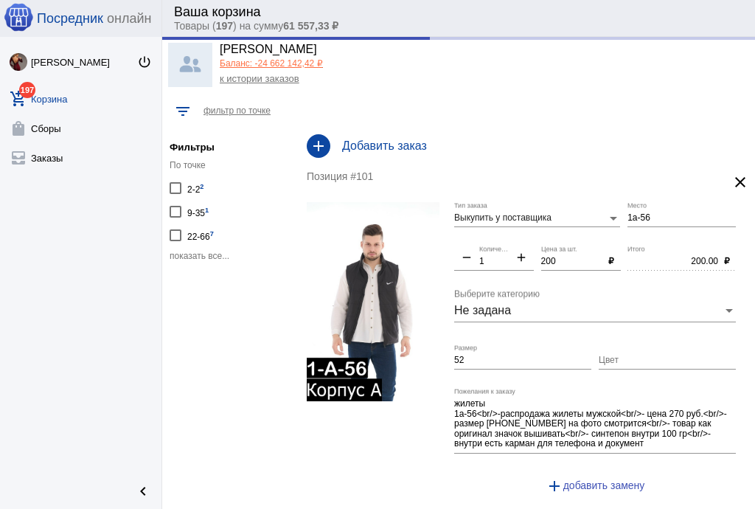
click at [513, 358] on input "52" at bounding box center [522, 360] width 137 height 10
type input "52 и 60"
click at [518, 257] on mat-icon "add" at bounding box center [521, 259] width 25 height 18
type input "2"
type input "400.00"
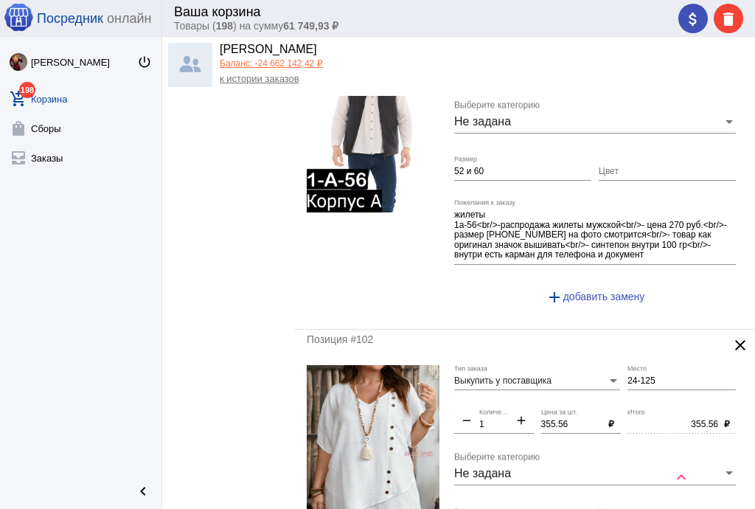
scroll to position [295, 0]
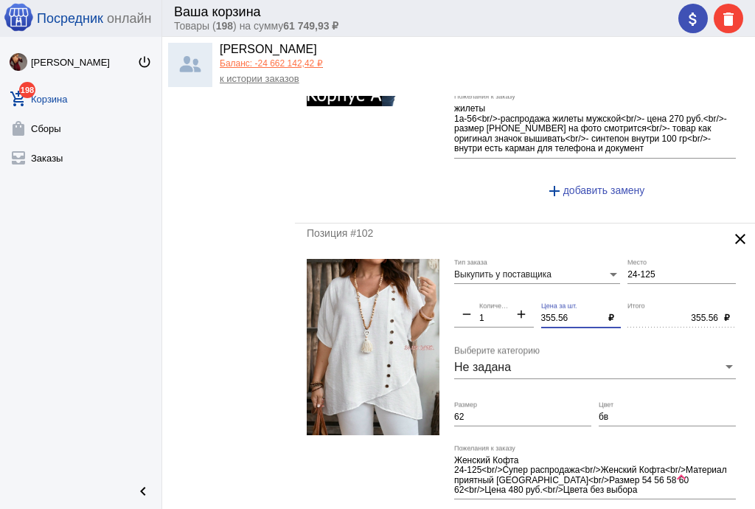
drag, startPoint x: 569, startPoint y: 315, endPoint x: 507, endPoint y: 313, distance: 62.7
click at [507, 313] on div "Выкупить у поставщика Тип заказа 24-125 Место remove 1 Количество add 355.56 Це…" at bounding box center [598, 405] width 289 height 293
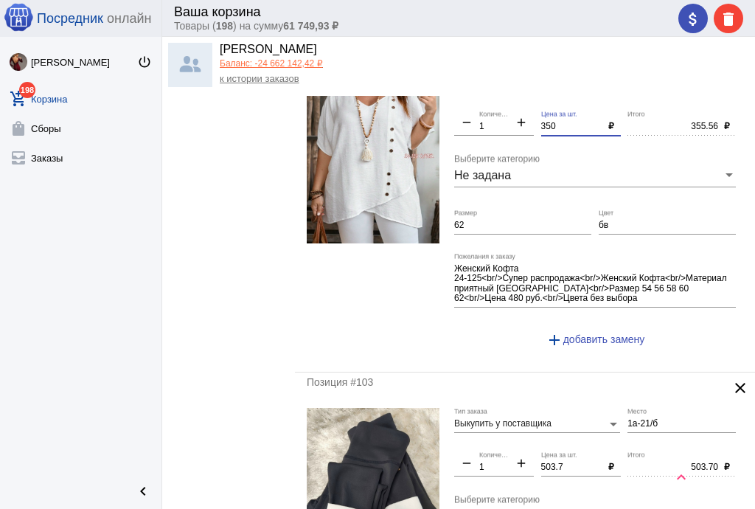
scroll to position [649, 0]
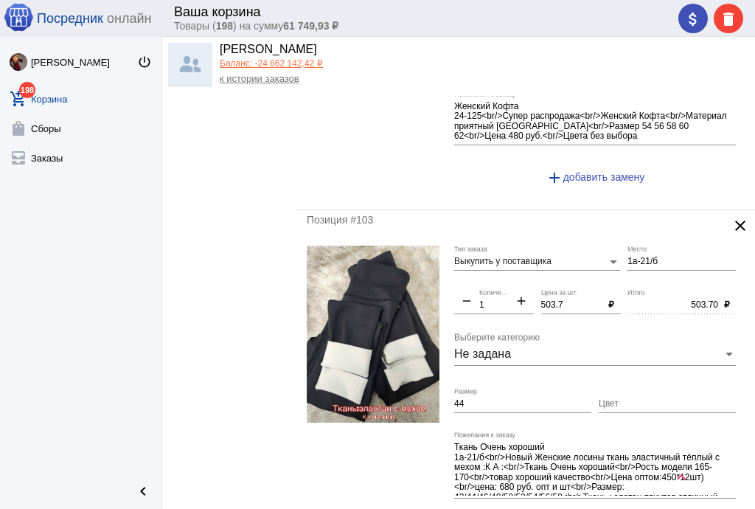
type input "350"
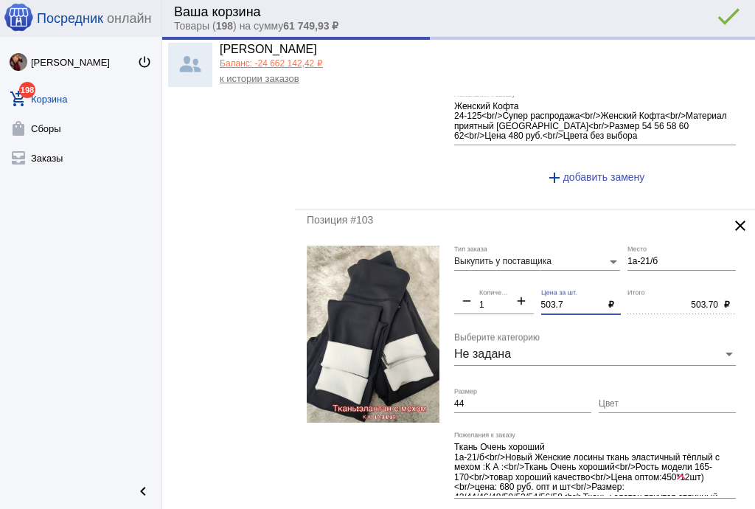
type input "350.00"
drag, startPoint x: 563, startPoint y: 302, endPoint x: 505, endPoint y: 299, distance: 58.4
click at [505, 299] on div "Выкупить у поставщика Тип заказа 1а-21/б Место remove 1 Количество add 503.7 Це…" at bounding box center [598, 398] width 289 height 305
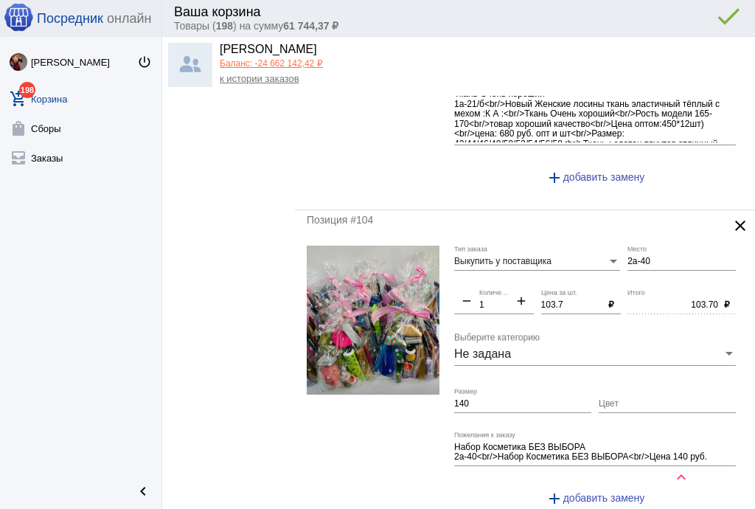
scroll to position [1003, 0]
type input "500"
type input "500.00"
drag, startPoint x: 566, startPoint y: 298, endPoint x: 522, endPoint y: 296, distance: 44.3
click at [522, 296] on div "Выкупить у поставщика Тип заказа 2а-40 Место remove 1 Количество add 103.7 Цена…" at bounding box center [598, 382] width 289 height 274
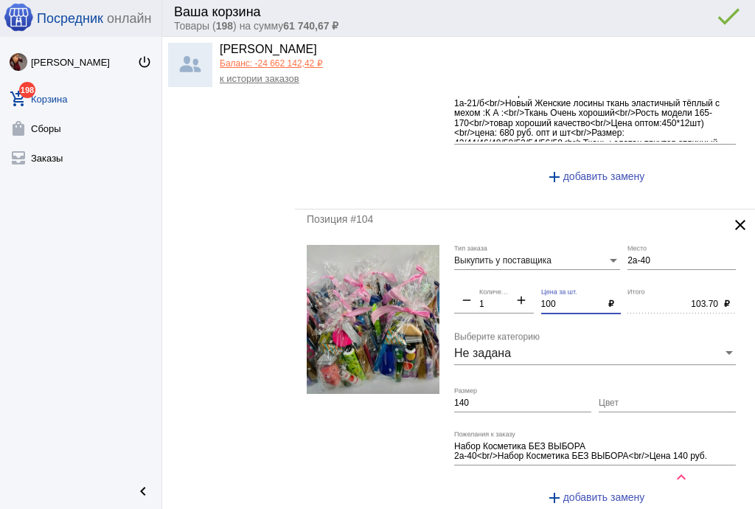
type input "100"
click at [501, 398] on input "140" at bounding box center [522, 403] width 137 height 10
type input "100.00"
click at [501, 398] on input "140" at bounding box center [522, 403] width 137 height 10
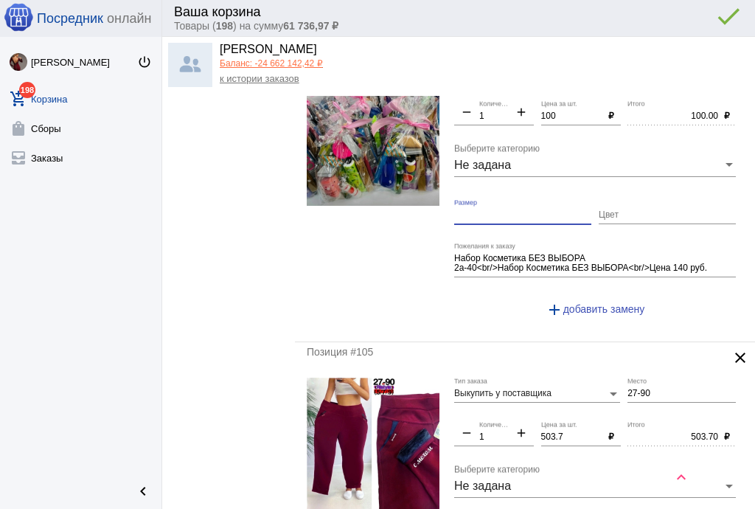
scroll to position [1298, 0]
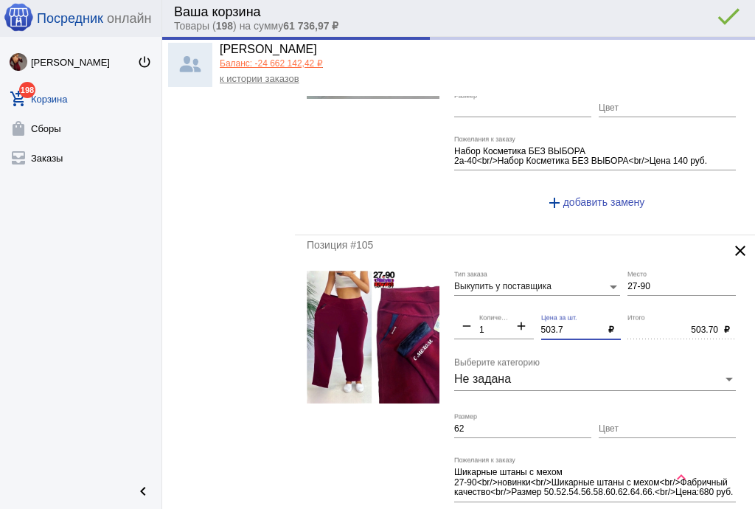
drag, startPoint x: 563, startPoint y: 322, endPoint x: 498, endPoint y: 313, distance: 64.8
click at [498, 313] on div "Выкупить у поставщика Тип заказа 27-90 Место remove 1 Количество add 503.7 Цена…" at bounding box center [598, 413] width 289 height 284
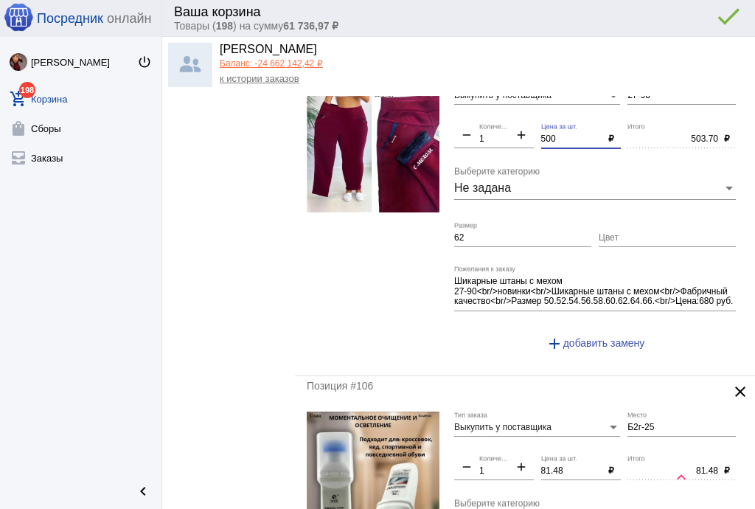
scroll to position [1534, 0]
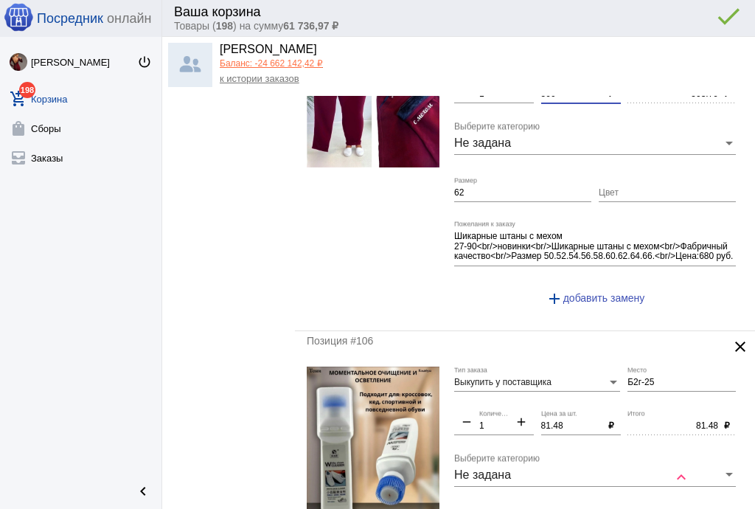
type input "500"
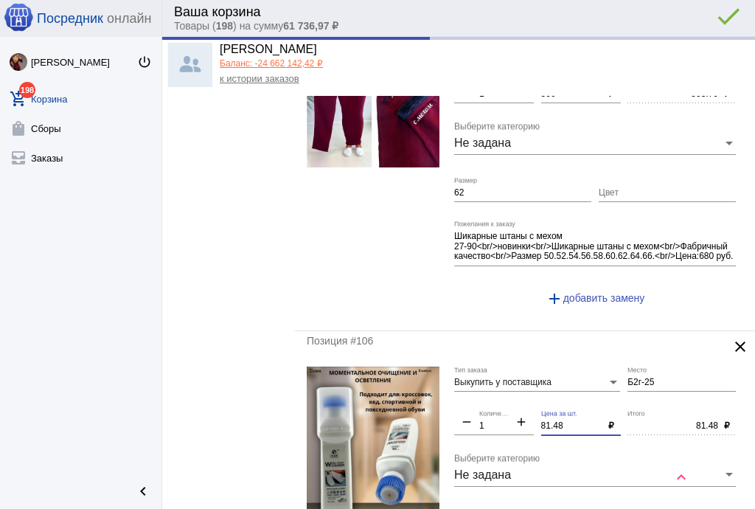
type input "500.00"
drag, startPoint x: 560, startPoint y: 418, endPoint x: 531, endPoint y: 416, distance: 29.6
click at [531, 416] on div "Выкупить у поставщика Тип заказа Б2г-25 Место remove 1 Количество add 81.48 Цен…" at bounding box center [598, 518] width 289 height 305
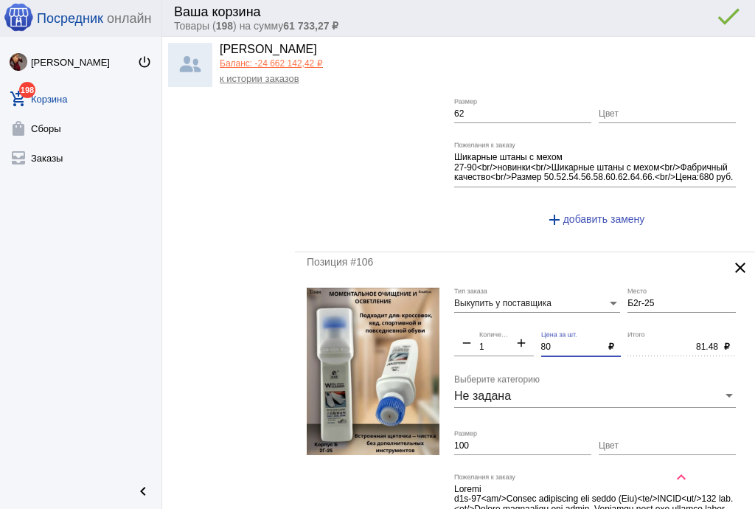
scroll to position [1711, 0]
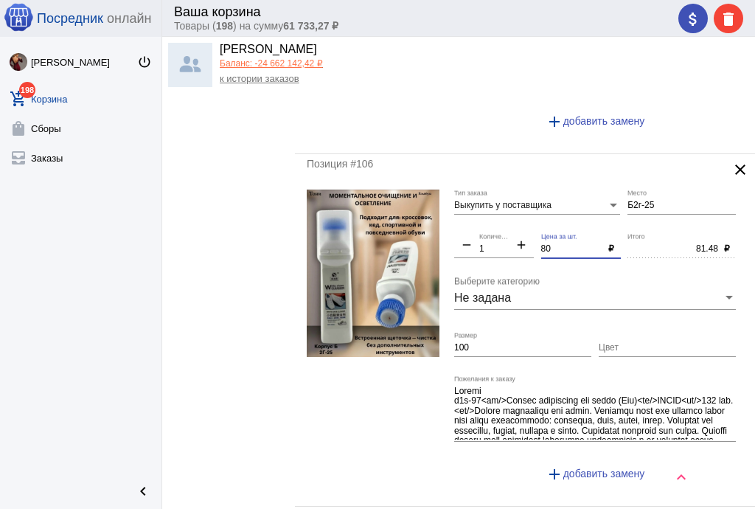
type input "80"
click at [498, 343] on input "100" at bounding box center [522, 348] width 137 height 10
type input "80.00"
click at [498, 343] on input "100" at bounding box center [522, 348] width 137 height 10
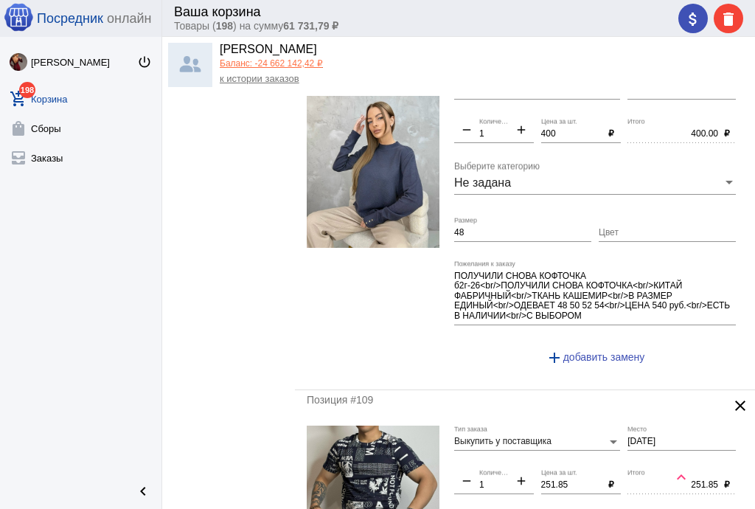
scroll to position [2596, 0]
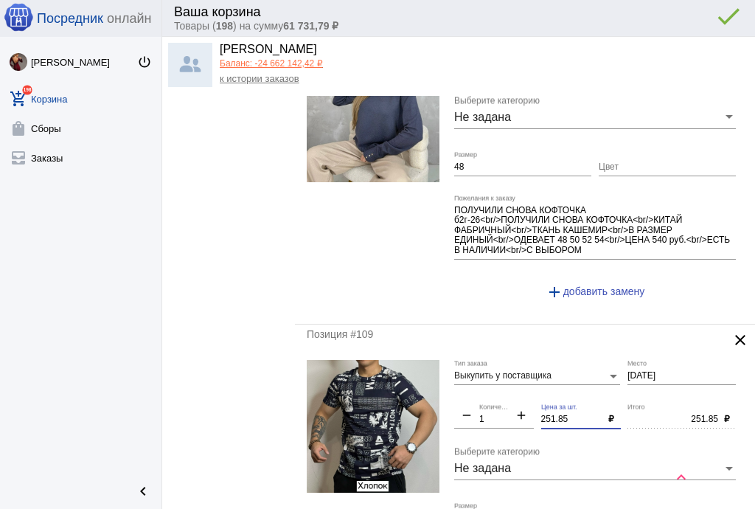
drag, startPoint x: 510, startPoint y: 395, endPoint x: 498, endPoint y: 393, distance: 11.9
click at [498, 393] on div "Выкупить у поставщика Тип заказа [DATE] Место remove 1 Количество add 251.85 Це…" at bounding box center [598, 506] width 289 height 293
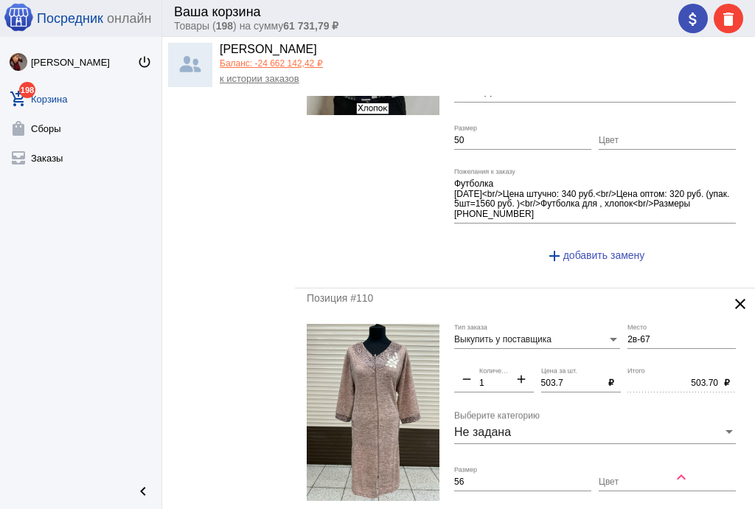
scroll to position [3068, 0]
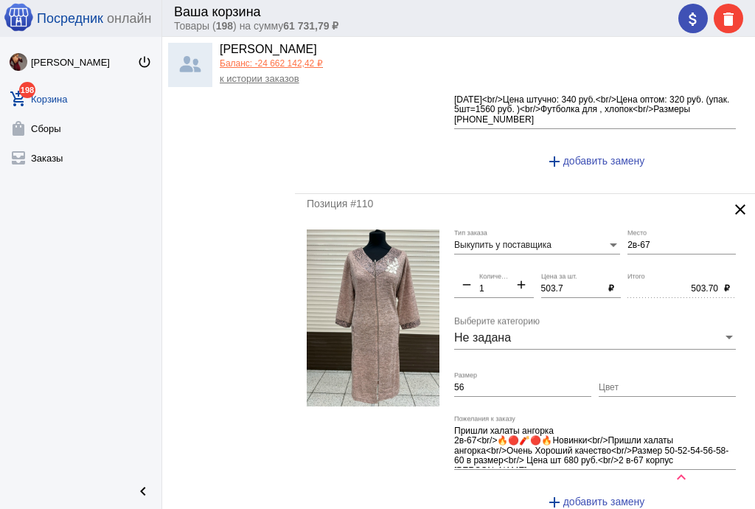
type input "250"
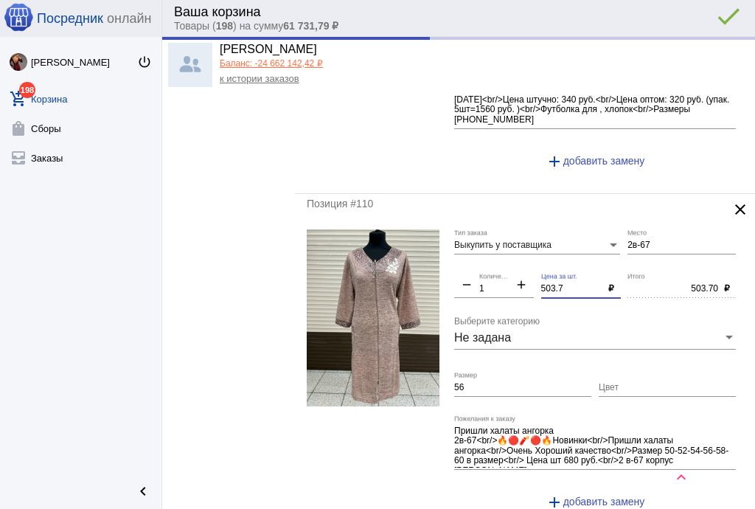
type input "250.00"
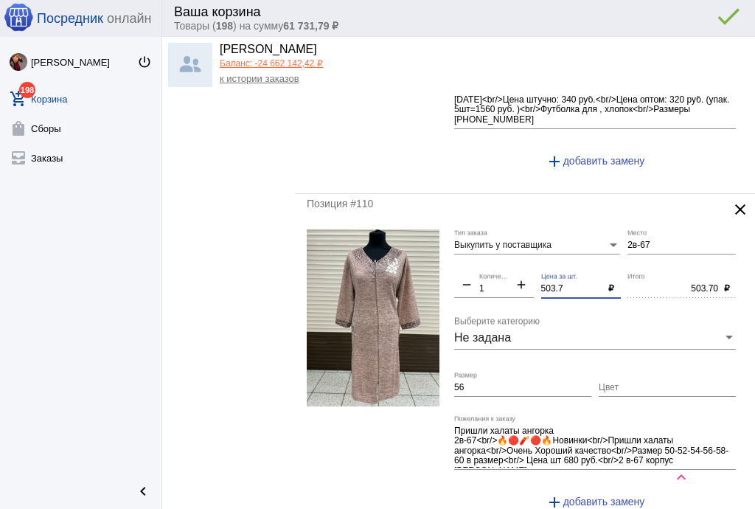
drag, startPoint x: 566, startPoint y: 277, endPoint x: 496, endPoint y: 276, distance: 70.8
click at [496, 276] on div "Выкупить у поставщика Тип заказа 2в-67 Место remove 1 Количество add 503.7 Цена…" at bounding box center [598, 375] width 289 height 293
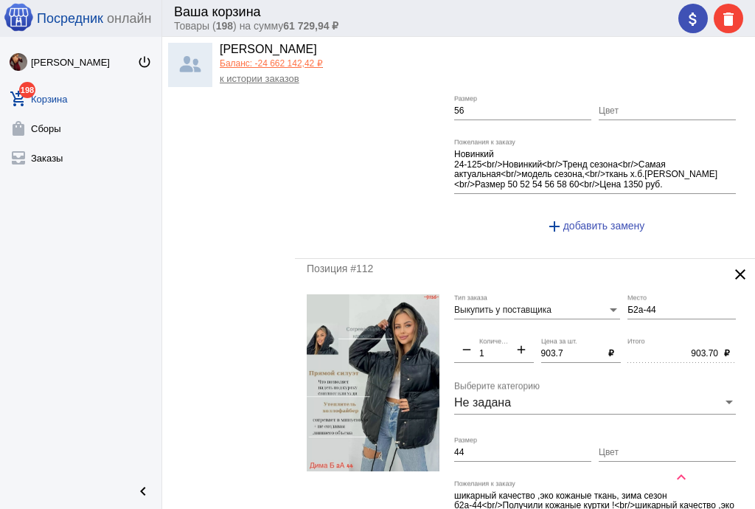
scroll to position [3717, 0]
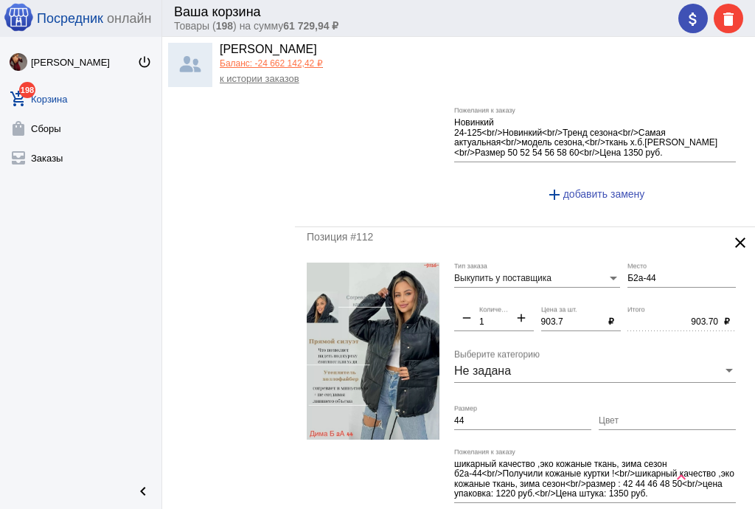
type input "500"
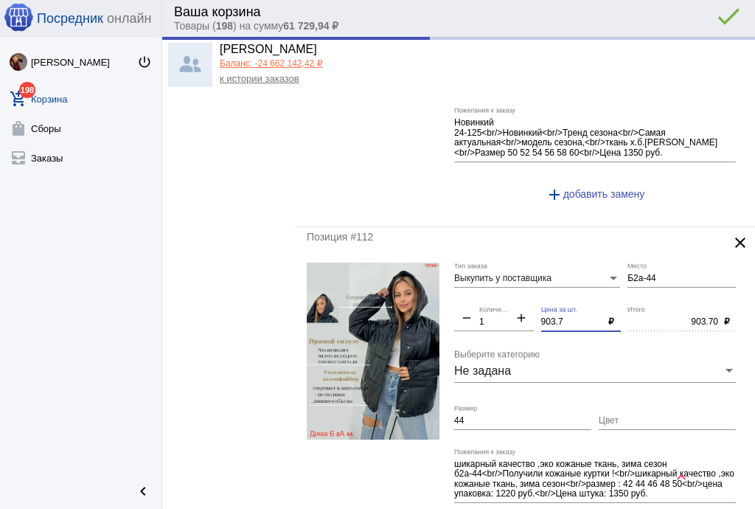
type input "500.00"
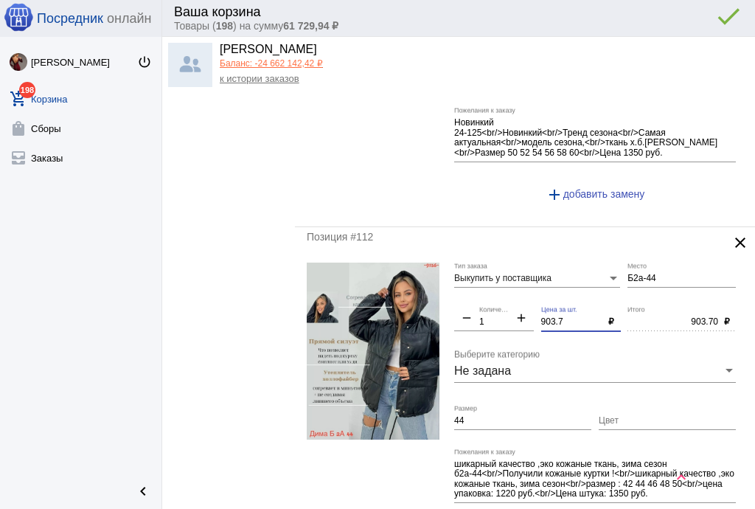
drag, startPoint x: 566, startPoint y: 304, endPoint x: 510, endPoint y: 299, distance: 56.2
click at [510, 299] on div "Выкупить у поставщика Тип заказа Б2а-44 Место remove 1 Количество add 903.7 Цен…" at bounding box center [598, 409] width 289 height 293
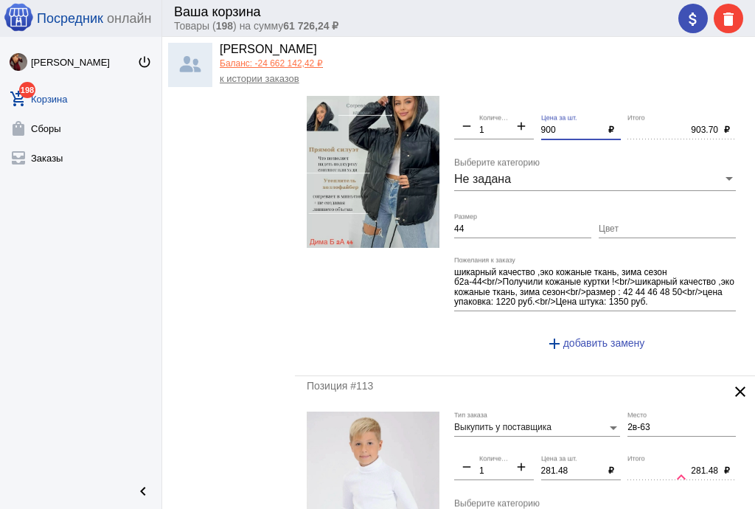
scroll to position [4071, 0]
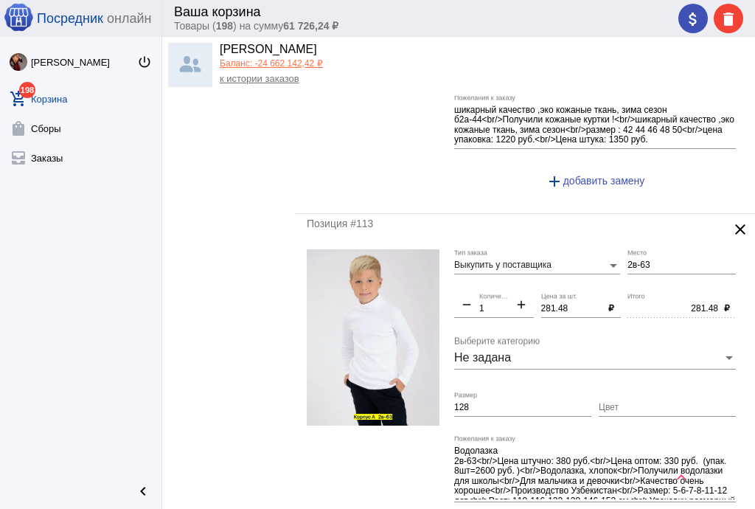
type input "900"
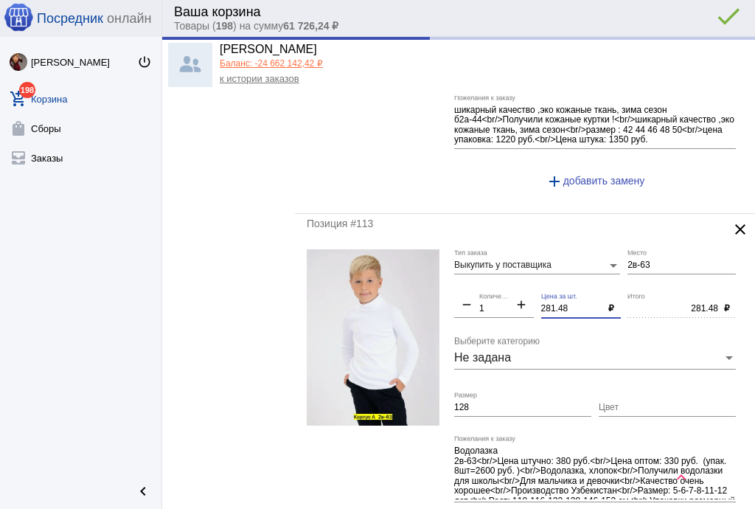
drag, startPoint x: 568, startPoint y: 286, endPoint x: 488, endPoint y: 286, distance: 79.6
click at [488, 286] on div "Выкупить у поставщика Тип заказа 2в-63 Место remove 1 Количество add 281.48 Цен…" at bounding box center [598, 401] width 289 height 305
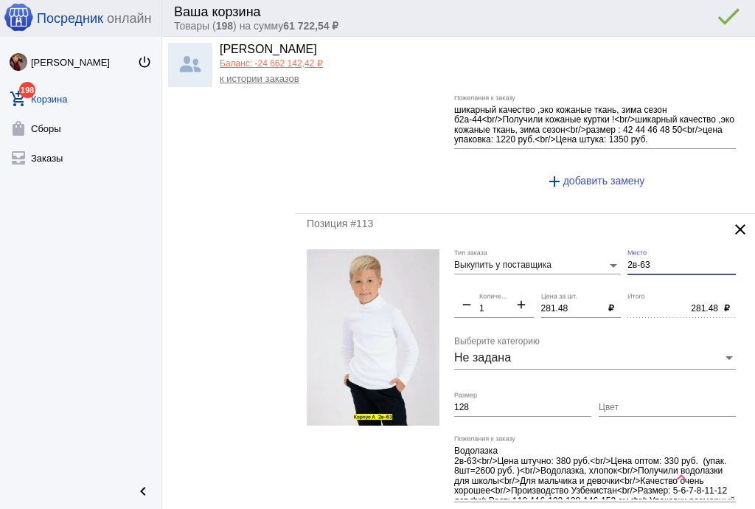
drag, startPoint x: 653, startPoint y: 250, endPoint x: 581, endPoint y: 253, distance: 72.3
click at [581, 253] on div "Выкупить у поставщика Тип заказа 2в-63 Место remove 1 Количество add 281.48 Цен…" at bounding box center [598, 401] width 289 height 305
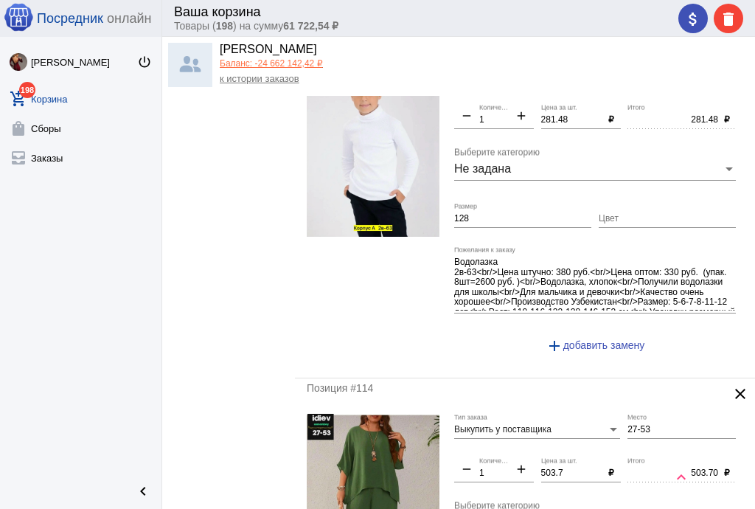
scroll to position [4424, 0]
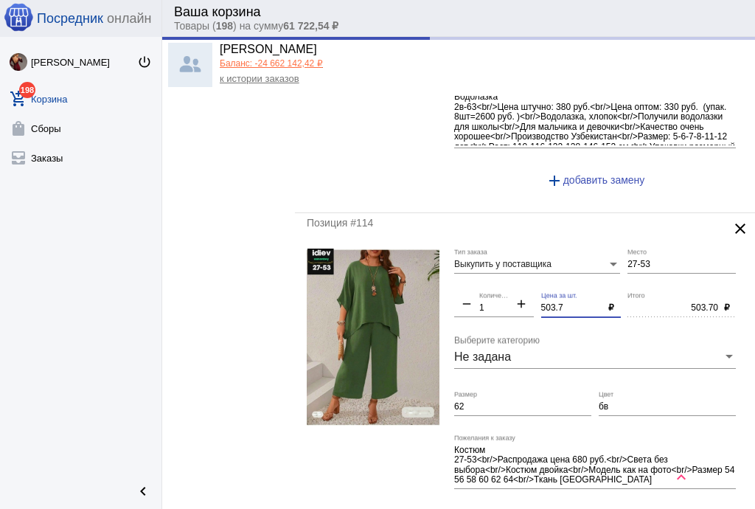
click at [503, 281] on div "Выкупить у поставщика Тип заказа 27-53 Место remove 1 Количество add 503.7 Цена…" at bounding box center [598, 395] width 289 height 293
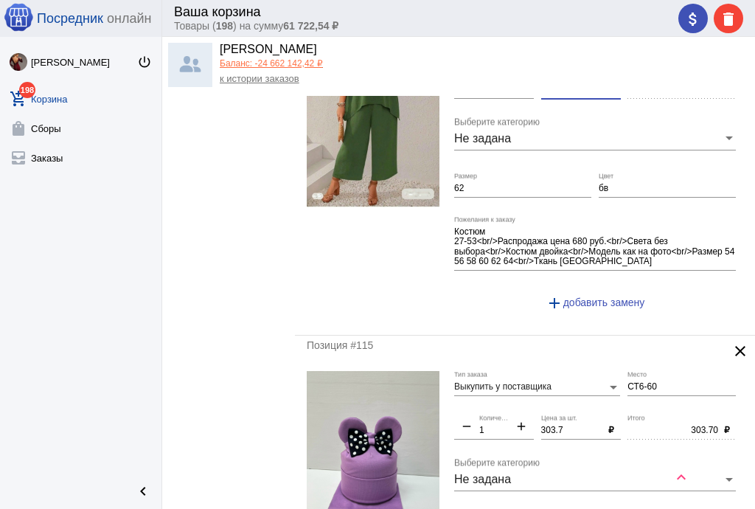
scroll to position [4719, 0]
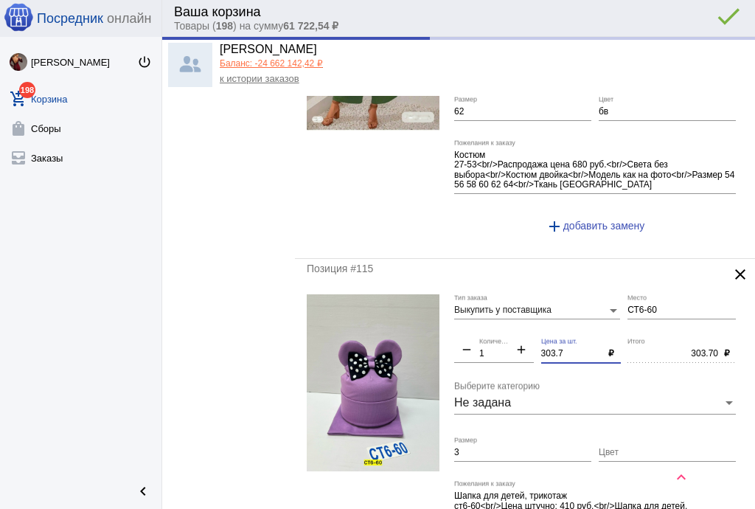
drag, startPoint x: 566, startPoint y: 336, endPoint x: 515, endPoint y: 326, distance: 51.8
click at [515, 326] on div "Выкупить у поставщика Тип заказа СТ6-60 Место remove 1 Количество add 303.7 Цен…" at bounding box center [598, 446] width 289 height 304
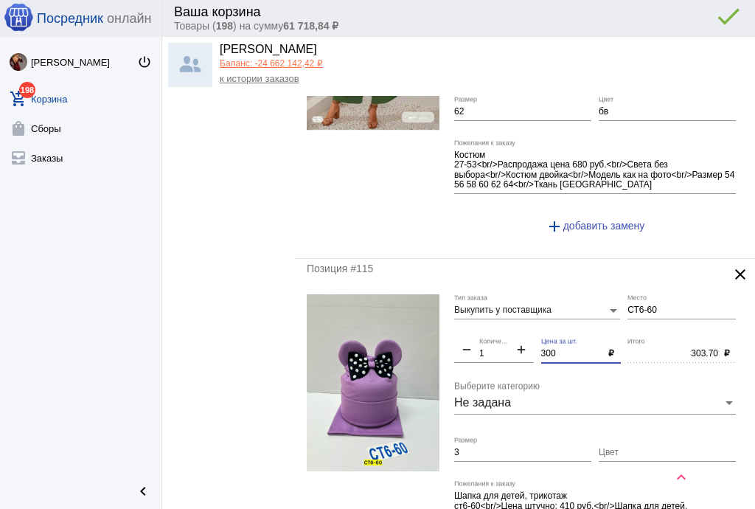
scroll to position [4896, 0]
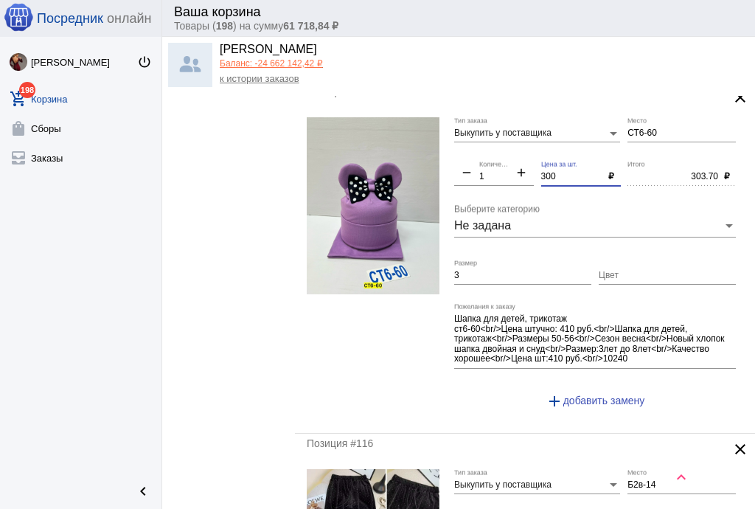
click at [506, 271] on input "3" at bounding box center [522, 276] width 137 height 10
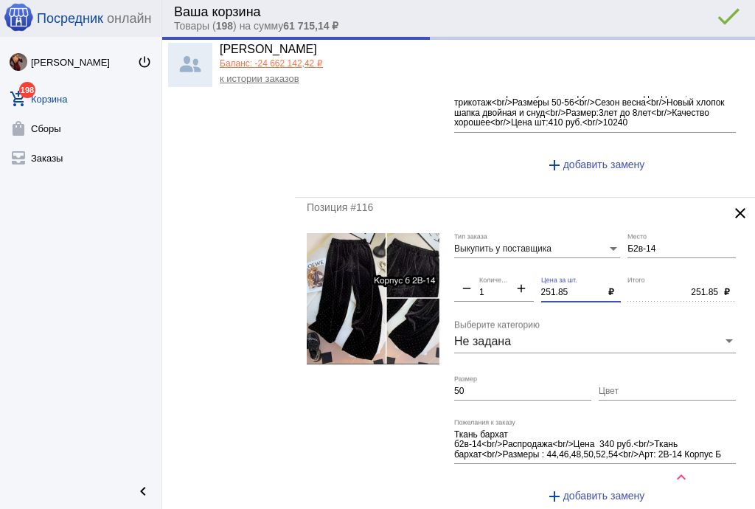
drag, startPoint x: 569, startPoint y: 269, endPoint x: 496, endPoint y: 266, distance: 73.8
click at [496, 266] on div "Выкупить у поставщика Тип заказа Б2в-14 Место remove 1 Количество add 251.85 Це…" at bounding box center [598, 375] width 289 height 284
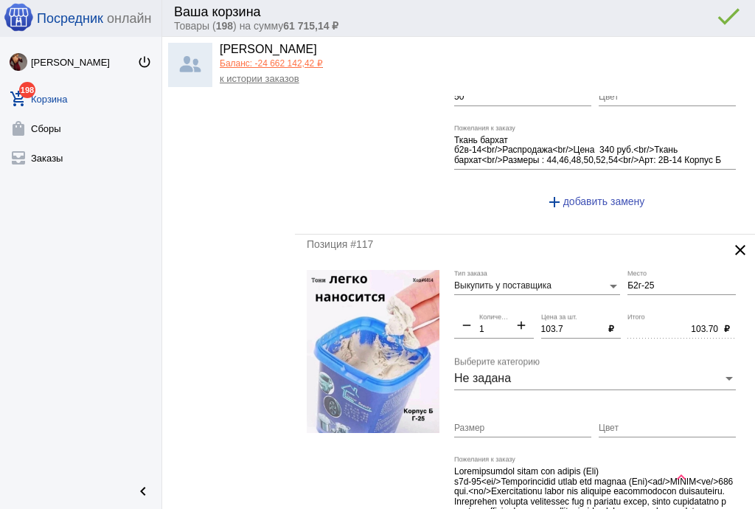
scroll to position [5427, 0]
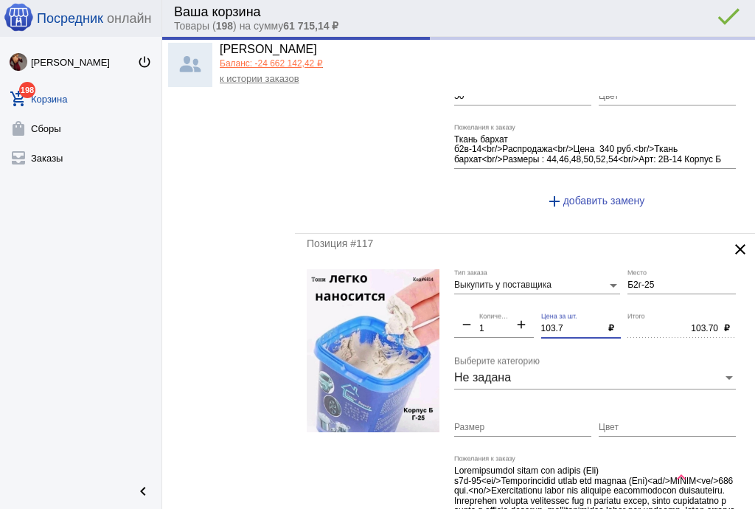
drag, startPoint x: 572, startPoint y: 302, endPoint x: 515, endPoint y: 302, distance: 56.8
click at [515, 302] on div "Выкупить у поставщика Тип заказа Б2г-25 Место remove 1 Количество add 103.7 Цен…" at bounding box center [598, 421] width 289 height 305
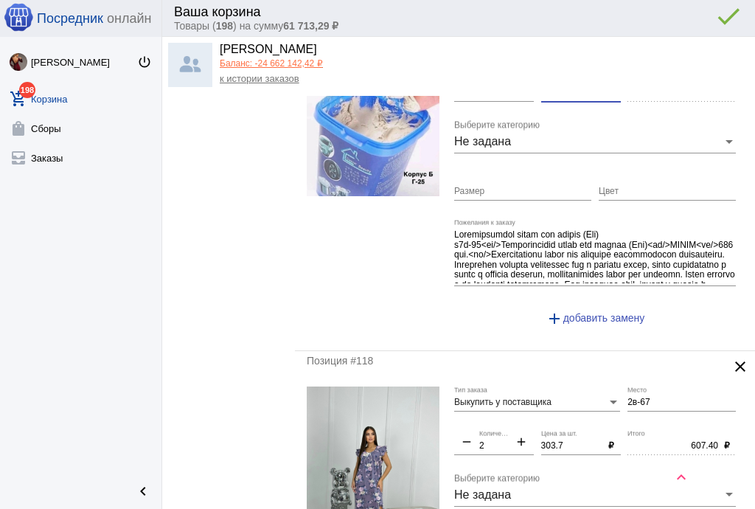
scroll to position [5722, 0]
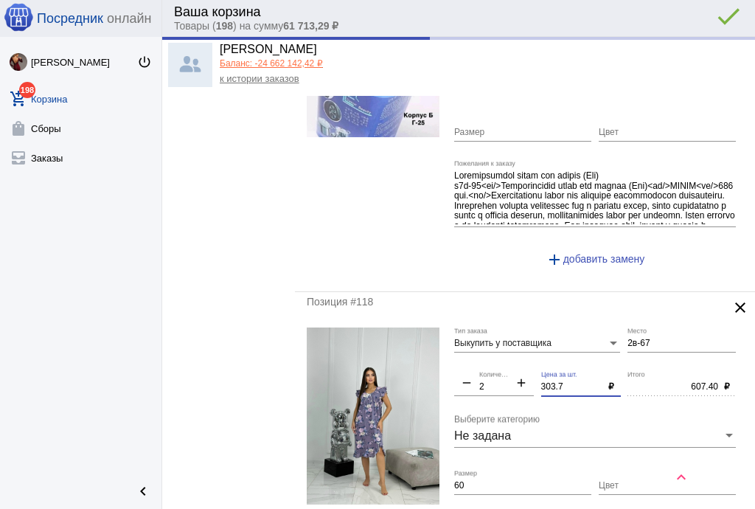
drag, startPoint x: 543, startPoint y: 359, endPoint x: 524, endPoint y: 355, distance: 19.0
click at [524, 355] on div "Выкупить у поставщика Тип заказа 2в-67 Место remove 2 Количество add 303.7 Цена…" at bounding box center [598, 469] width 289 height 284
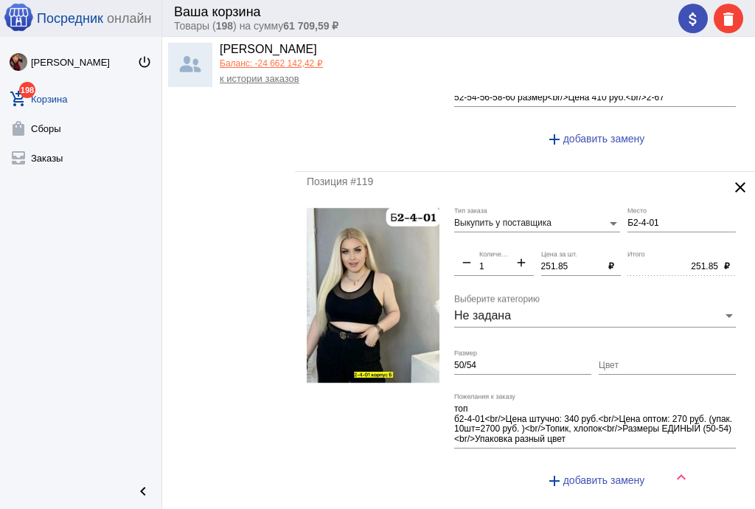
scroll to position [6194, 0]
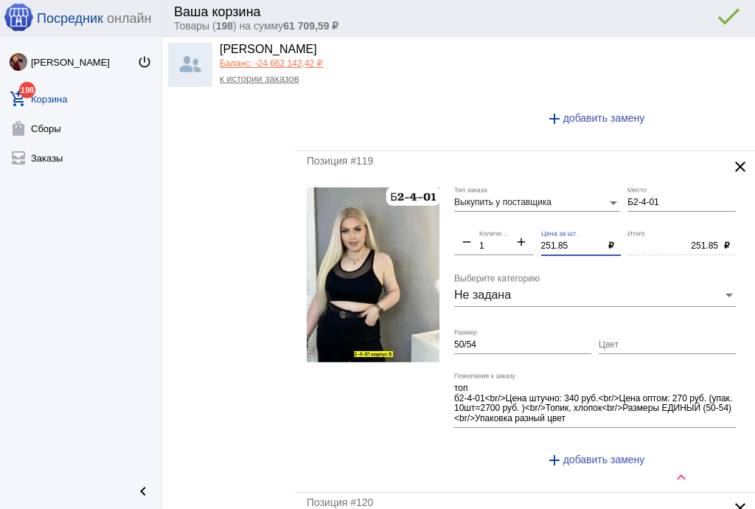
drag, startPoint x: 569, startPoint y: 216, endPoint x: 509, endPoint y: 215, distance: 60.5
click at [509, 215] on div "Выкупить у поставщика Тип заказа Б2-4-01 Место remove 1 Количество add 251.85 Ц…" at bounding box center [598, 333] width 289 height 293
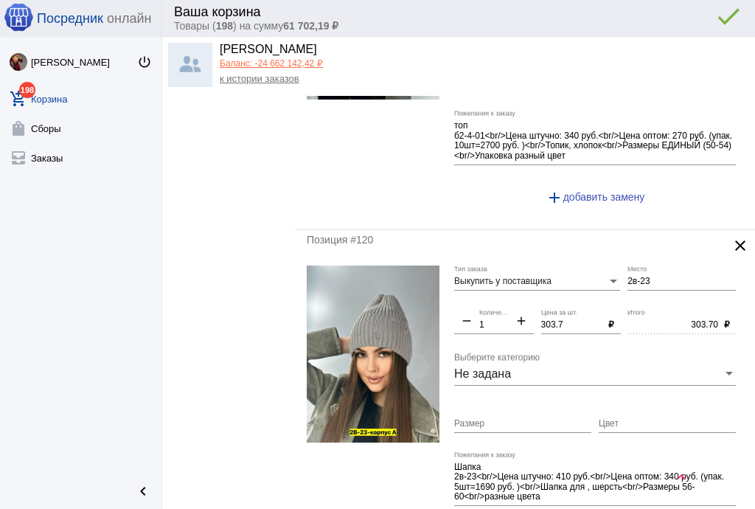
scroll to position [6489, 0]
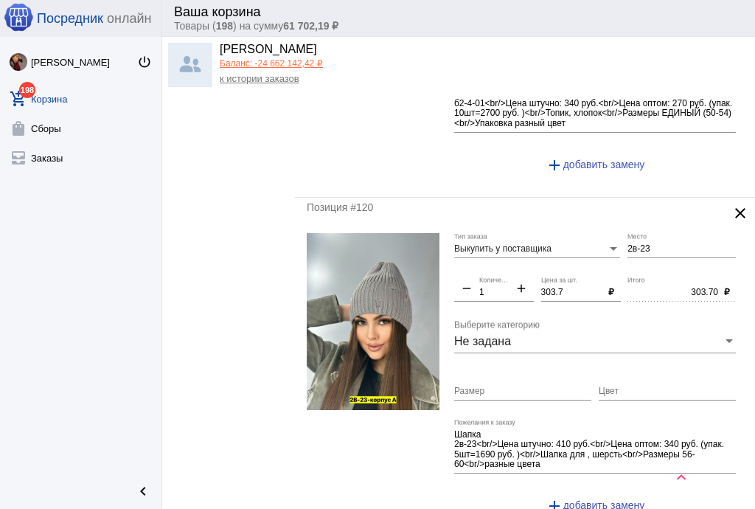
click at [549, 277] on div "303.7 Цена за шт." at bounding box center [572, 289] width 62 height 25
drag, startPoint x: 563, startPoint y: 262, endPoint x: 487, endPoint y: 263, distance: 76.7
click at [487, 263] on div "Выкупить у поставщика Тип заказа 2в-23 Место remove 1 Количество add 303.7 Цена…" at bounding box center [598, 379] width 289 height 293
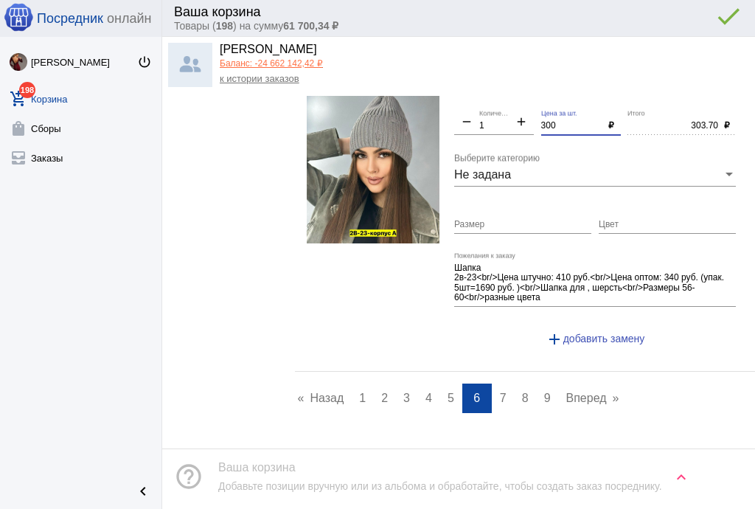
scroll to position [6676, 0]
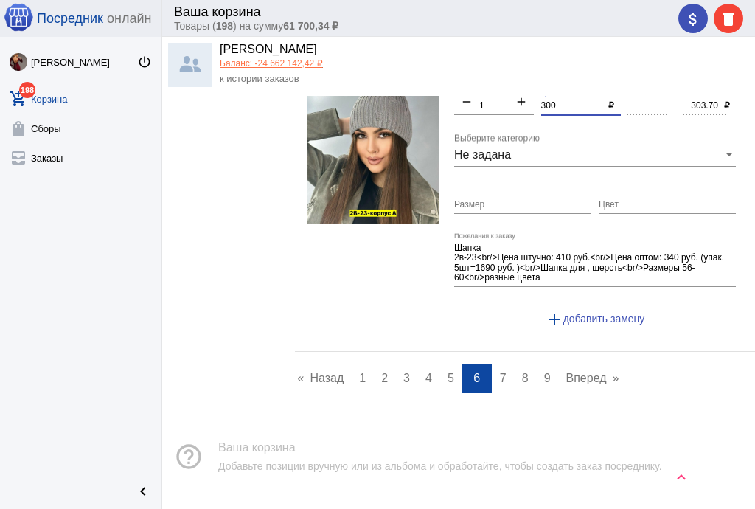
click at [500, 372] on span "7" at bounding box center [503, 378] width 7 height 13
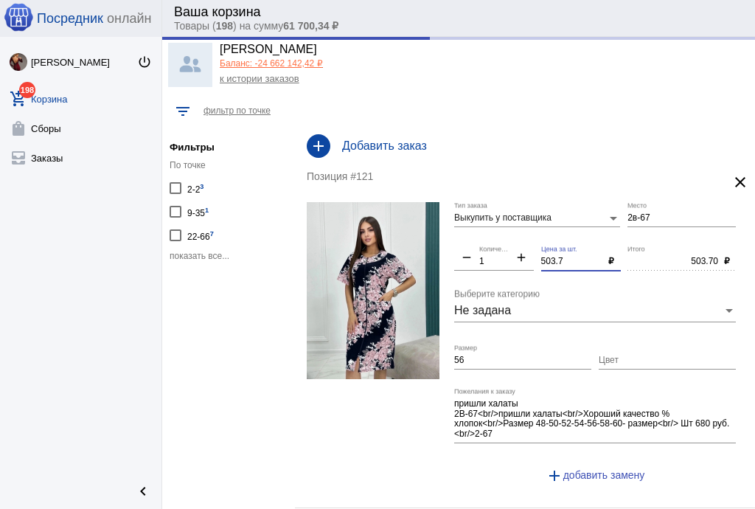
drag, startPoint x: 561, startPoint y: 262, endPoint x: 501, endPoint y: 260, distance: 59.7
click at [501, 260] on div "Выкупить у поставщика Тип заказа 2в-67 Место remove 1 Количество add 503.7 Цена…" at bounding box center [598, 348] width 289 height 293
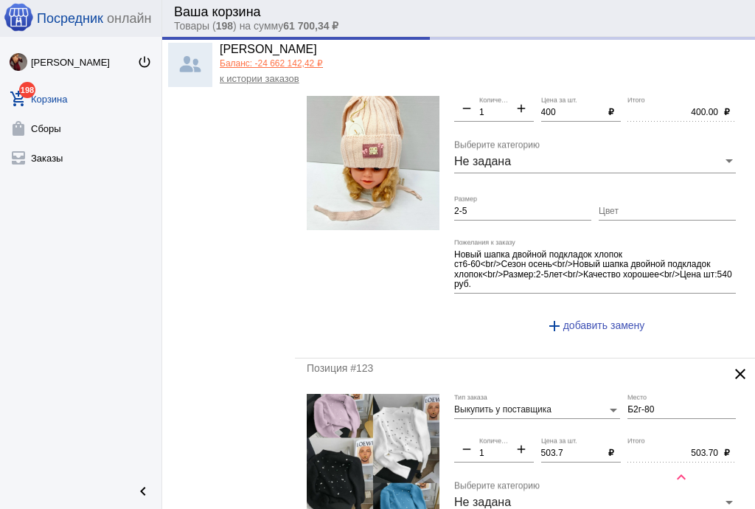
scroll to position [590, 0]
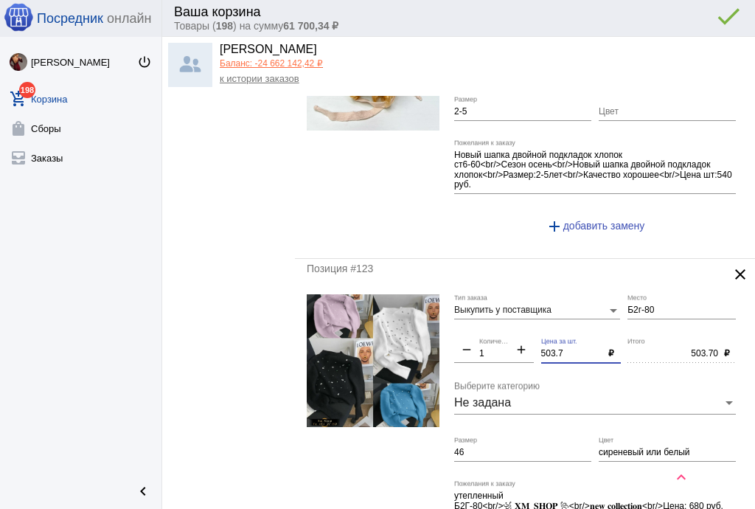
drag, startPoint x: 560, startPoint y: 351, endPoint x: 505, endPoint y: 345, distance: 55.6
click at [505, 345] on div "Выкупить у поставщика Тип заказа Б2г-80 Место remove 1 Количество add 503.7 Цен…" at bounding box center [598, 446] width 289 height 305
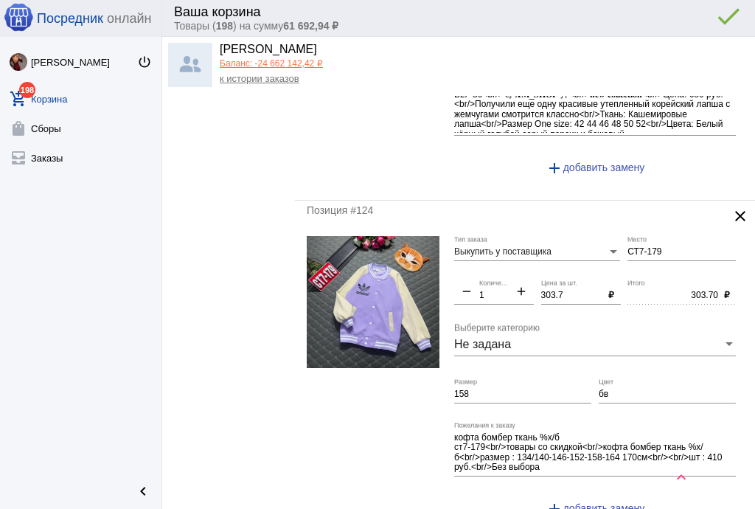
scroll to position [1003, 0]
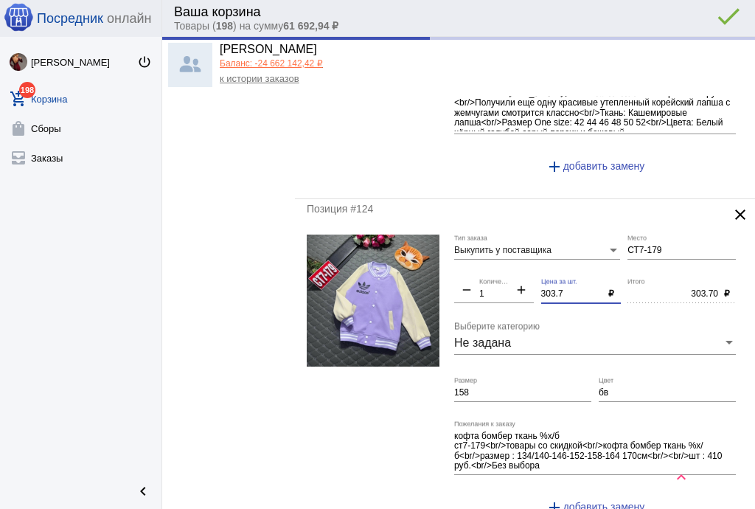
drag, startPoint x: 559, startPoint y: 290, endPoint x: 507, endPoint y: 286, distance: 51.8
click at [505, 287] on div "Выкупить у поставщика Тип заказа СТ7-179 Место remove 1 Количество add 303.7 Це…" at bounding box center [598, 380] width 289 height 293
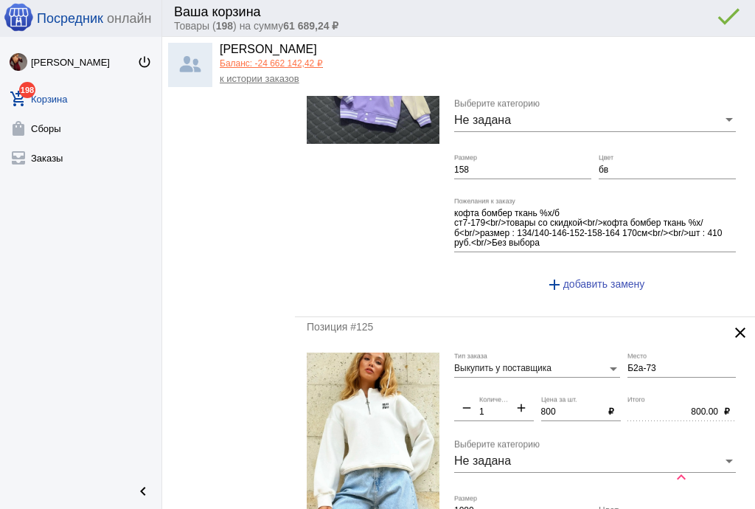
scroll to position [1298, 0]
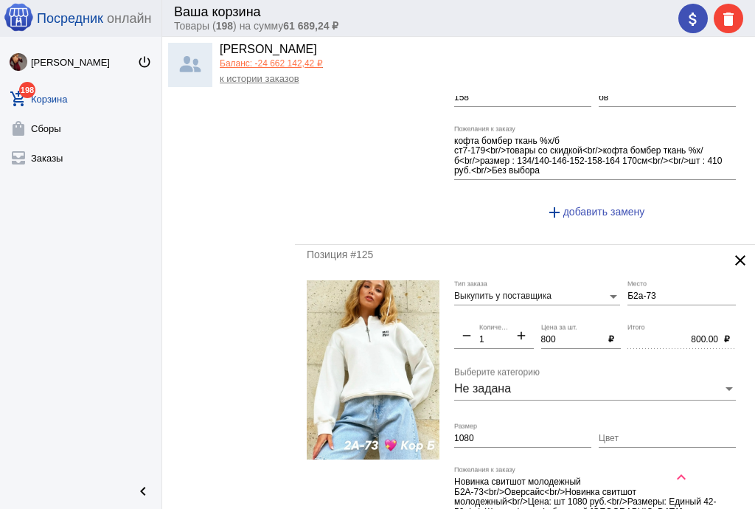
click at [518, 434] on input "1080" at bounding box center [522, 439] width 137 height 10
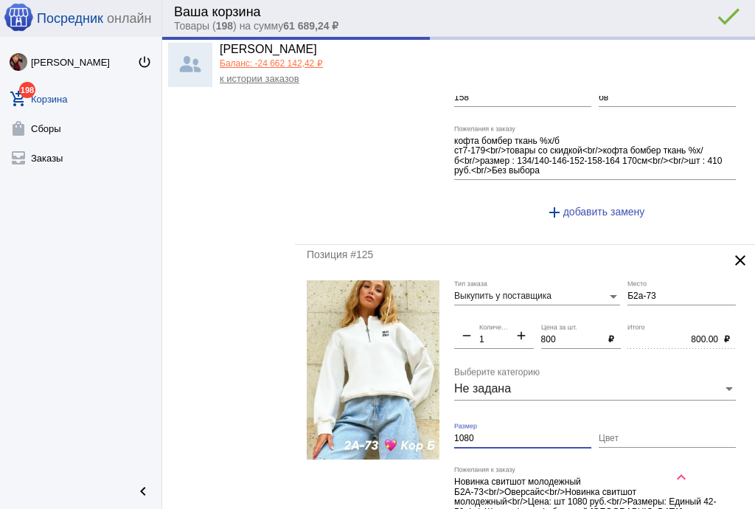
click at [518, 434] on input "1080" at bounding box center [522, 439] width 137 height 10
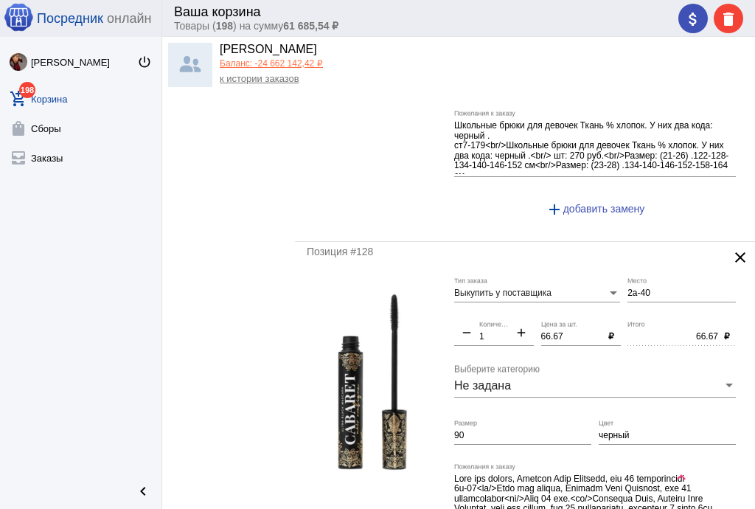
scroll to position [2360, 0]
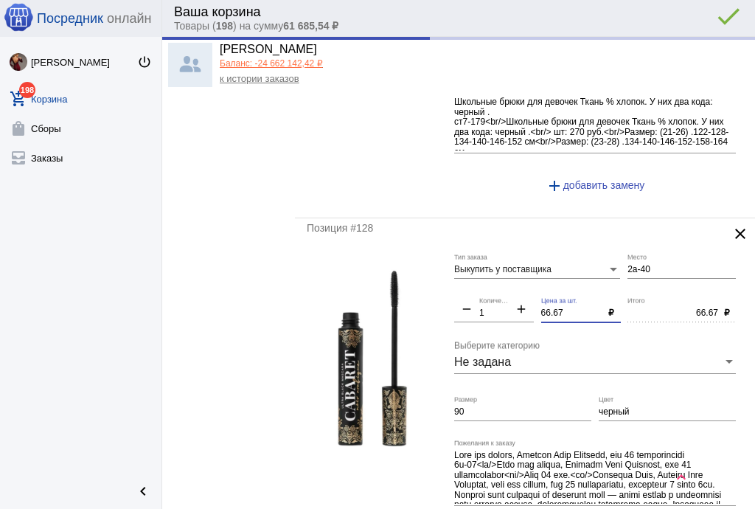
drag, startPoint x: 563, startPoint y: 301, endPoint x: 504, endPoint y: 291, distance: 59.2
click at [503, 293] on div "Выкупить у поставщика Тип заказа 2а-40 Место remove 1 Количество add 66.67 Цена…" at bounding box center [598, 406] width 289 height 305
click at [501, 407] on input "90" at bounding box center [522, 412] width 137 height 10
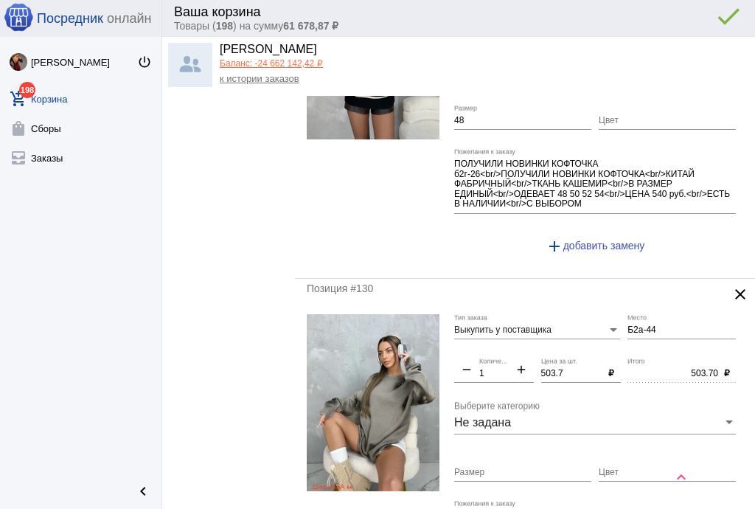
scroll to position [3009, 0]
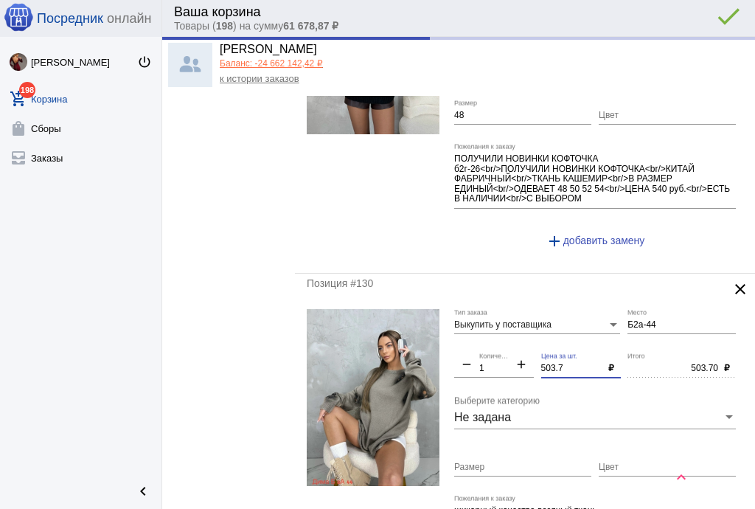
drag, startPoint x: 504, startPoint y: 350, endPoint x: 485, endPoint y: 349, distance: 19.2
click at [485, 349] on div "Выкупить у поставщика Тип заказа Б2а-44 Место remove 1 Количество add 503.7 Цен…" at bounding box center [598, 451] width 289 height 284
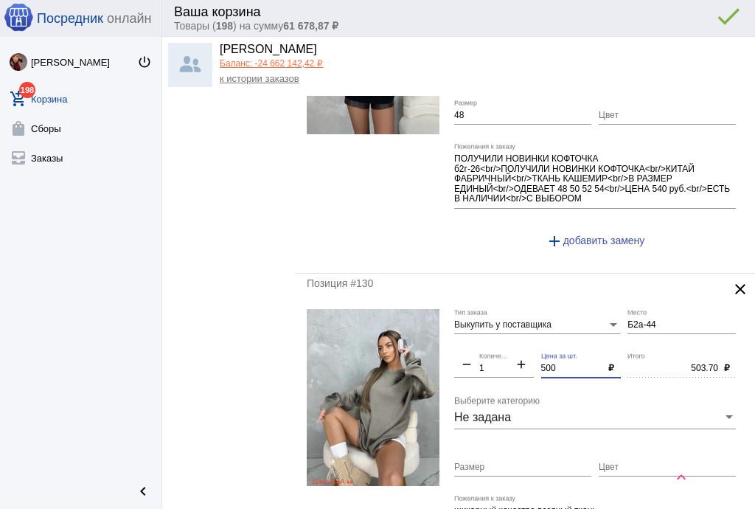
scroll to position [3304, 0]
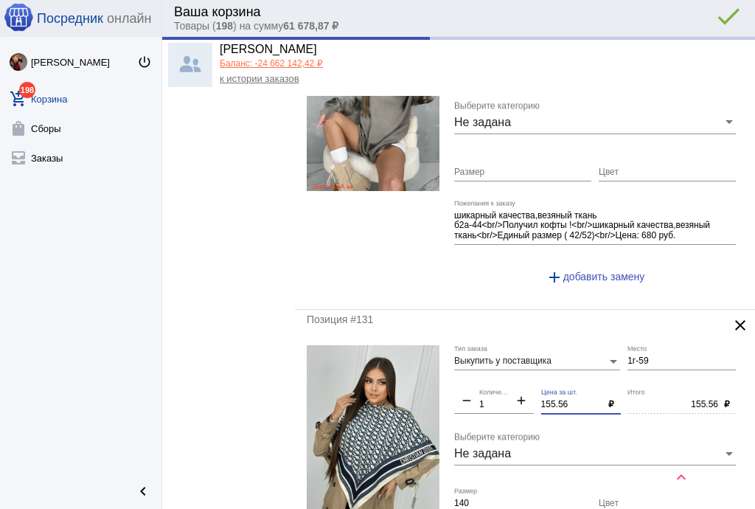
drag, startPoint x: 572, startPoint y: 389, endPoint x: 470, endPoint y: 378, distance: 102.4
click at [470, 378] on div "Выкупить у поставщика Тип заказа 1г-59 Место remove 1 Количество add 155.56 Цен…" at bounding box center [598, 497] width 289 height 304
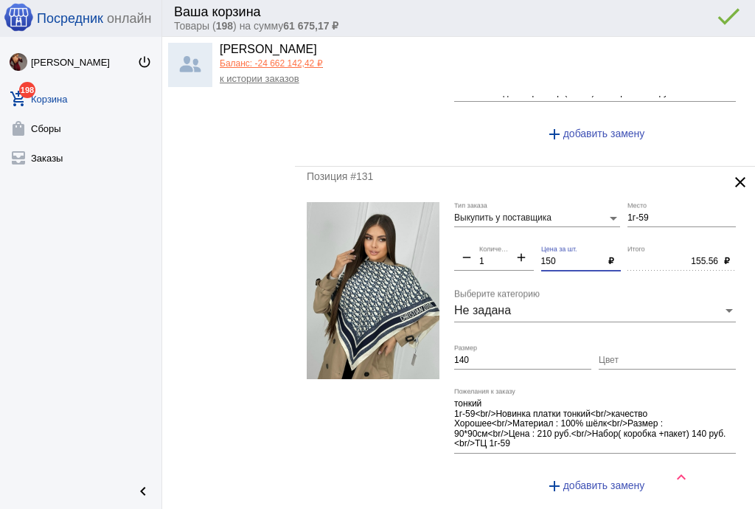
scroll to position [3540, 0]
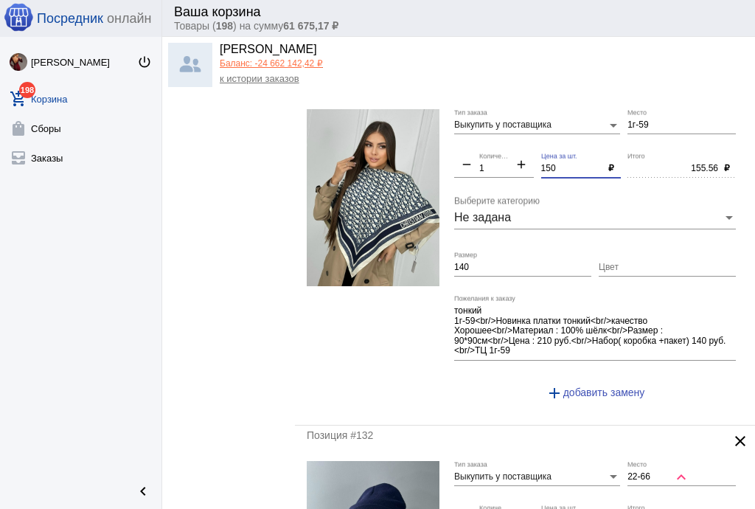
click at [472, 263] on input "140" at bounding box center [522, 268] width 137 height 10
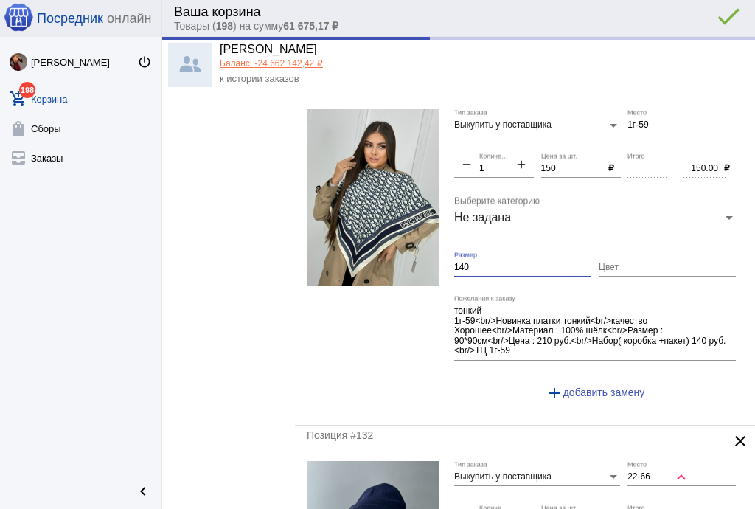
click at [472, 263] on input "140" at bounding box center [522, 268] width 137 height 10
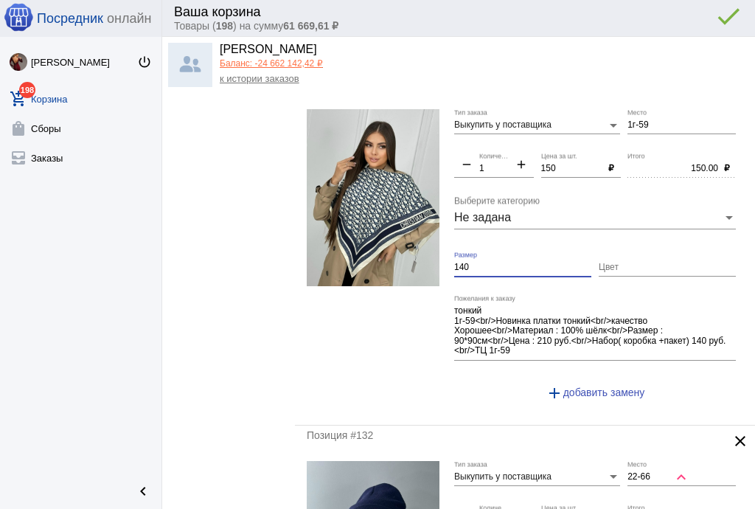
click at [472, 263] on input "140" at bounding box center [522, 268] width 137 height 10
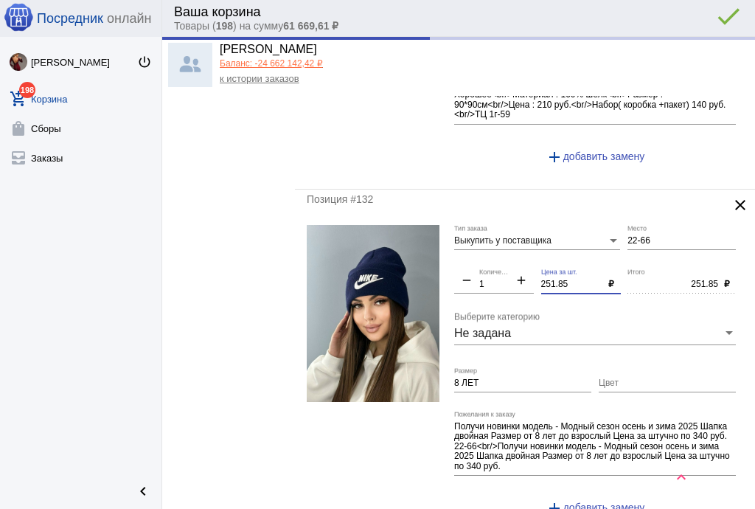
drag, startPoint x: 566, startPoint y: 268, endPoint x: 469, endPoint y: 266, distance: 97.3
click at [469, 266] on div "Выкупить у поставщика Тип заказа 22-66 Место remove 1 Количество add 251.85 Цен…" at bounding box center [598, 377] width 289 height 304
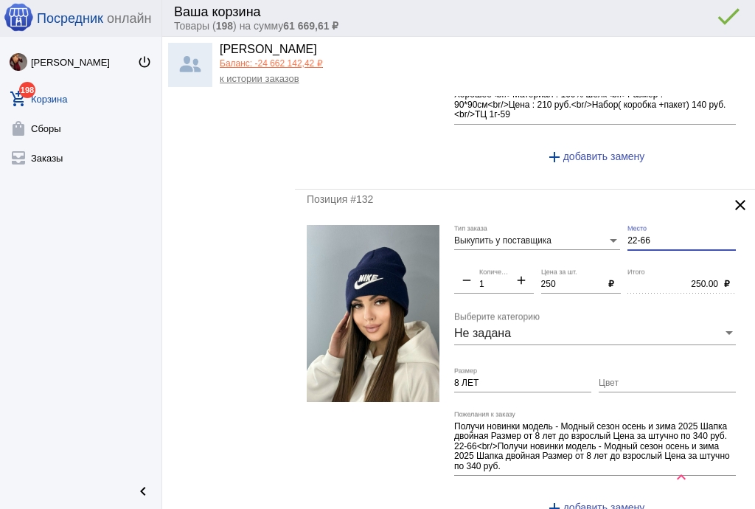
drag, startPoint x: 649, startPoint y: 223, endPoint x: 563, endPoint y: 223, distance: 85.5
click at [563, 225] on div "Выкупить у поставщика Тип заказа 22-66 Место remove 1 Количество add 250 Цена з…" at bounding box center [598, 377] width 289 height 304
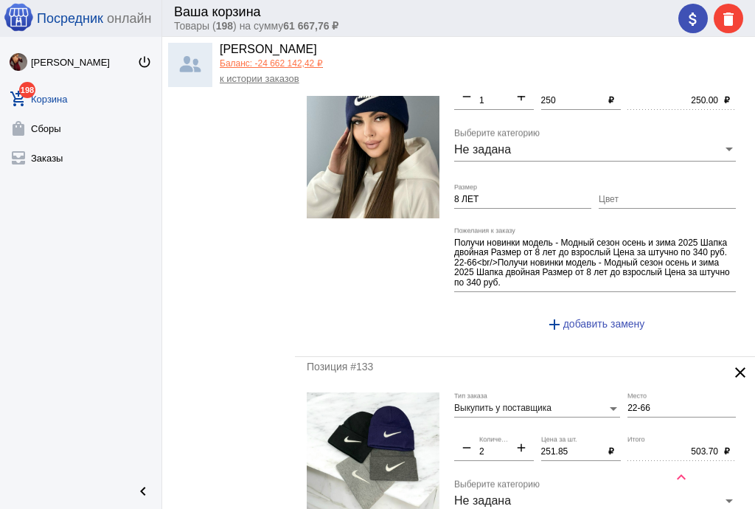
scroll to position [3953, 0]
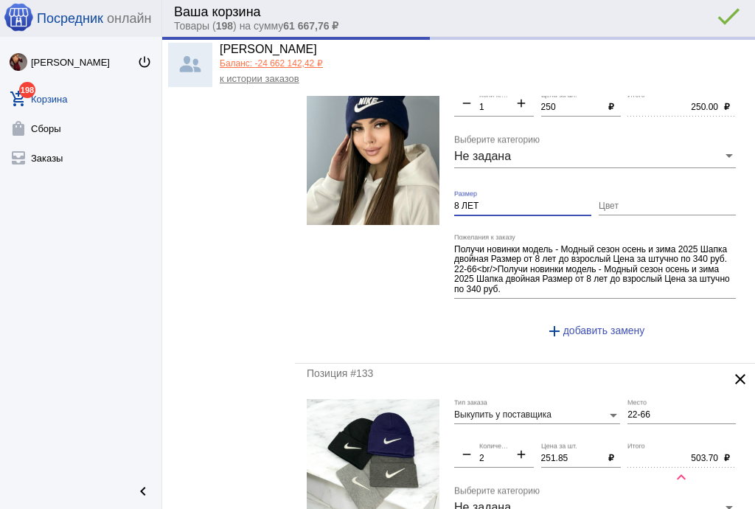
click at [420, 181] on form "Выкупить у поставщика Тип заказа Б2-4-11 Место remove 1 Количество add 250 Цена…" at bounding box center [525, 200] width 437 height 304
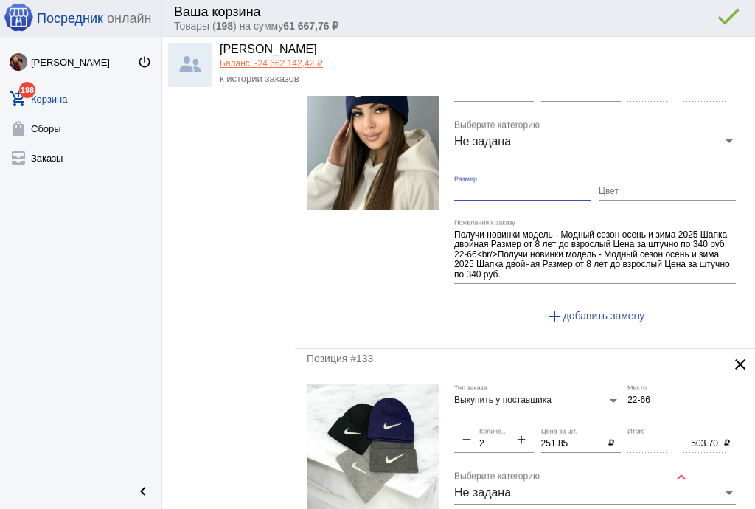
scroll to position [4071, 0]
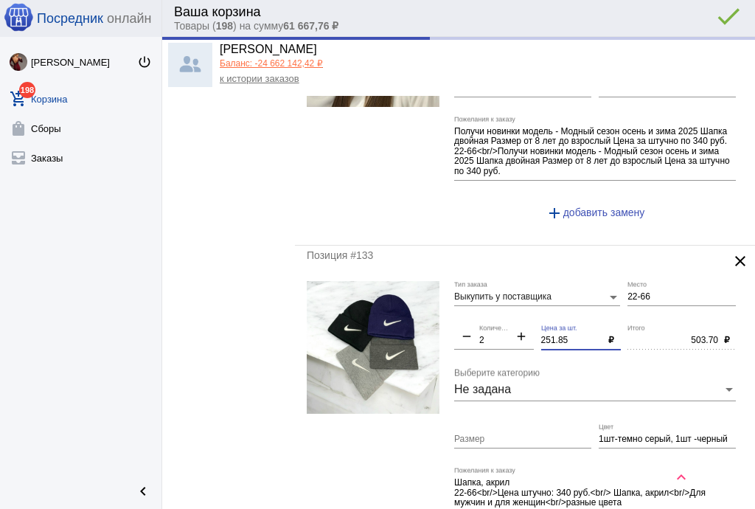
click at [484, 324] on div "Выкупить у поставщика Тип заказа 22-66 Место remove 2 Количество add 251.85 Цен…" at bounding box center [598, 423] width 289 height 284
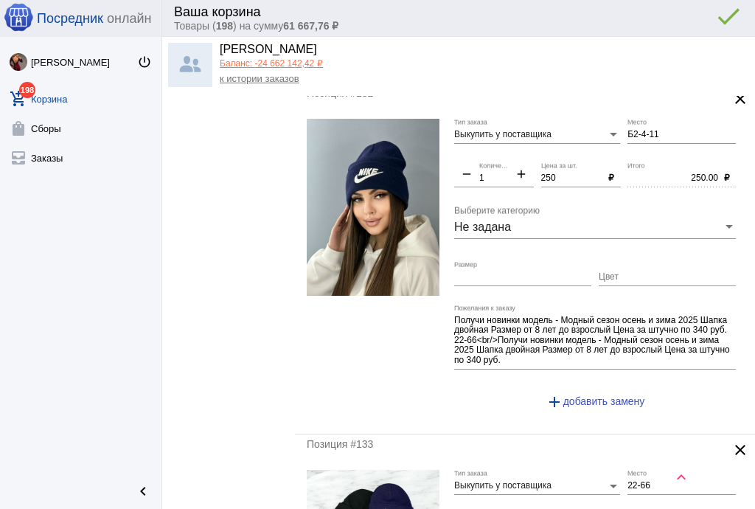
scroll to position [3776, 0]
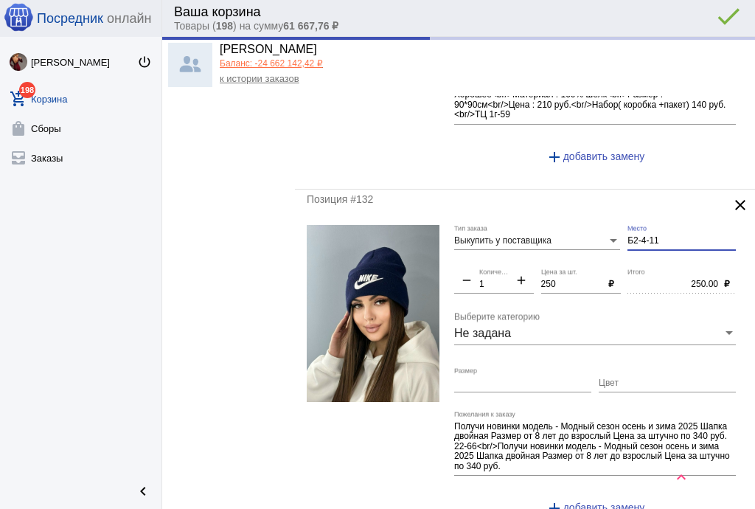
drag, startPoint x: 661, startPoint y: 224, endPoint x: 614, endPoint y: 219, distance: 48.2
click at [614, 225] on div "Выкупить у поставщика Тип заказа Б2-4-11 Место remove 1 Количество add 250 Цена…" at bounding box center [598, 377] width 289 height 304
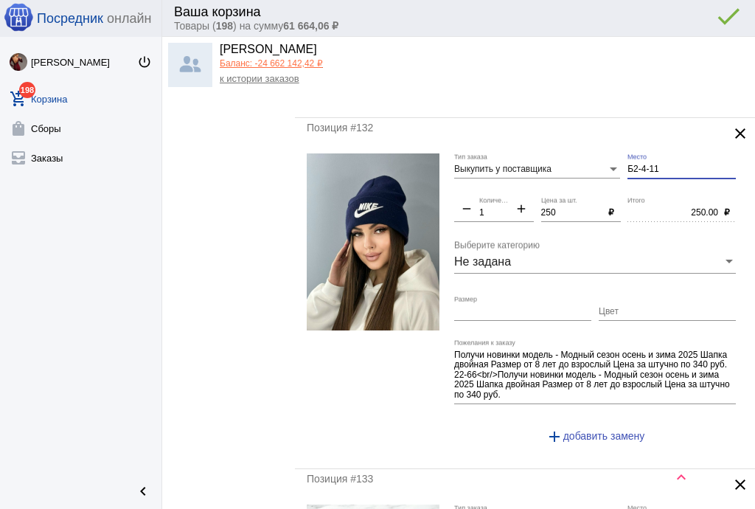
scroll to position [4012, 0]
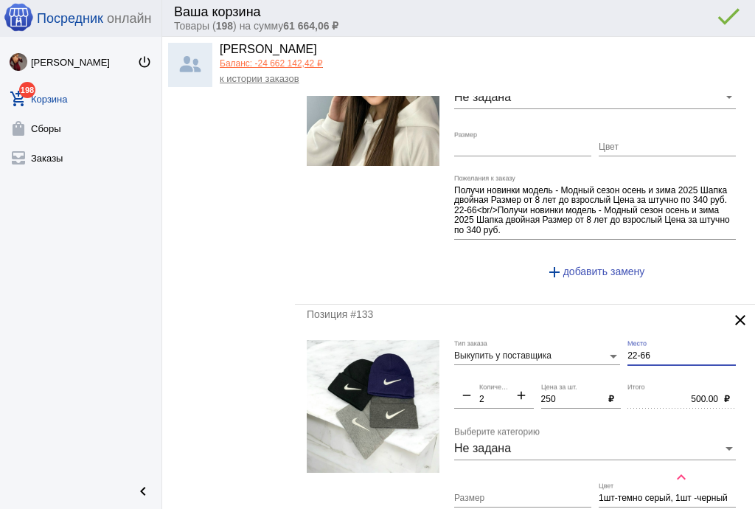
paste input "Б2-4-11"
drag, startPoint x: 649, startPoint y: 337, endPoint x: 557, endPoint y: 335, distance: 92.2
click at [557, 340] on div "Выкупить у поставщика Тип заказа Б2-4-11 Место remove 2 Количество add 250 Цена…" at bounding box center [598, 482] width 289 height 284
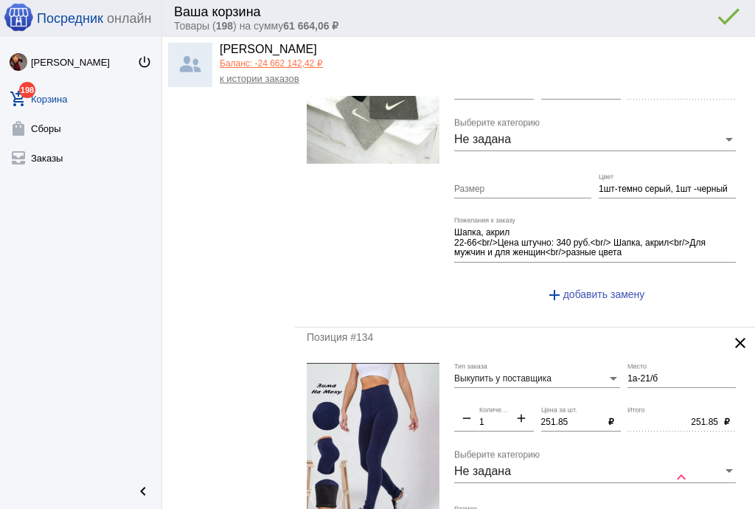
scroll to position [4365, 0]
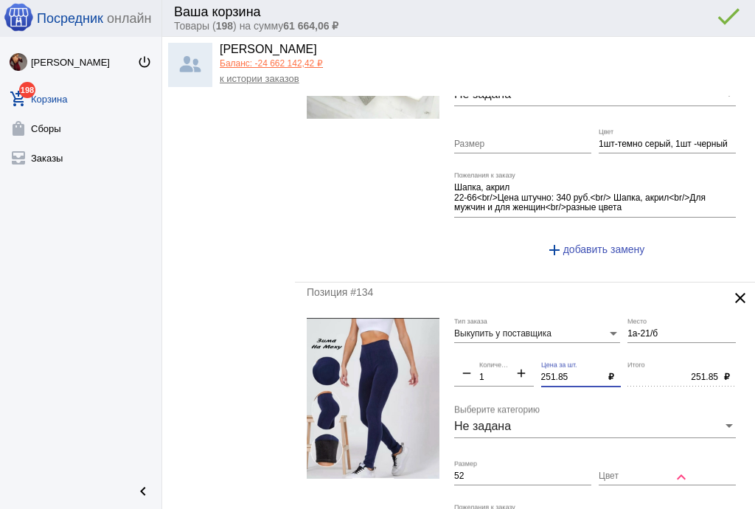
drag, startPoint x: 571, startPoint y: 357, endPoint x: 505, endPoint y: 334, distance: 70.2
click at [505, 334] on div "Выкупить у поставщика Тип заказа 1а-21/б Место remove 1 Количество add 251.85 Ц…" at bounding box center [598, 464] width 289 height 293
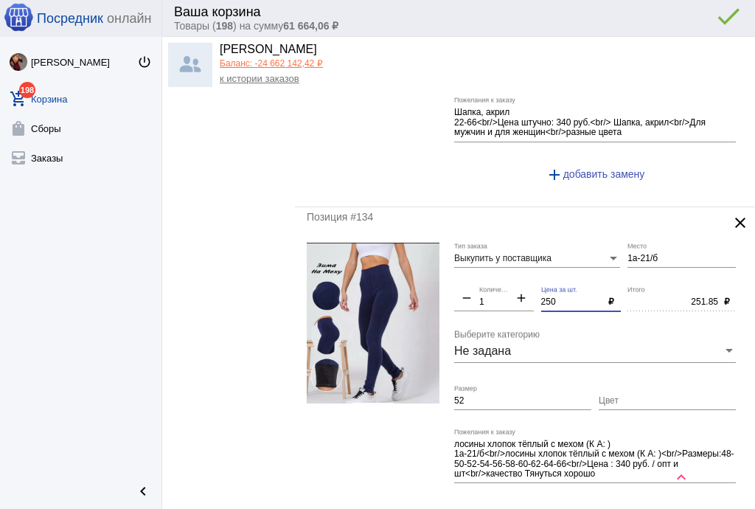
scroll to position [4719, 0]
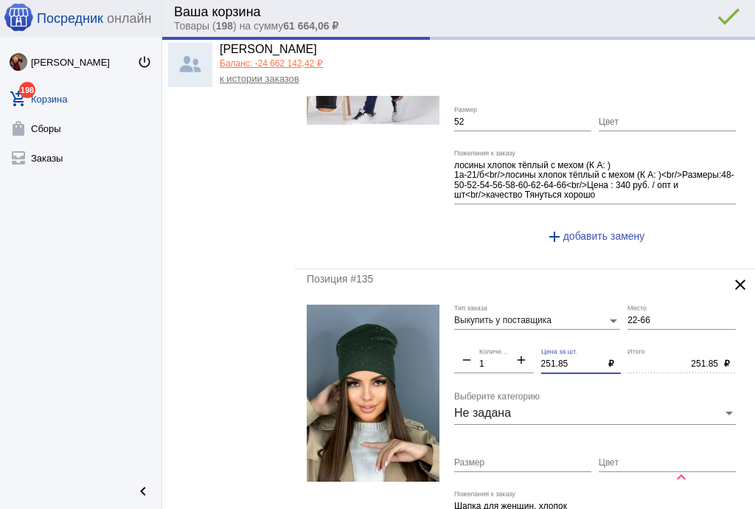
drag, startPoint x: 576, startPoint y: 344, endPoint x: 494, endPoint y: 327, distance: 83.7
click at [494, 328] on div "Выкупить у поставщика Тип заказа 22-66 Место remove 1 Количество add 251.85 Цен…" at bounding box center [598, 447] width 289 height 284
drag, startPoint x: 656, startPoint y: 303, endPoint x: 574, endPoint y: 291, distance: 82.1
click at [574, 305] on div "Выкупить у поставщика Тип заказа 22-66 Место remove 1 Количество add 250 Цена з…" at bounding box center [598, 447] width 289 height 284
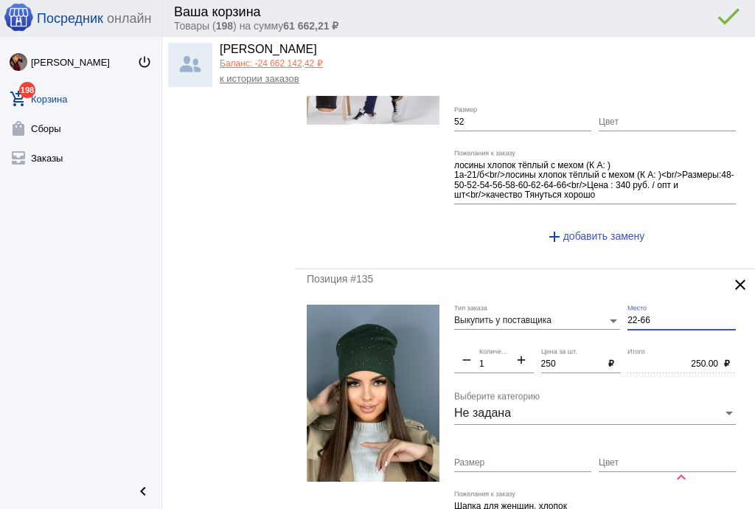
paste input "Б2-4-11"
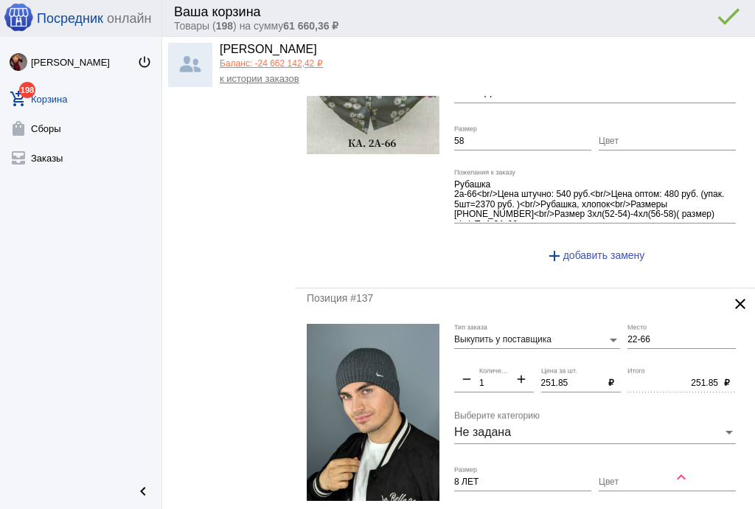
scroll to position [5427, 0]
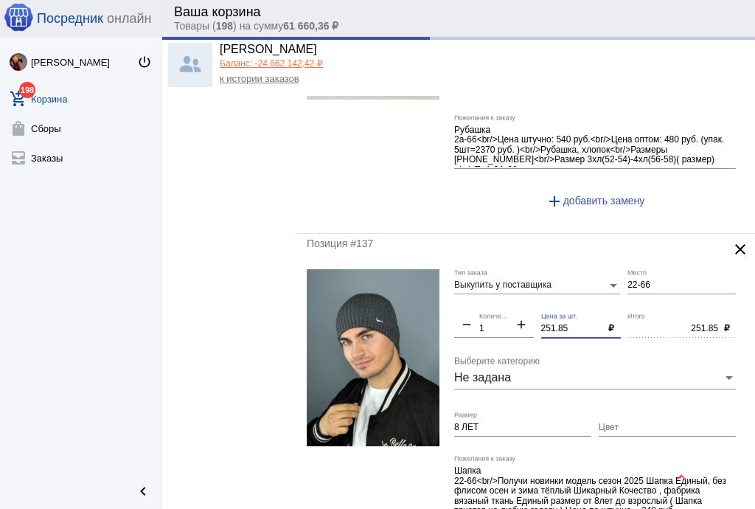
click at [478, 296] on div "Выкупить у поставщика Тип заказа 22-66 Место remove 1 Количество add 251.85 Цен…" at bounding box center [598, 421] width 289 height 304
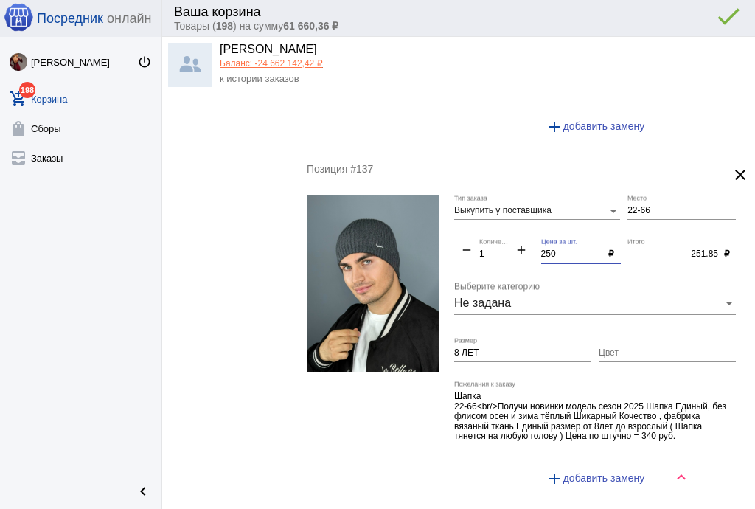
scroll to position [5604, 0]
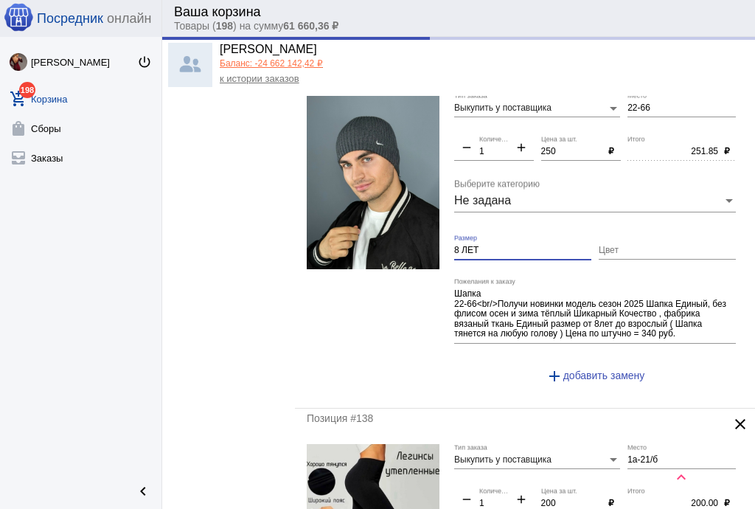
click at [486, 246] on input "8 ЛЕТ" at bounding box center [522, 251] width 137 height 10
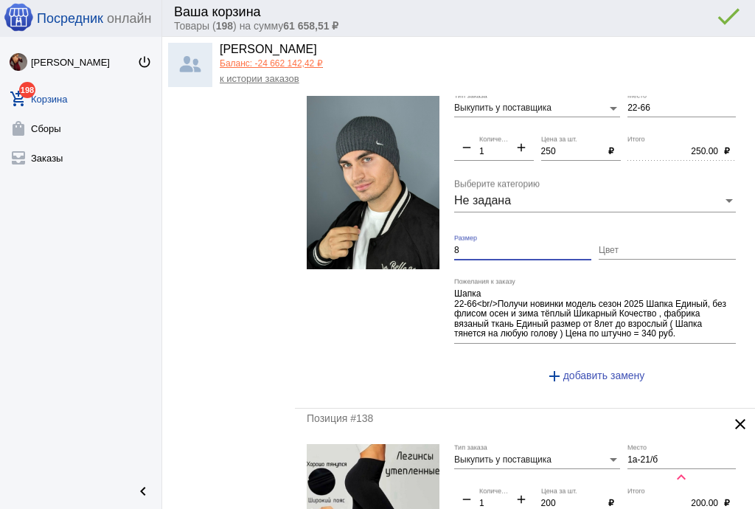
click at [486, 246] on input "8" at bounding box center [522, 251] width 137 height 10
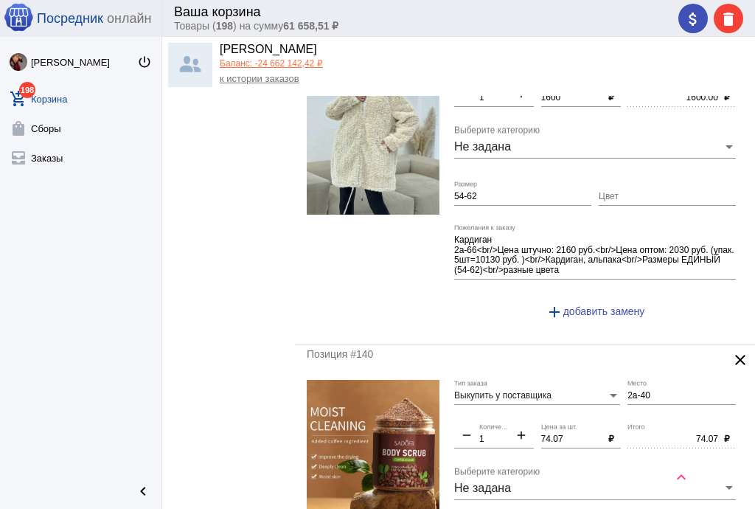
scroll to position [6430, 0]
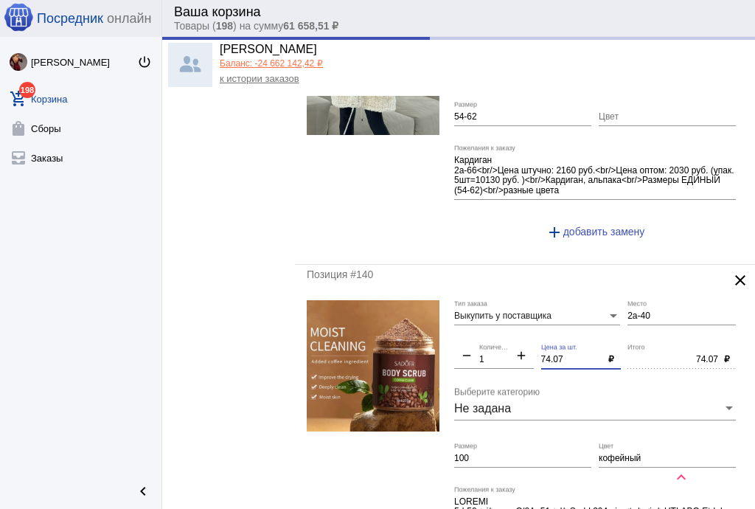
click at [506, 329] on div "Выкупить у поставщика Тип заказа 2а-40 Место remove 1 Количество add 74.07 Цена…" at bounding box center [598, 452] width 289 height 305
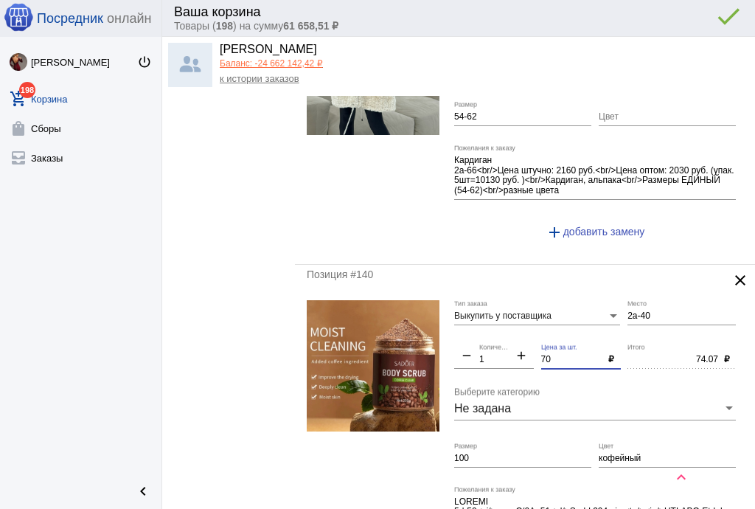
click at [511, 442] on div "100 Размер" at bounding box center [522, 454] width 137 height 25
click at [510, 454] on input "100" at bounding box center [522, 459] width 137 height 10
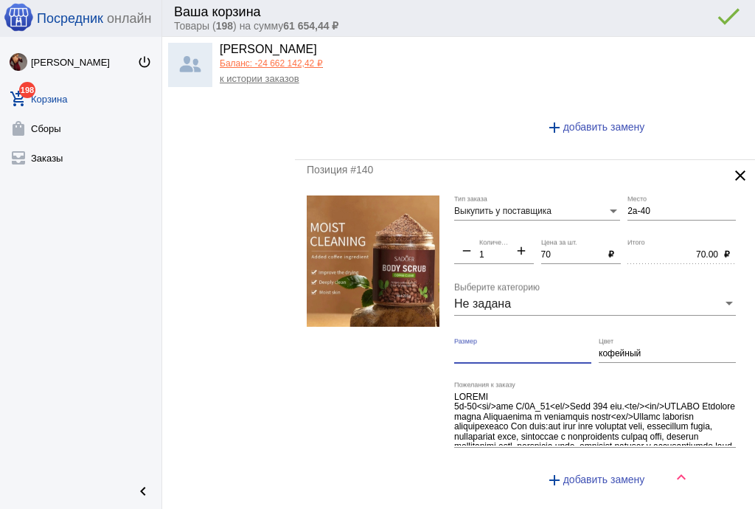
scroll to position [6696, 0]
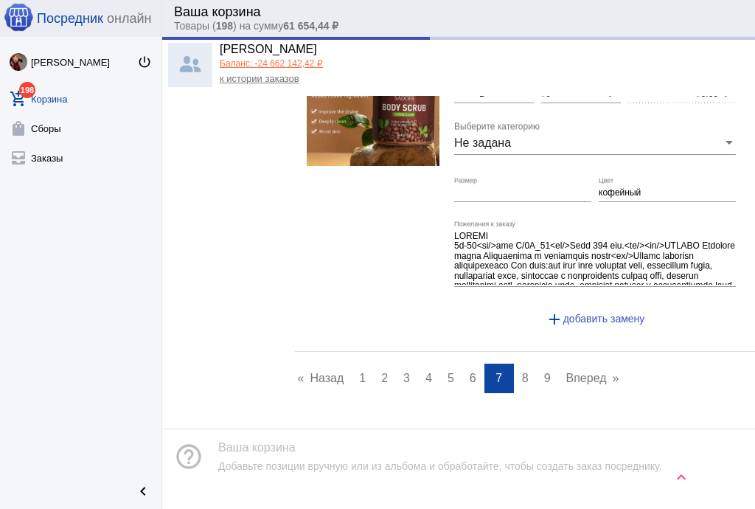
click at [522, 372] on span "8" at bounding box center [525, 378] width 7 height 13
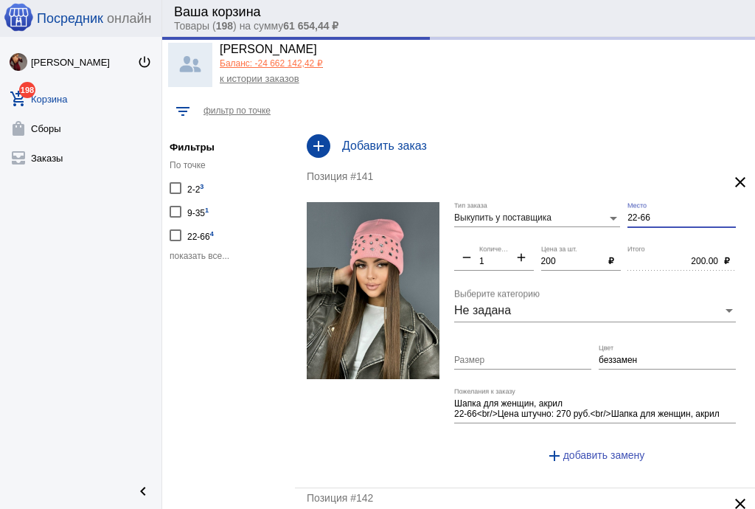
paste input "Б2-4-11"
drag, startPoint x: 646, startPoint y: 216, endPoint x: 586, endPoint y: 212, distance: 59.8
click at [586, 212] on div "Выкупить у поставщика Тип заказа 22-66 Место remove 1 Количество add 200 Цена з…" at bounding box center [598, 339] width 289 height 274
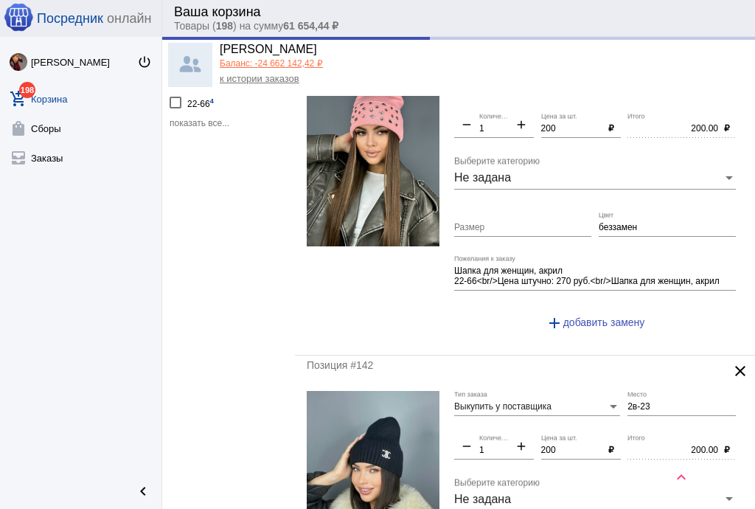
scroll to position [236, 0]
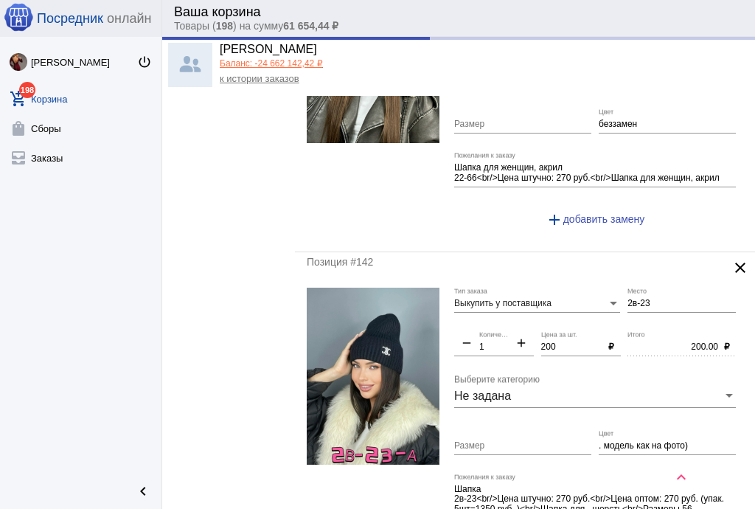
click at [647, 299] on input "2в-23" at bounding box center [682, 304] width 108 height 10
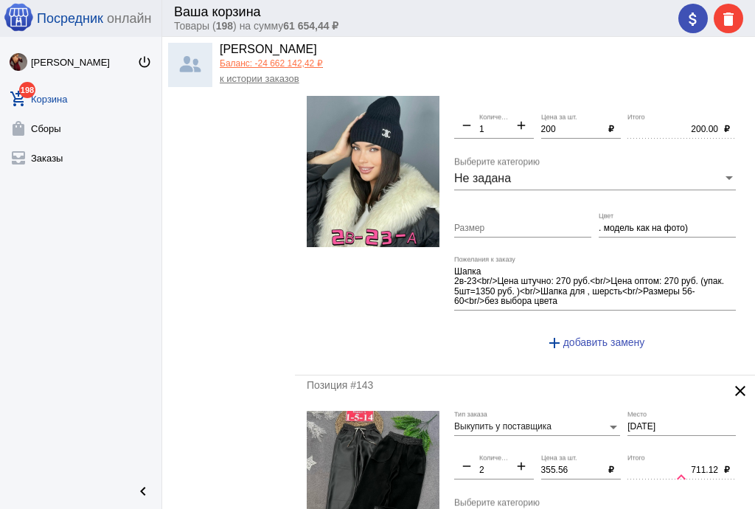
scroll to position [295, 0]
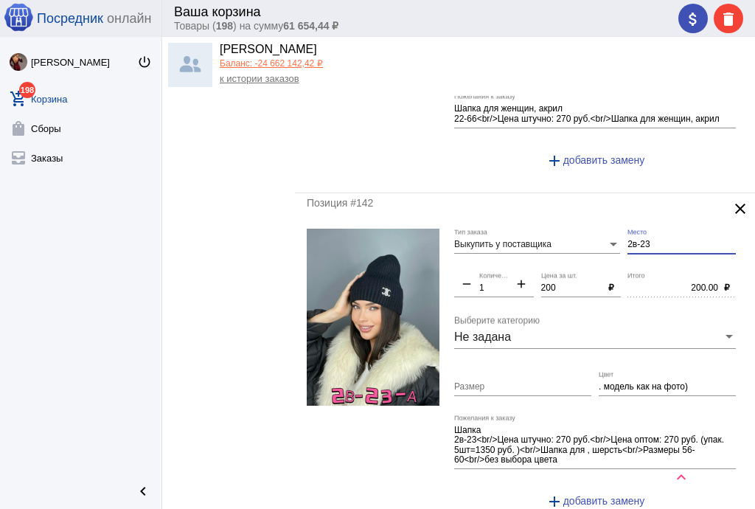
click at [599, 383] on input ". модель как на фото)" at bounding box center [667, 387] width 137 height 10
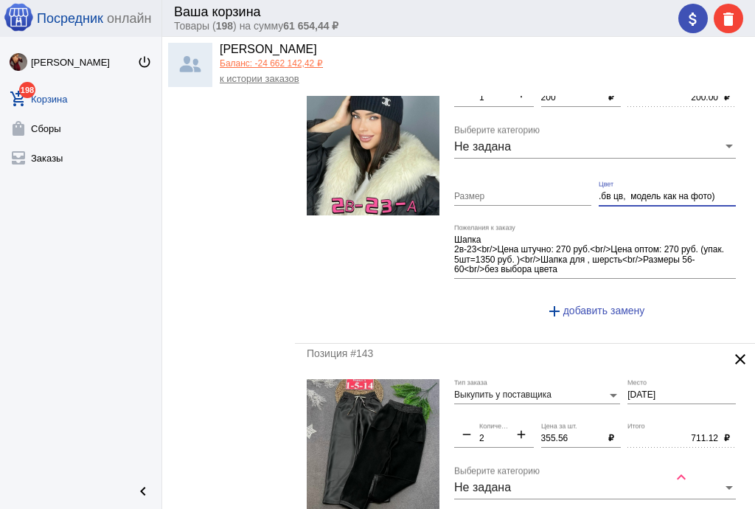
scroll to position [649, 0]
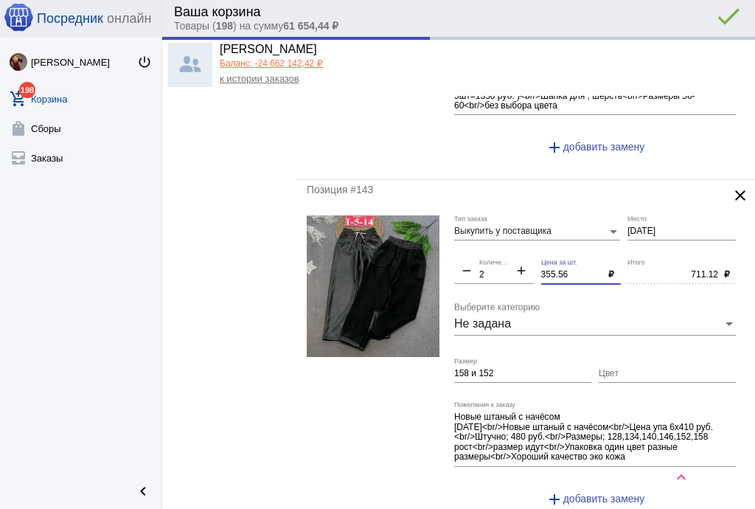
drag, startPoint x: 574, startPoint y: 271, endPoint x: 504, endPoint y: 271, distance: 70.1
click at [504, 271] on div "Выкупить у поставщика Тип заказа [DATE] Место remove 2 Количество add 355.56 Це…" at bounding box center [598, 367] width 289 height 304
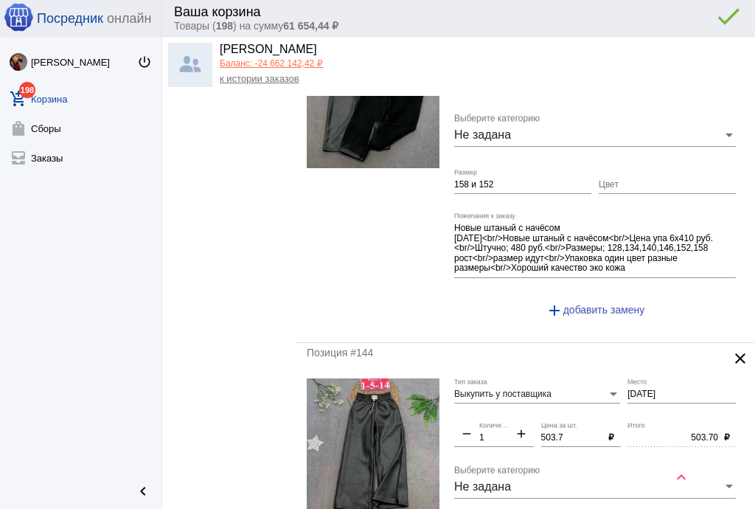
scroll to position [944, 0]
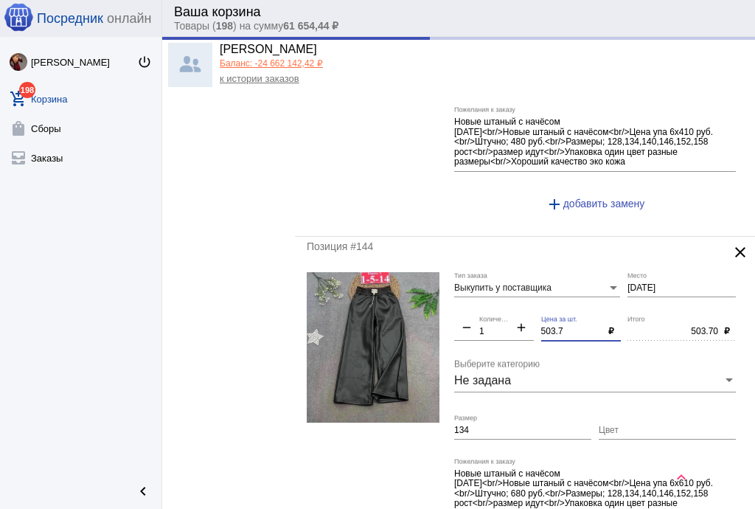
drag, startPoint x: 566, startPoint y: 327, endPoint x: 502, endPoint y: 314, distance: 65.5
click at [502, 314] on div "Выкупить у поставщика Тип заказа [DATE] Место remove 1 Количество add 503.7 Цен…" at bounding box center [598, 424] width 289 height 304
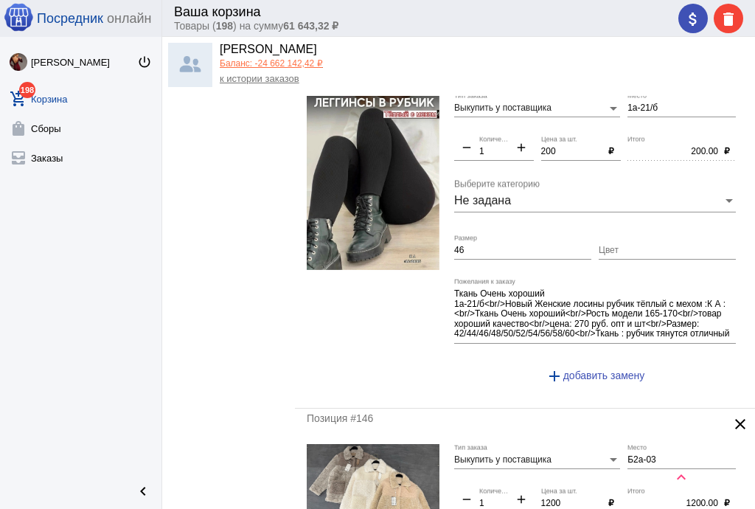
scroll to position [1652, 0]
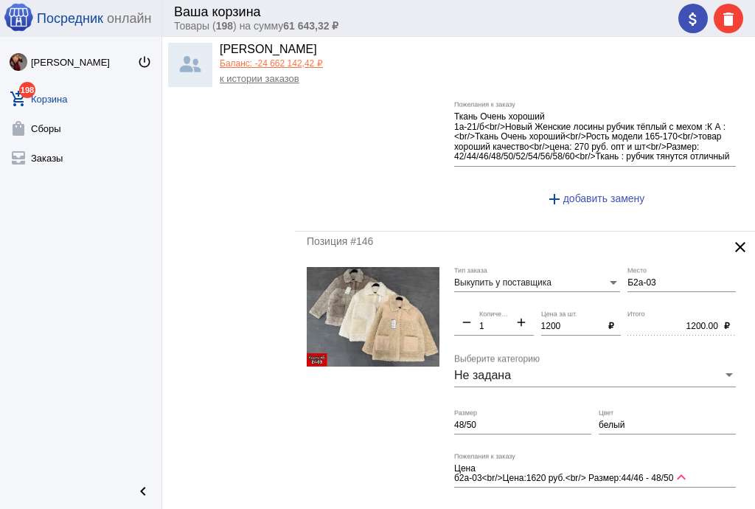
click at [570, 322] on input "1200" at bounding box center [572, 327] width 62 height 10
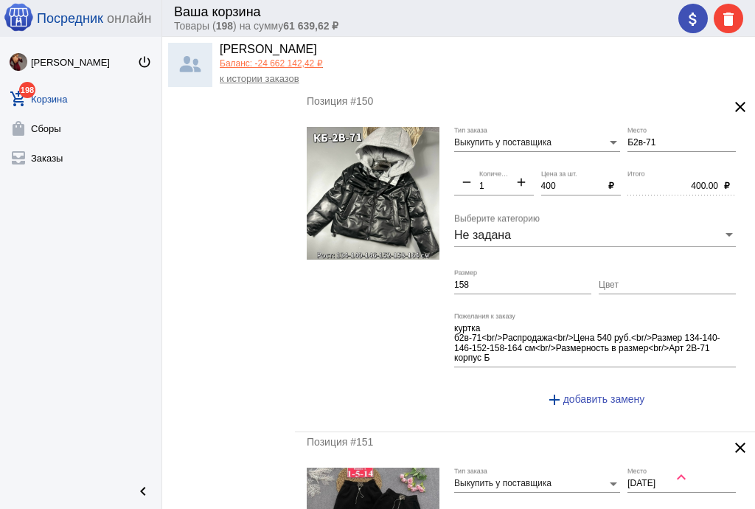
scroll to position [3304, 0]
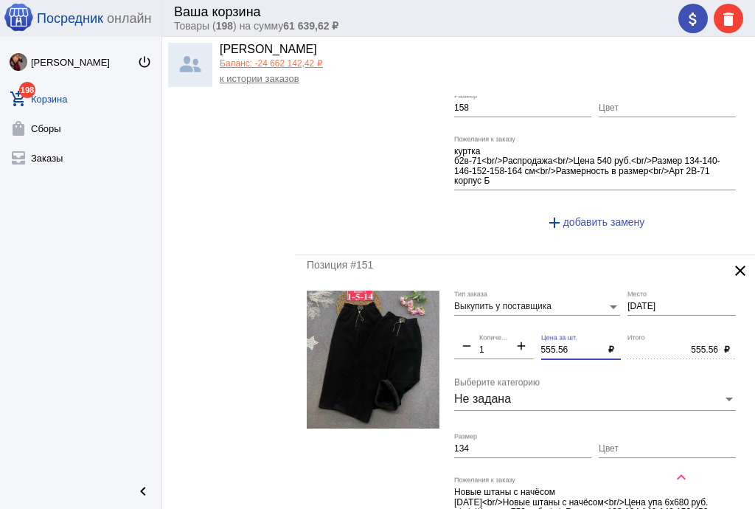
drag, startPoint x: 575, startPoint y: 333, endPoint x: 499, endPoint y: 327, distance: 76.2
click at [499, 327] on div "Выкупить у поставщика Тип заказа [DATE] Место remove 1 Количество add 555.56 Це…" at bounding box center [598, 443] width 289 height 304
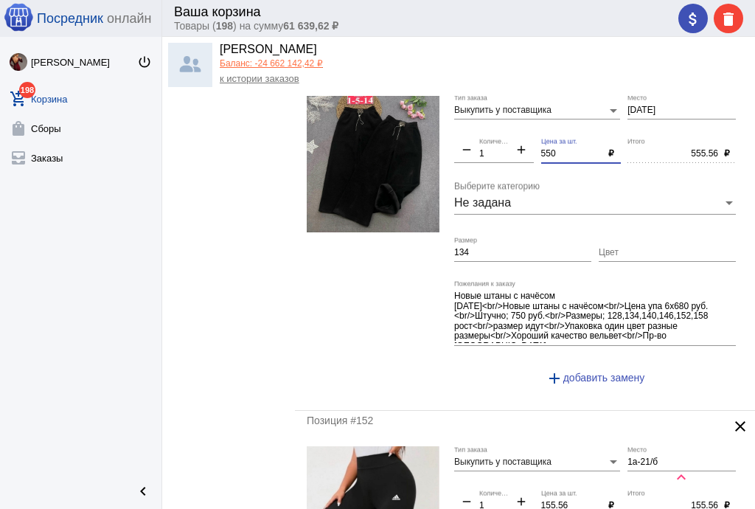
scroll to position [3599, 0]
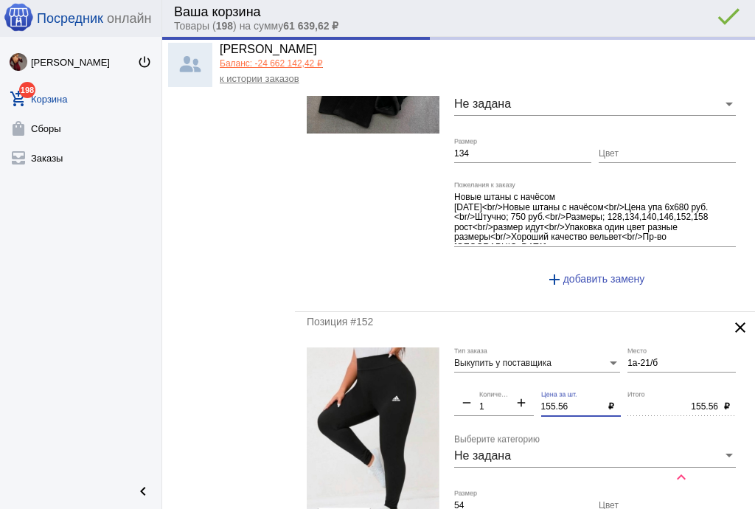
drag, startPoint x: 570, startPoint y: 389, endPoint x: 502, endPoint y: 380, distance: 68.5
click at [502, 380] on div "Выкупить у поставщика Тип заказа 1а-21/б Место remove 1 Количество add 155.56 Ц…" at bounding box center [598, 493] width 289 height 293
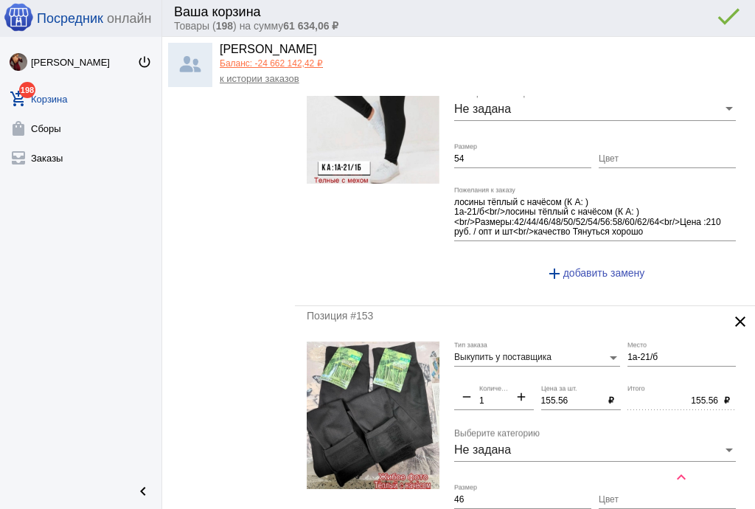
scroll to position [3953, 0]
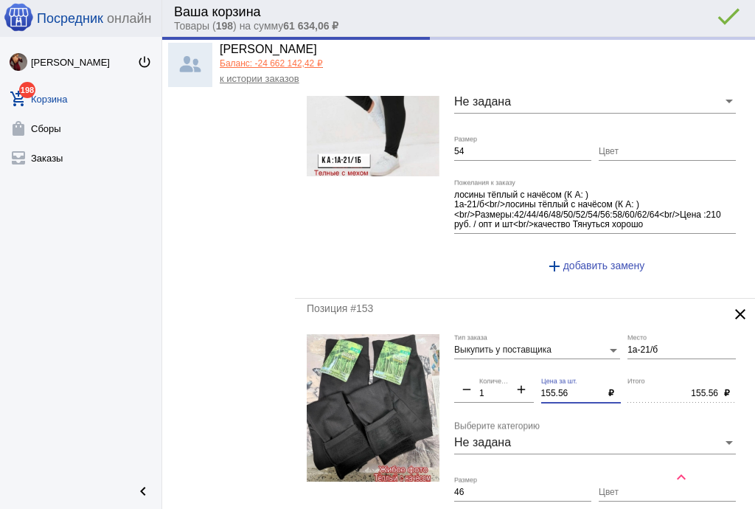
click at [508, 369] on div "Выкупить у поставщика Тип заказа 1а-21/б Место remove 1 Количество add 155.56 Ц…" at bounding box center [598, 480] width 289 height 293
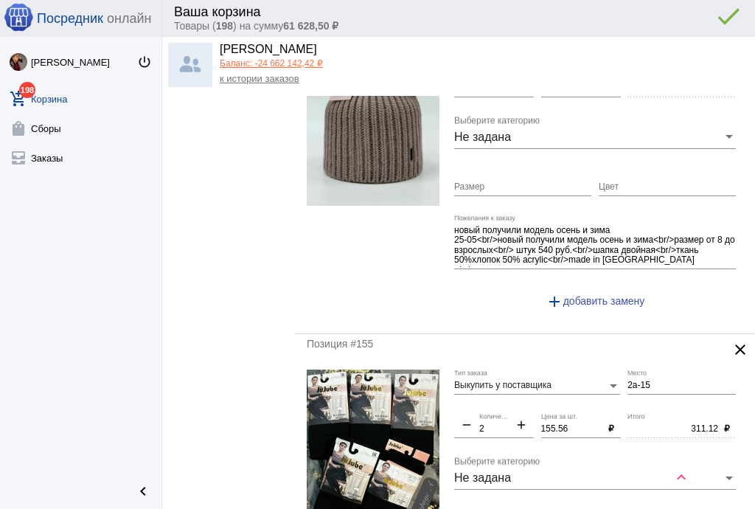
scroll to position [4601, 0]
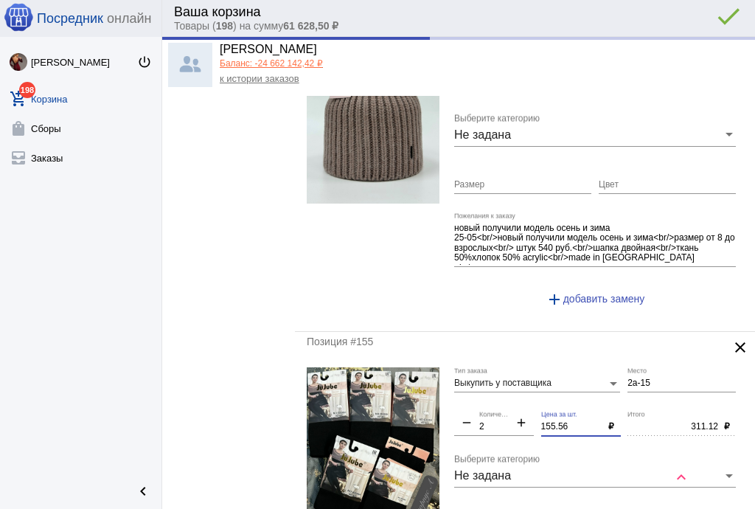
drag, startPoint x: 566, startPoint y: 407, endPoint x: 507, endPoint y: 394, distance: 61.2
click at [507, 394] on div "Выкупить у поставщика Тип заказа 2а-15 Место remove 2 Количество add 155.56 Цен…" at bounding box center [598, 519] width 289 height 304
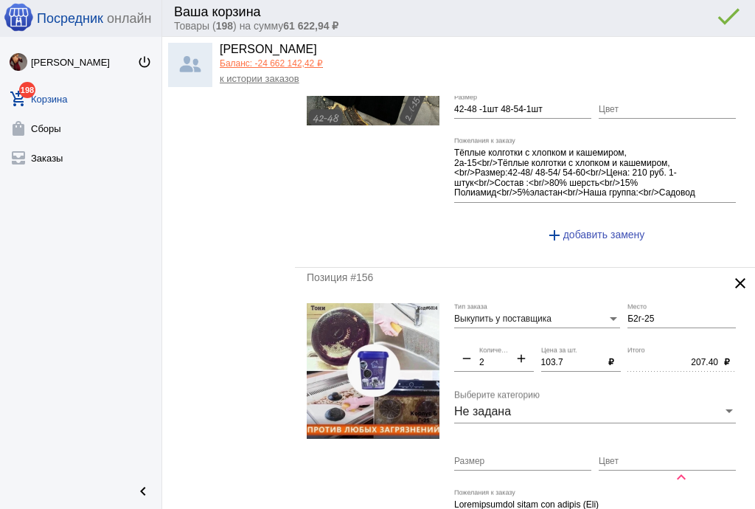
scroll to position [5073, 0]
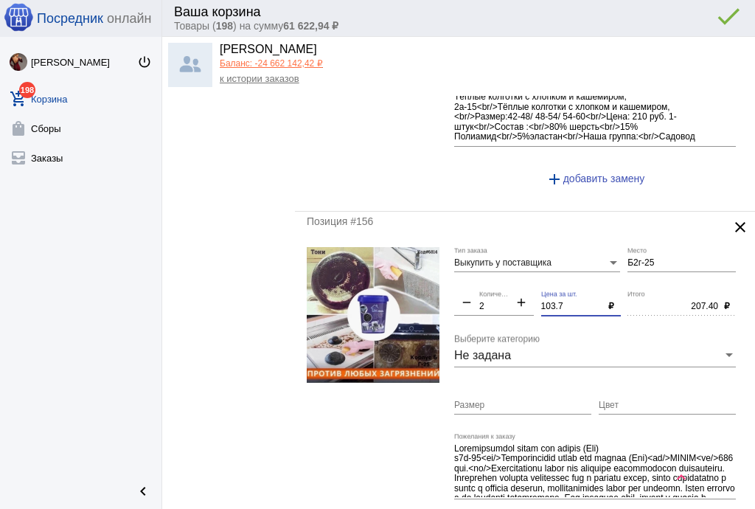
drag, startPoint x: 563, startPoint y: 284, endPoint x: 478, endPoint y: 280, distance: 84.9
click at [478, 282] on div "Выкупить у поставщика Тип заказа Б2г-25 Место remove 2 Количество add 103.7 Цен…" at bounding box center [598, 399] width 289 height 305
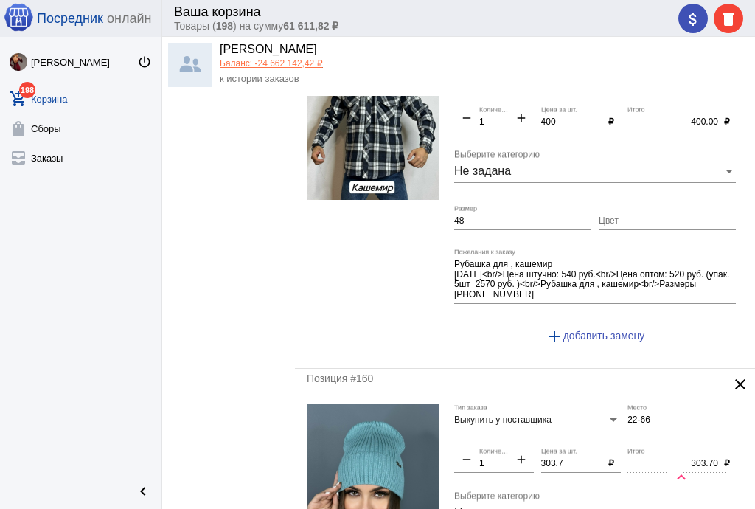
scroll to position [6430, 0]
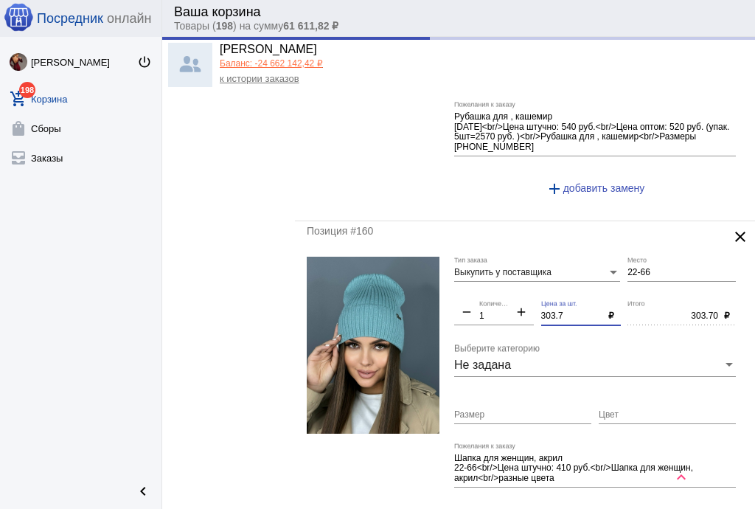
drag, startPoint x: 560, startPoint y: 289, endPoint x: 477, endPoint y: 284, distance: 83.5
click at [477, 284] on div "Выкупить у поставщика Тип заказа 22-66 Место remove 1 Количество add 303.7 Цена…" at bounding box center [598, 399] width 289 height 284
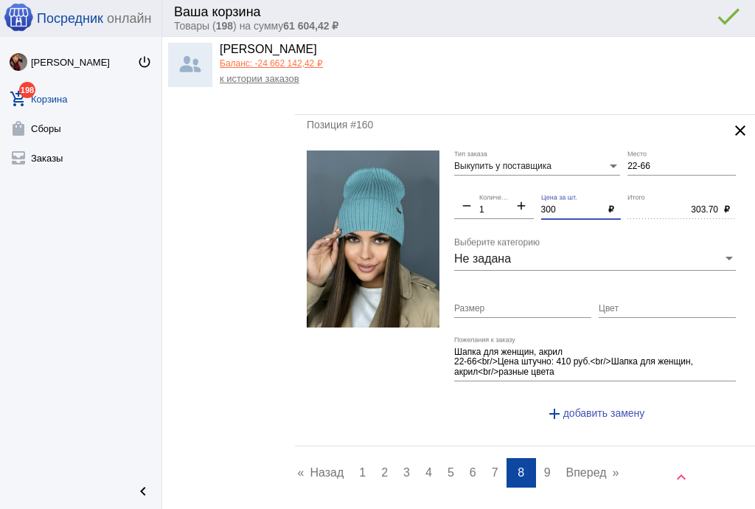
scroll to position [6631, 0]
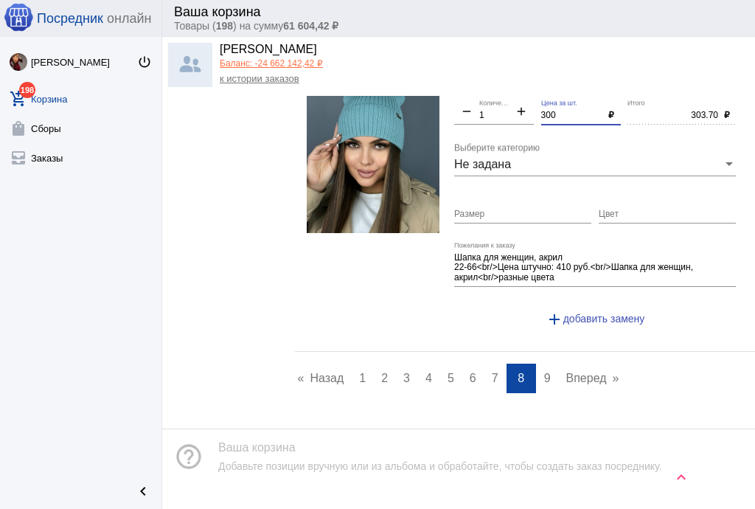
click at [544, 372] on span "9" at bounding box center [547, 378] width 7 height 13
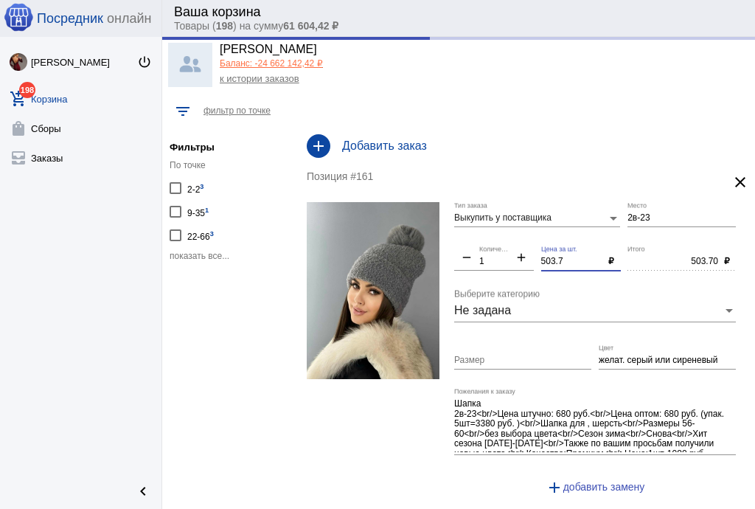
drag, startPoint x: 569, startPoint y: 263, endPoint x: 460, endPoint y: 254, distance: 109.4
click at [460, 254] on div "Выкупить у поставщика Тип заказа 2в-23 Место remove 1 Количество add 503.7 Цена…" at bounding box center [598, 354] width 289 height 305
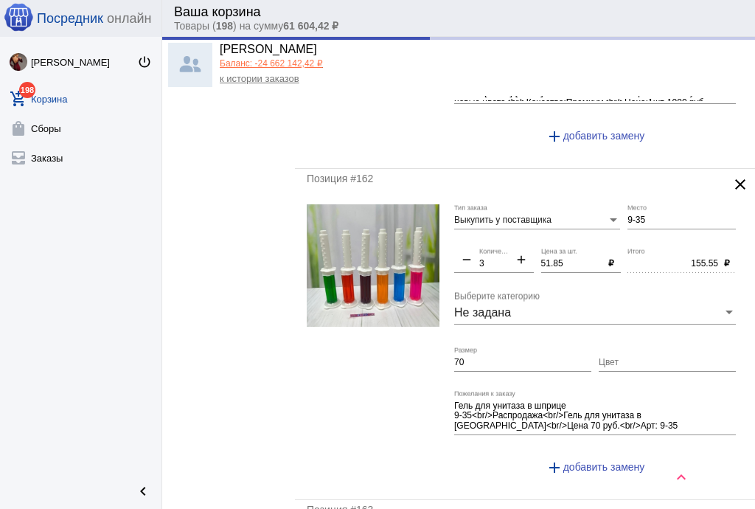
scroll to position [354, 0]
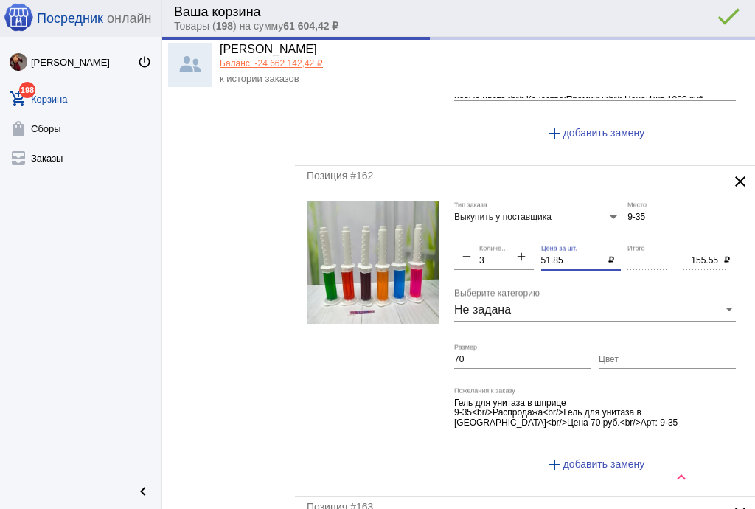
drag, startPoint x: 573, startPoint y: 257, endPoint x: 490, endPoint y: 254, distance: 83.4
click at [490, 254] on div "Выкупить у поставщика Тип заказа 9-35 Место remove 3 Количество add 51.85 Цена …" at bounding box center [598, 343] width 289 height 284
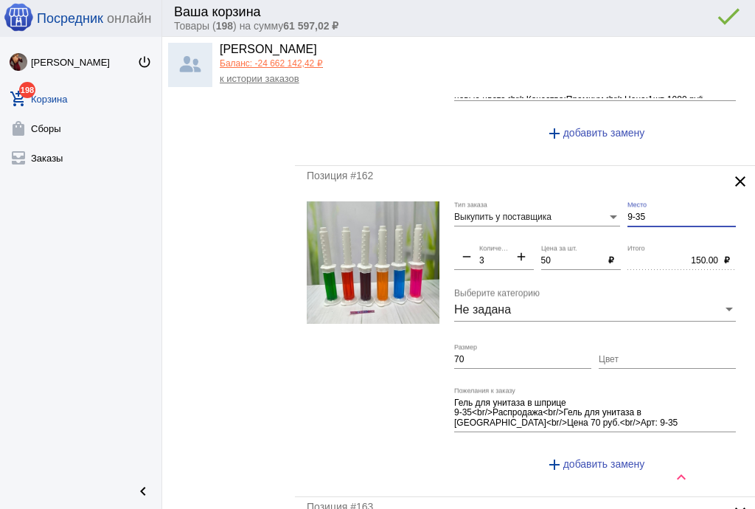
drag, startPoint x: 659, startPoint y: 215, endPoint x: 596, endPoint y: 212, distance: 63.5
click at [596, 212] on div "Выкупить у поставщика Тип заказа 9-35 Место remove 3 Количество add 50 Цена за …" at bounding box center [598, 343] width 289 height 284
click at [489, 357] on input "70" at bounding box center [522, 360] width 137 height 10
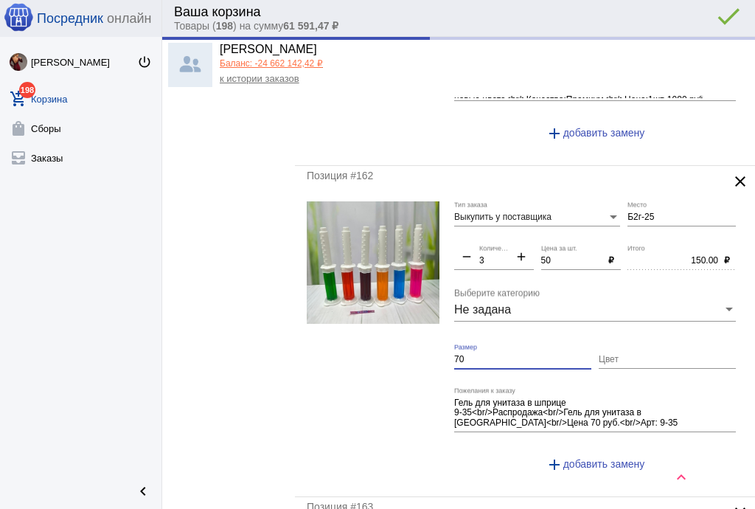
click at [489, 357] on input "70" at bounding box center [522, 360] width 137 height 10
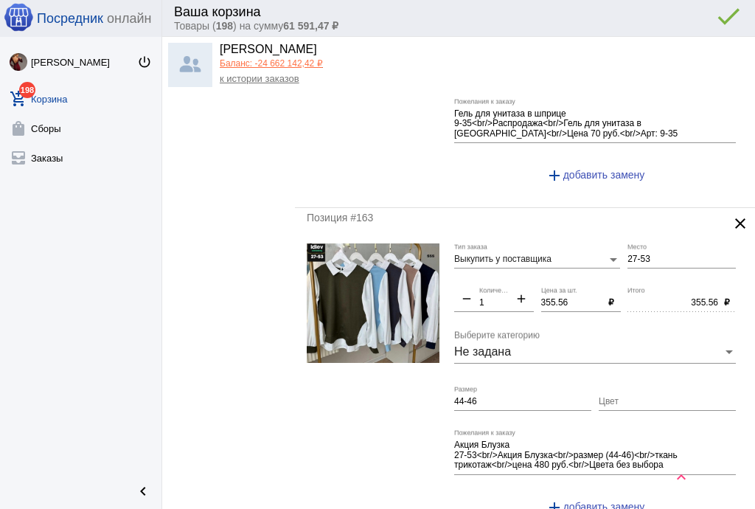
scroll to position [649, 0]
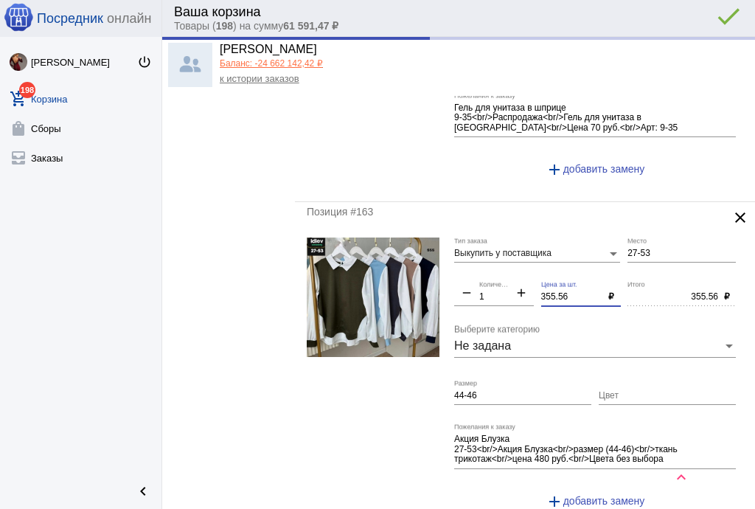
drag, startPoint x: 574, startPoint y: 292, endPoint x: 534, endPoint y: 313, distance: 45.5
click at [496, 274] on div "Выкупить у поставщика Тип заказа 27-53 Место remove 1 Количество add 355.56 Цен…" at bounding box center [598, 379] width 289 height 284
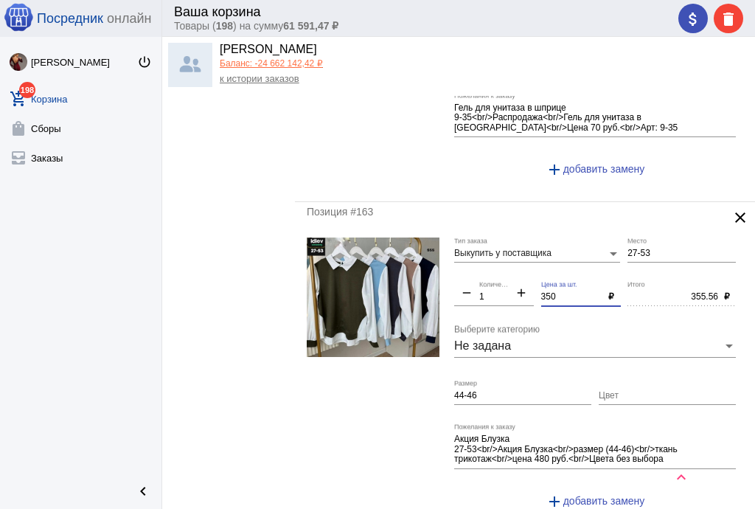
click at [638, 391] on input "Цвет" at bounding box center [667, 396] width 137 height 10
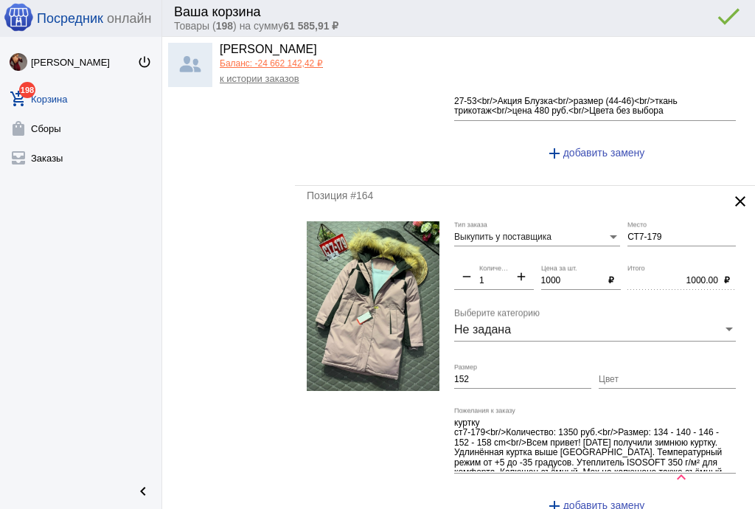
scroll to position [1003, 0]
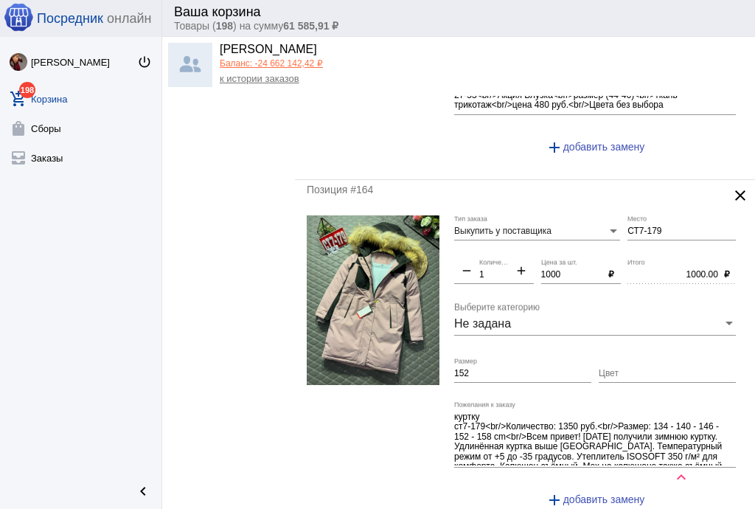
click at [622, 371] on input "Цвет" at bounding box center [667, 374] width 137 height 10
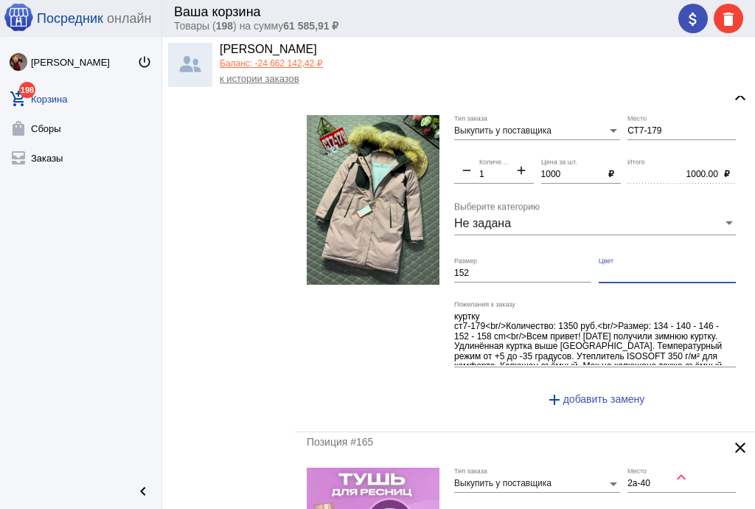
scroll to position [1239, 0]
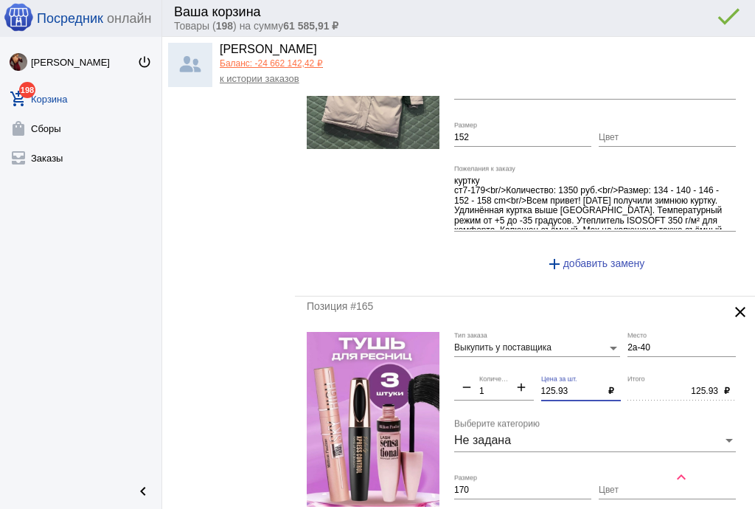
drag, startPoint x: 568, startPoint y: 386, endPoint x: 516, endPoint y: 386, distance: 51.6
click at [516, 386] on div "Выкупить у поставщика Тип заказа 2а-40 Место remove 1 Количество add 125.93 Цен…" at bounding box center [598, 474] width 289 height 284
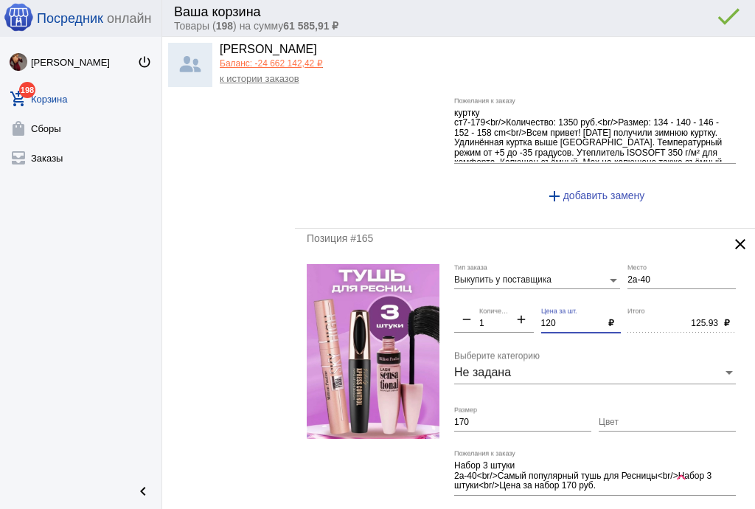
scroll to position [1416, 0]
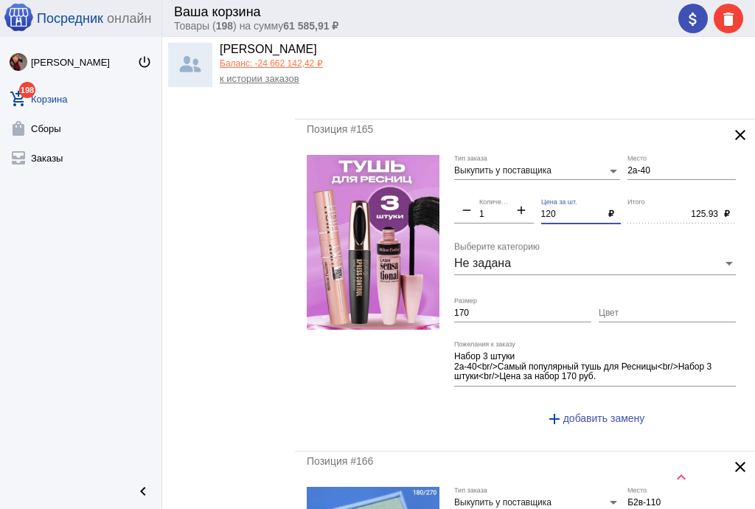
click at [491, 310] on input "170" at bounding box center [522, 313] width 137 height 10
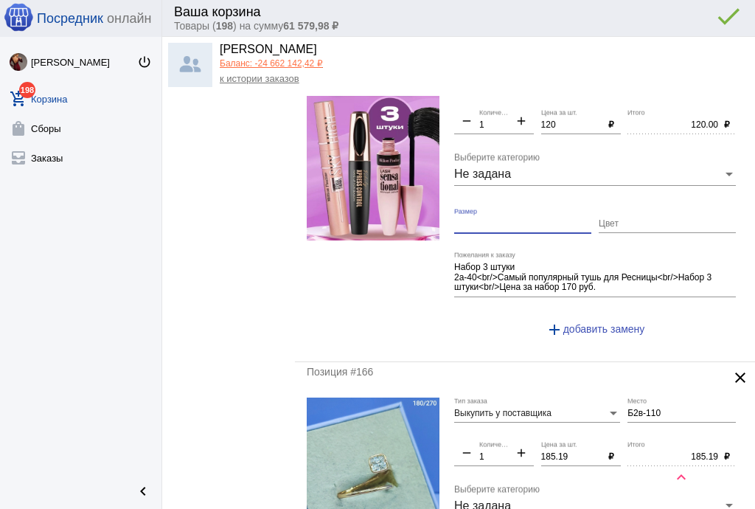
scroll to position [1652, 0]
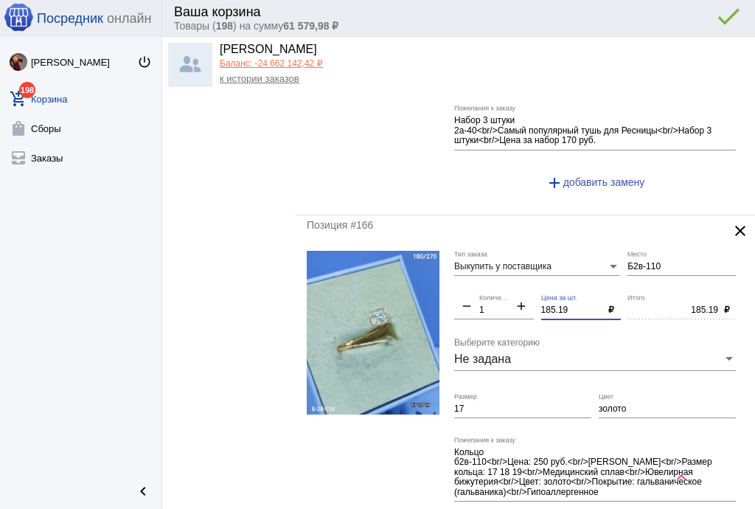
drag, startPoint x: 566, startPoint y: 302, endPoint x: 501, endPoint y: 300, distance: 65.6
click at [501, 300] on div "Выкупить у поставщика Тип заказа Б2в-110 Место remove 1 Количество add 185.19 Ц…" at bounding box center [598, 403] width 289 height 304
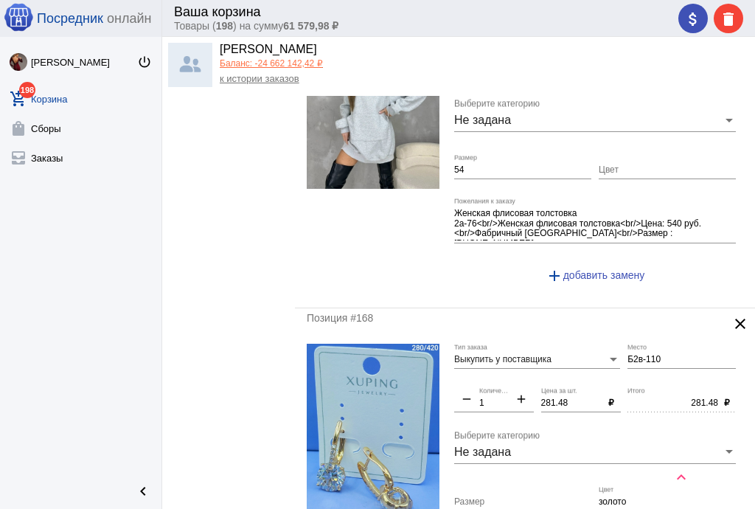
scroll to position [2360, 0]
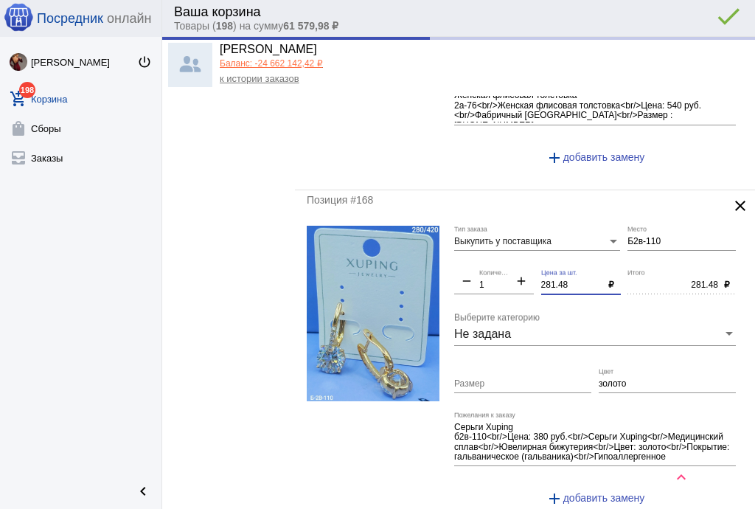
drag, startPoint x: 563, startPoint y: 271, endPoint x: 507, endPoint y: 274, distance: 56.2
click at [507, 274] on div "Выкупить у поставщика Тип заказа Б2в-110 Место remove 1 Количество add 281.48 Ц…" at bounding box center [598, 372] width 289 height 293
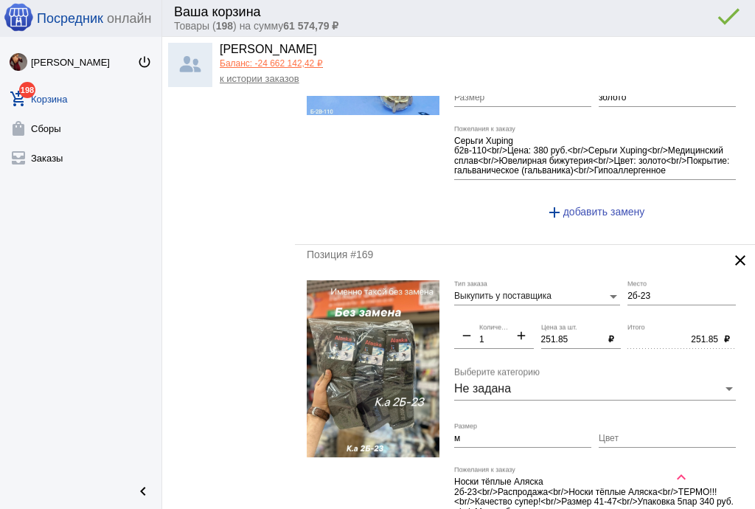
scroll to position [2655, 0]
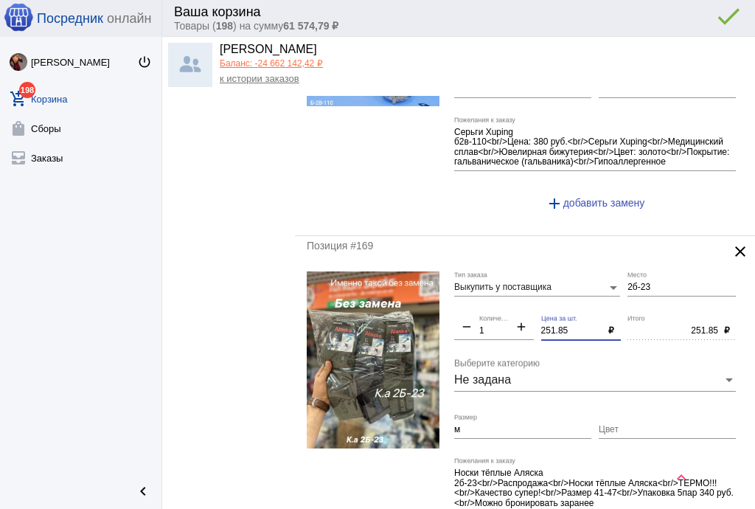
drag, startPoint x: 575, startPoint y: 316, endPoint x: 482, endPoint y: 315, distance: 93.7
click at [482, 313] on div "Выкупить у поставщика Тип заказа 2б-23 Место remove 1 Количество add 251.85 Цен…" at bounding box center [598, 417] width 289 height 293
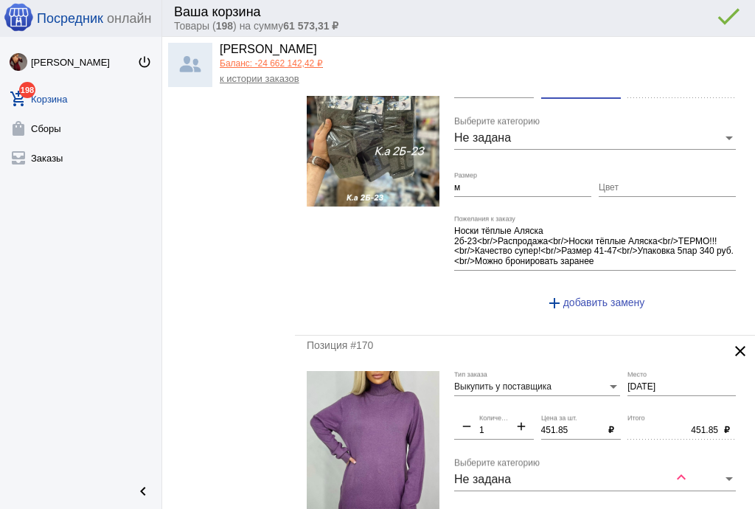
scroll to position [3009, 0]
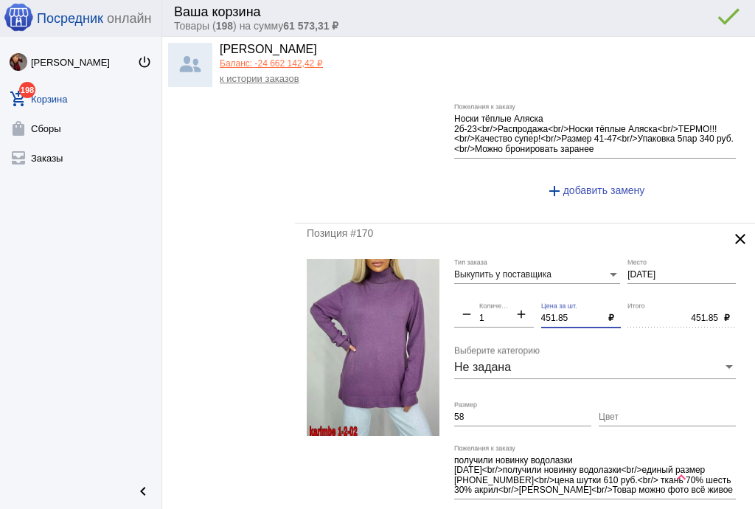
drag, startPoint x: 549, startPoint y: 305, endPoint x: 493, endPoint y: 296, distance: 56.7
click at [493, 296] on div "Выкупить у поставщика Тип заказа [DATE] Место remove 1 Количество add 451.85 Це…" at bounding box center [598, 405] width 289 height 293
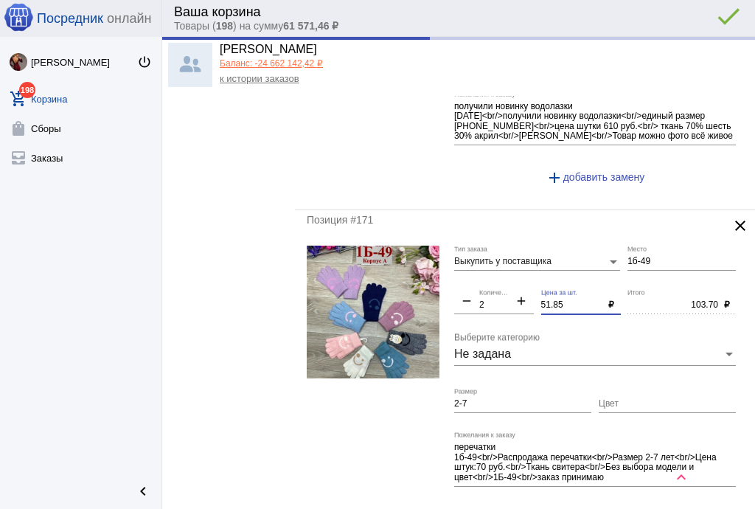
drag, startPoint x: 569, startPoint y: 289, endPoint x: 482, endPoint y: 278, distance: 88.4
click at [482, 278] on div "Выкупить у поставщика Тип заказа 1б-49 Место remove 2 Количество add 51.85 Цена…" at bounding box center [598, 392] width 289 height 293
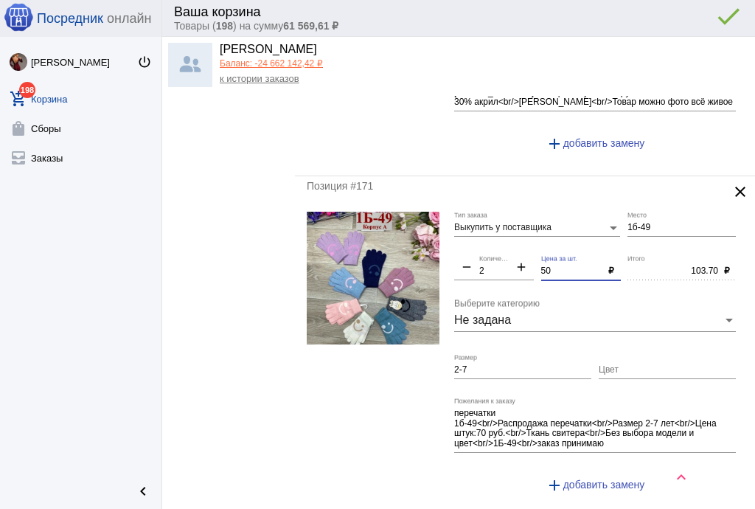
scroll to position [3599, 0]
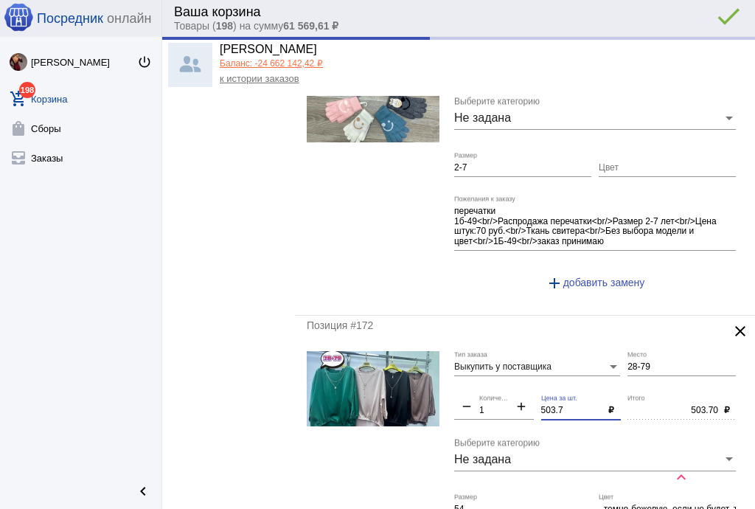
drag, startPoint x: 565, startPoint y: 393, endPoint x: 504, endPoint y: 389, distance: 60.6
click at [504, 389] on div "Выкупить у поставщика Тип заказа 28-79 Место remove 1 Количество add 503.7 Цена…" at bounding box center [598, 503] width 289 height 304
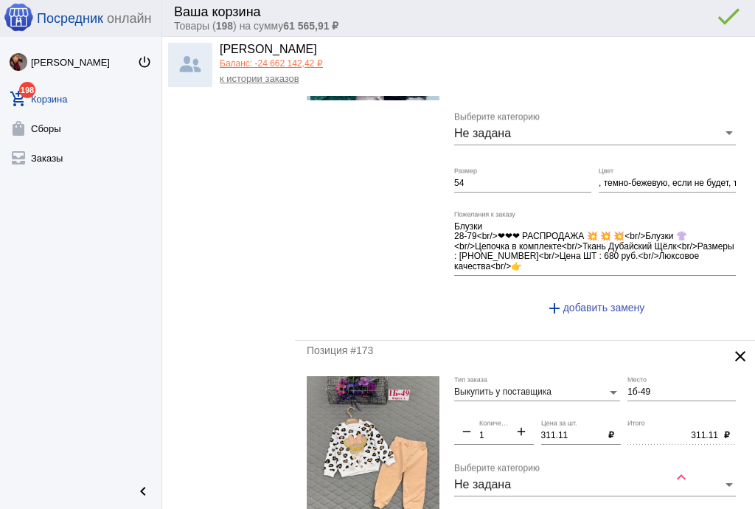
scroll to position [4071, 0]
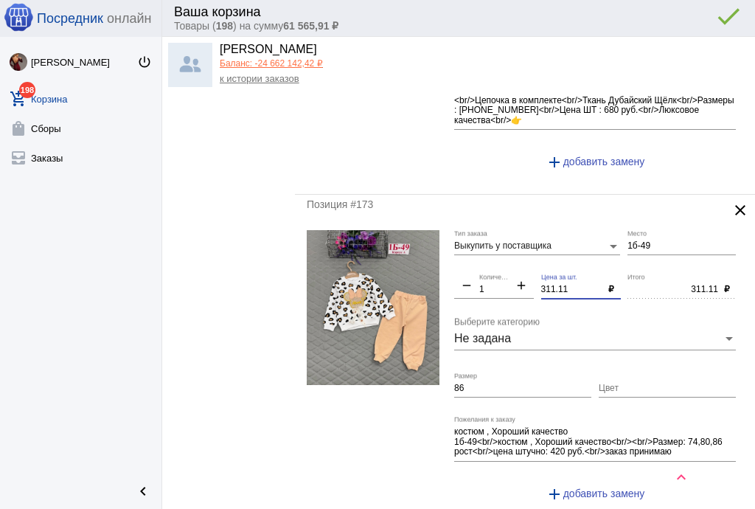
drag, startPoint x: 571, startPoint y: 267, endPoint x: 490, endPoint y: 270, distance: 80.4
click at [490, 270] on div "Выкупить у поставщика Тип заказа 1б-49 Место remove 1 Количество add 311.11 Цен…" at bounding box center [598, 372] width 289 height 284
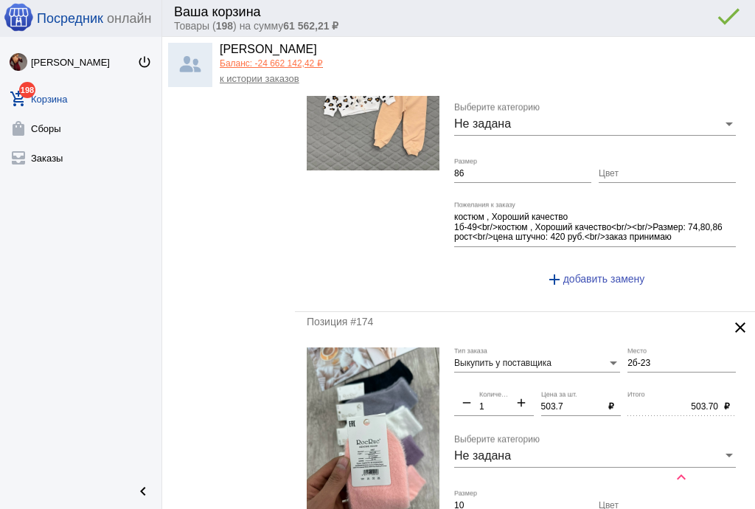
scroll to position [4365, 0]
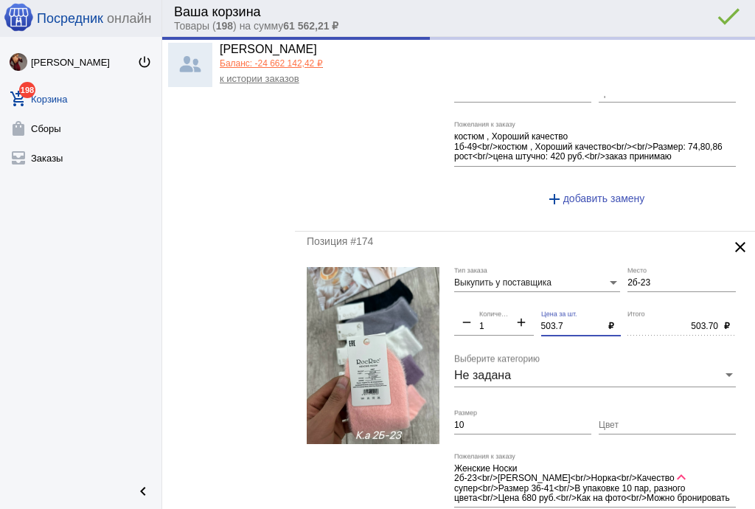
drag, startPoint x: 569, startPoint y: 305, endPoint x: 513, endPoint y: 300, distance: 56.2
click at [513, 300] on div "Выкупить у поставщика Тип заказа 2б-23 Место remove 1 Количество add 503.7 Цена…" at bounding box center [598, 413] width 289 height 293
click at [480, 420] on input "10" at bounding box center [522, 425] width 137 height 10
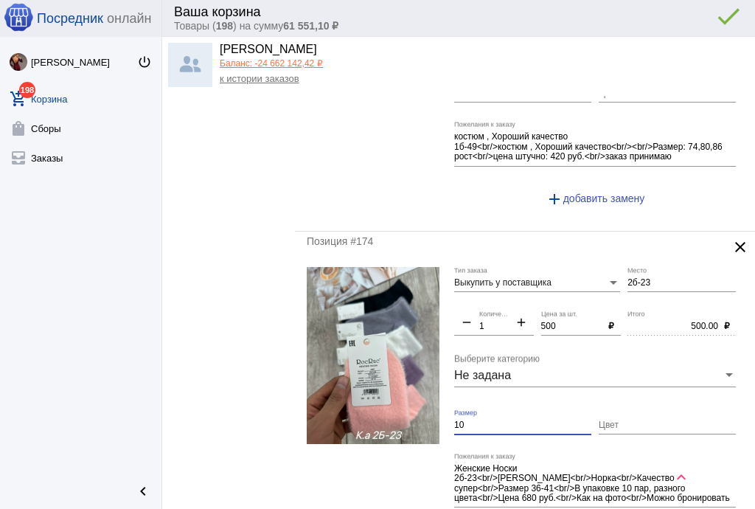
click at [403, 400] on form "Выкупить у поставщика Тип заказа 2б-23 Место remove 1 Количество add 500 Цена з…" at bounding box center [525, 413] width 437 height 293
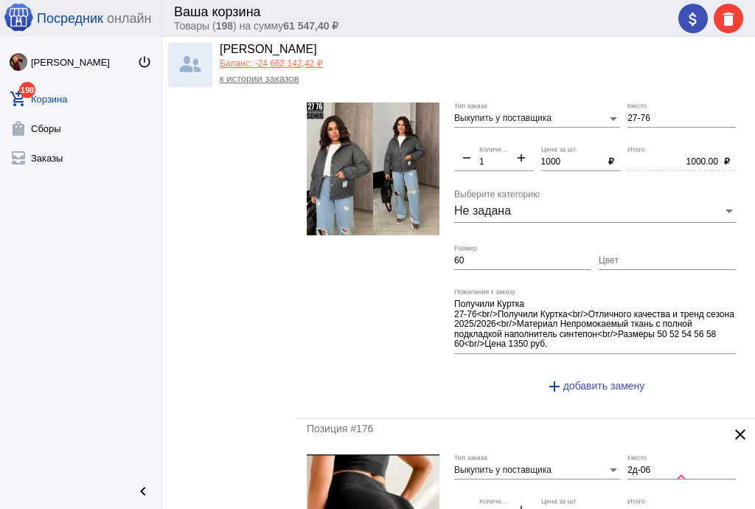
scroll to position [5014, 0]
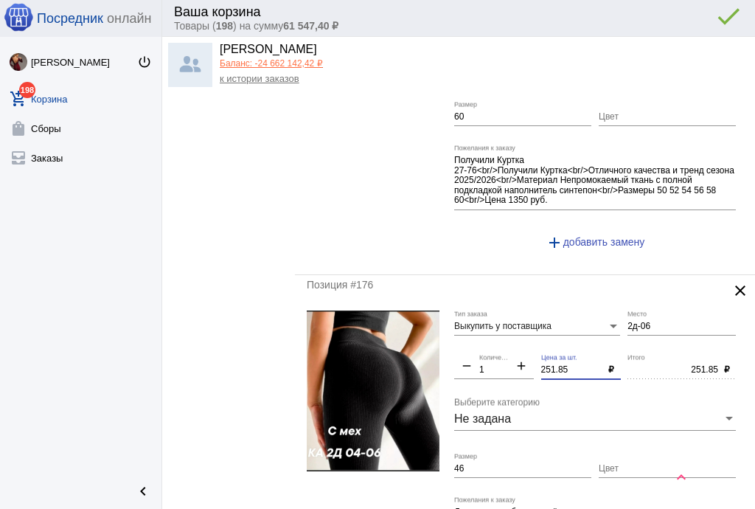
drag, startPoint x: 567, startPoint y: 349, endPoint x: 500, endPoint y: 341, distance: 67.5
click at [500, 341] on div "Выкупить у поставщика Тип заказа 2д-06 Место remove 1 Количество add 251.85 Цен…" at bounding box center [598, 456] width 289 height 293
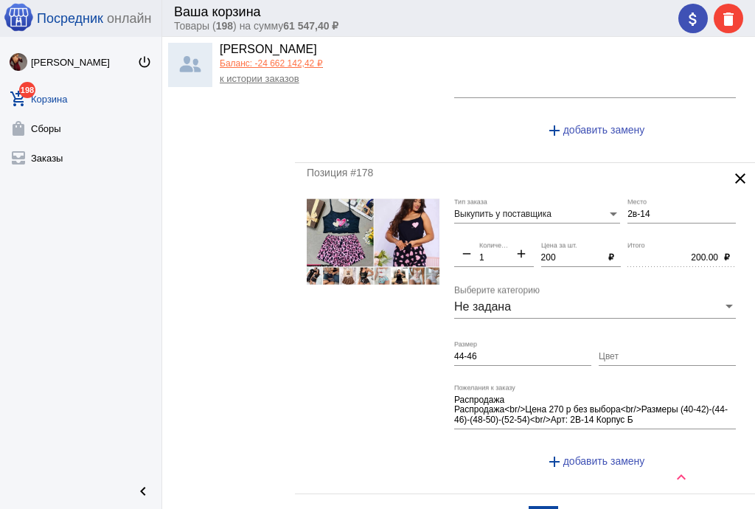
scroll to position [5781, 0]
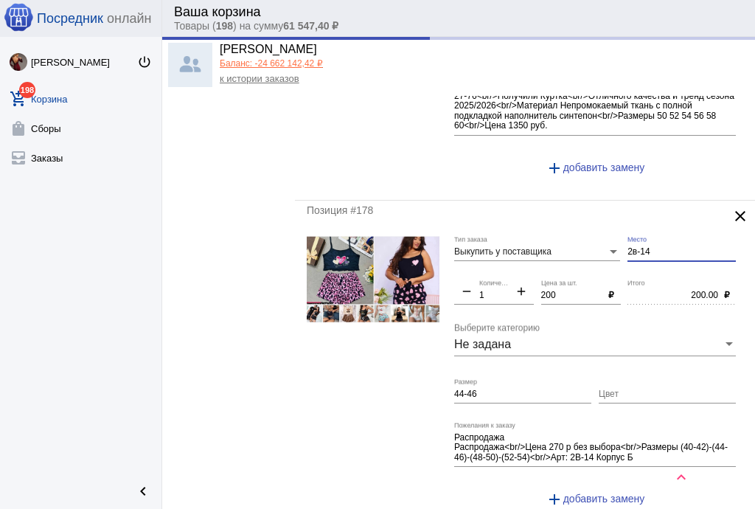
click at [628, 247] on input "2в-14" at bounding box center [682, 252] width 108 height 10
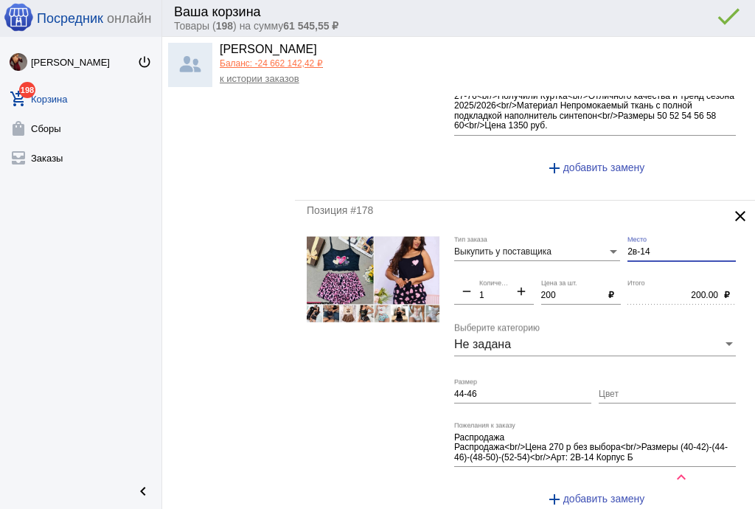
click at [628, 247] on input "2в-14" at bounding box center [682, 252] width 108 height 10
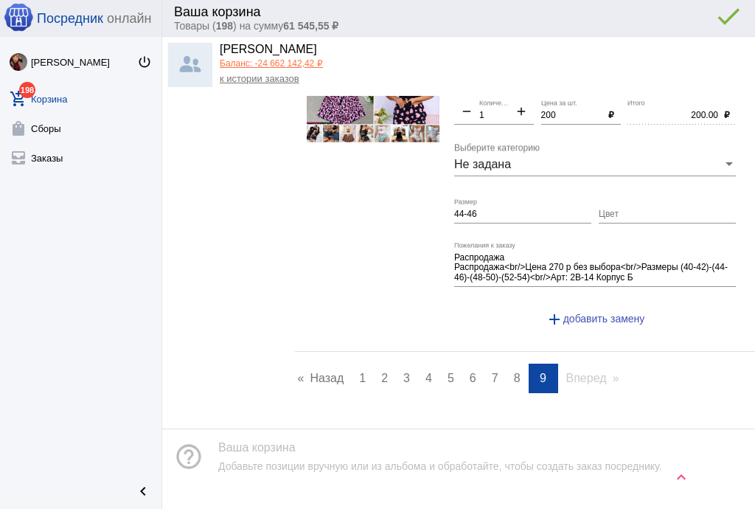
scroll to position [5964, 0]
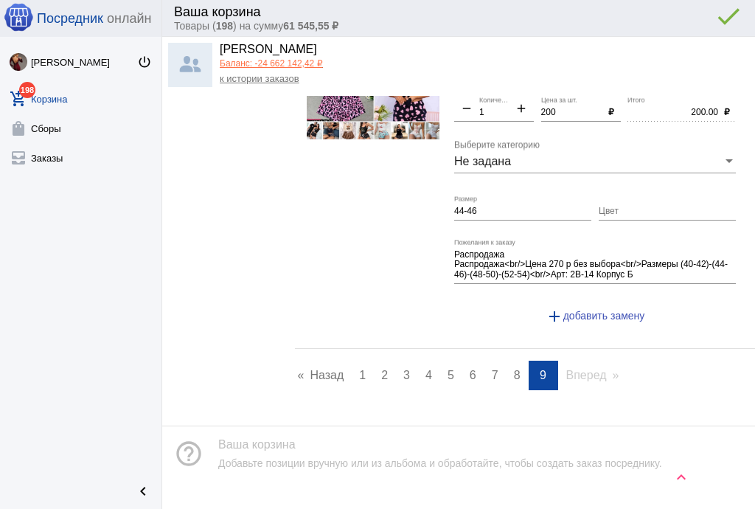
click at [674, 481] on mat-icon "keyboard_arrow_up" at bounding box center [682, 477] width 18 height 18
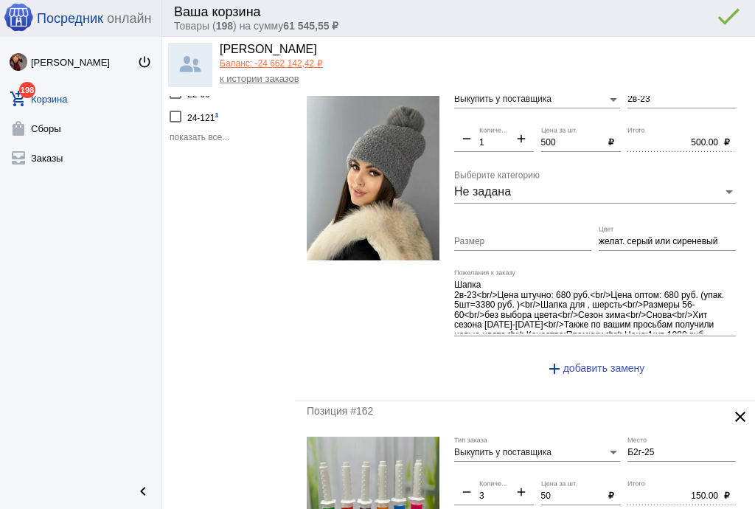
scroll to position [0, 0]
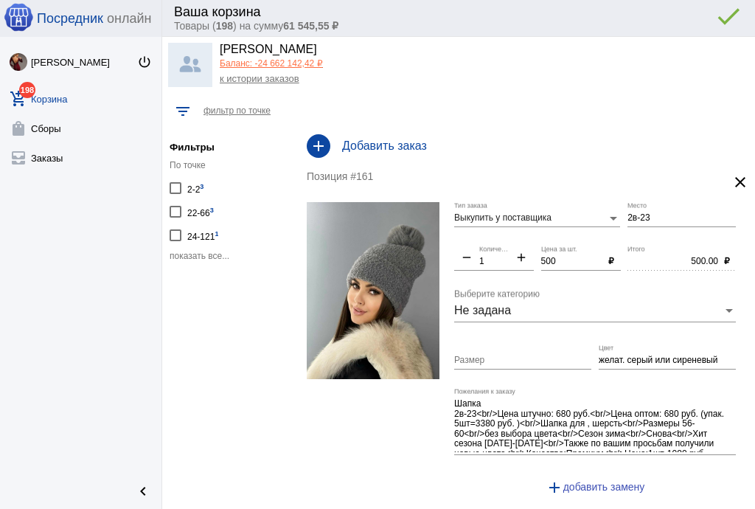
click at [680, 23] on div "attach_money delete done error_outline" at bounding box center [708, 18] width 71 height 29
click at [701, 18] on mat-icon "attach_money" at bounding box center [693, 19] width 18 height 18
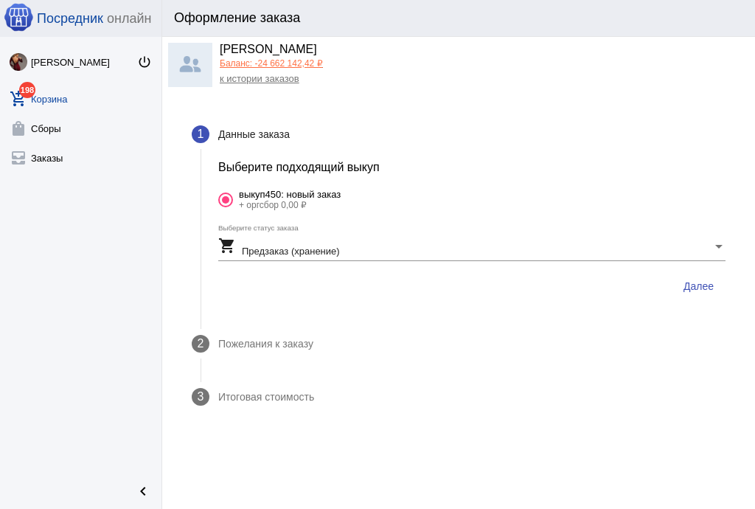
click at [693, 283] on span "Далее" at bounding box center [699, 286] width 30 height 12
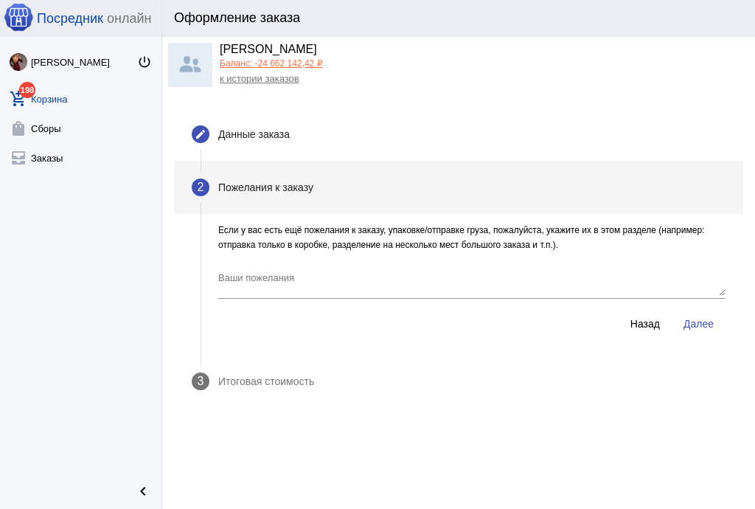
click at [691, 324] on span "Далее" at bounding box center [699, 324] width 30 height 12
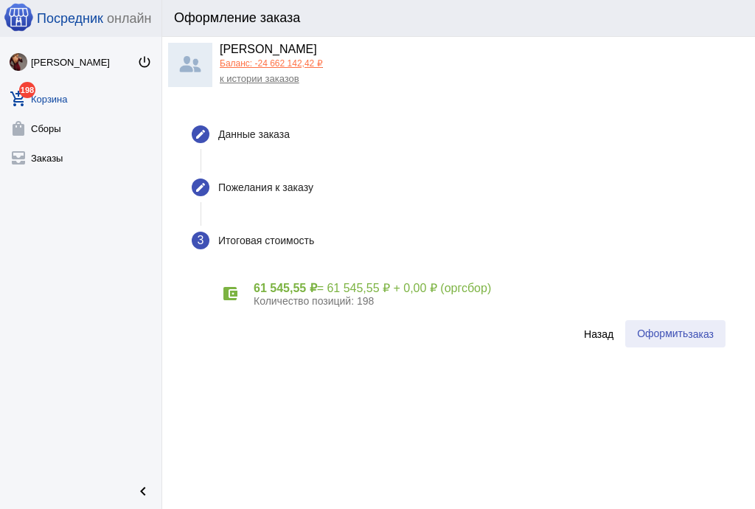
click at [689, 333] on span "заказ" at bounding box center [701, 334] width 26 height 12
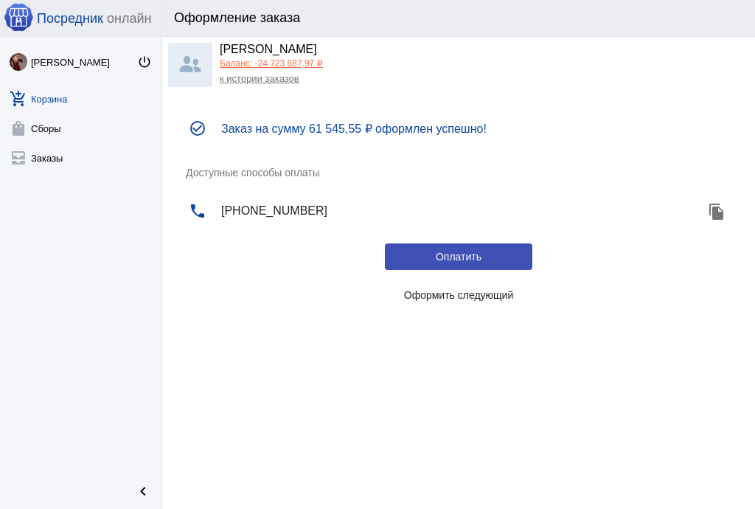
click at [472, 296] on span "Оформить следующий" at bounding box center [459, 295] width 110 height 12
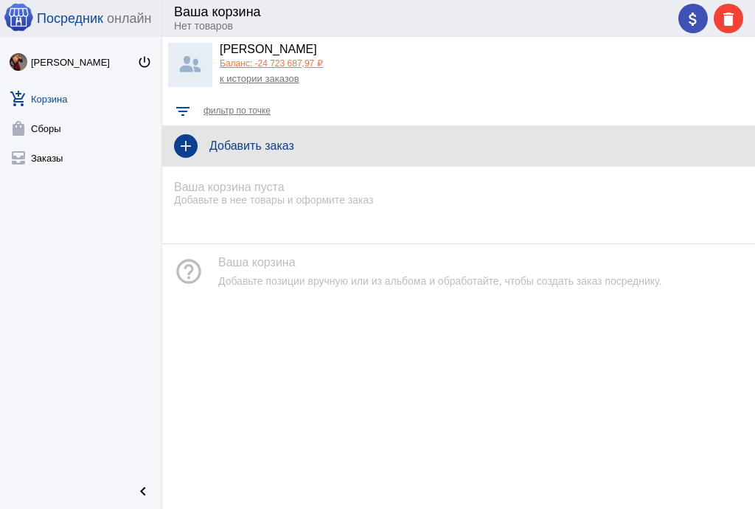
click at [270, 139] on div "add Добавить заказ" at bounding box center [458, 145] width 593 height 41
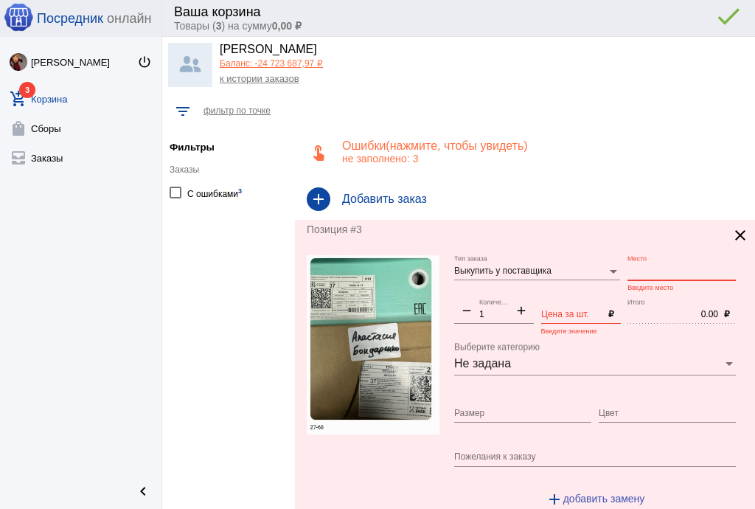
click at [651, 274] on input "Место" at bounding box center [682, 271] width 108 height 10
click at [563, 313] on input "Цена за шт." at bounding box center [572, 315] width 62 height 10
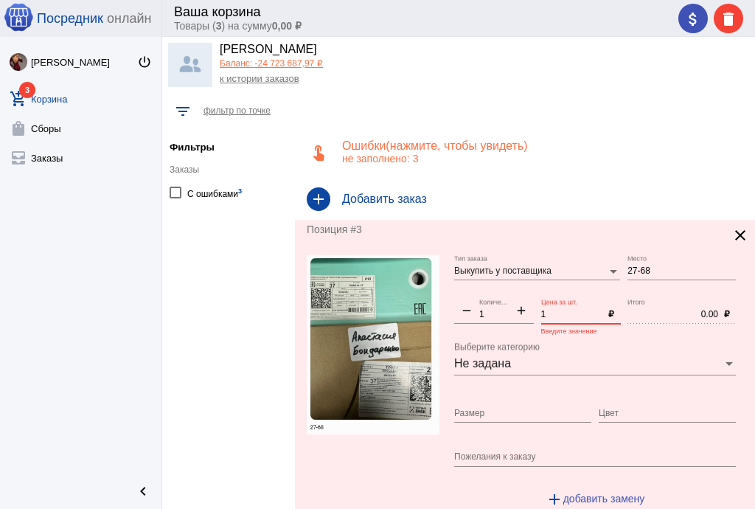
click at [518, 310] on mat-icon "add" at bounding box center [521, 312] width 25 height 18
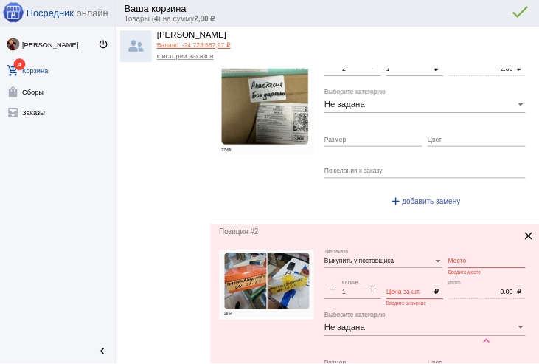
scroll to position [295, 0]
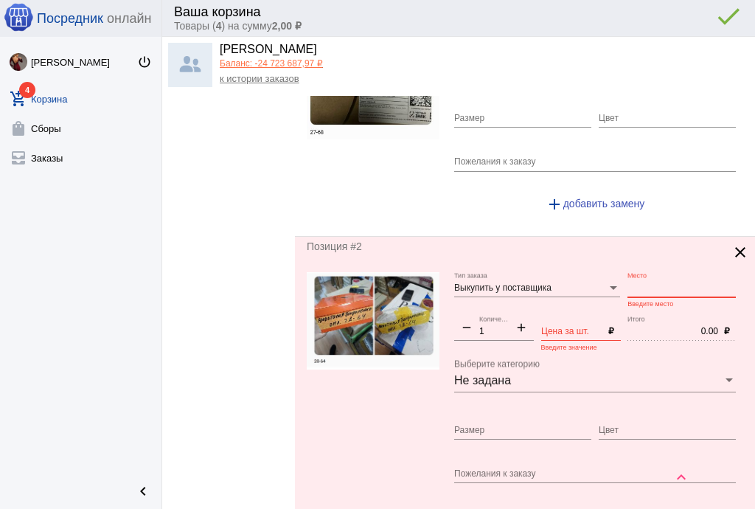
click at [645, 283] on input "Место" at bounding box center [682, 288] width 108 height 10
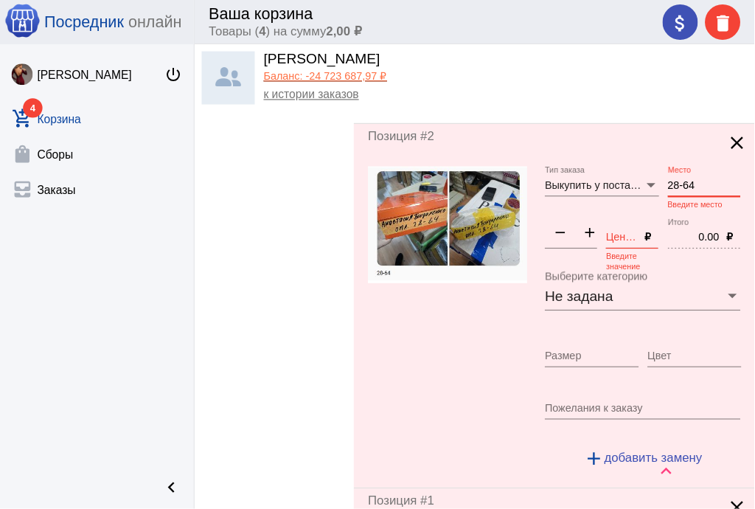
scroll to position [421, 0]
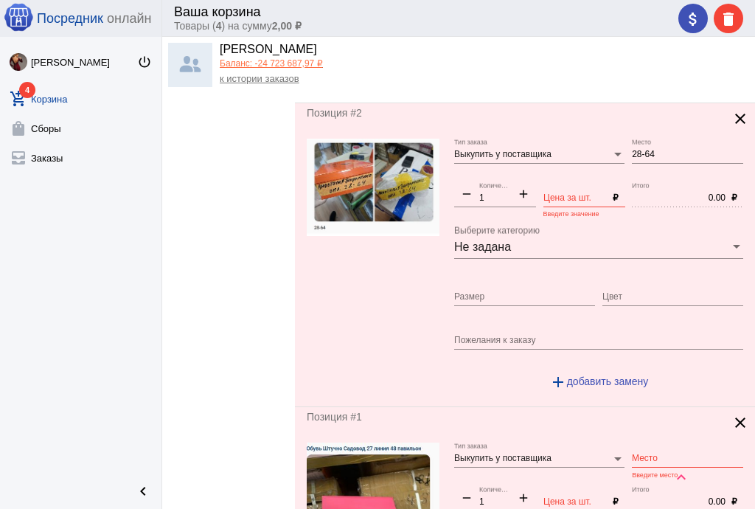
click at [522, 191] on mat-icon "add" at bounding box center [523, 196] width 25 height 18
click at [563, 196] on input "Цена за шт." at bounding box center [575, 198] width 64 height 10
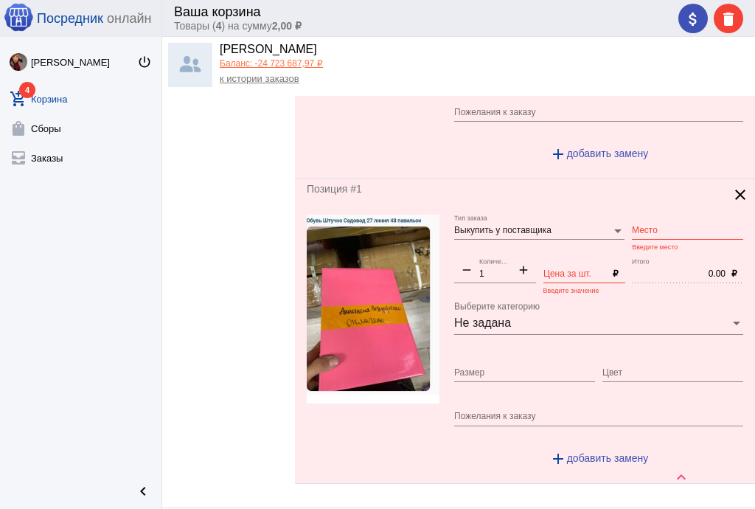
scroll to position [657, 0]
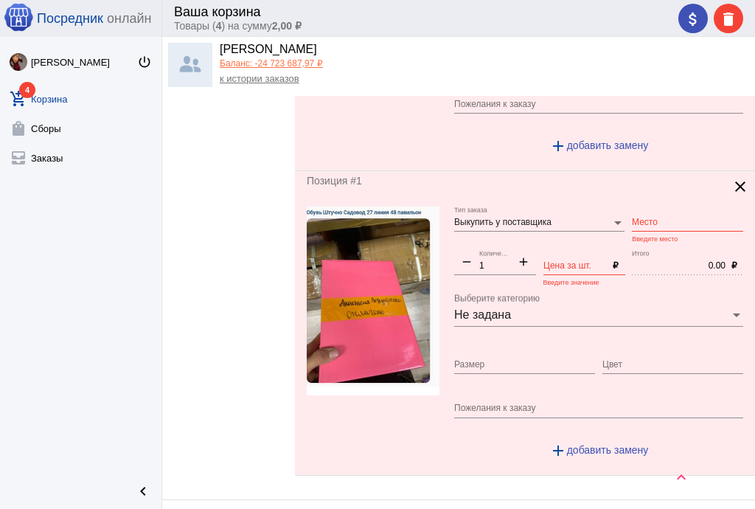
click at [636, 220] on input "Место" at bounding box center [687, 223] width 111 height 10
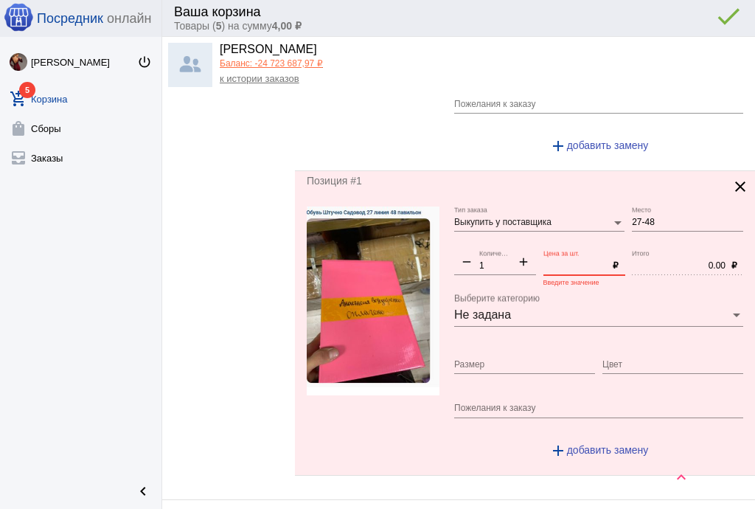
click at [574, 261] on input "Цена за шт." at bounding box center [575, 266] width 64 height 10
click at [685, 18] on div "attach_money delete" at bounding box center [710, 18] width 65 height 29
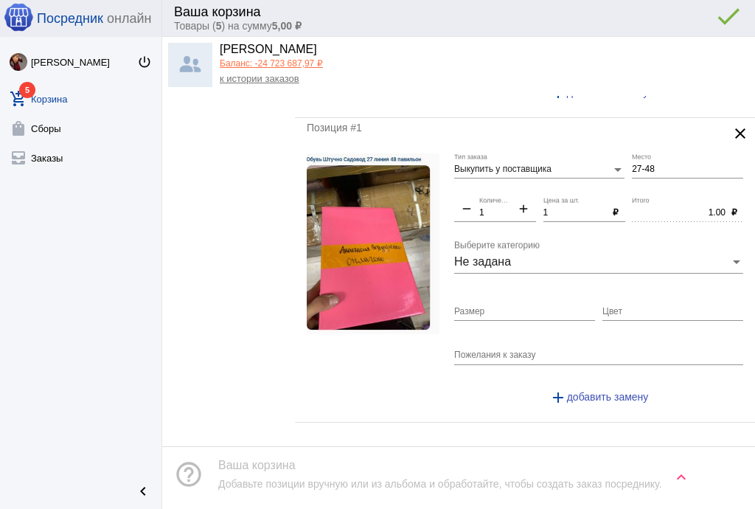
click at [687, 19] on div "attach_money delete done error_outline" at bounding box center [708, 18] width 71 height 29
click at [695, 22] on div "attach_money delete done error_outline" at bounding box center [708, 18] width 71 height 29
click at [695, 22] on mat-icon "attach_money" at bounding box center [693, 19] width 18 height 18
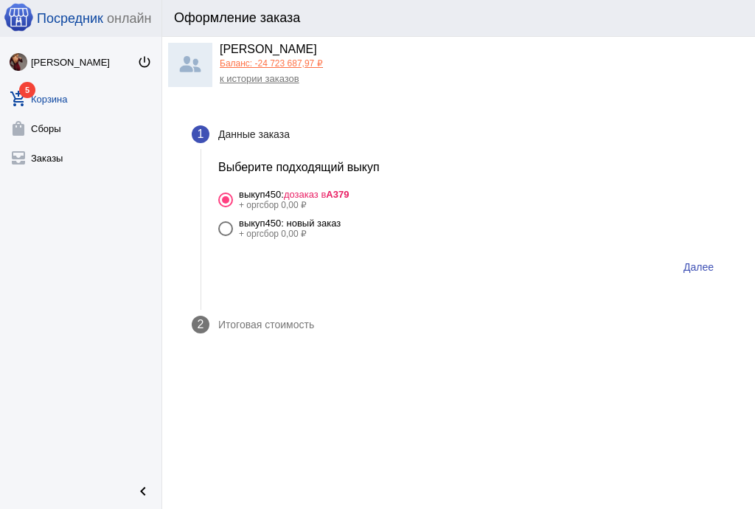
click at [694, 271] on span "Далее" at bounding box center [699, 267] width 30 height 12
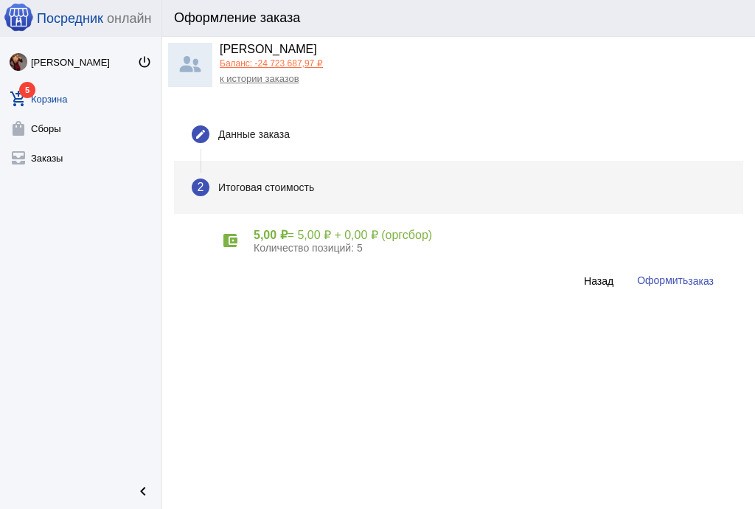
click at [695, 280] on span "заказ" at bounding box center [701, 281] width 26 height 12
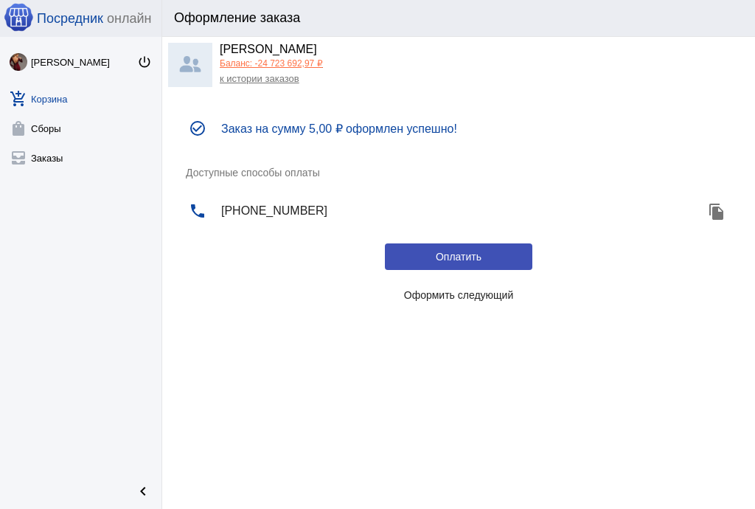
click at [482, 295] on span "Оформить следующий" at bounding box center [459, 295] width 110 height 12
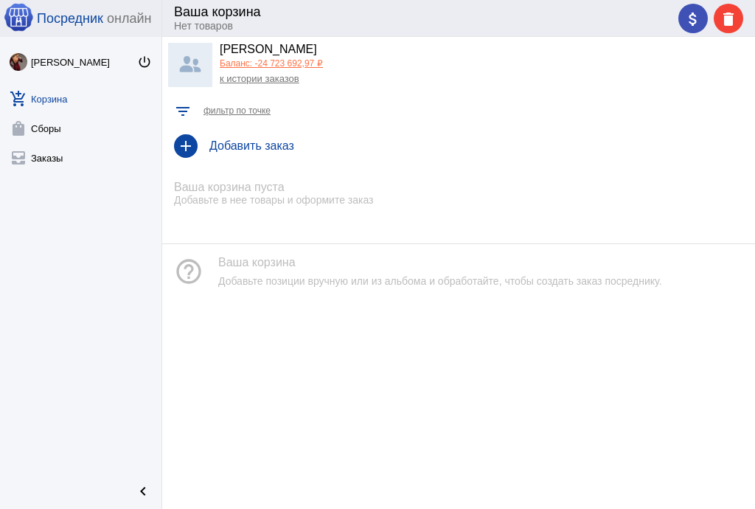
click at [260, 145] on h4 "Добавить заказ" at bounding box center [476, 145] width 534 height 13
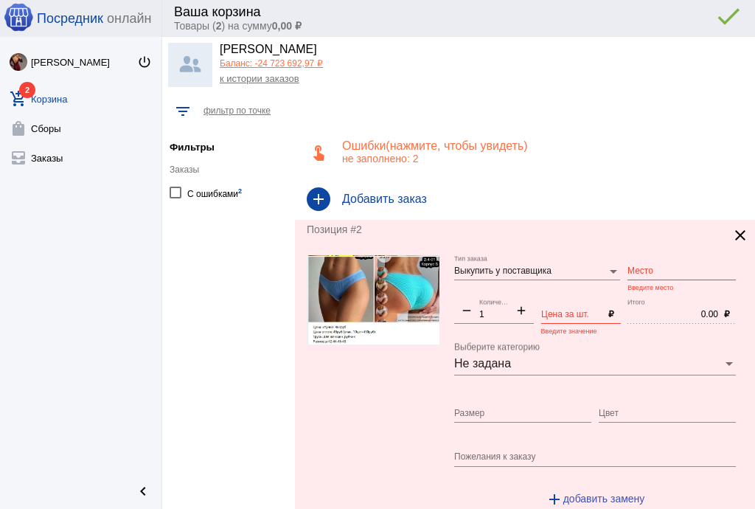
click at [637, 263] on div "Место" at bounding box center [682, 267] width 108 height 25
click at [566, 313] on input "Цена за шт." at bounding box center [572, 315] width 62 height 10
click at [521, 411] on input "Размер" at bounding box center [522, 414] width 137 height 10
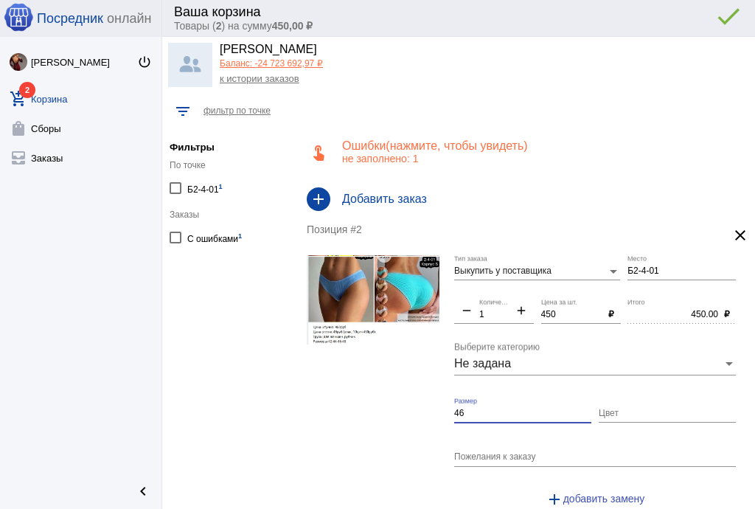
click at [636, 413] on input "Цвет" at bounding box center [667, 414] width 137 height 10
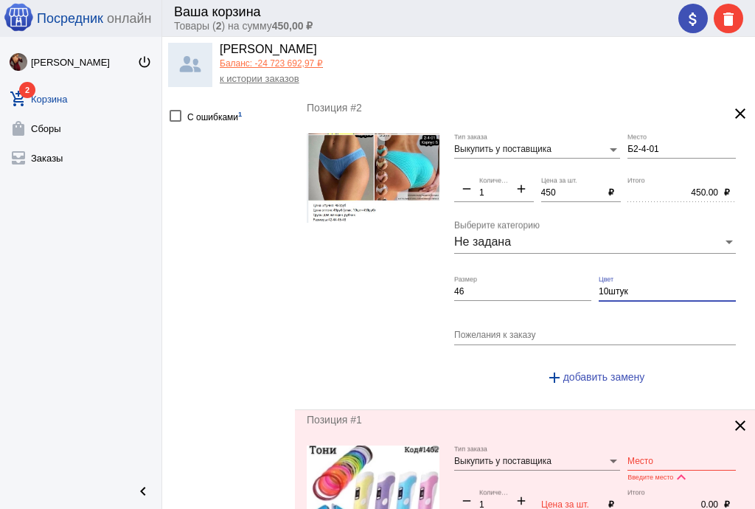
scroll to position [295, 0]
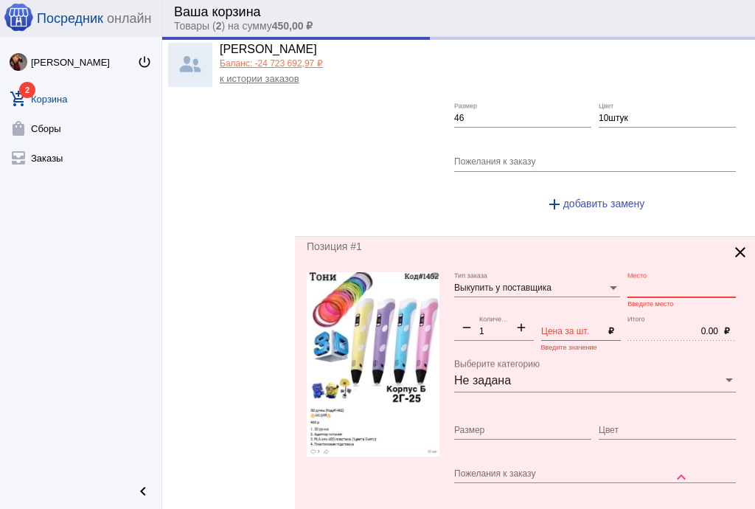
click at [643, 288] on input "Место" at bounding box center [682, 288] width 108 height 10
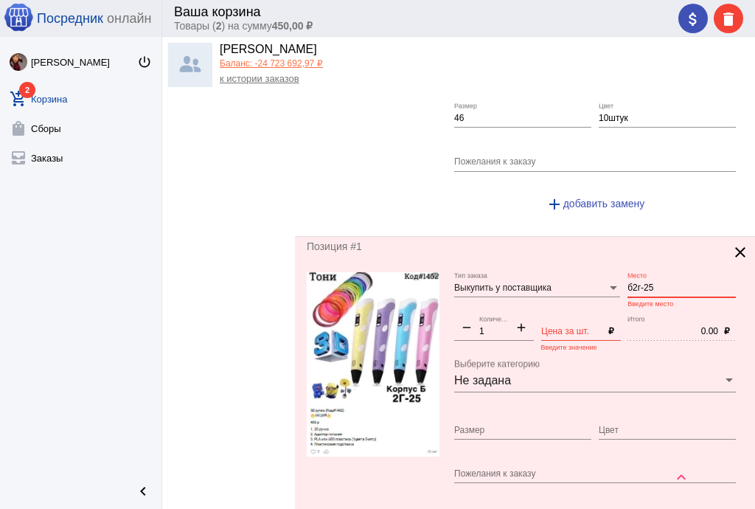
click at [564, 333] on input "Цена за шт." at bounding box center [572, 332] width 62 height 10
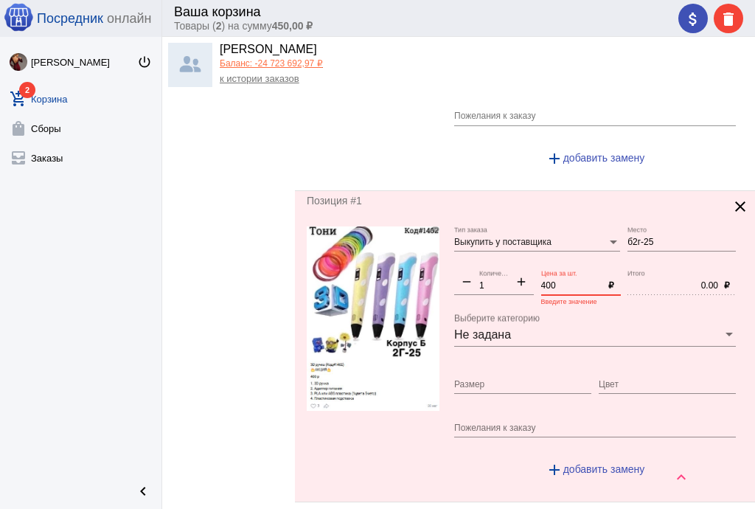
scroll to position [170, 0]
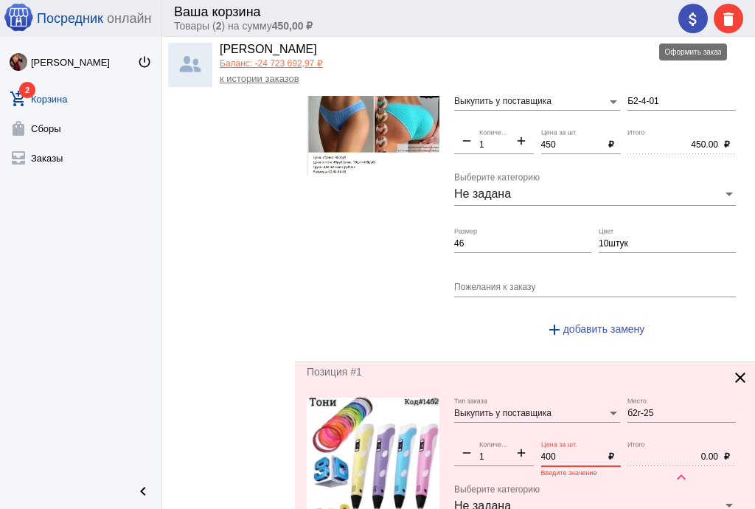
click at [688, 22] on div "attach_money delete" at bounding box center [710, 18] width 65 height 29
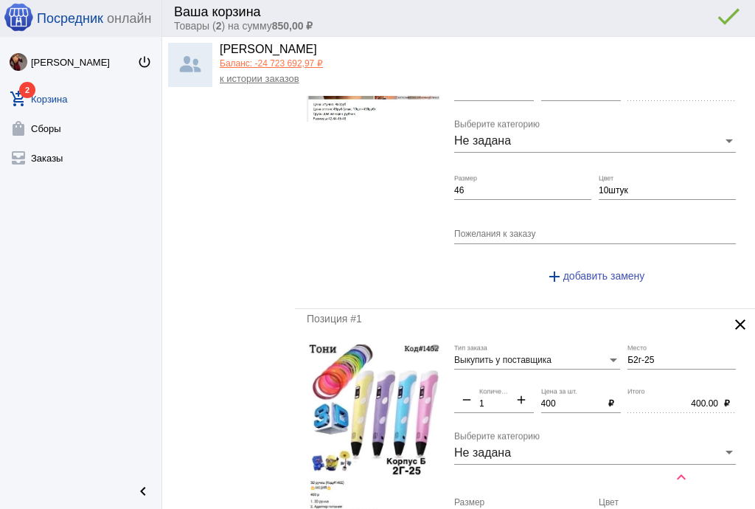
click at [703, 16] on div "attach_money delete done error_outline" at bounding box center [708, 18] width 71 height 29
click at [701, 21] on div "attach_money delete done error_outline" at bounding box center [708, 18] width 71 height 29
click at [698, 18] on div "attach_money delete done error_outline" at bounding box center [708, 18] width 71 height 29
click at [698, 18] on mat-icon "attach_money" at bounding box center [693, 19] width 18 height 18
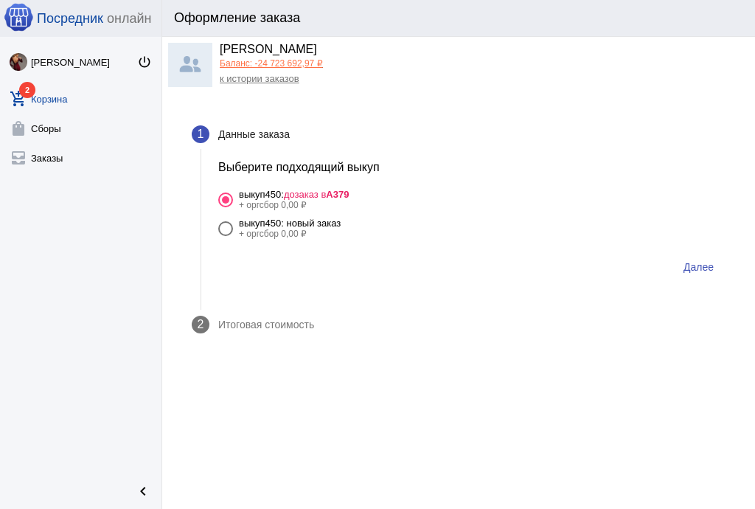
click at [694, 265] on span "Далее" at bounding box center [699, 267] width 30 height 12
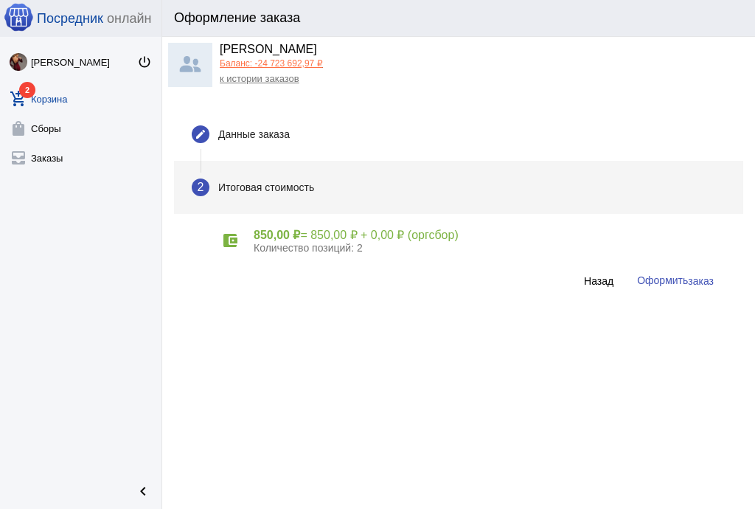
click at [696, 282] on span "заказ" at bounding box center [701, 281] width 26 height 12
